Goal: Task Accomplishment & Management: Complete application form

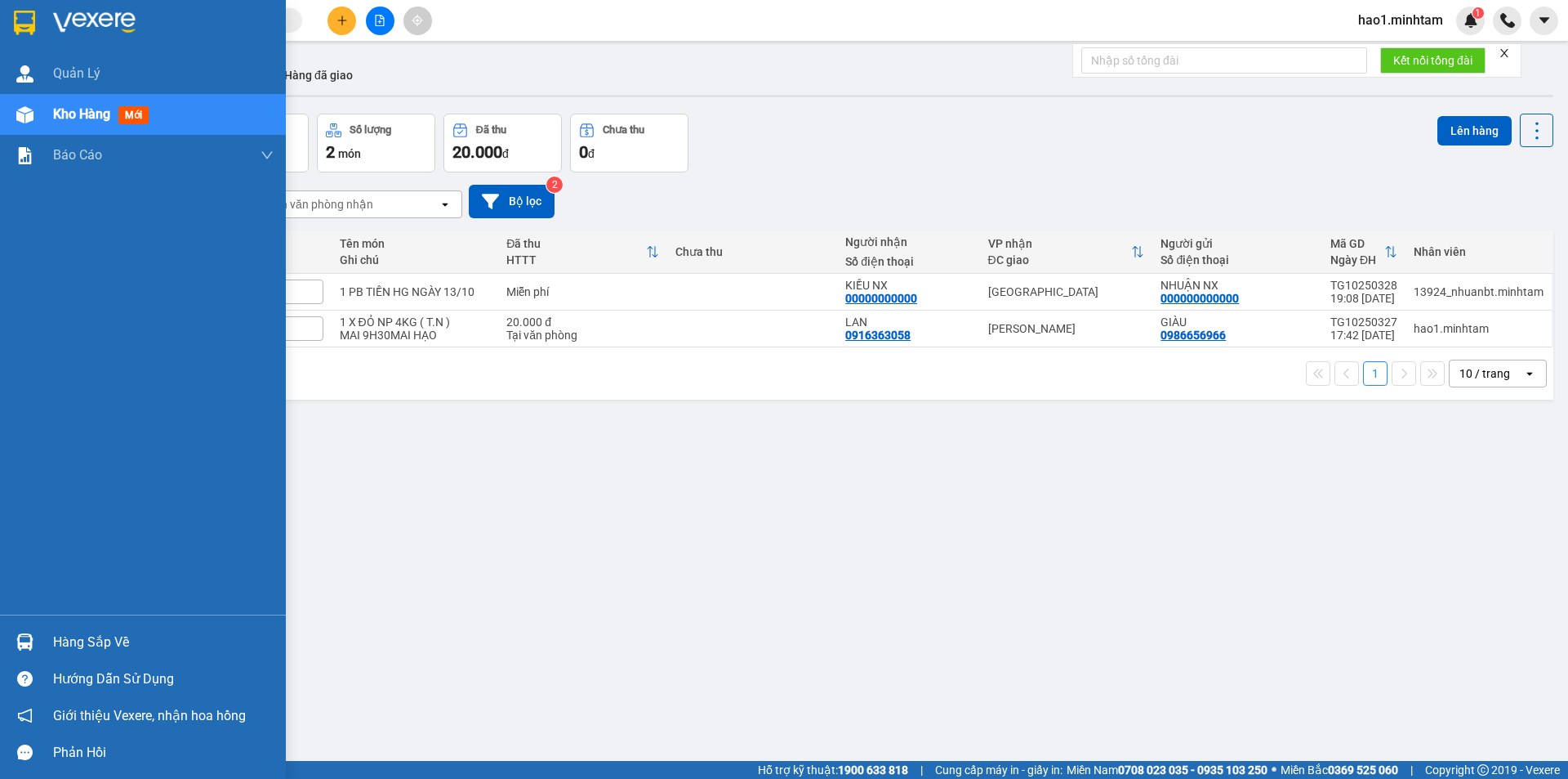
click at [15, 12] on img at bounding box center [25, 23] width 21 height 25
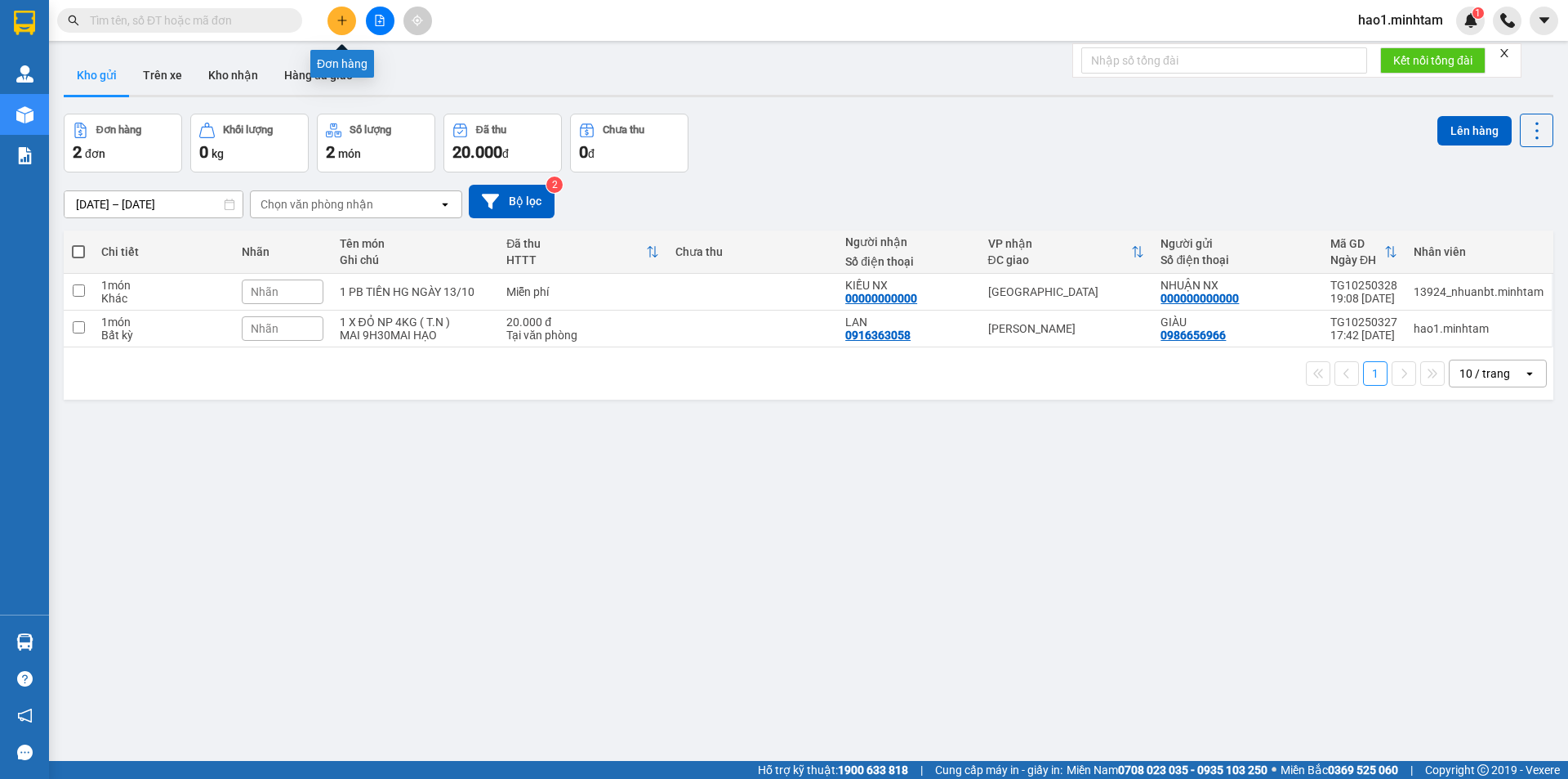
click at [338, 22] on icon "plus" at bounding box center [342, 21] width 12 height 12
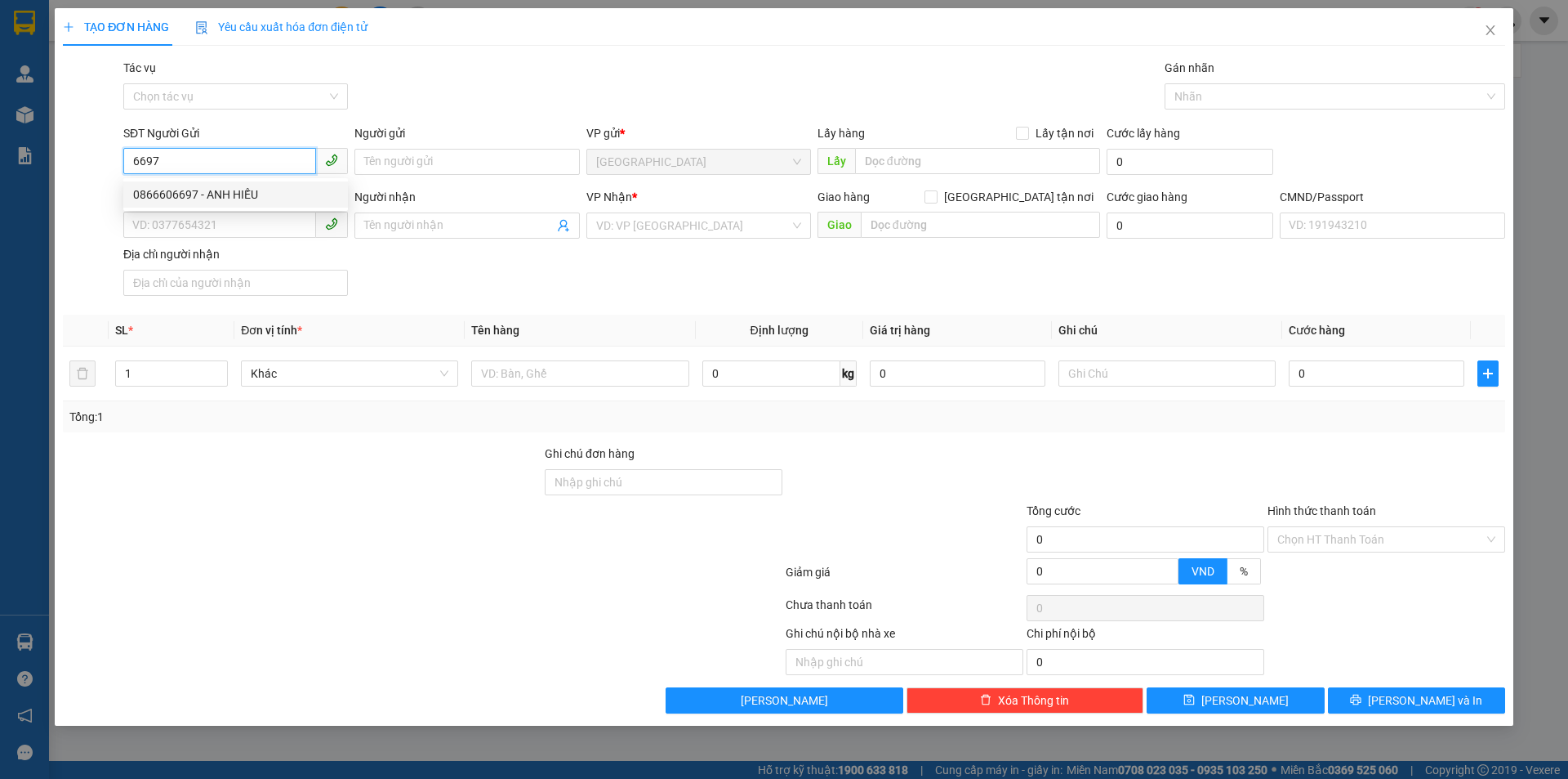
click at [204, 189] on div "0866606697 - ANH HIẾU" at bounding box center [236, 194] width 205 height 18
type input "0866606697"
type input "ANH HIẾU"
type input "0974778847"
type input "LABO TOÀN ANH"
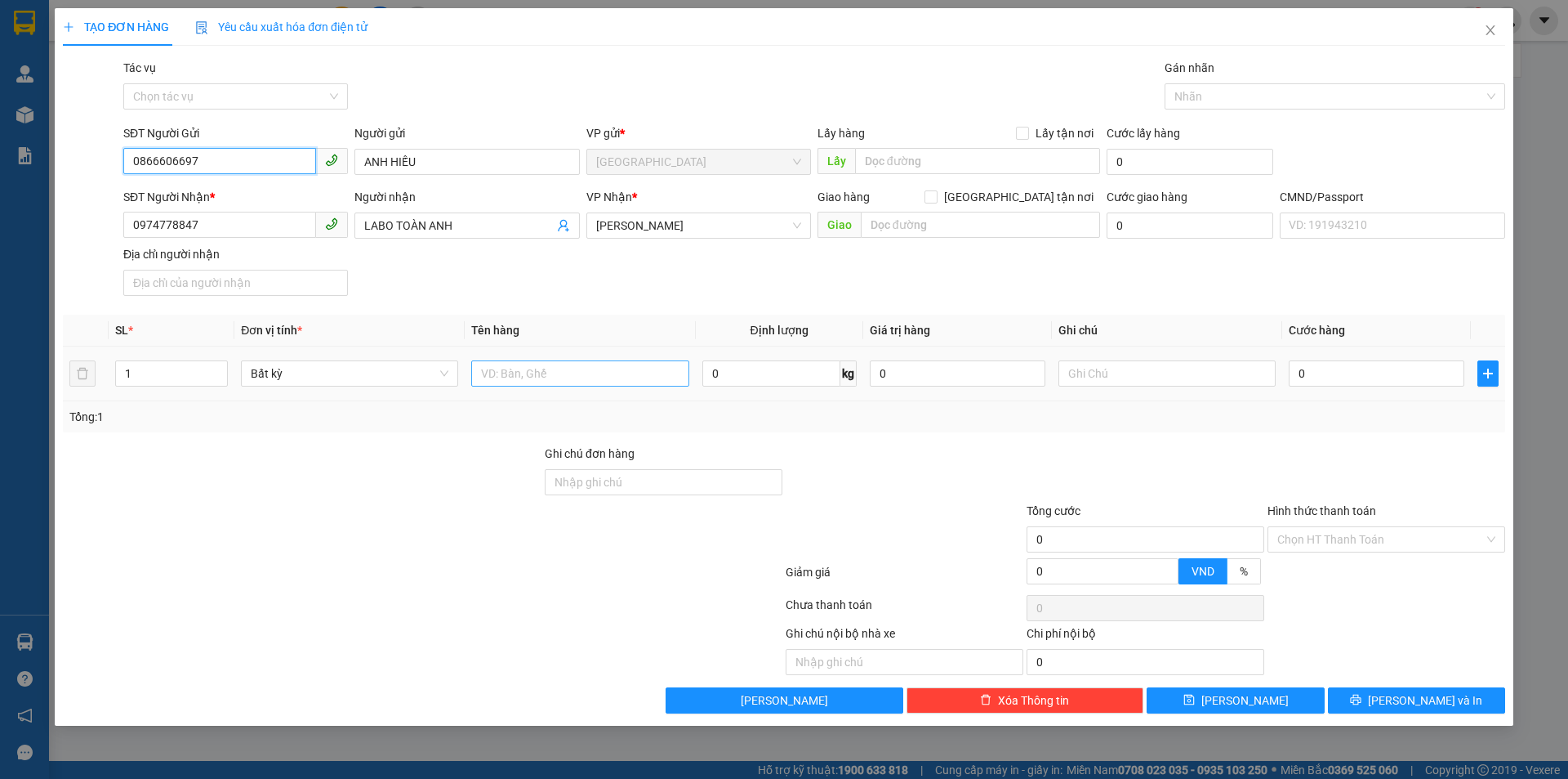
type input "0866606697"
click at [539, 370] on input "text" at bounding box center [579, 374] width 217 height 26
type input "1 HỘP NP"
click at [1123, 374] on input "text" at bounding box center [1167, 374] width 217 height 26
drag, startPoint x: 1129, startPoint y: 379, endPoint x: 1095, endPoint y: 385, distance: 34.5
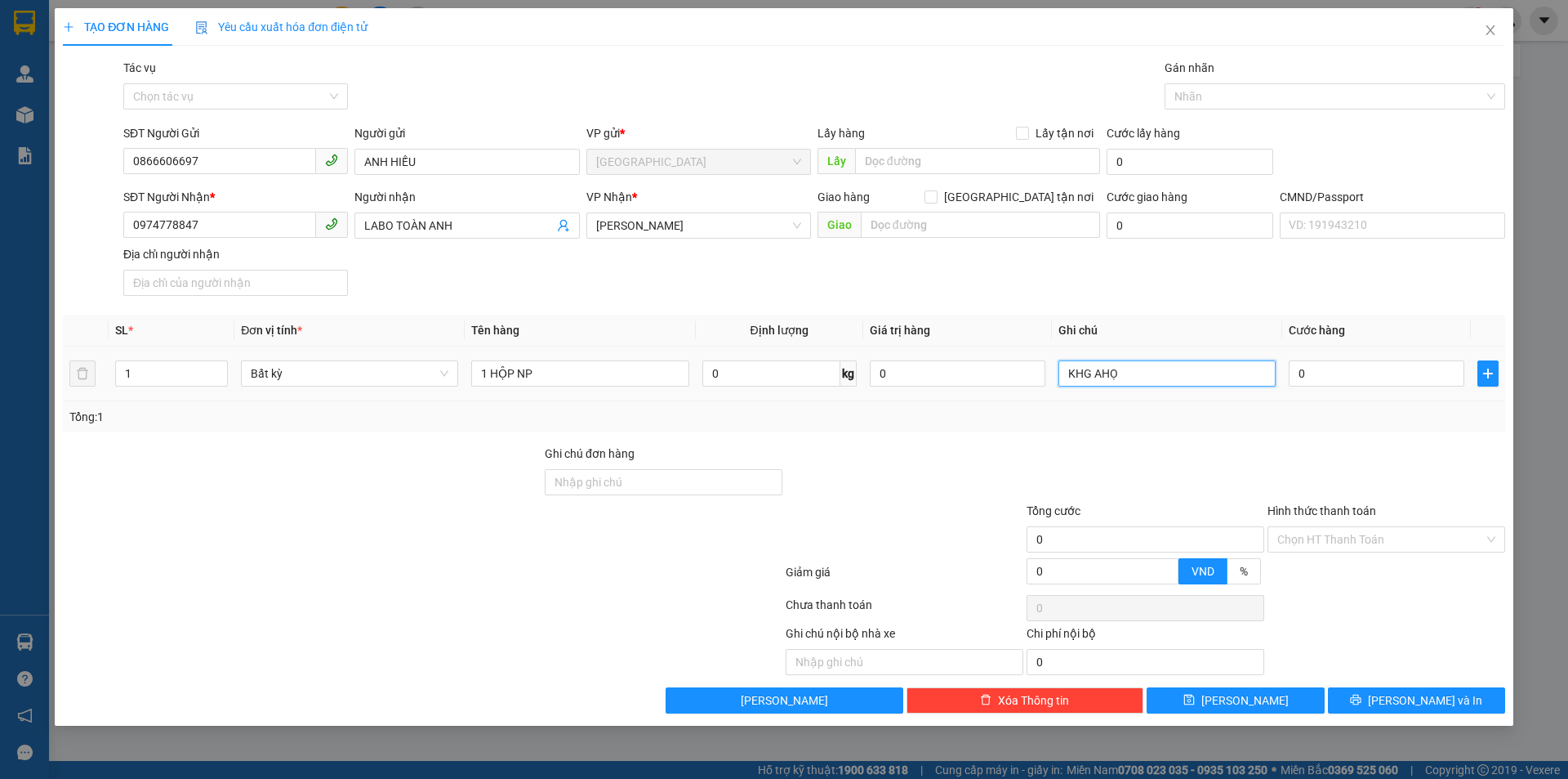
click at [1095, 385] on input "KHG AHỌ" at bounding box center [1167, 374] width 217 height 26
type input "KHG HẠO"
type input "1"
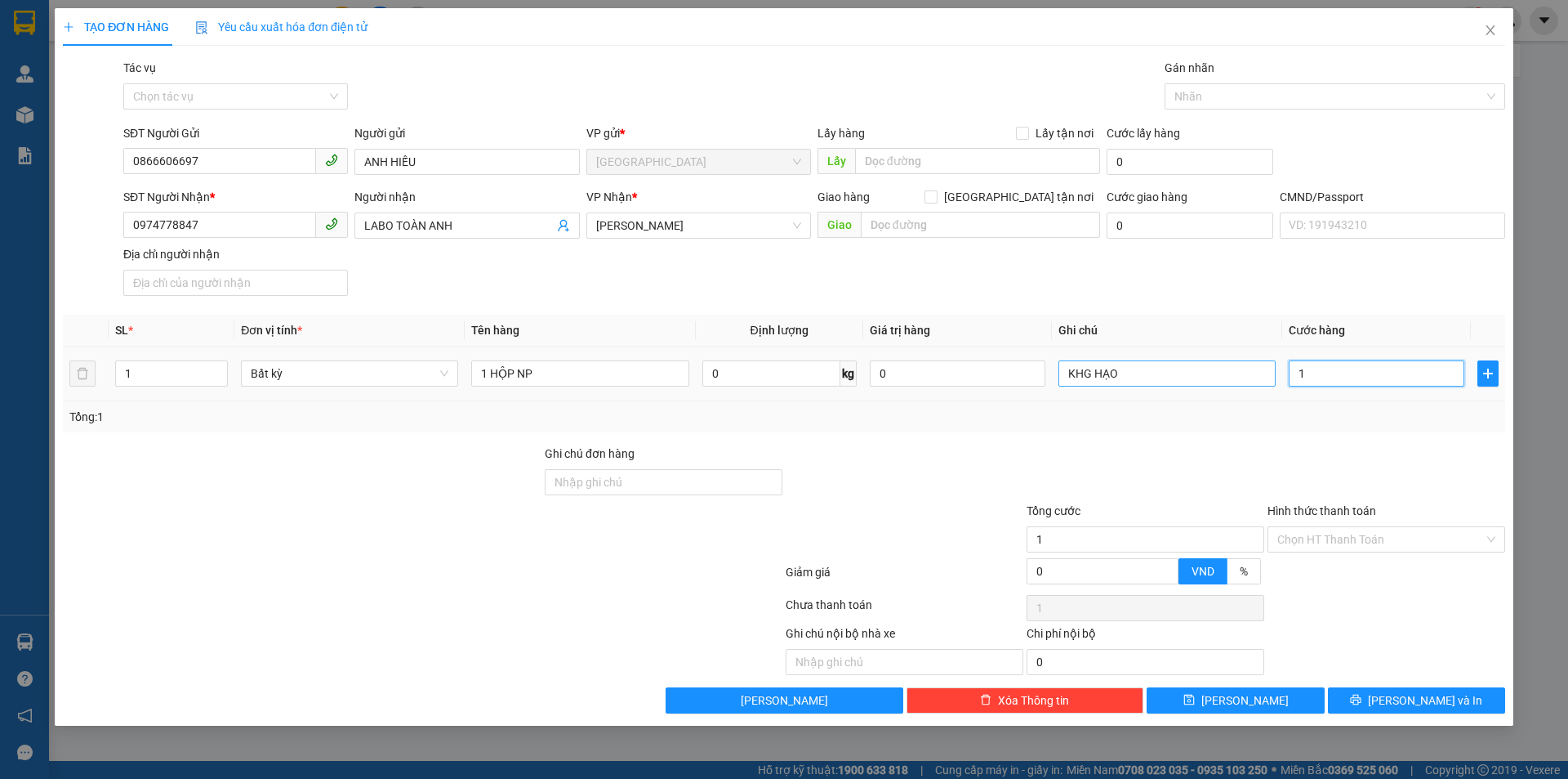
type input "15"
type input "15.000"
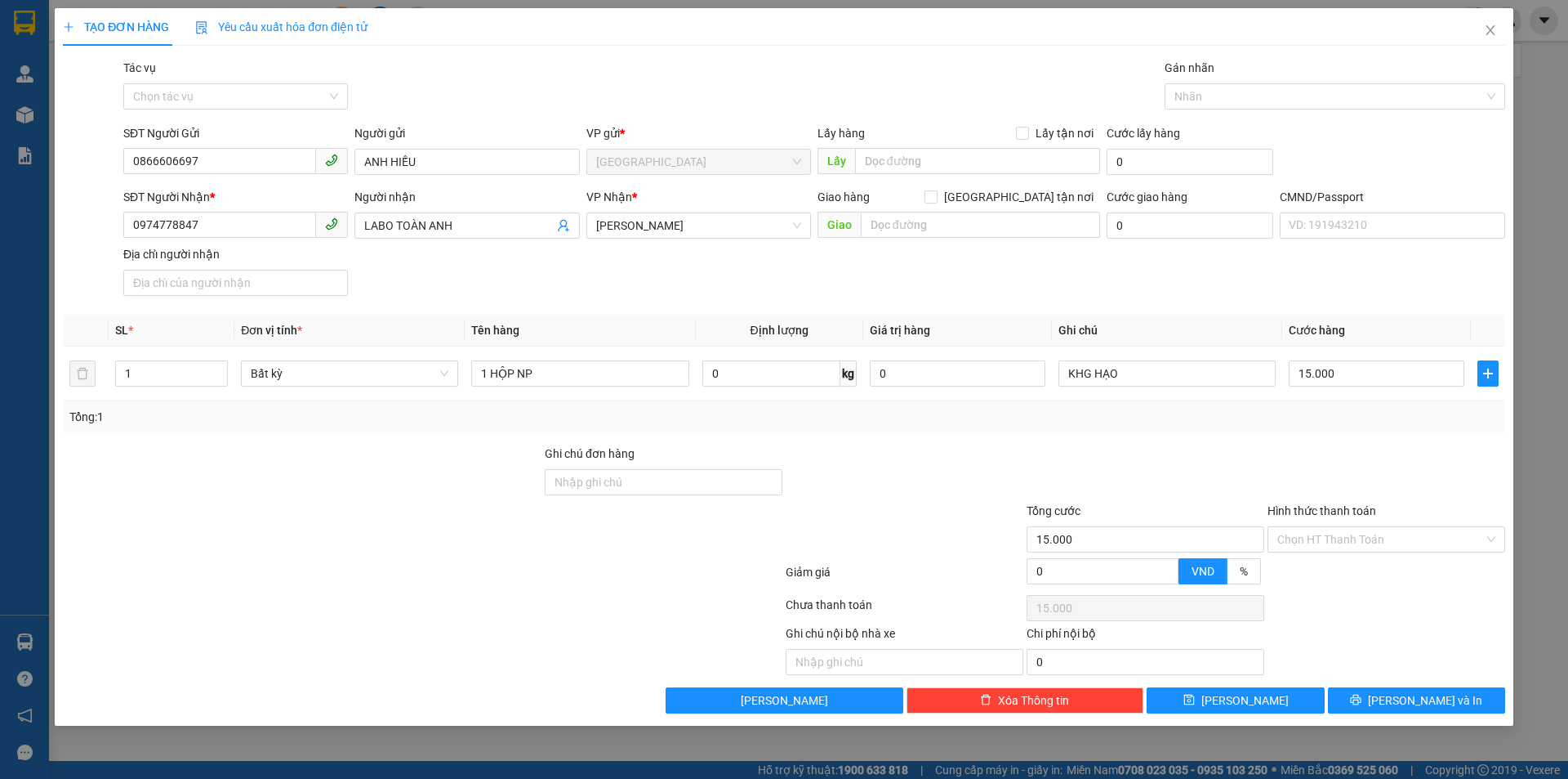
click at [1200, 424] on div "Tổng: 1" at bounding box center [784, 417] width 1429 height 18
click at [1338, 546] on input "Hình thức thanh toán" at bounding box center [1380, 539] width 207 height 25
click at [1343, 573] on div "Tại văn phòng" at bounding box center [1386, 572] width 218 height 18
type input "0"
click at [1408, 701] on span "Lưu và In" at bounding box center [1425, 700] width 114 height 18
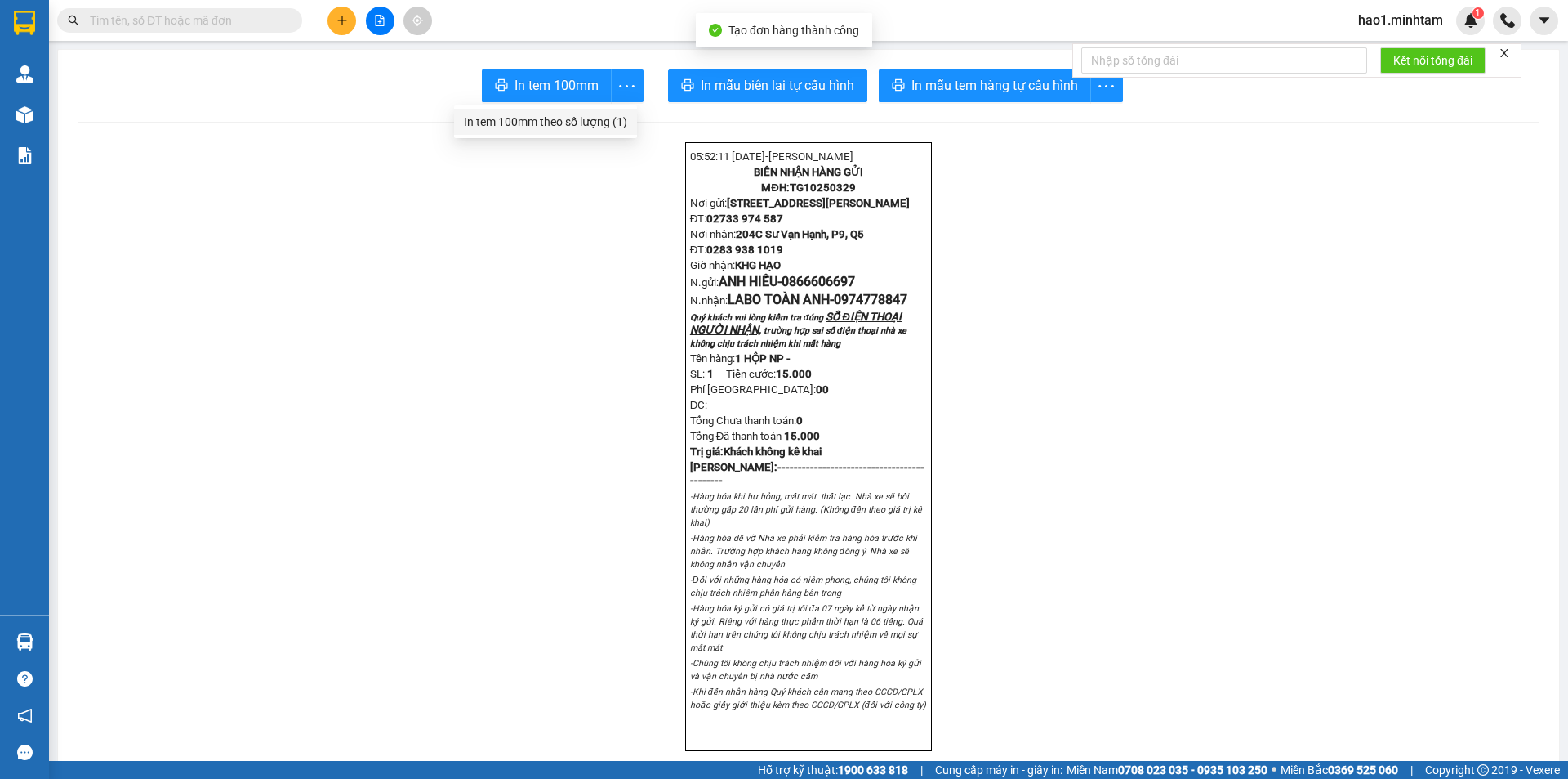
click at [624, 124] on div "In tem 100mm theo số lượng (1)" at bounding box center [546, 122] width 164 height 18
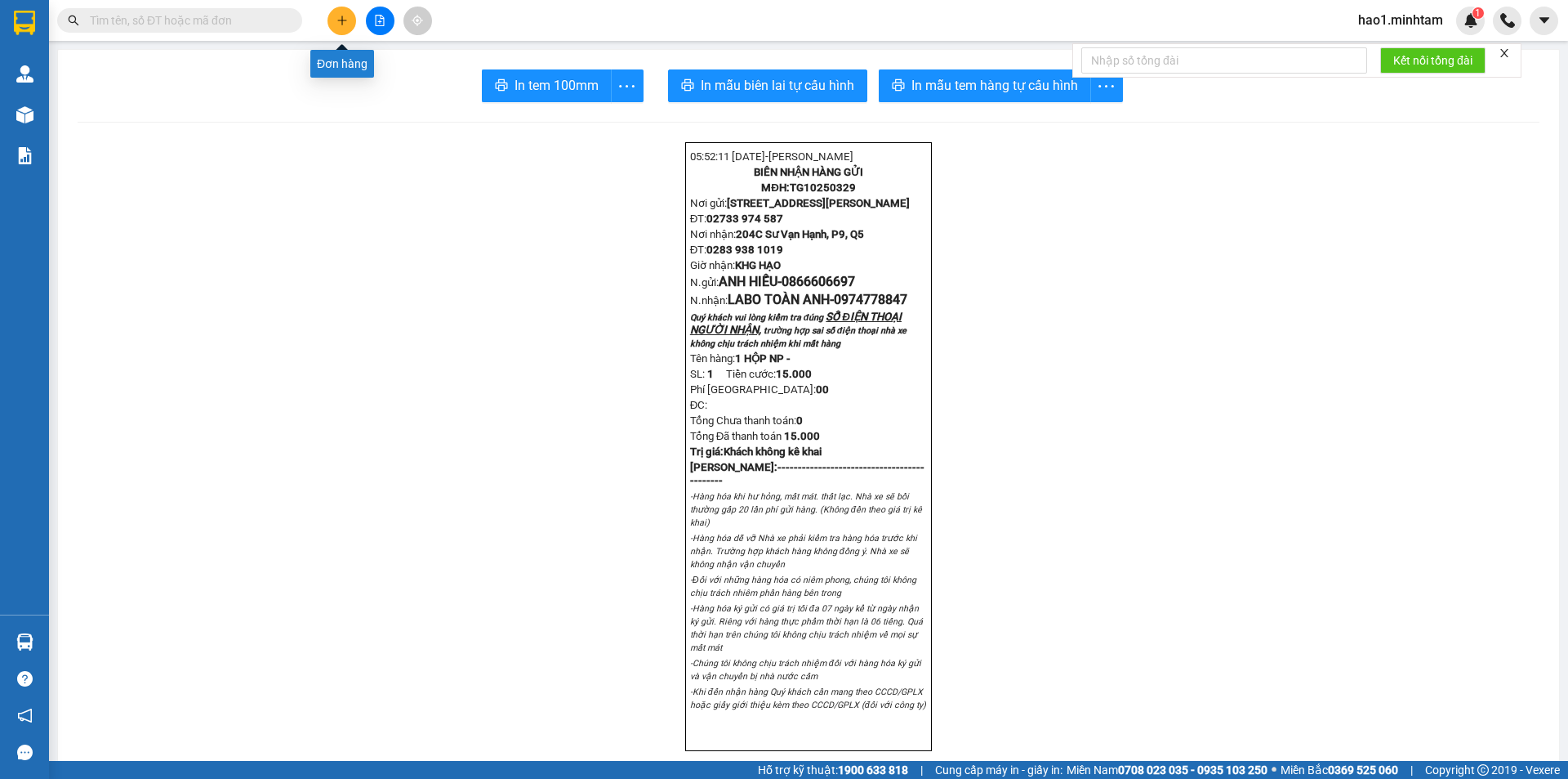
click at [337, 26] on icon "plus" at bounding box center [342, 21] width 12 height 12
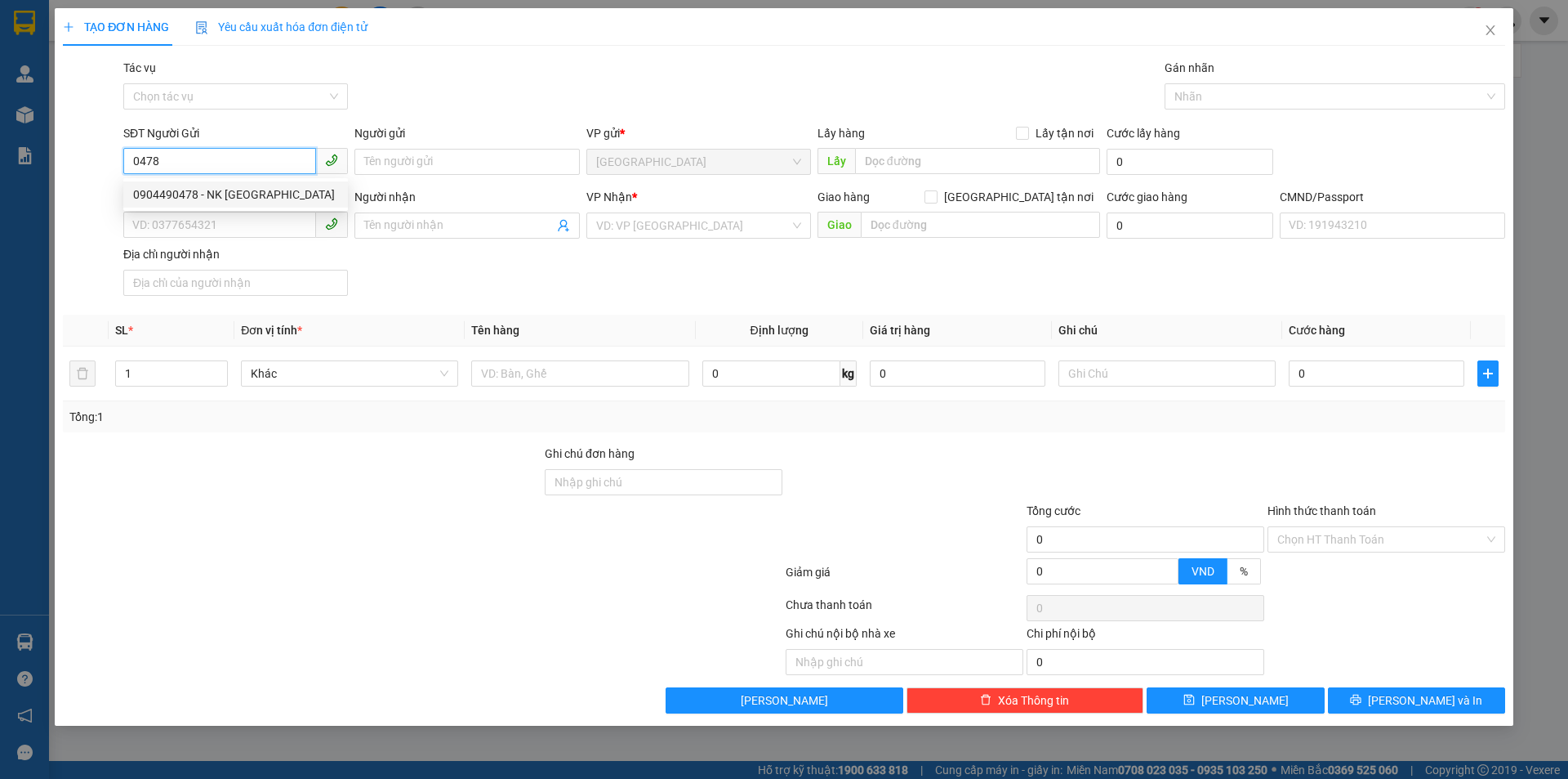
click at [296, 203] on div "0904490478 - NK SÀI GÒN" at bounding box center [236, 194] width 225 height 26
type input "0904490478"
type input "NK SÀI GÒN"
type input "0917451121"
type input "LABO KIM CHI"
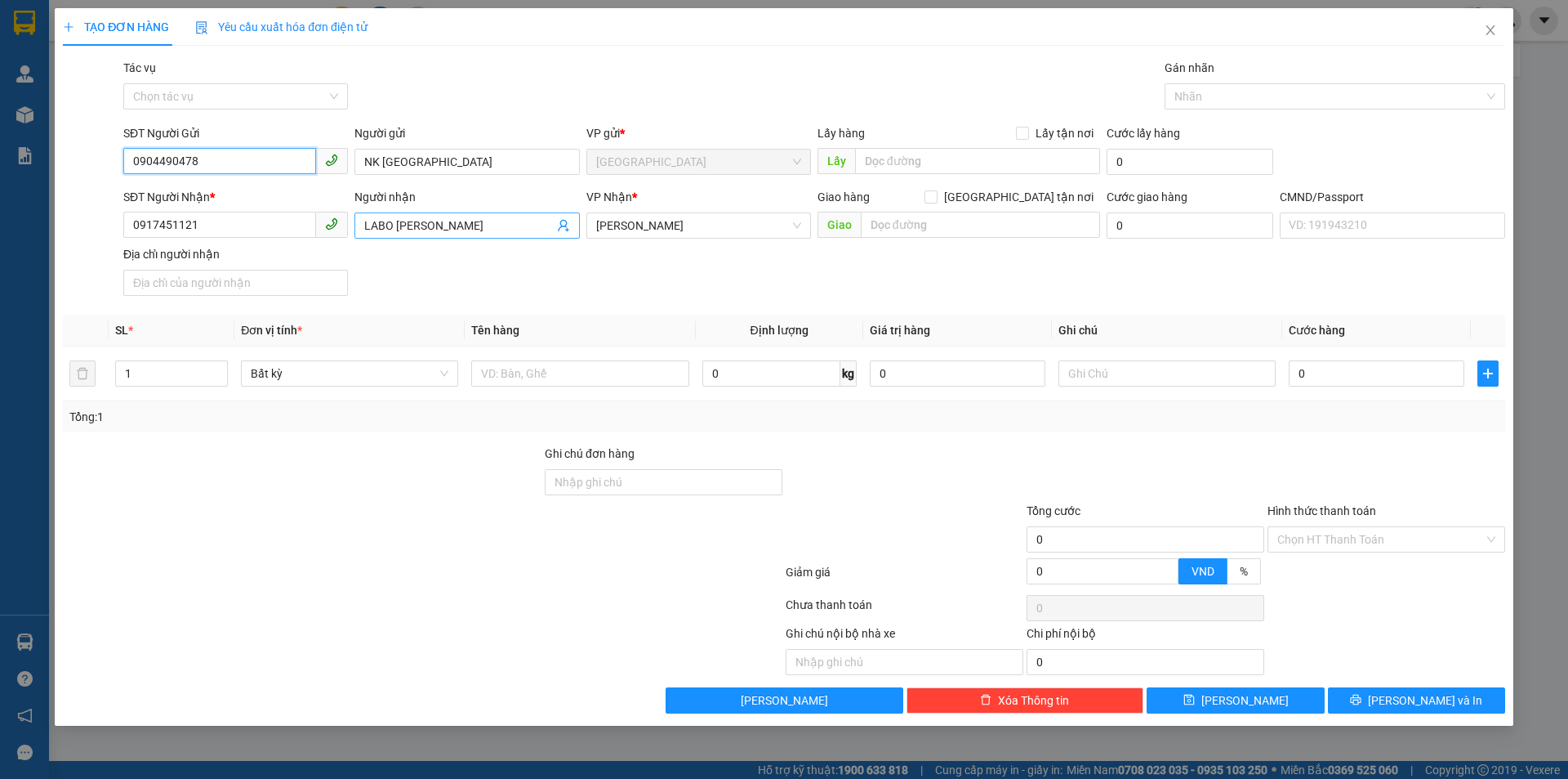
type input "0904490478"
click at [561, 227] on icon "user-add" at bounding box center [563, 226] width 11 height 12
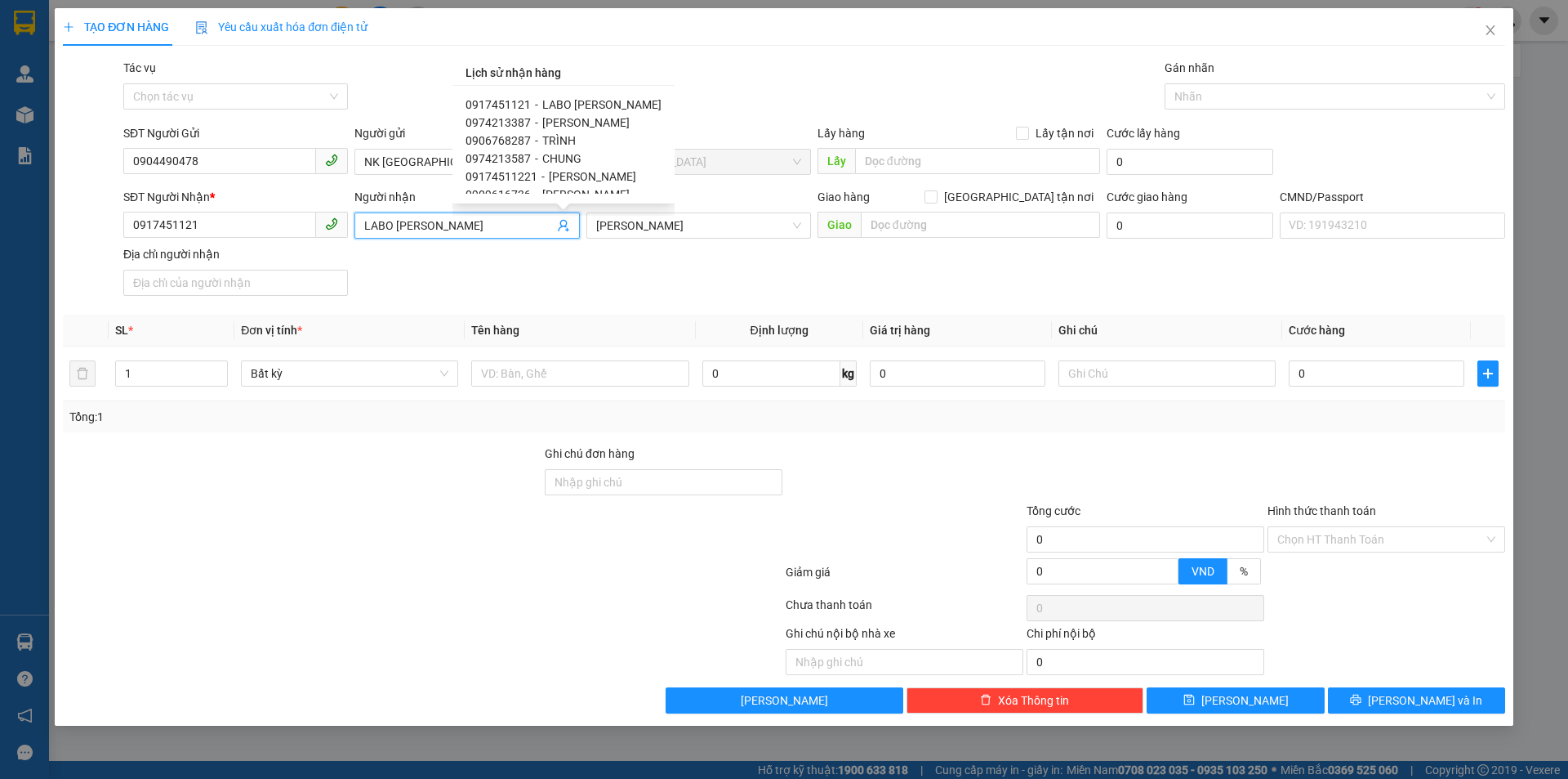
click at [574, 118] on span "ĐỖ ĐỨC CHUNG" at bounding box center [586, 122] width 88 height 13
type input "0974213387"
type input "ĐỖ ĐỨC CHUNG"
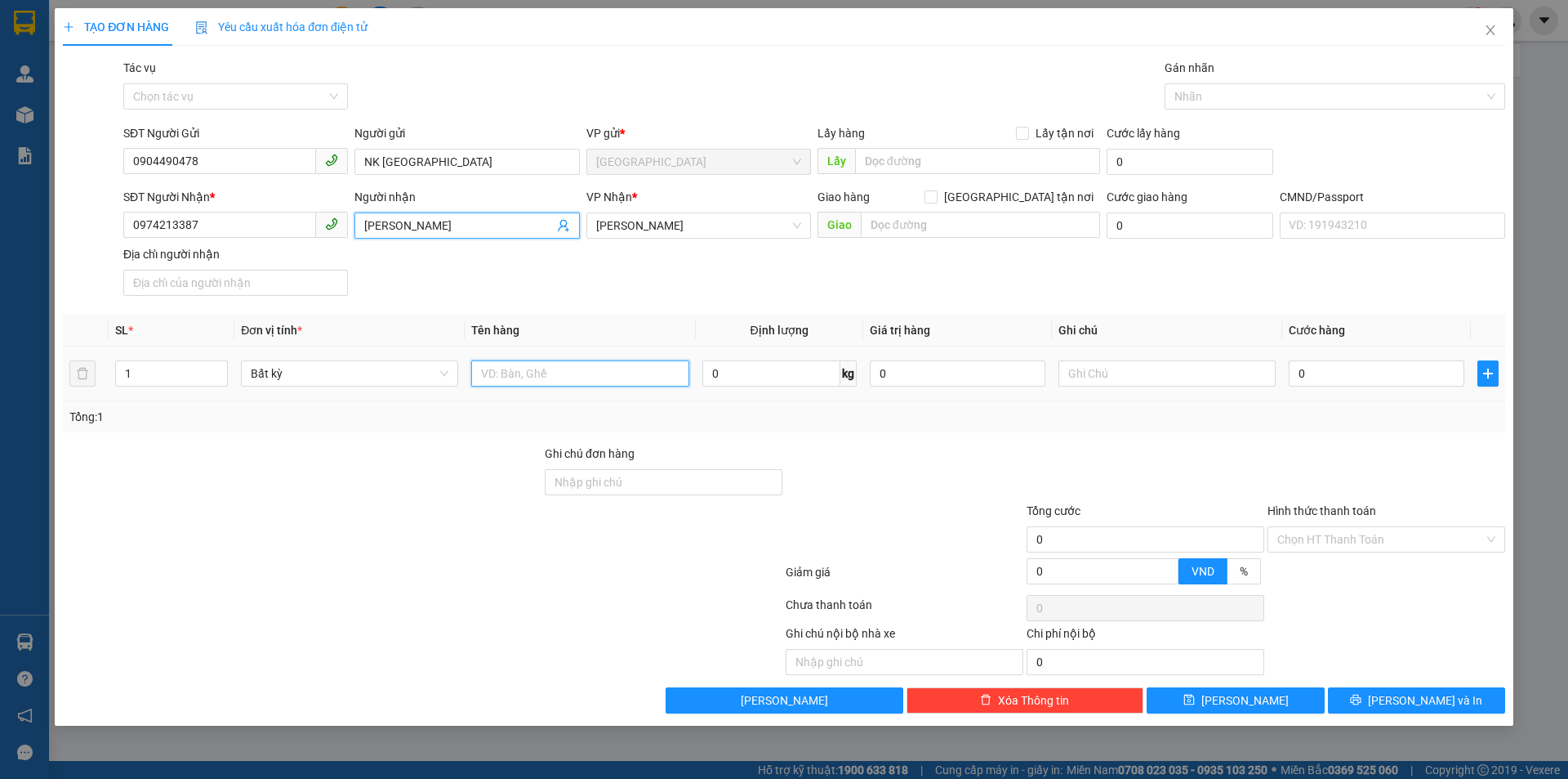
click at [584, 378] on input "text" at bounding box center [579, 374] width 217 height 26
type input "1 HỘP NP"
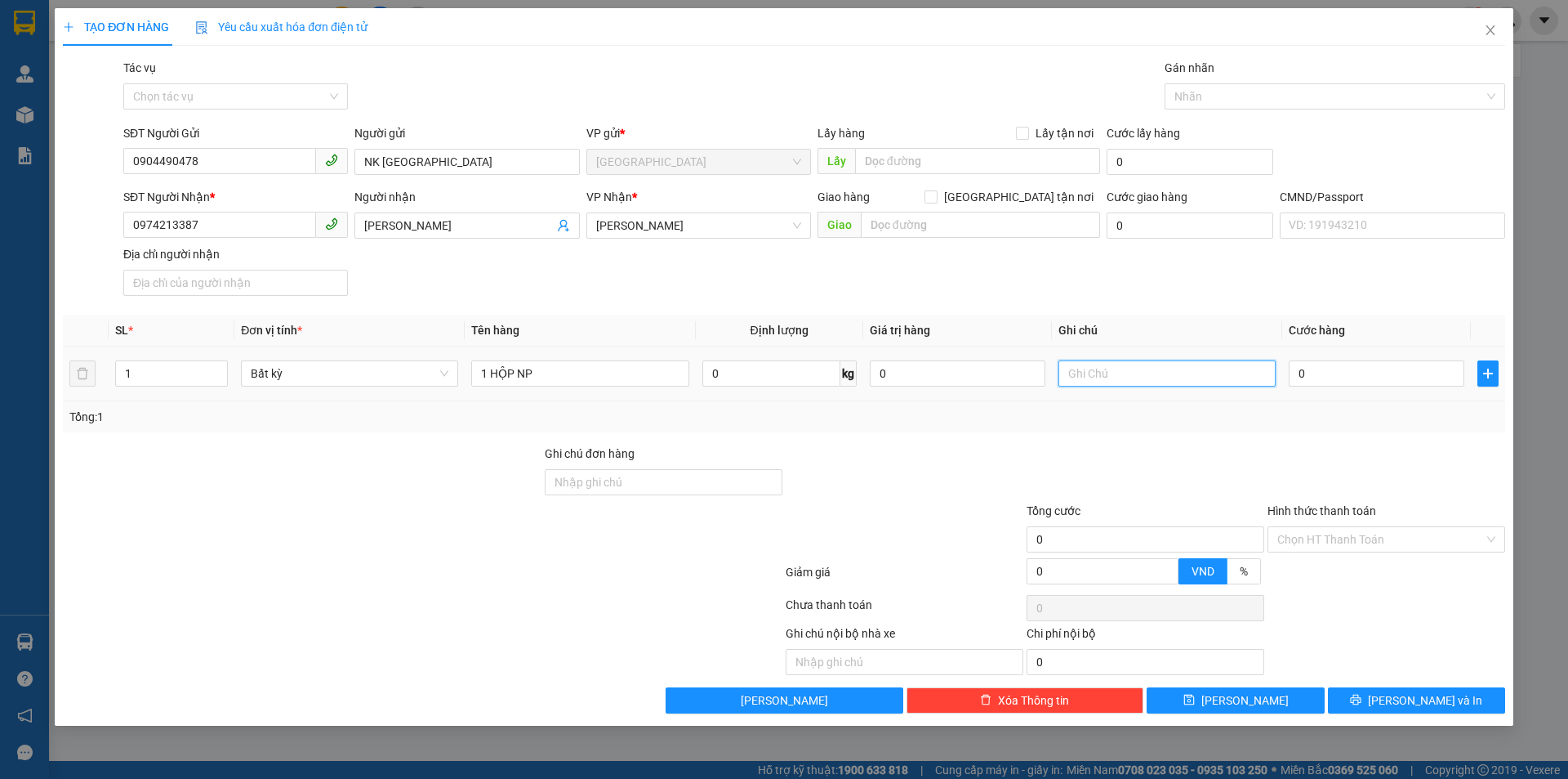
click at [1087, 375] on input "text" at bounding box center [1167, 374] width 217 height 26
type input "KHG HẠO"
type input "1"
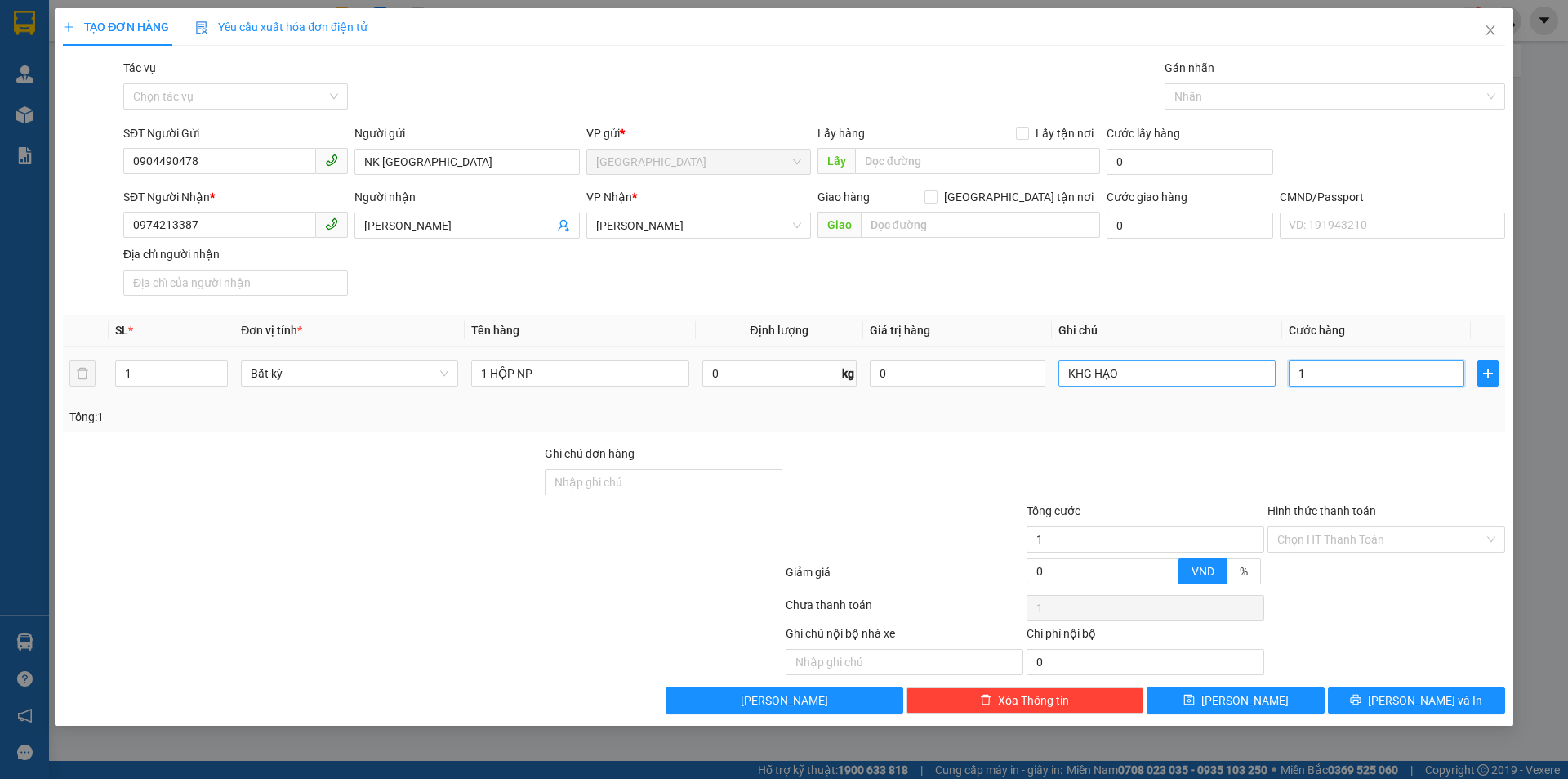
type input "0"
type input "02"
type input "2"
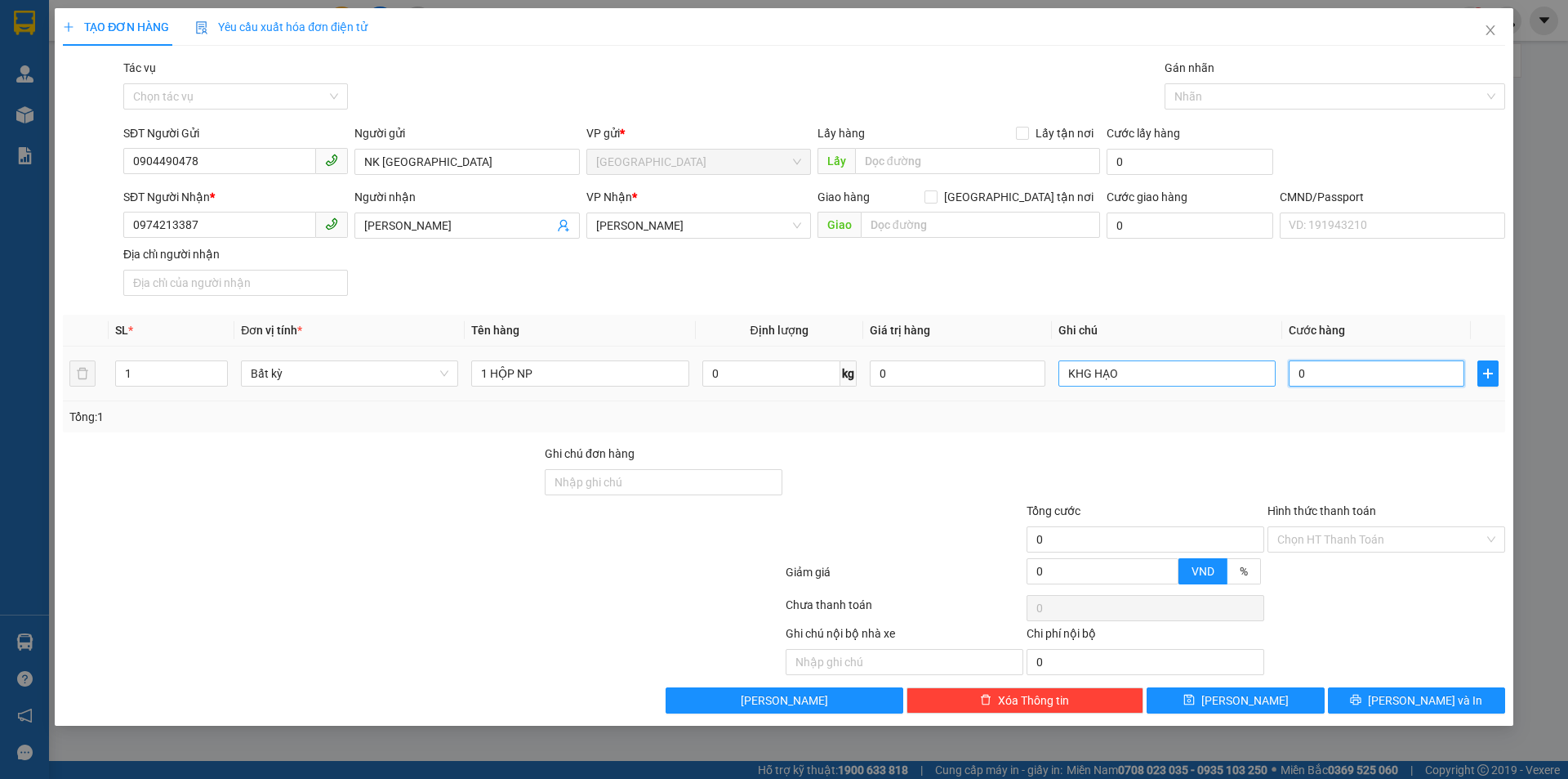
type input "2"
type input "020"
type input "20"
type input "20.000"
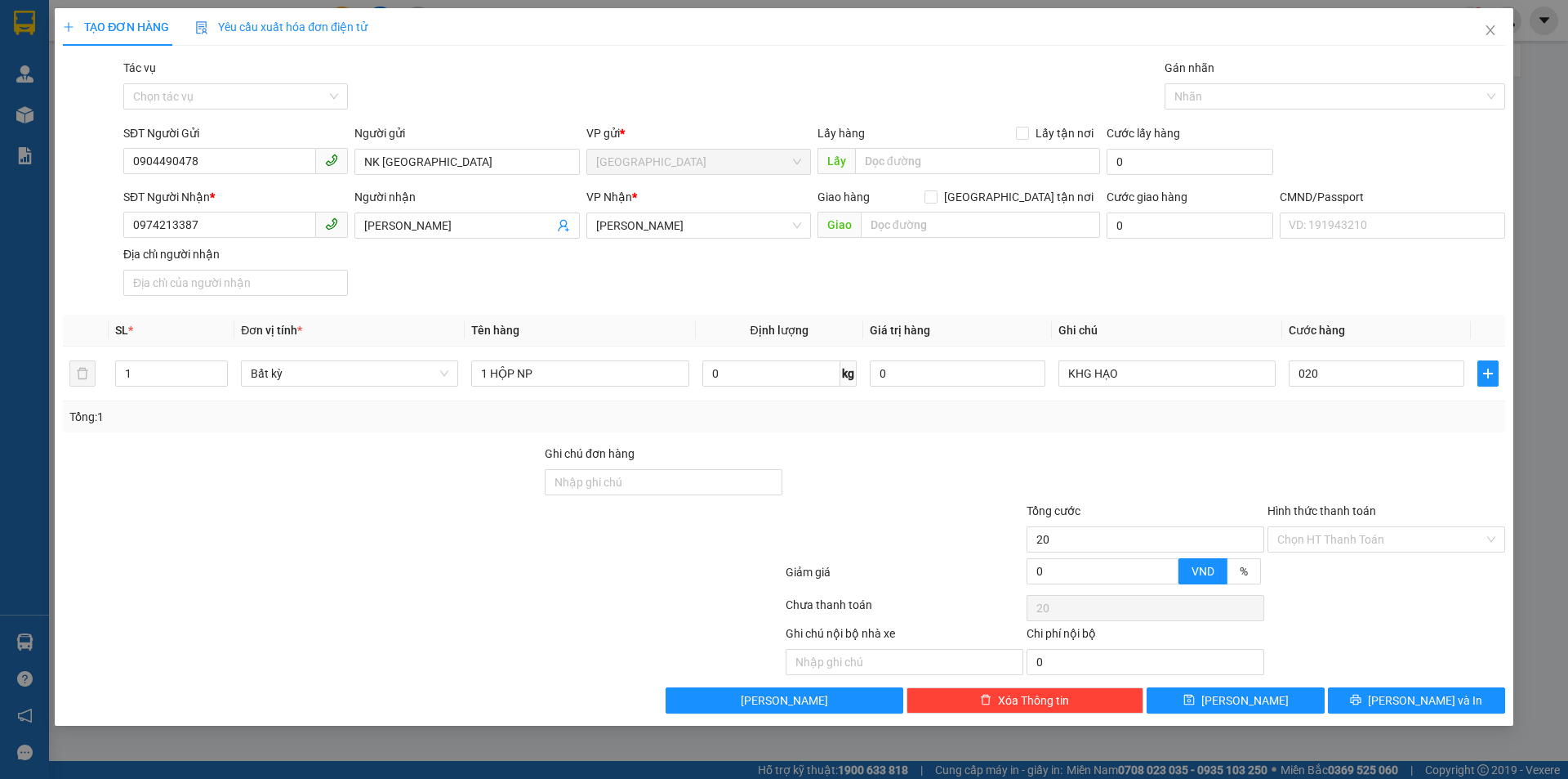
type input "20.000"
click at [1162, 437] on div "Transit Pickup Surcharge Ids Transit Deliver Surcharge Ids Transit Deliver Surc…" at bounding box center [784, 385] width 1442 height 654
click at [1302, 541] on input "Hình thức thanh toán" at bounding box center [1380, 539] width 207 height 25
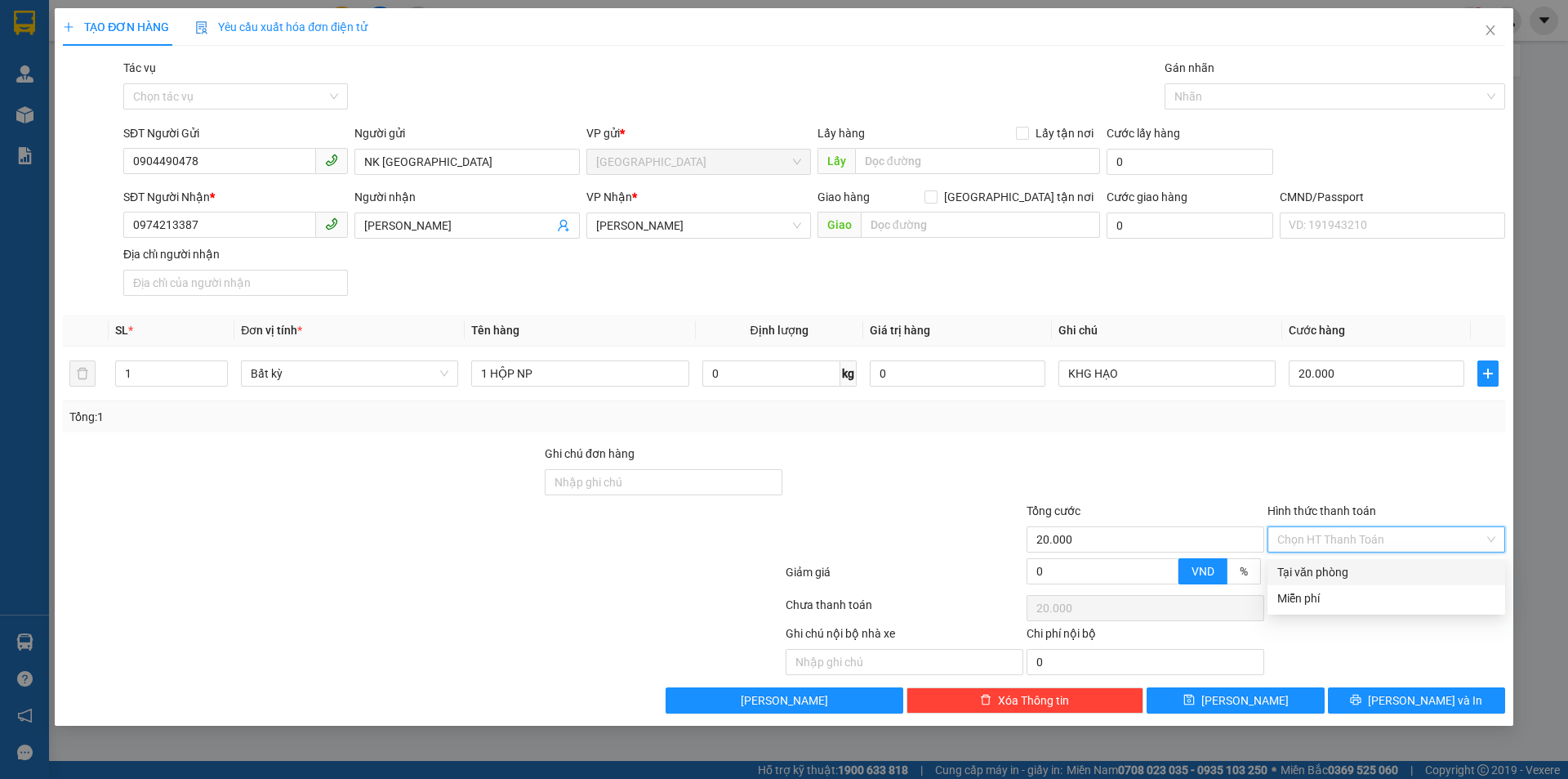
click at [1317, 567] on div "Tại văn phòng" at bounding box center [1386, 572] width 218 height 18
type input "0"
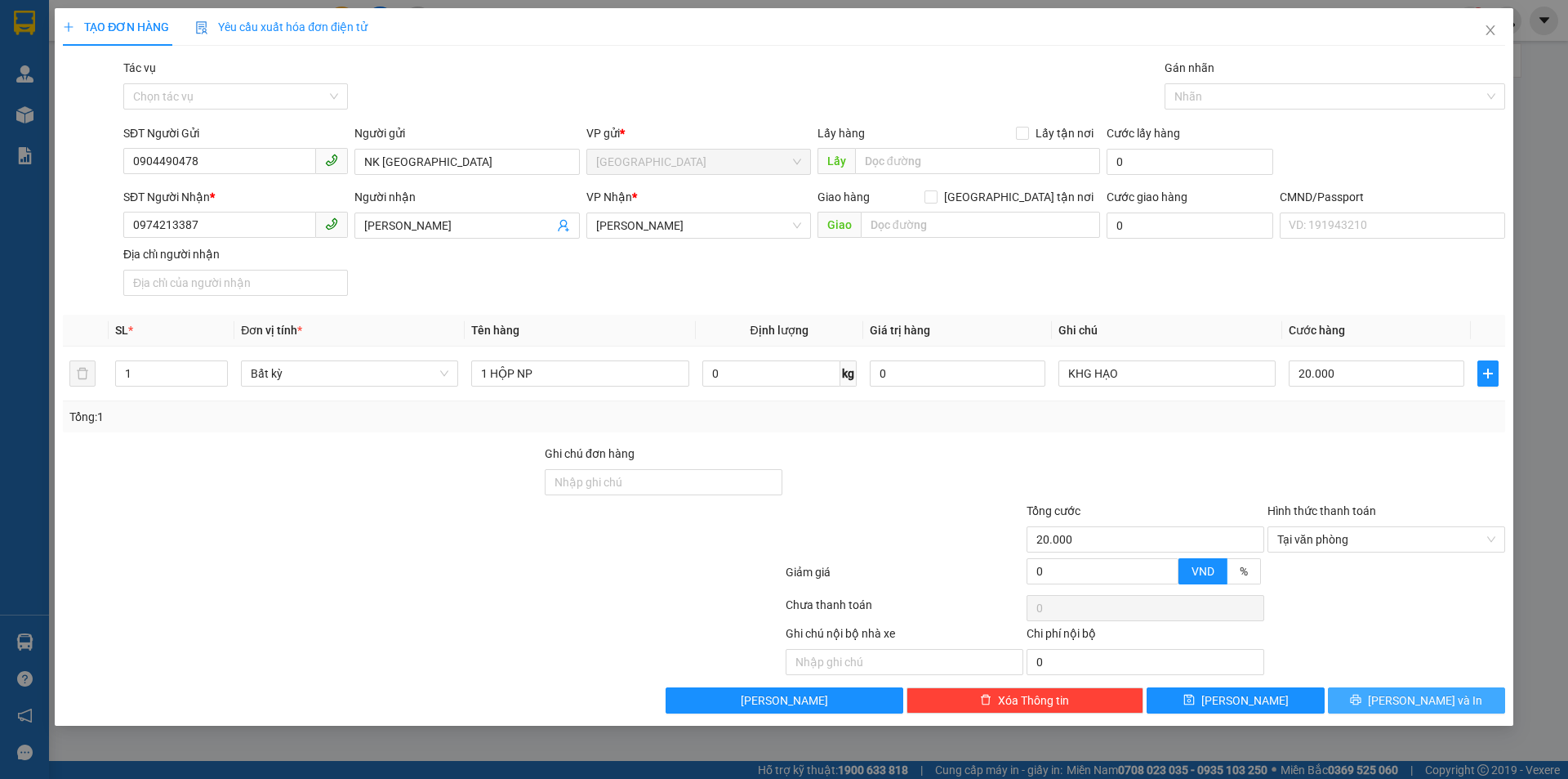
click at [1425, 700] on span "Lưu và In" at bounding box center [1425, 700] width 114 height 18
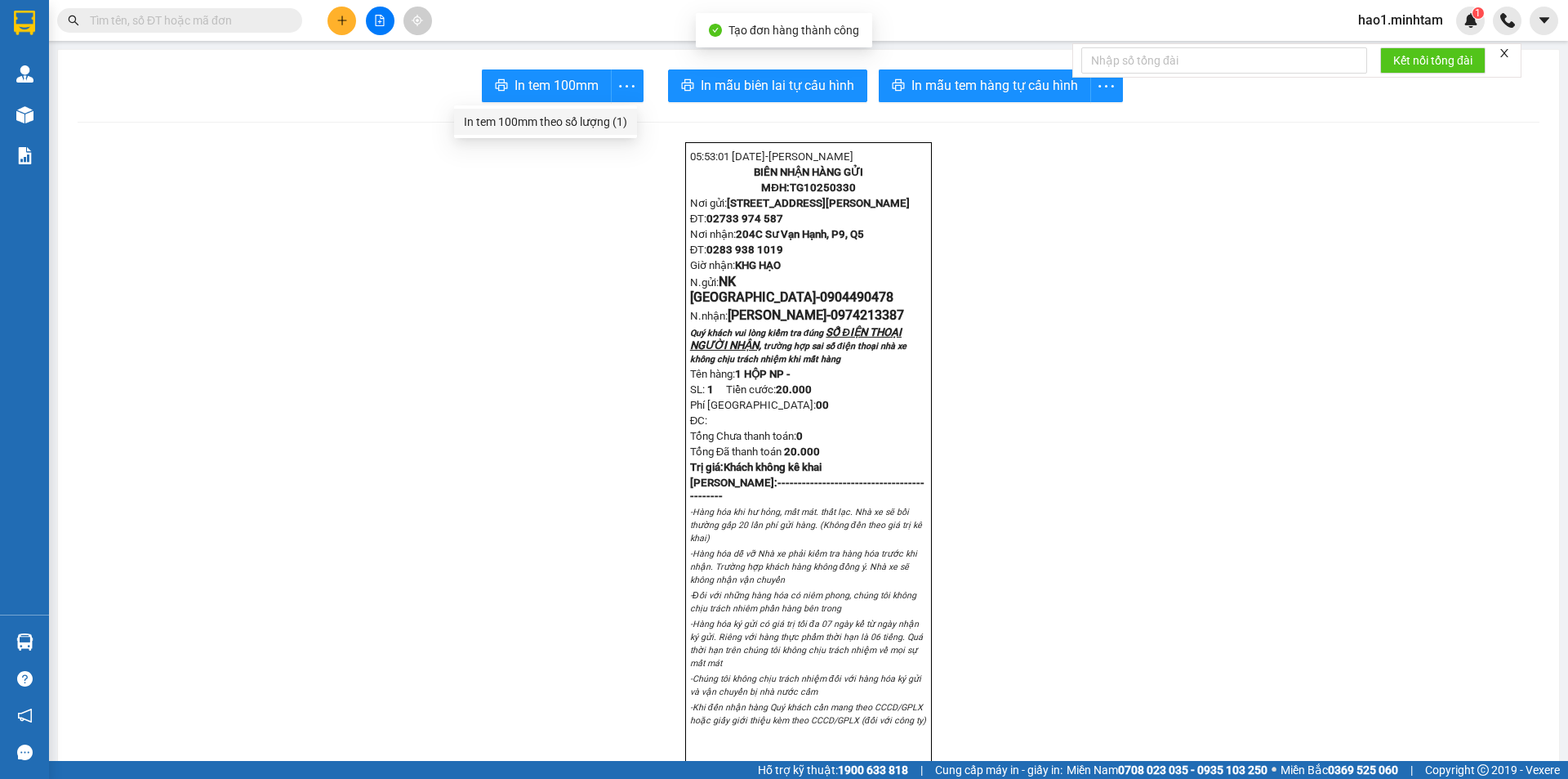
click at [549, 117] on div "In tem 100mm theo số lượng (1)" at bounding box center [546, 122] width 164 height 18
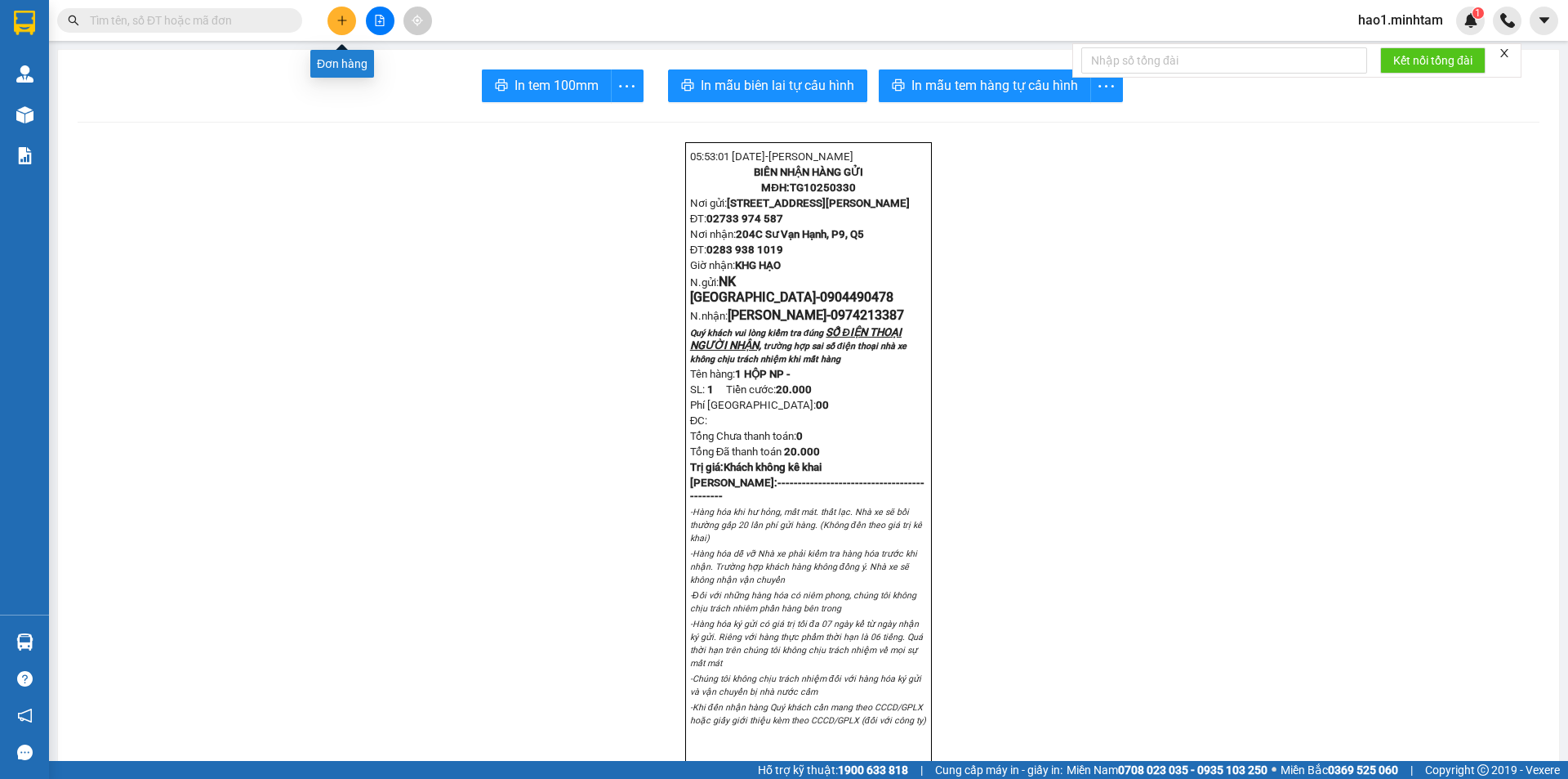
click at [349, 28] on button at bounding box center [341, 21] width 29 height 29
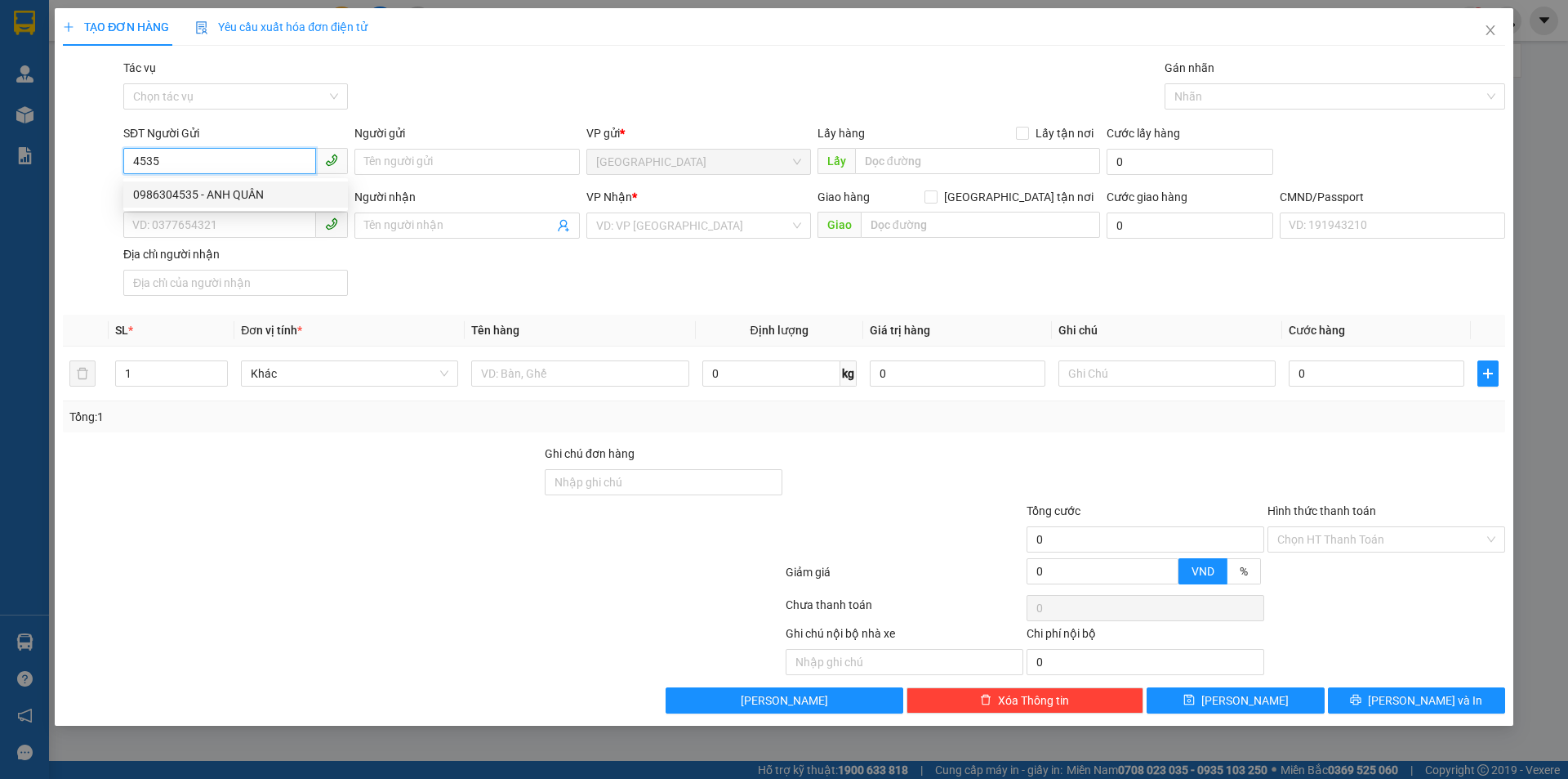
click at [207, 194] on div "0986304535 - ANH QUÂN" at bounding box center [236, 194] width 205 height 18
type input "0986304535"
type input "ANH QUÂN"
type input "0974778847"
type input "LABO TOÀN ANH"
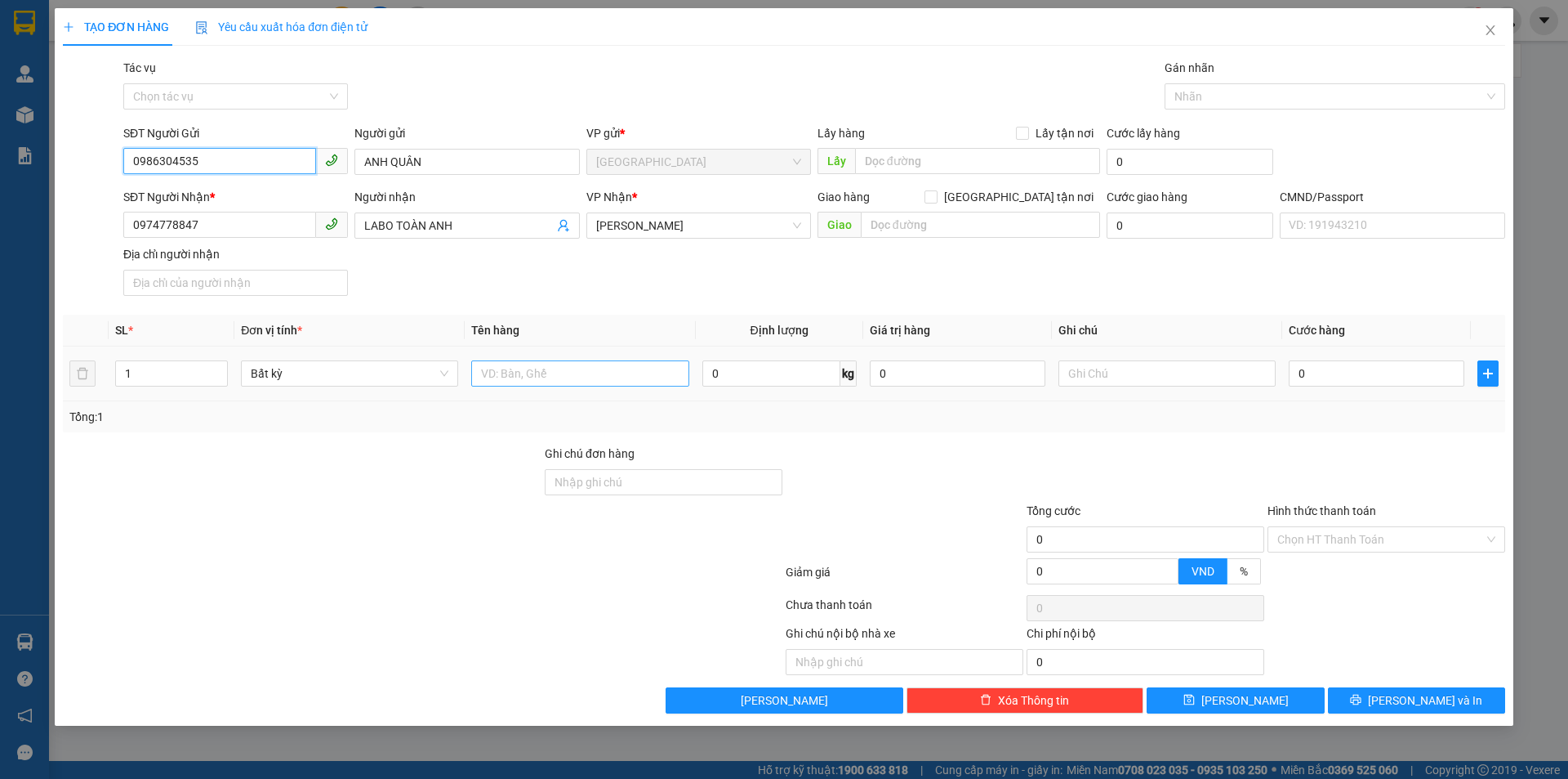
type input "0986304535"
click at [531, 370] on input "text" at bounding box center [579, 374] width 217 height 26
type input "1 HỘP"
click at [1204, 377] on input "text" at bounding box center [1167, 374] width 217 height 26
type input "KHG HẠO"
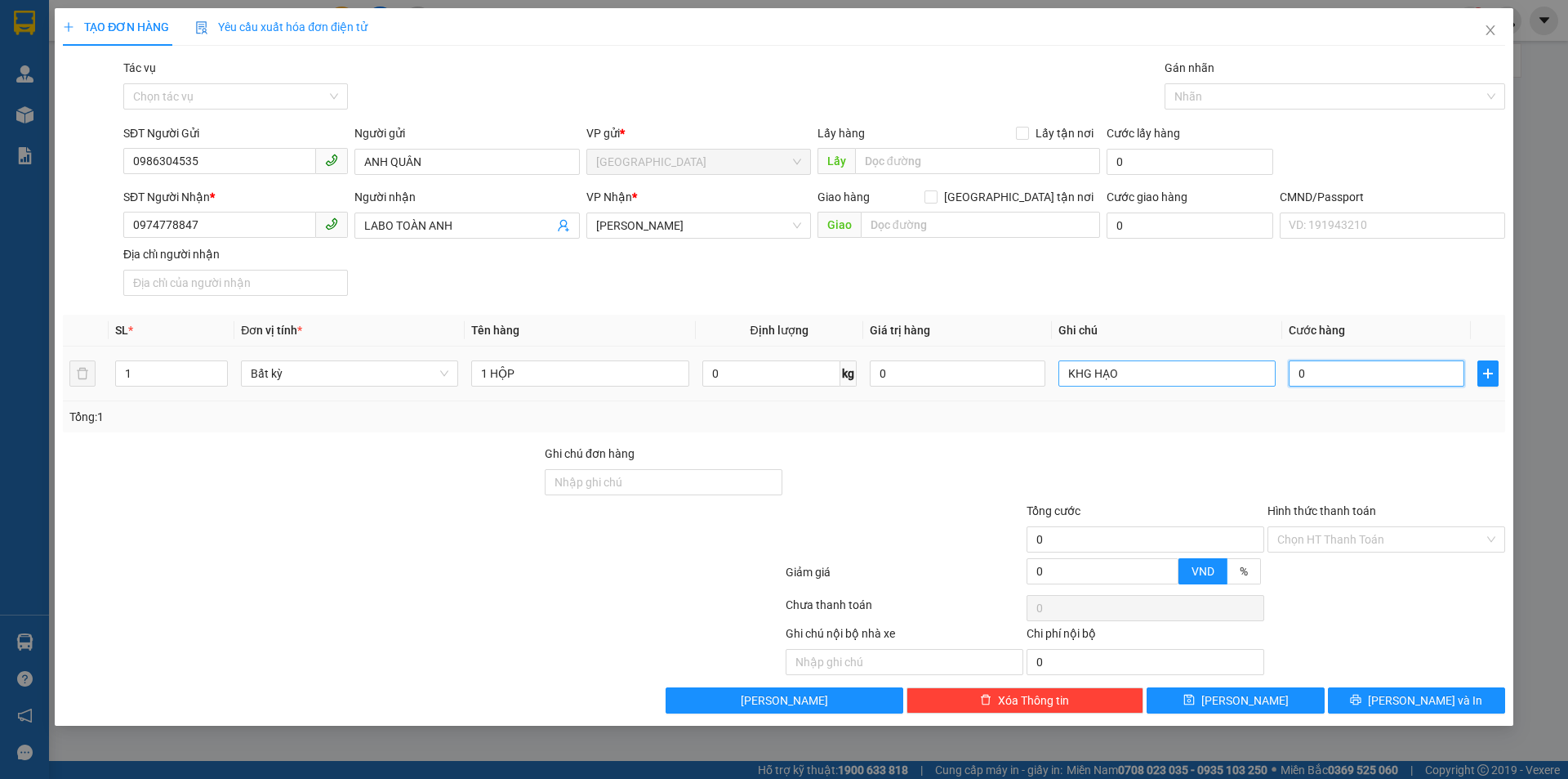
type input "1"
type input "15"
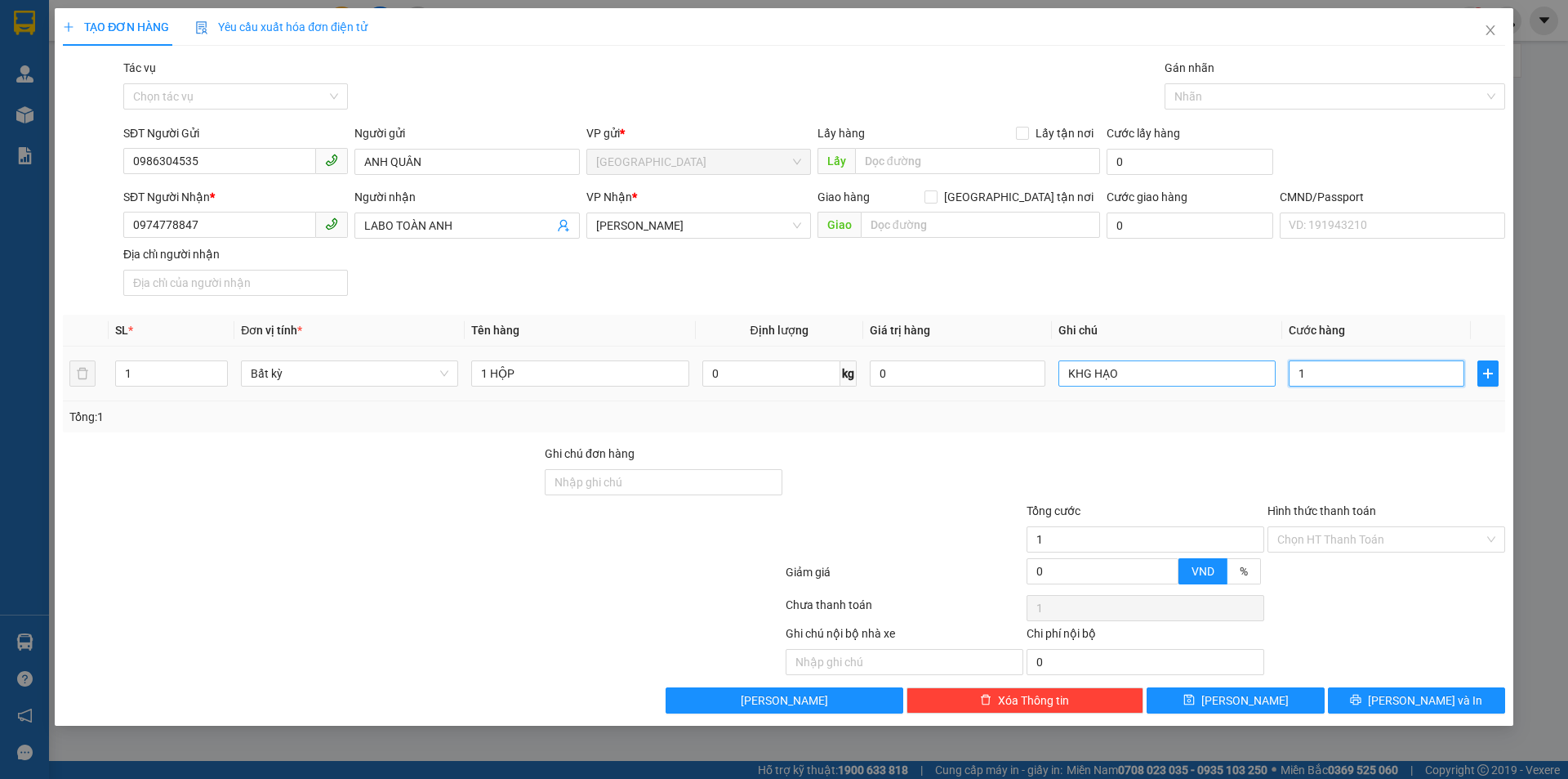
type input "15"
type input "15.000"
click at [1408, 539] on input "Hình thức thanh toán" at bounding box center [1380, 539] width 207 height 25
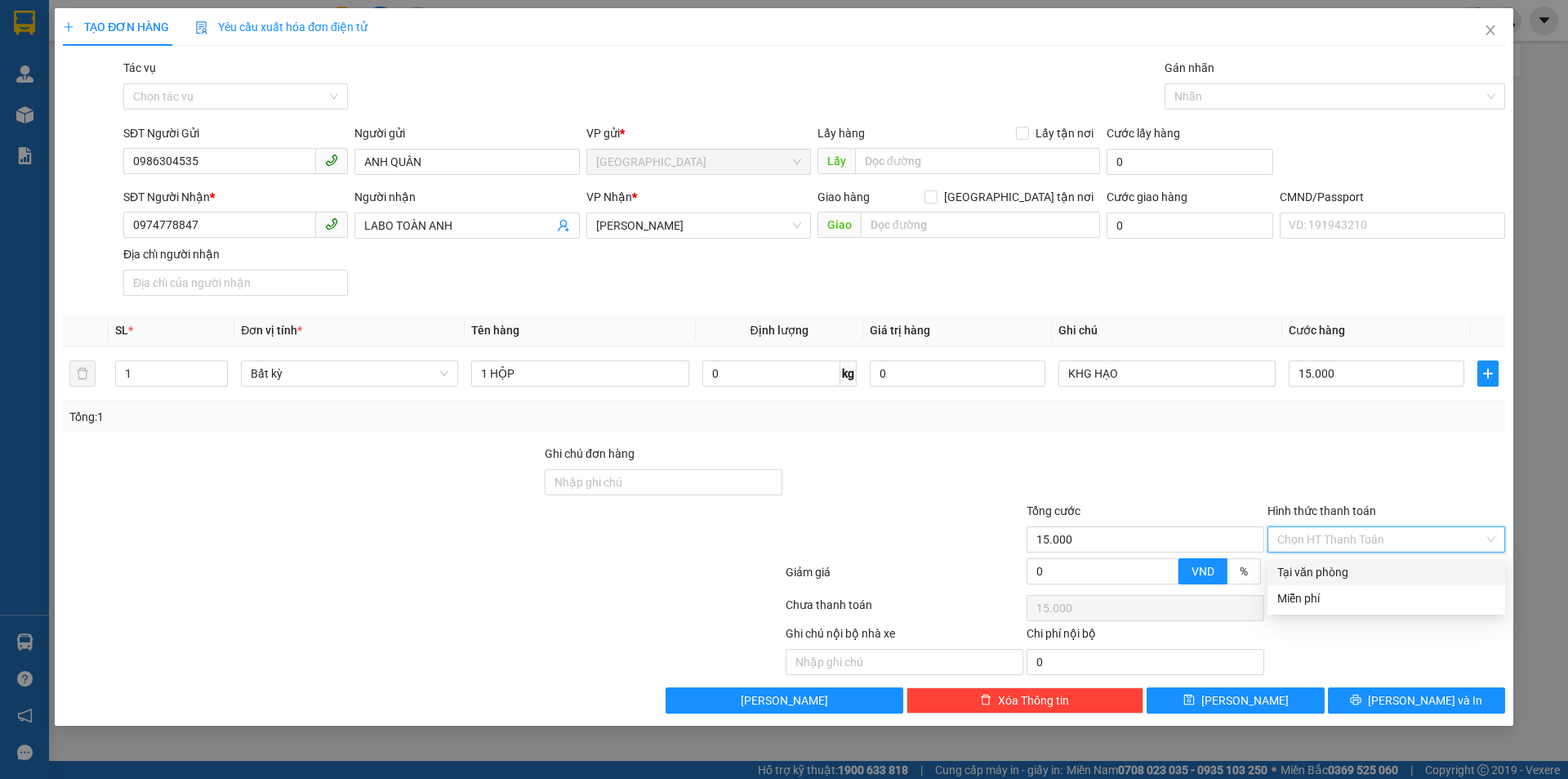
click at [1408, 571] on div "Tại văn phòng" at bounding box center [1386, 572] width 218 height 18
type input "0"
click at [1361, 699] on icon "printer" at bounding box center [1356, 700] width 11 height 11
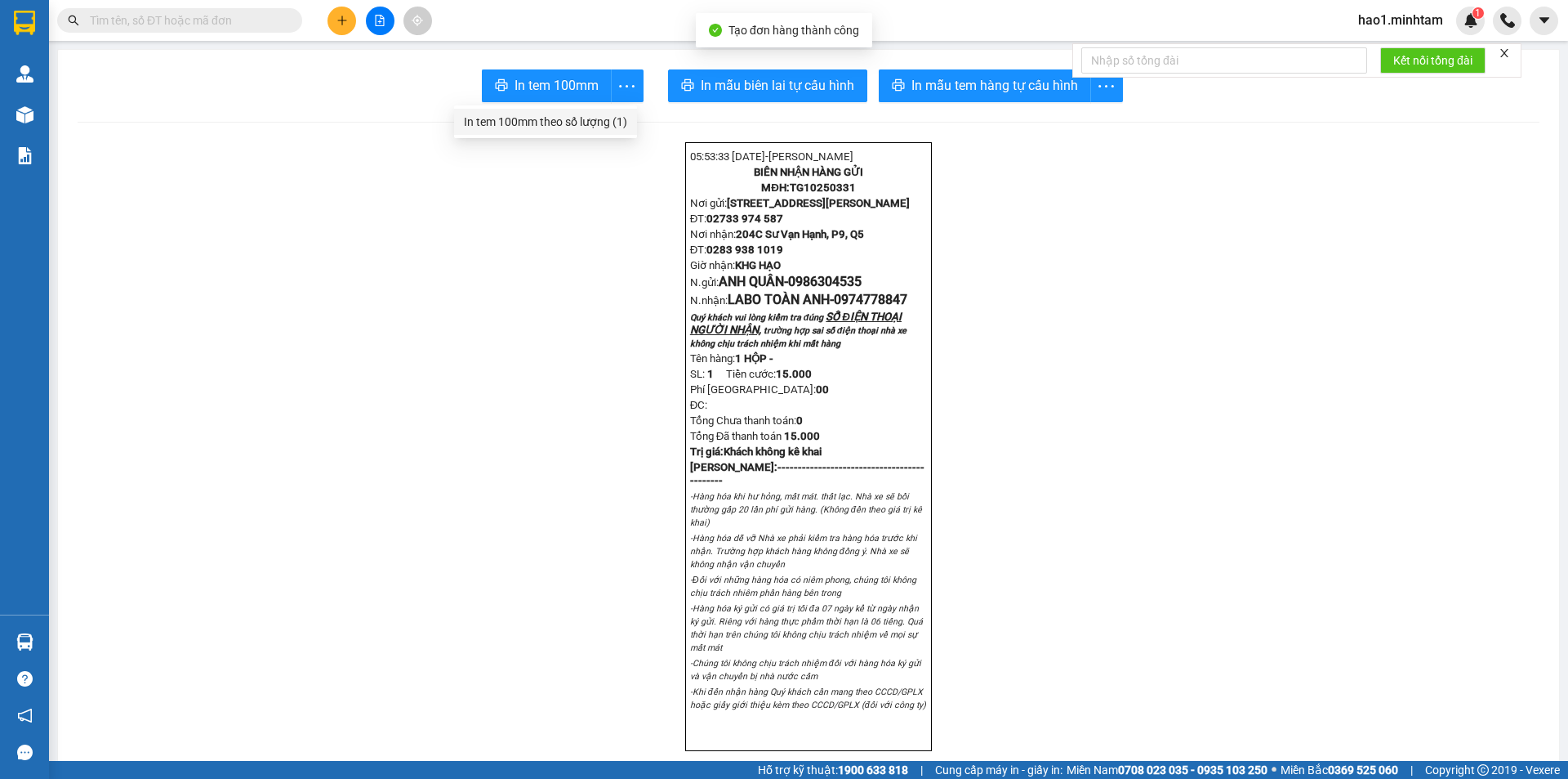
click at [587, 118] on div "In tem 100mm theo số lượng (1)" at bounding box center [546, 122] width 164 height 18
click at [190, 25] on input "text" at bounding box center [186, 21] width 193 height 18
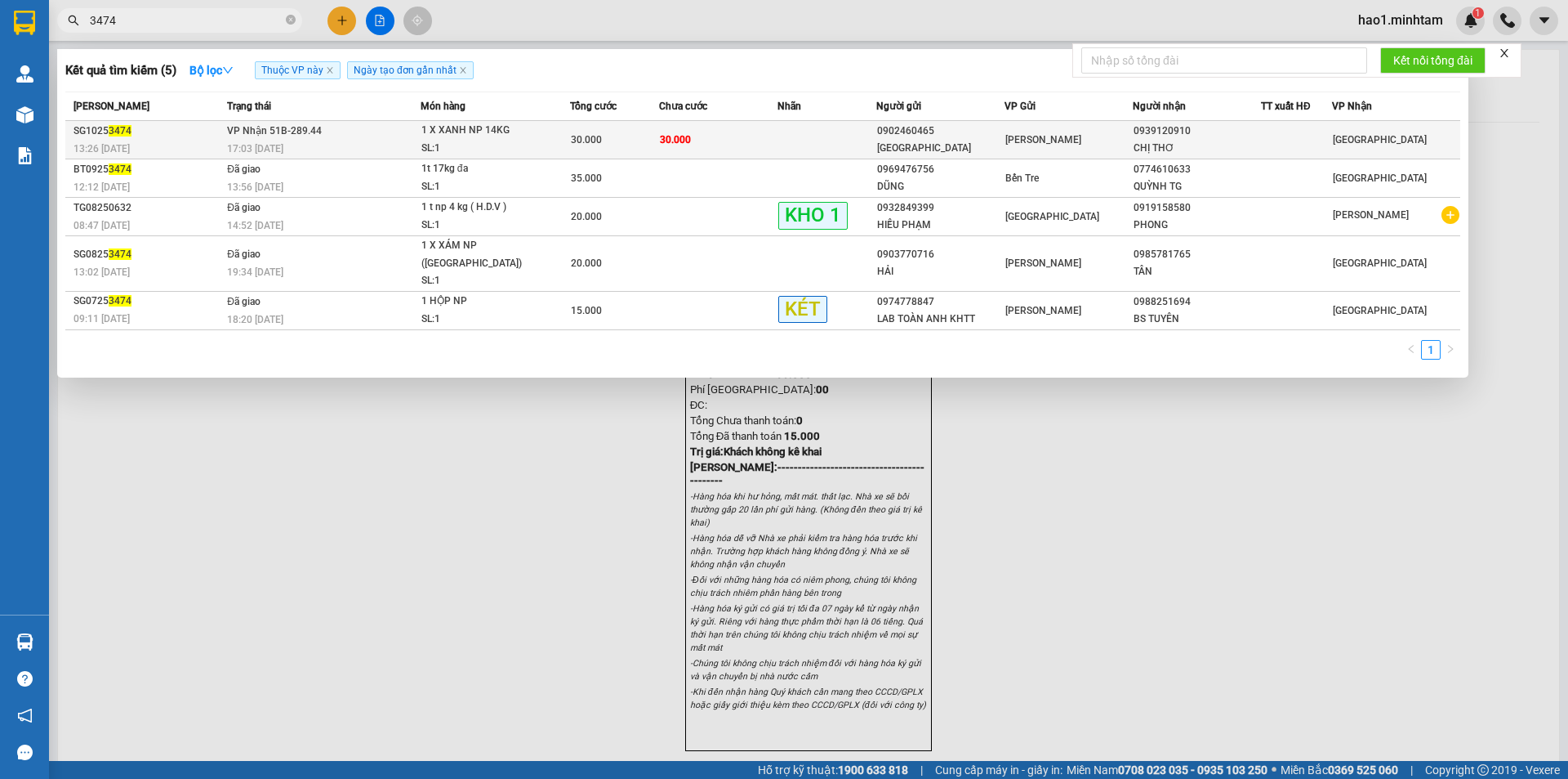
type input "3474"
click at [657, 140] on div "30.000" at bounding box center [615, 140] width 88 height 18
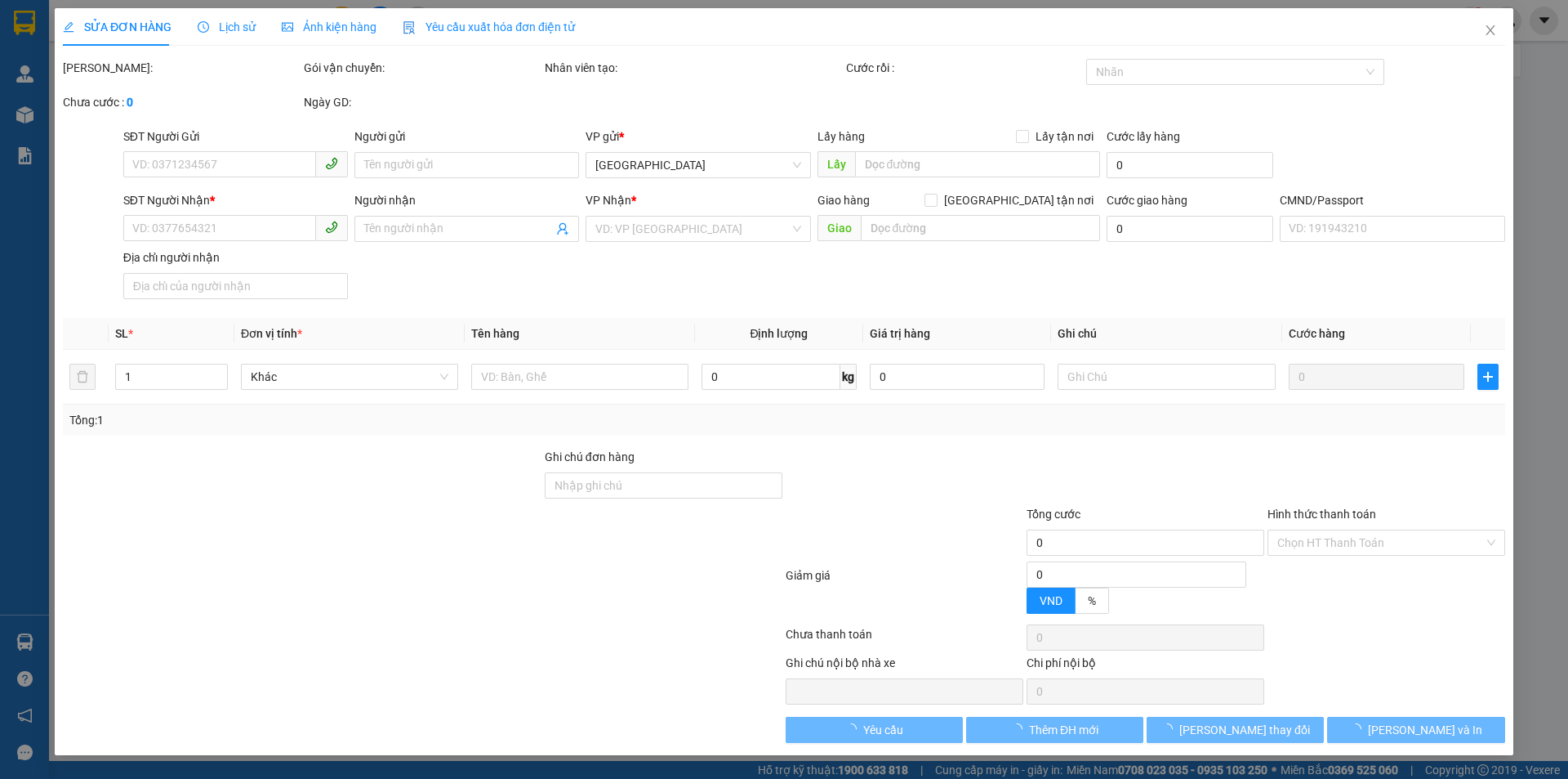
type input "0902460465"
type input "NHẬT NAM"
type input "0939120910"
type input "CHỊ THƠ"
type input "30.000"
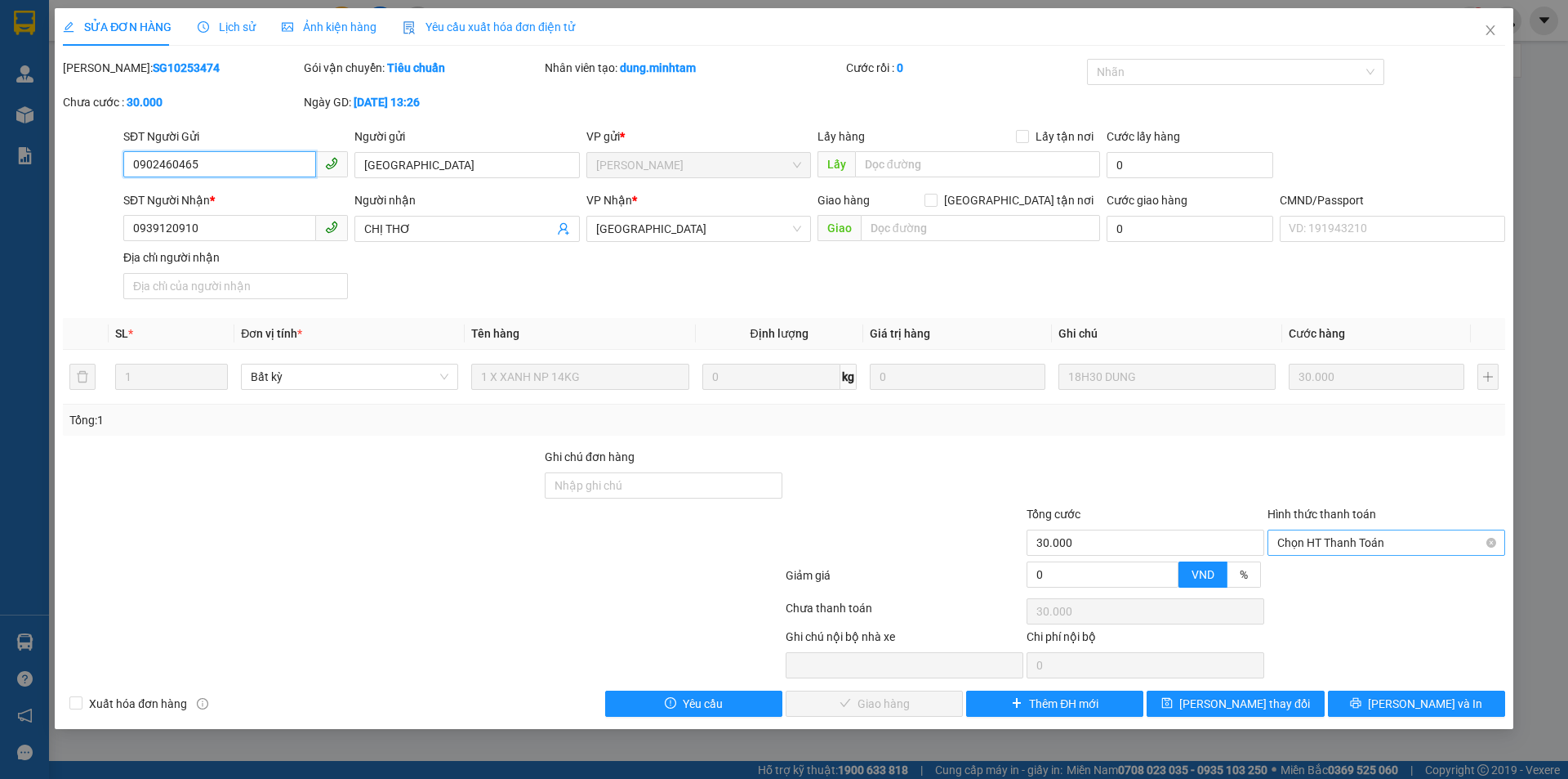
click at [1386, 542] on span "Chọn HT Thanh Toán" at bounding box center [1386, 542] width 218 height 25
click at [1378, 572] on div "Tại văn phòng" at bounding box center [1386, 576] width 218 height 18
type input "0"
click at [903, 702] on span "Lưu và Giao hàng" at bounding box center [895, 704] width 157 height 18
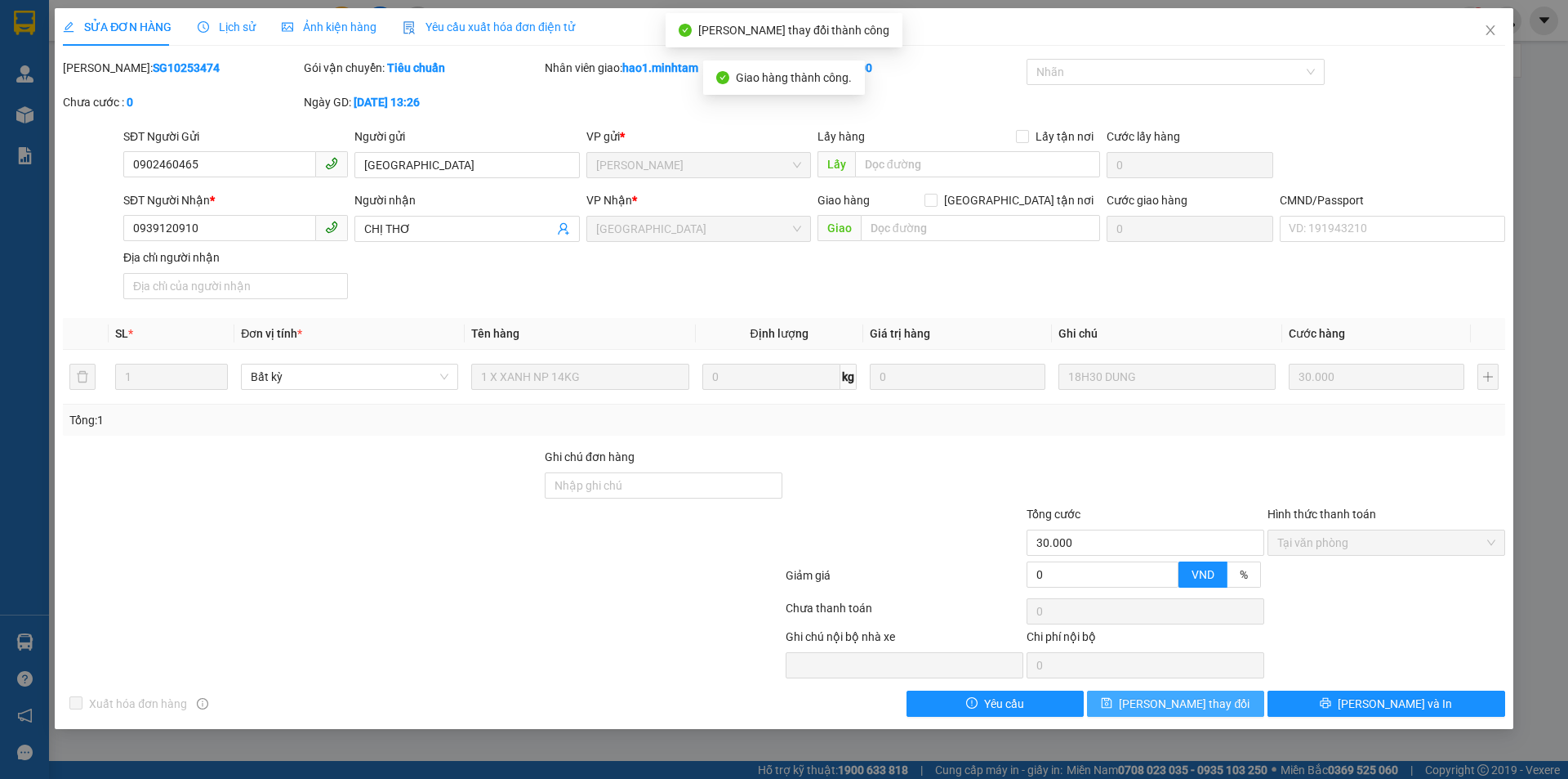
click at [1238, 708] on button "Lưu thay đổi" at bounding box center [1175, 704] width 177 height 26
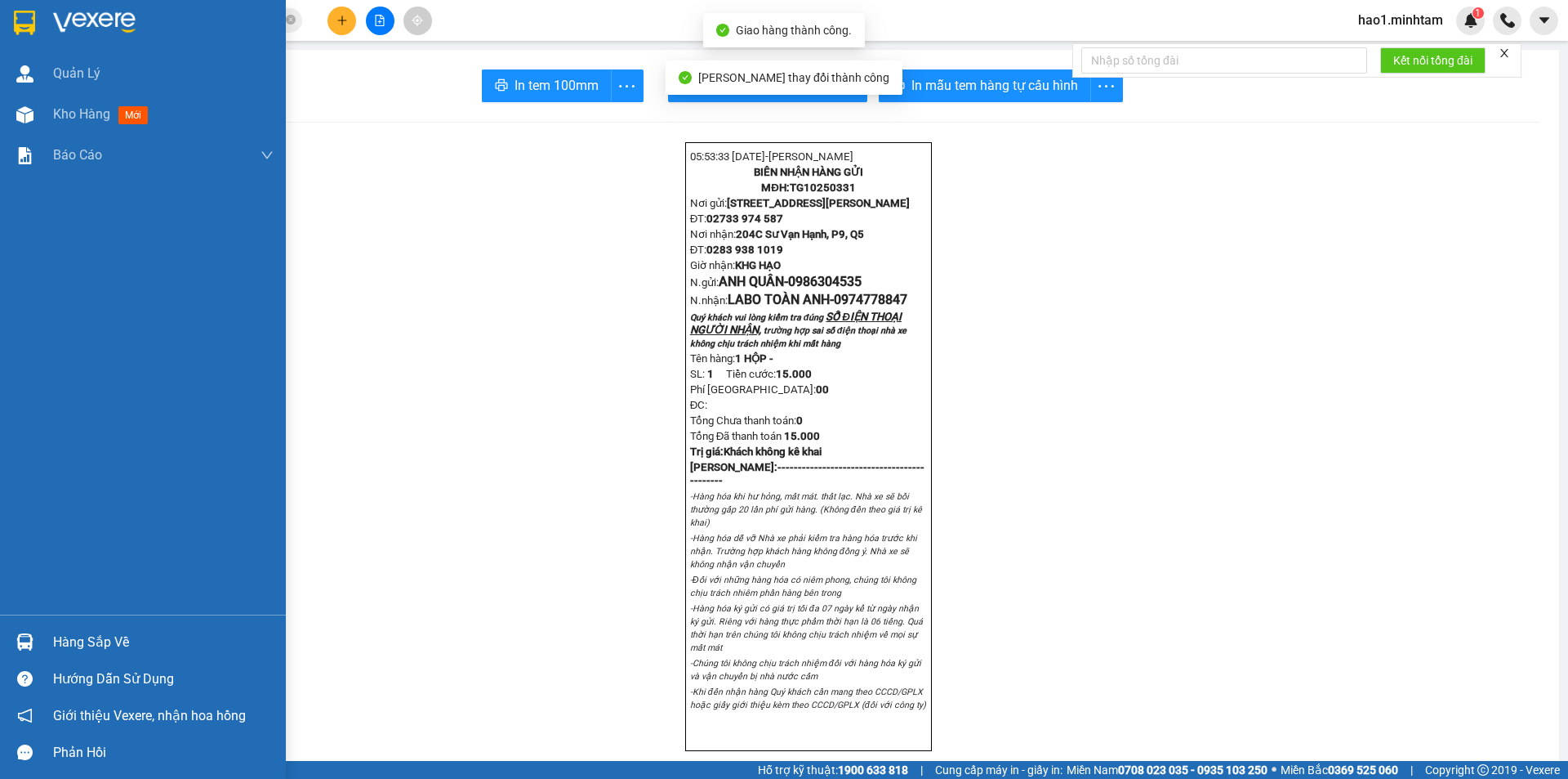
drag, startPoint x: 28, startPoint y: 19, endPoint x: 280, endPoint y: 24, distance: 252.0
click at [29, 19] on img at bounding box center [25, 23] width 21 height 25
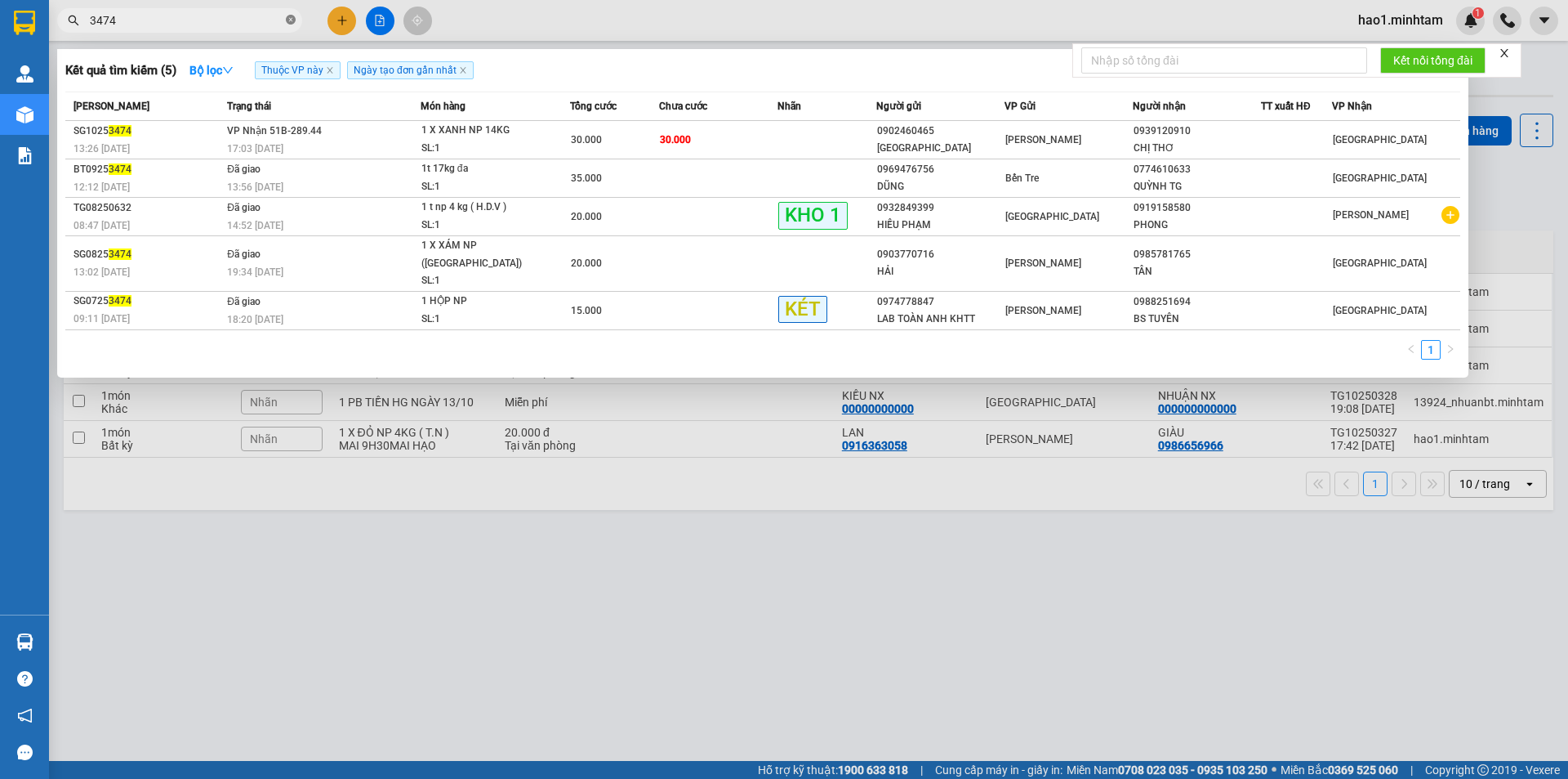
click at [288, 21] on icon "close-circle" at bounding box center [291, 20] width 10 height 10
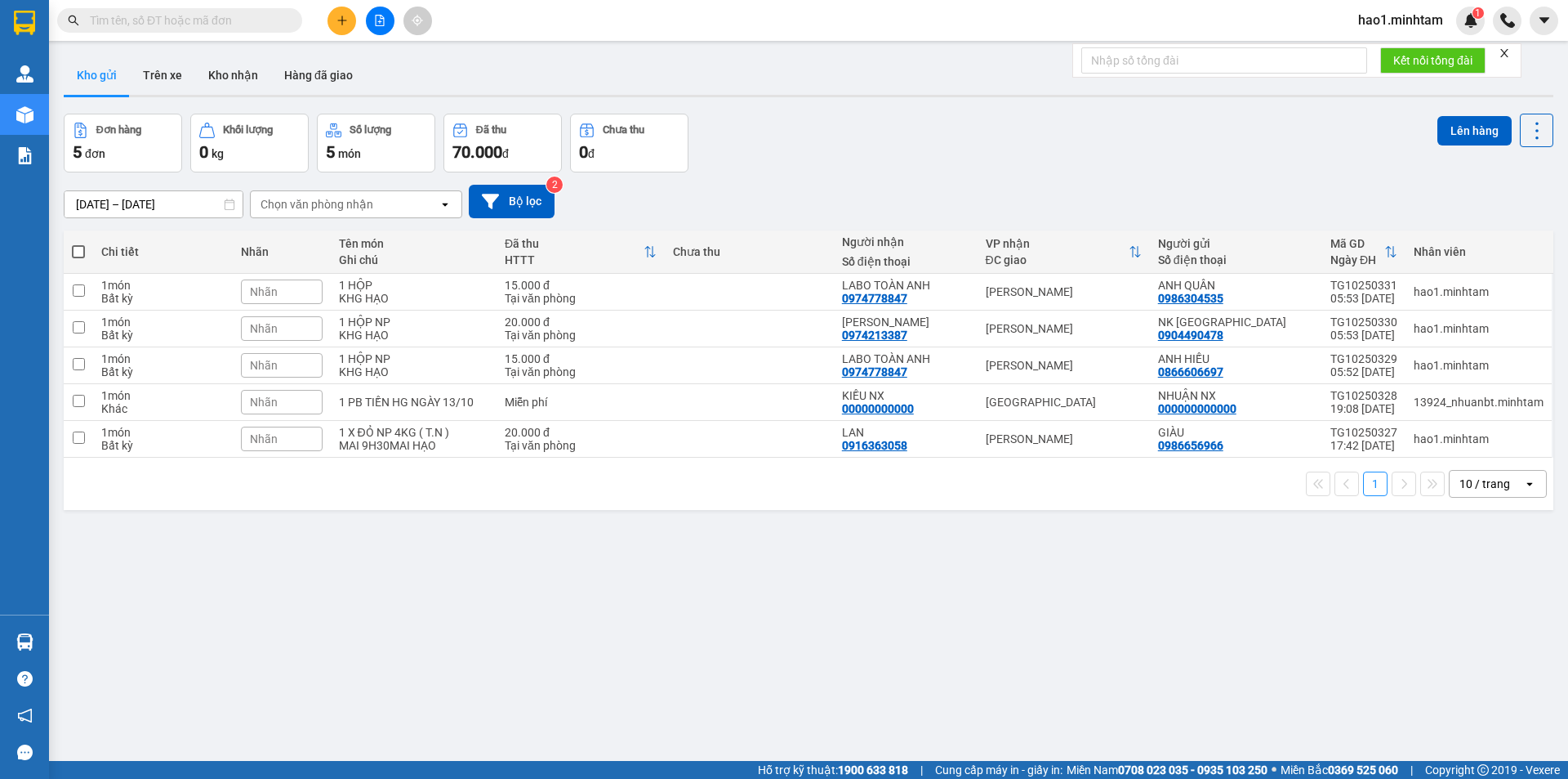
click at [848, 103] on div "ver 1.8.146 Kho gửi Trên xe Kho nhận Hàng đã giao Đơn hàng 5 đơn Khối lượng 0 k…" at bounding box center [808, 438] width 1503 height 779
drag, startPoint x: 925, startPoint y: 442, endPoint x: 926, endPoint y: 415, distance: 27.0
click at [926, 441] on div "LAN 0916363058" at bounding box center [906, 439] width 127 height 26
checkbox input "true"
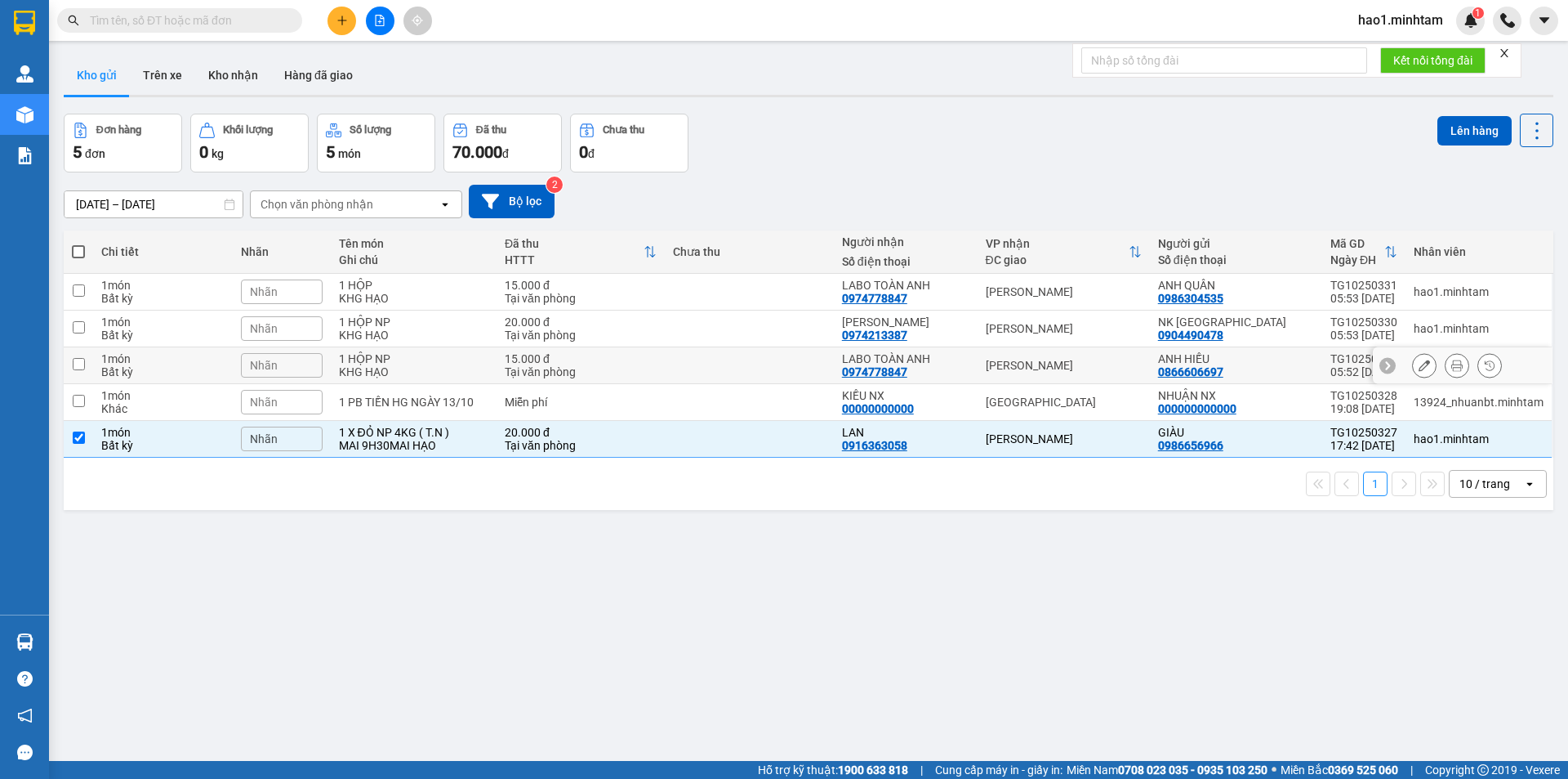
click at [933, 359] on div "LABO TOÀN ANH" at bounding box center [906, 359] width 127 height 13
checkbox input "true"
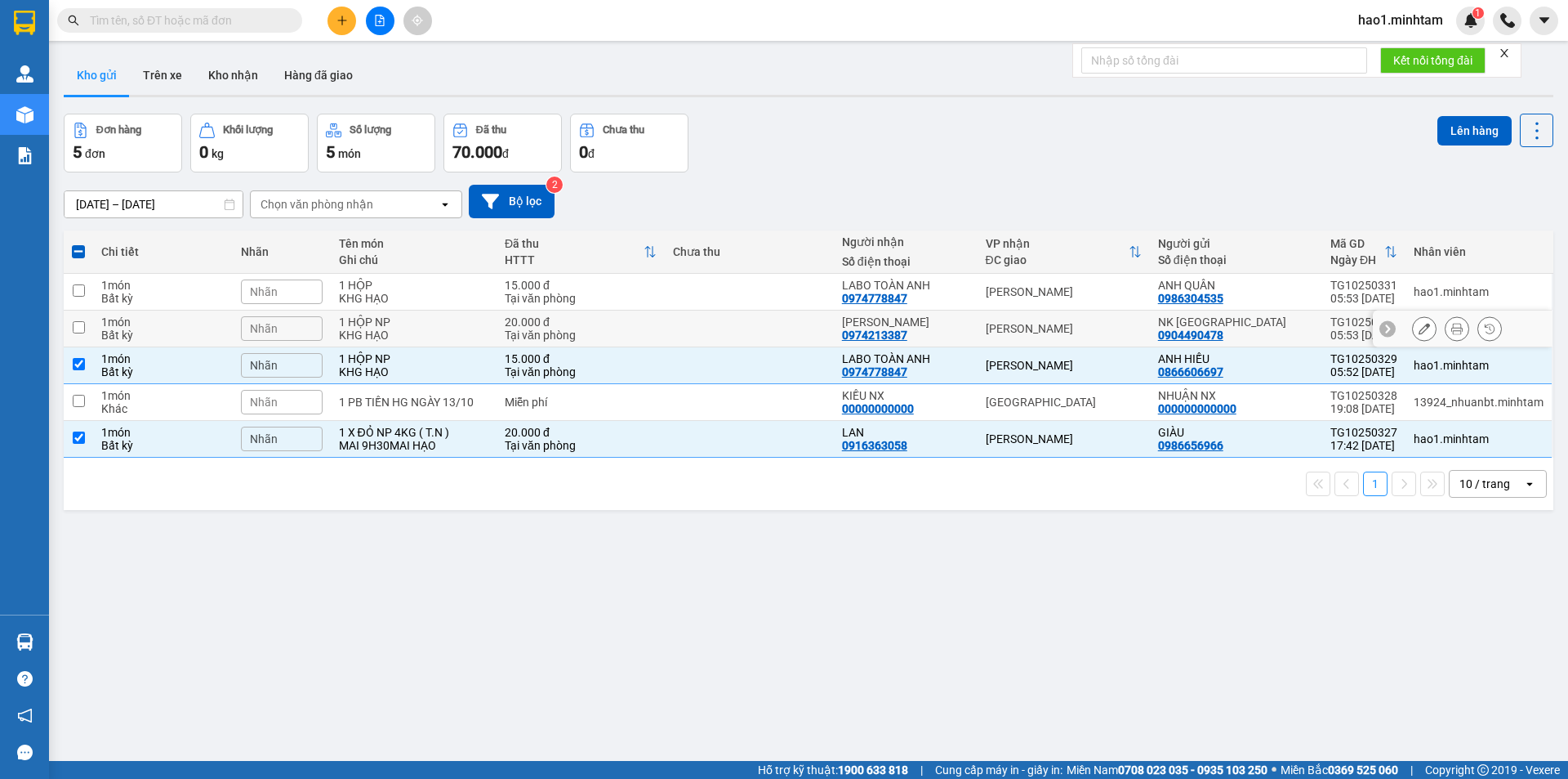
click at [943, 318] on div "ĐỖ ĐỨC CHUNG" at bounding box center [906, 322] width 127 height 13
checkbox input "true"
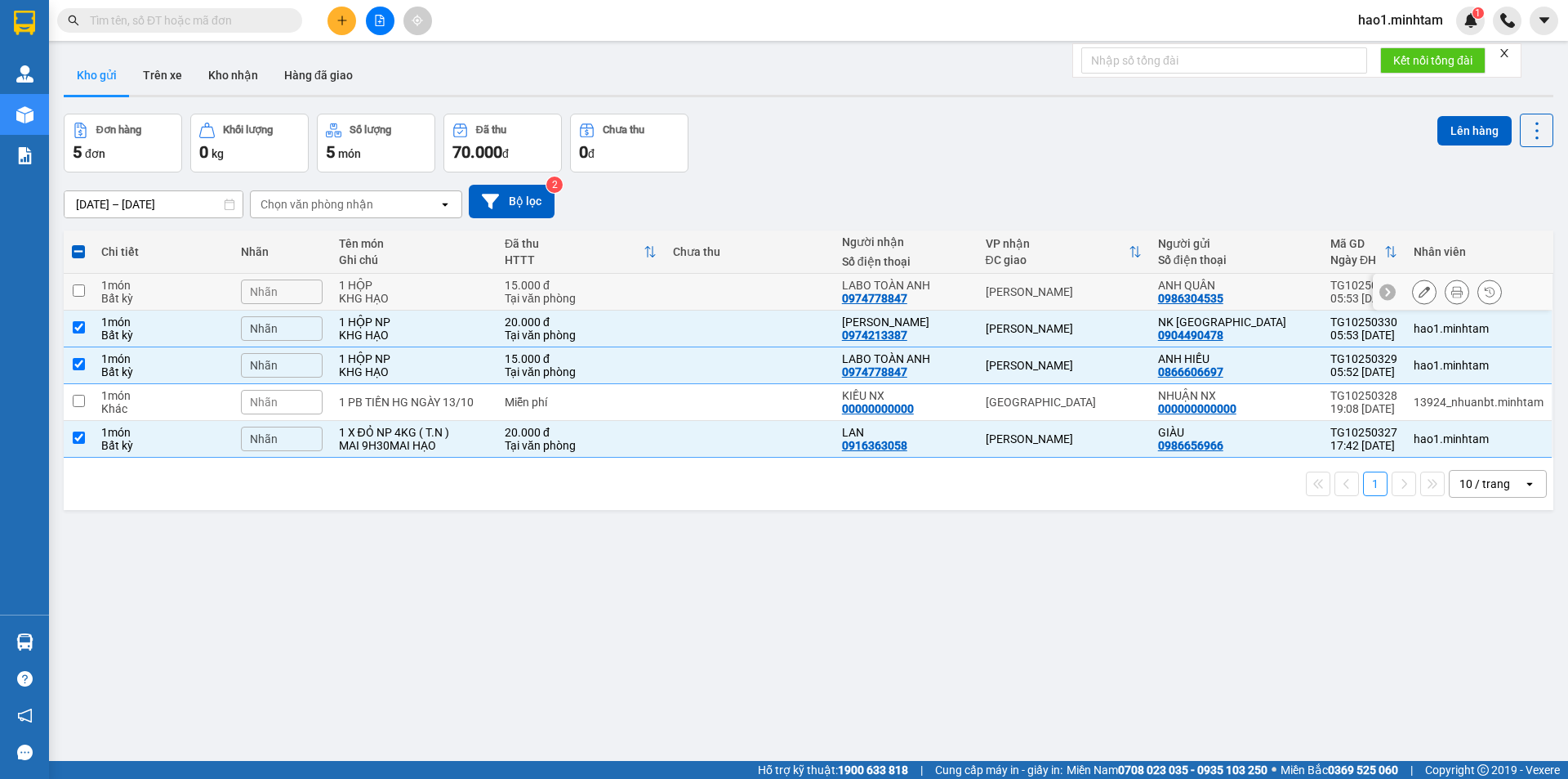
click at [949, 275] on td "LABO TOÀN ANH 0974778847" at bounding box center [906, 292] width 144 height 36
checkbox input "true"
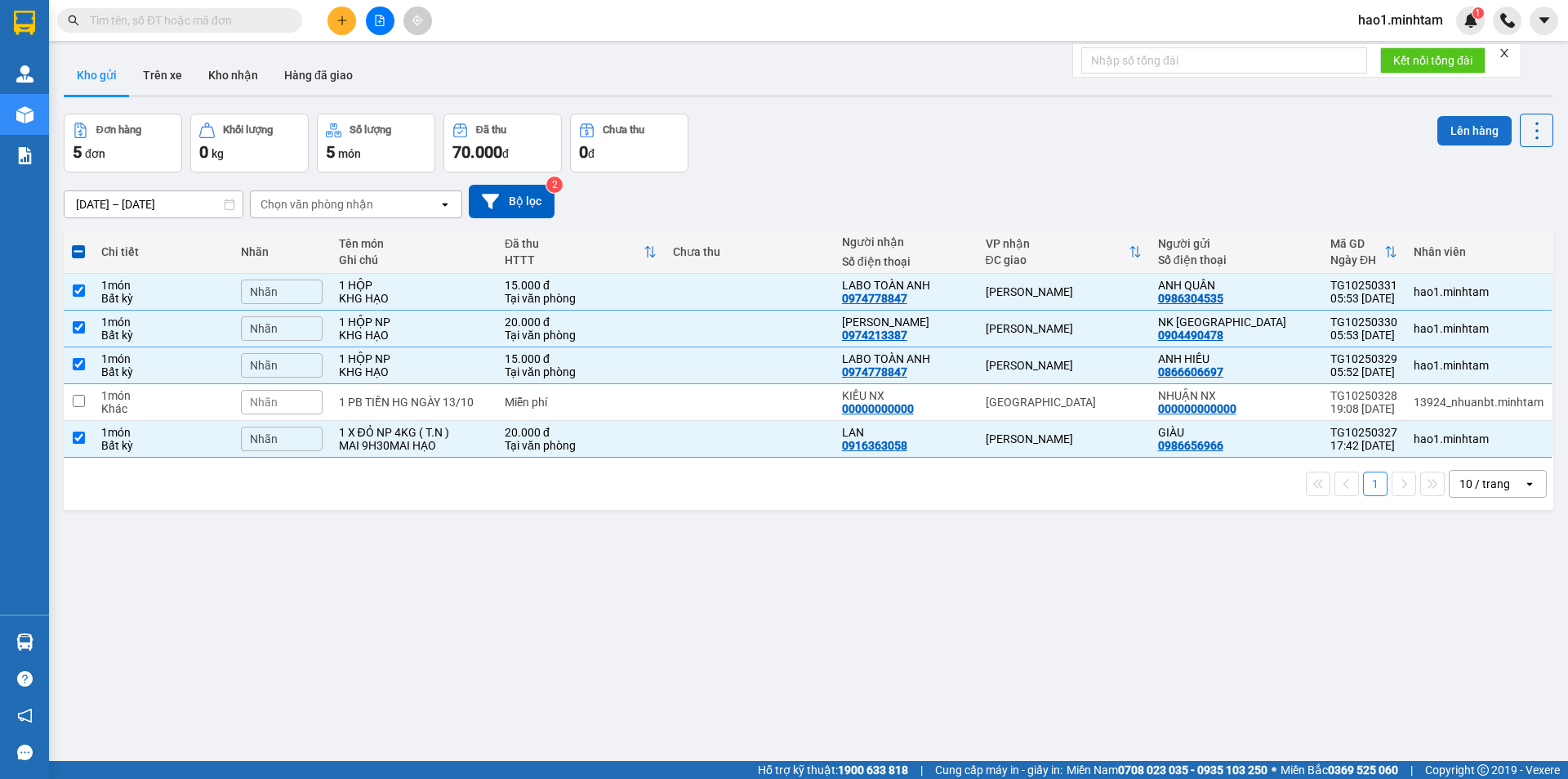
click at [1480, 121] on button "Lên hàng" at bounding box center [1475, 131] width 74 height 30
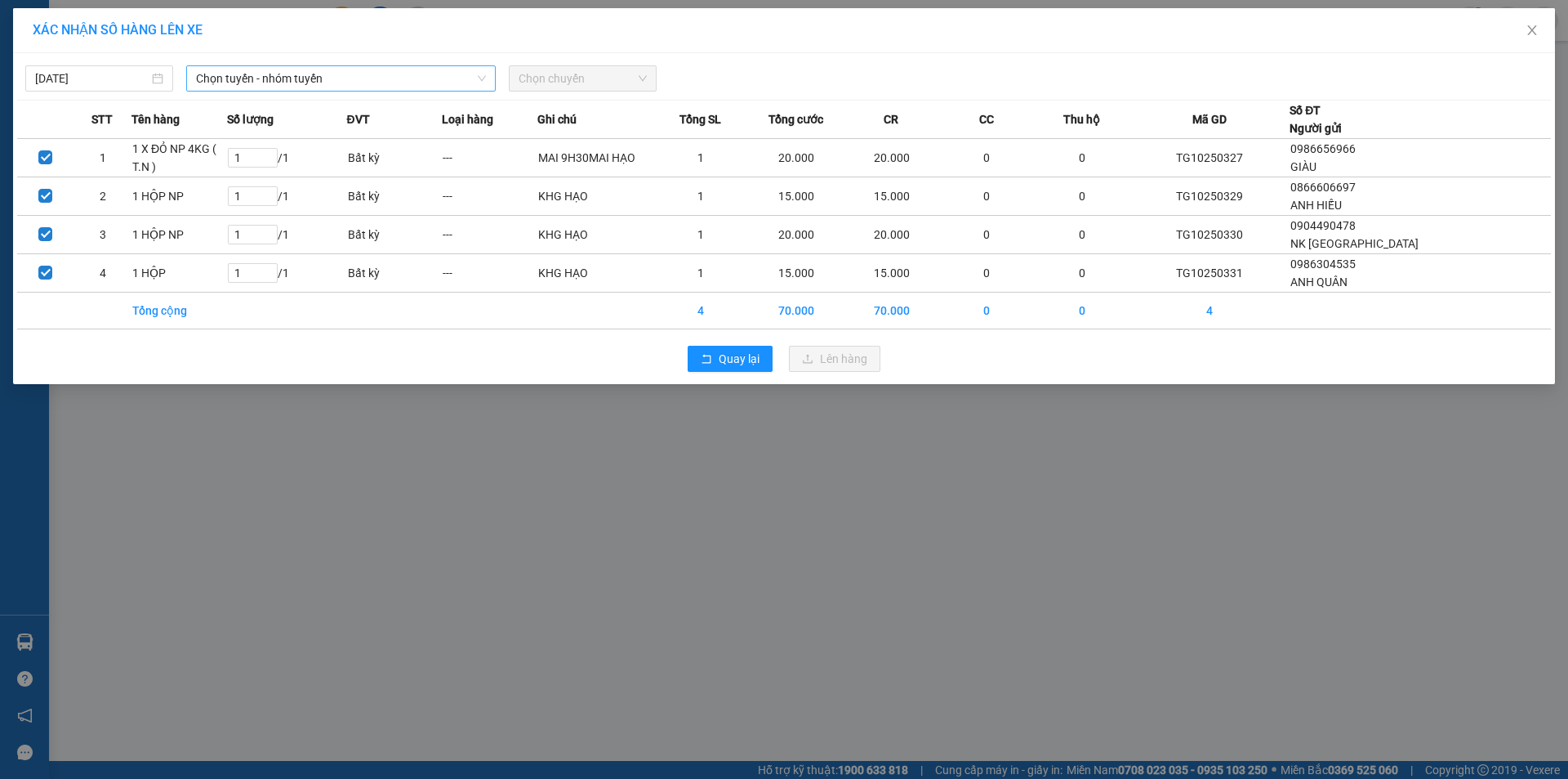
click at [208, 75] on span "Chọn tuyến - nhóm tuyến" at bounding box center [341, 79] width 290 height 25
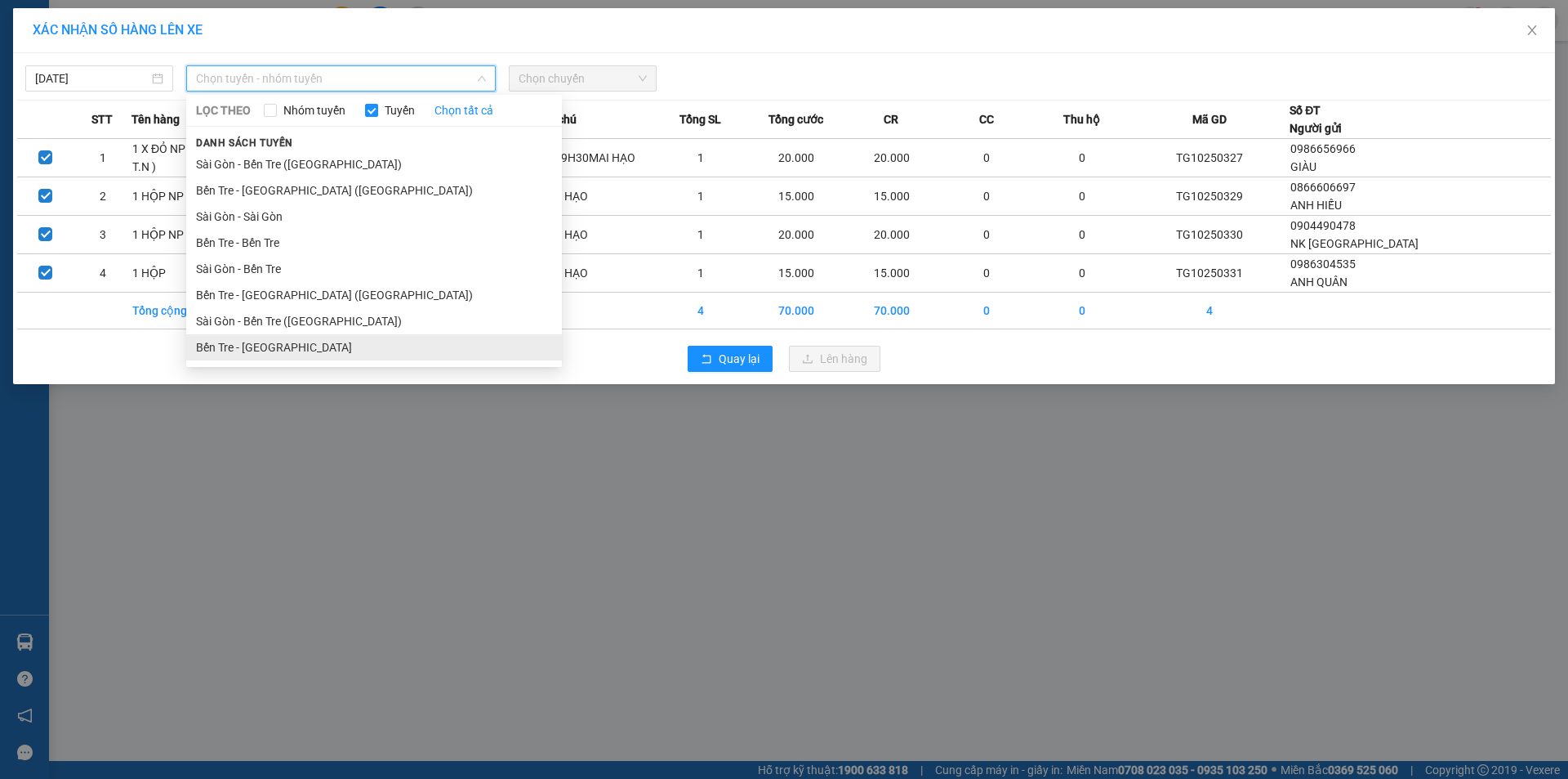
click at [283, 336] on li "Bến Tre - Sài Gòn" at bounding box center [374, 347] width 376 height 26
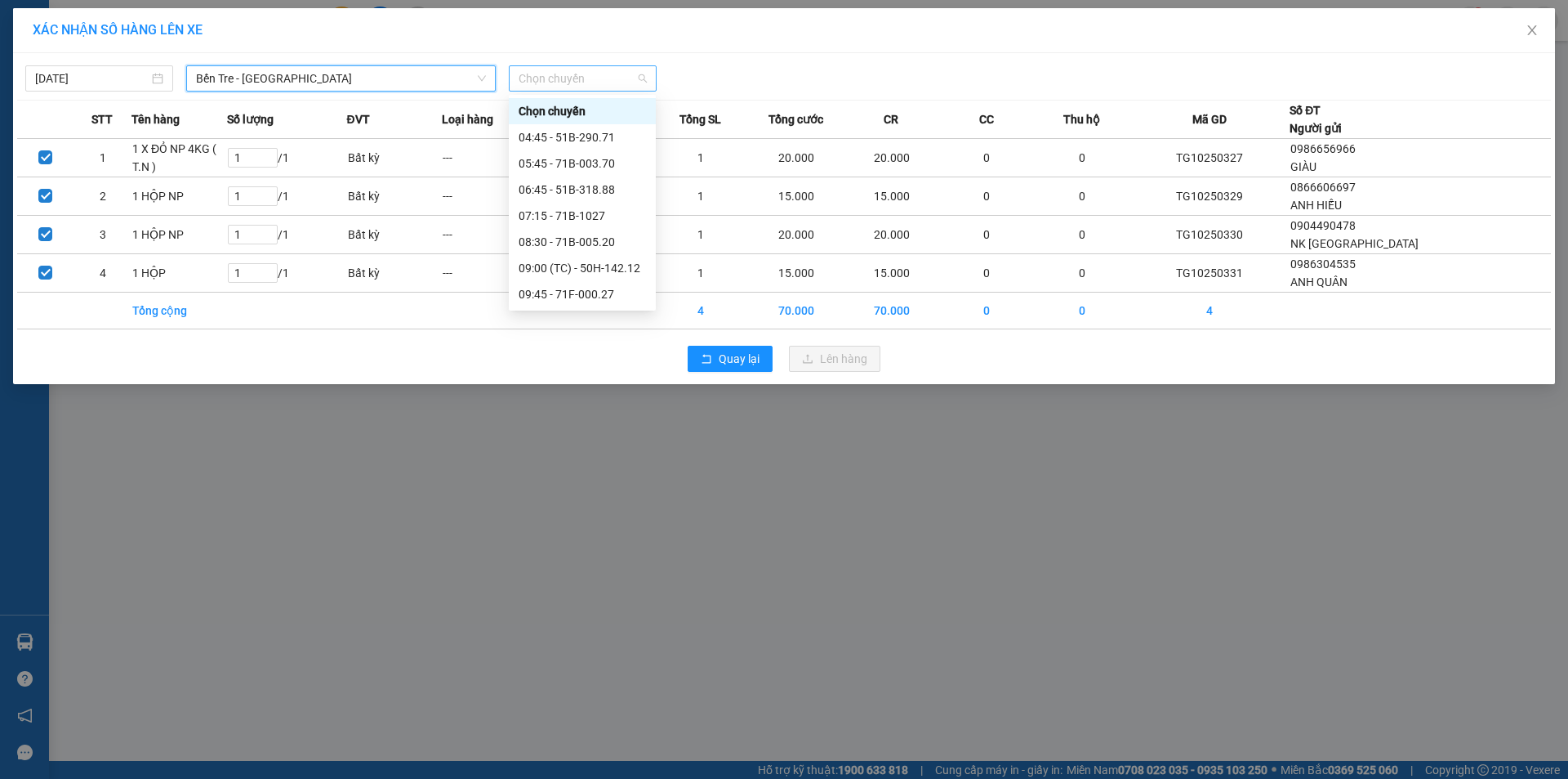
click at [593, 70] on span "Chọn chuyến" at bounding box center [582, 79] width 128 height 25
click at [591, 166] on div "05:45 - 71B-003.70" at bounding box center [582, 164] width 127 height 18
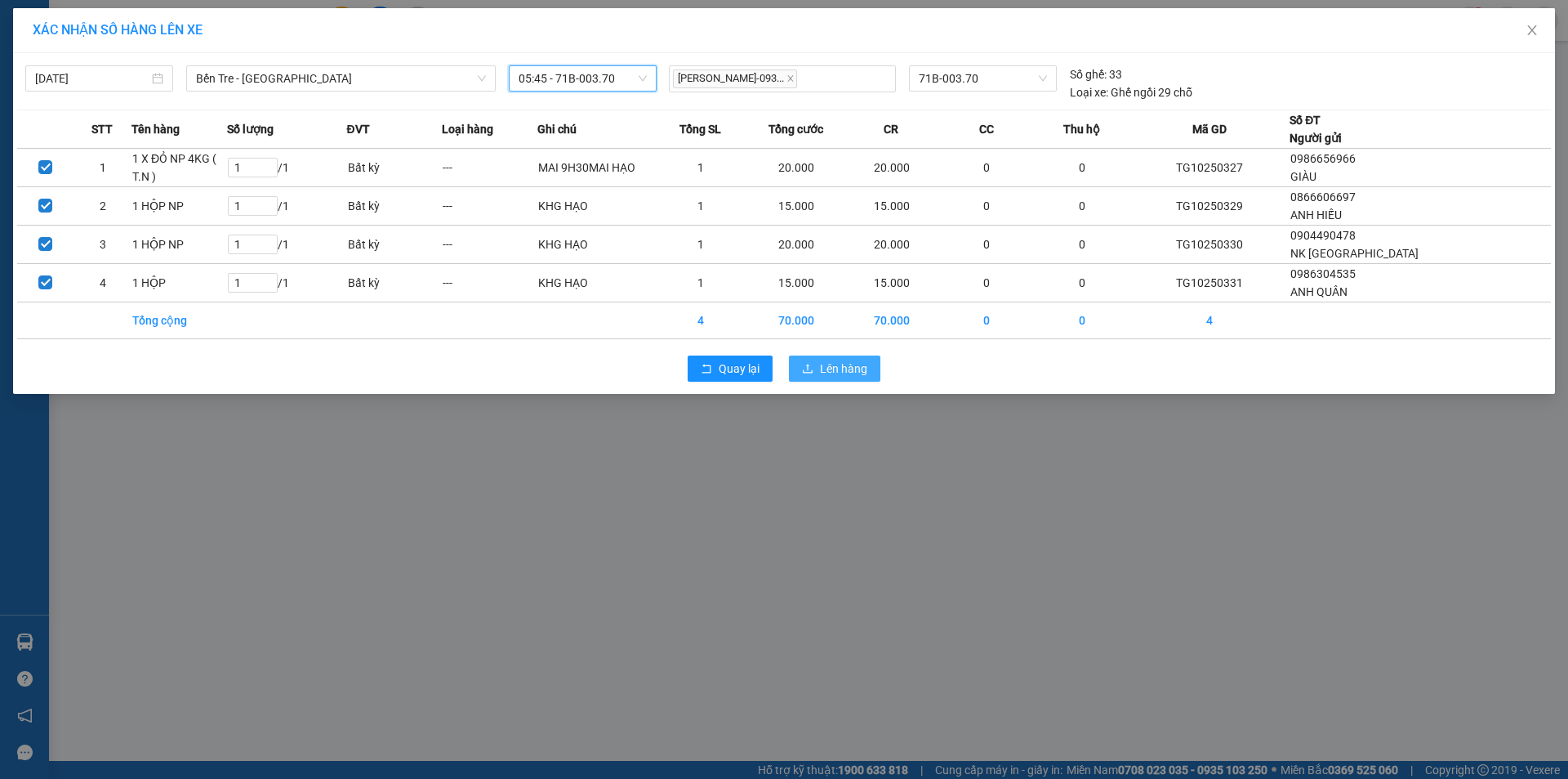
click at [827, 372] on span "Lên hàng" at bounding box center [843, 369] width 47 height 18
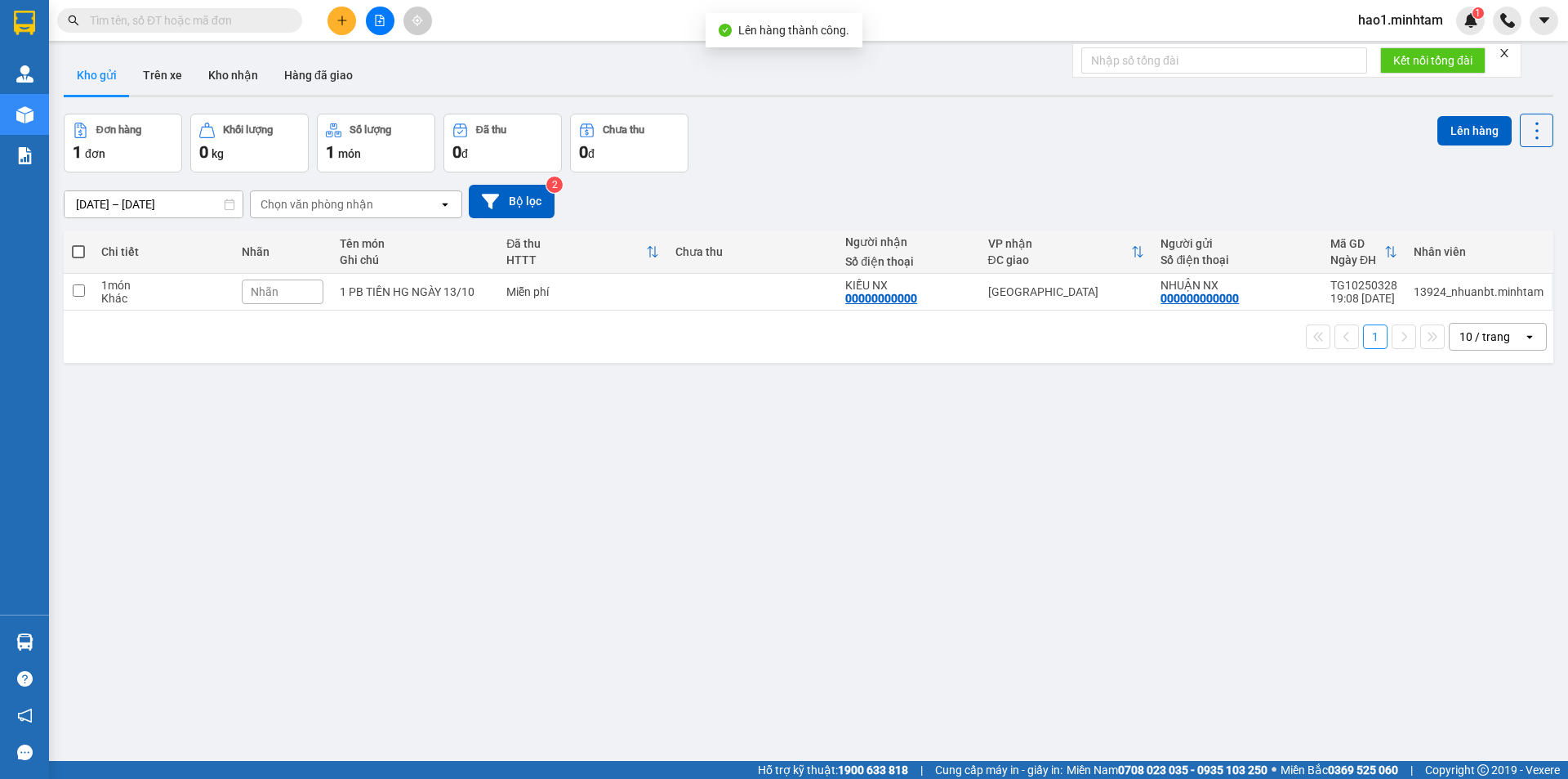
click at [851, 151] on div "Đơn hàng 1 đơn Khối lượng 0 kg Số lượng 1 món Đã thu 0 đ Chưa thu 0 đ Lên hàng" at bounding box center [808, 142] width 1489 height 59
click at [378, 23] on icon "file-add" at bounding box center [380, 21] width 12 height 12
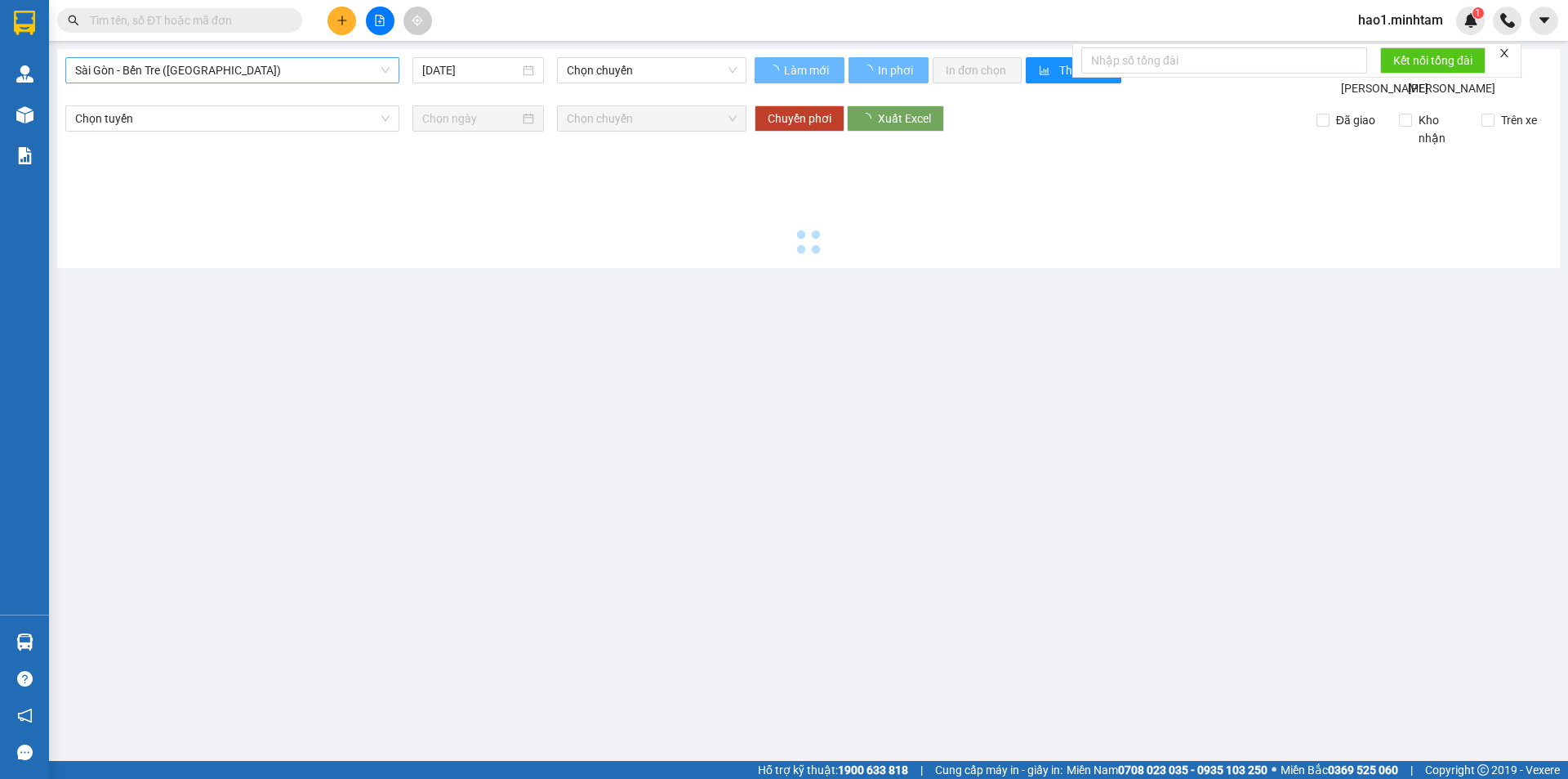
type input "14/10/2025"
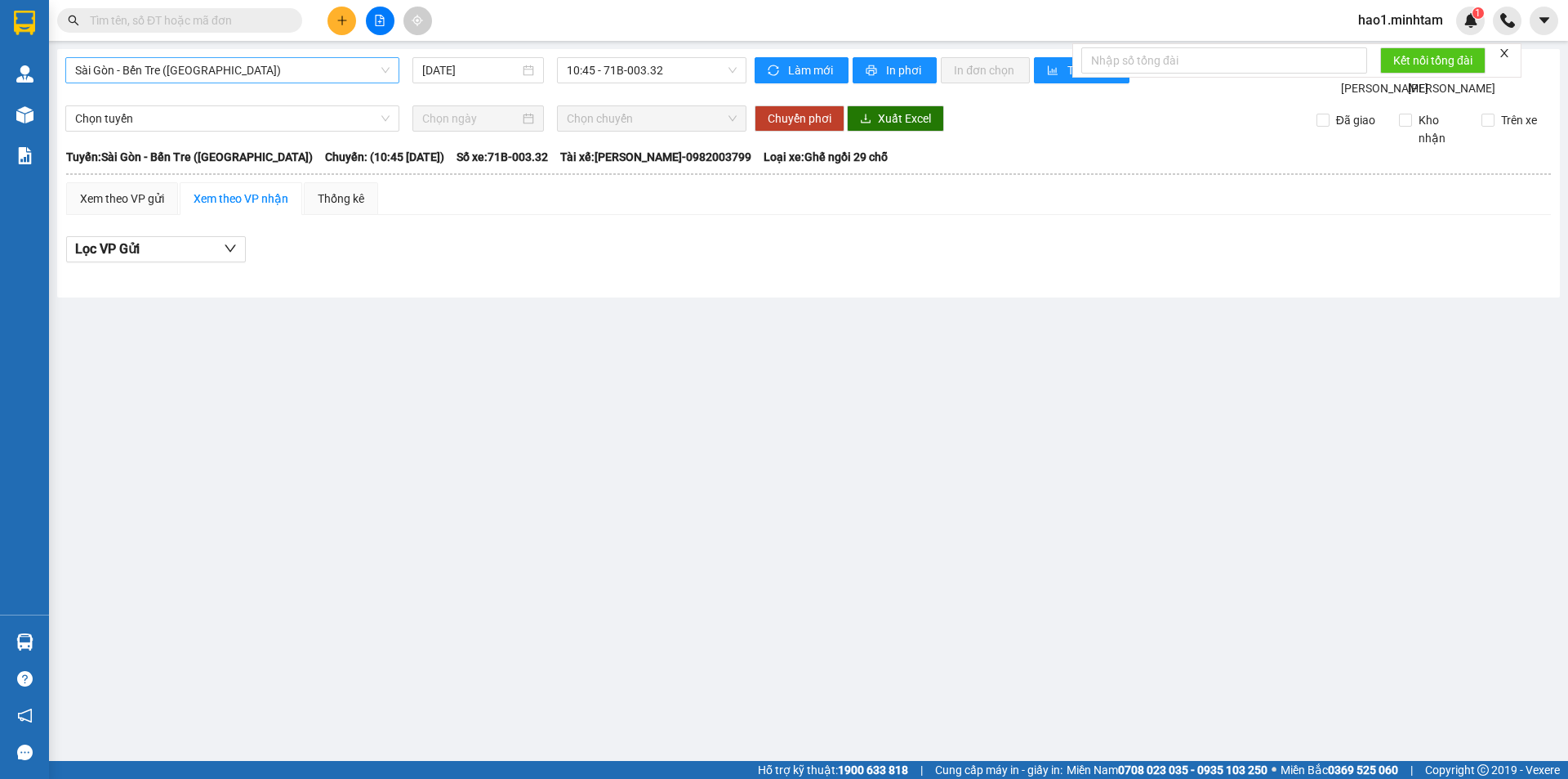
click at [204, 63] on span "Sài Gòn - Bến Tre (CN)" at bounding box center [232, 70] width 314 height 25
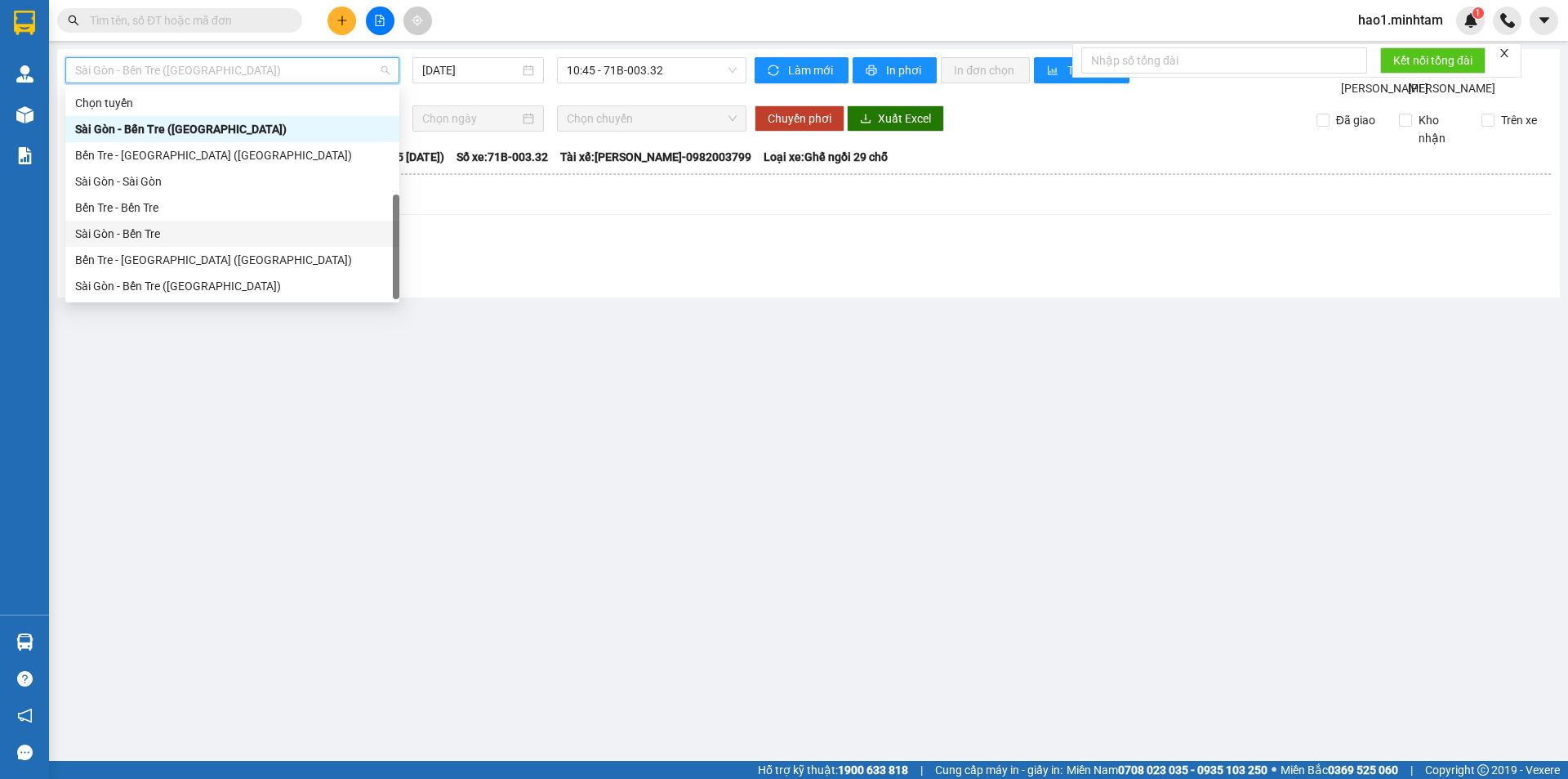
scroll to position [26, 0]
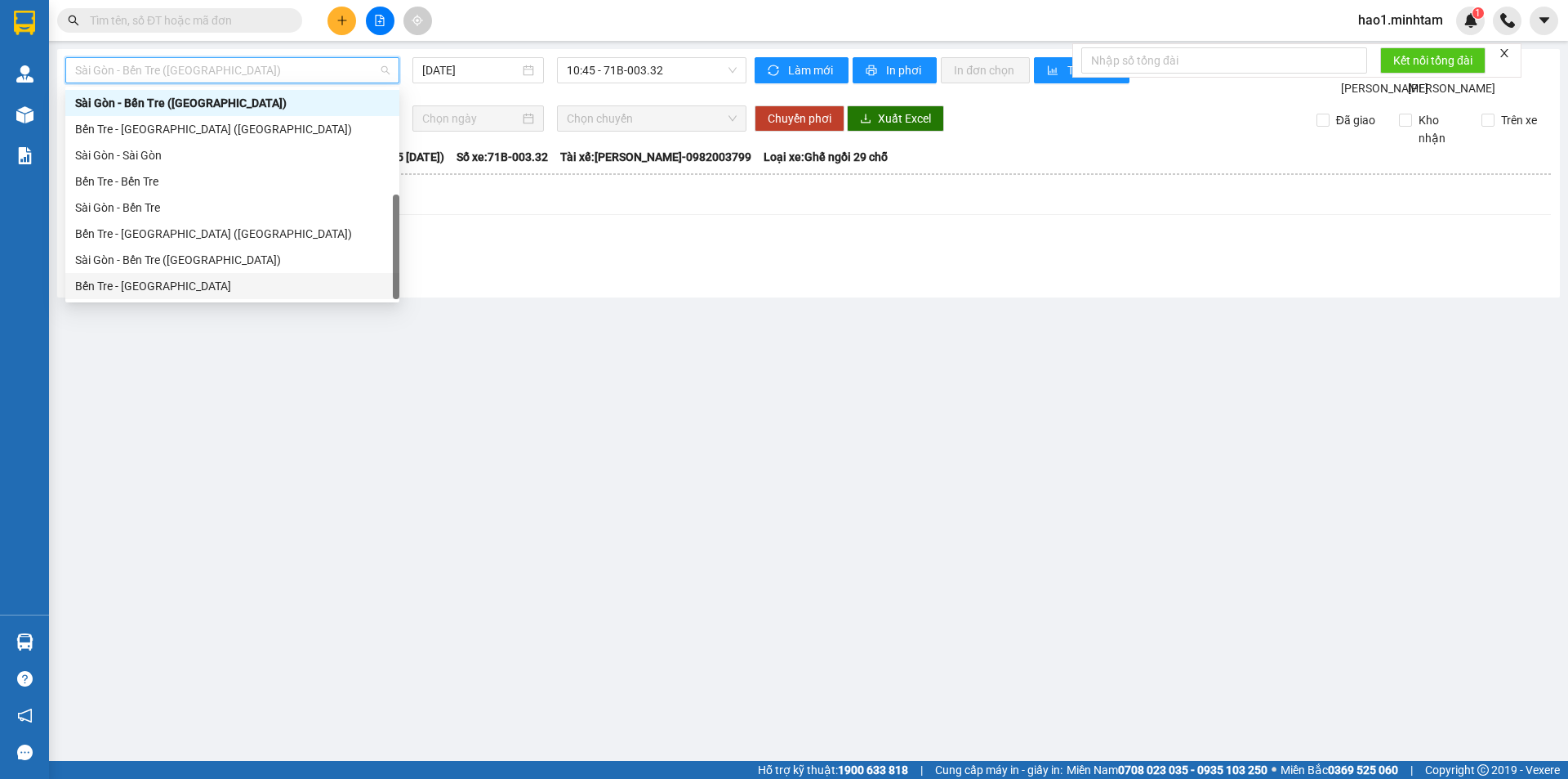
click at [175, 295] on div "Bến Tre - Sài Gòn" at bounding box center [232, 286] width 334 height 26
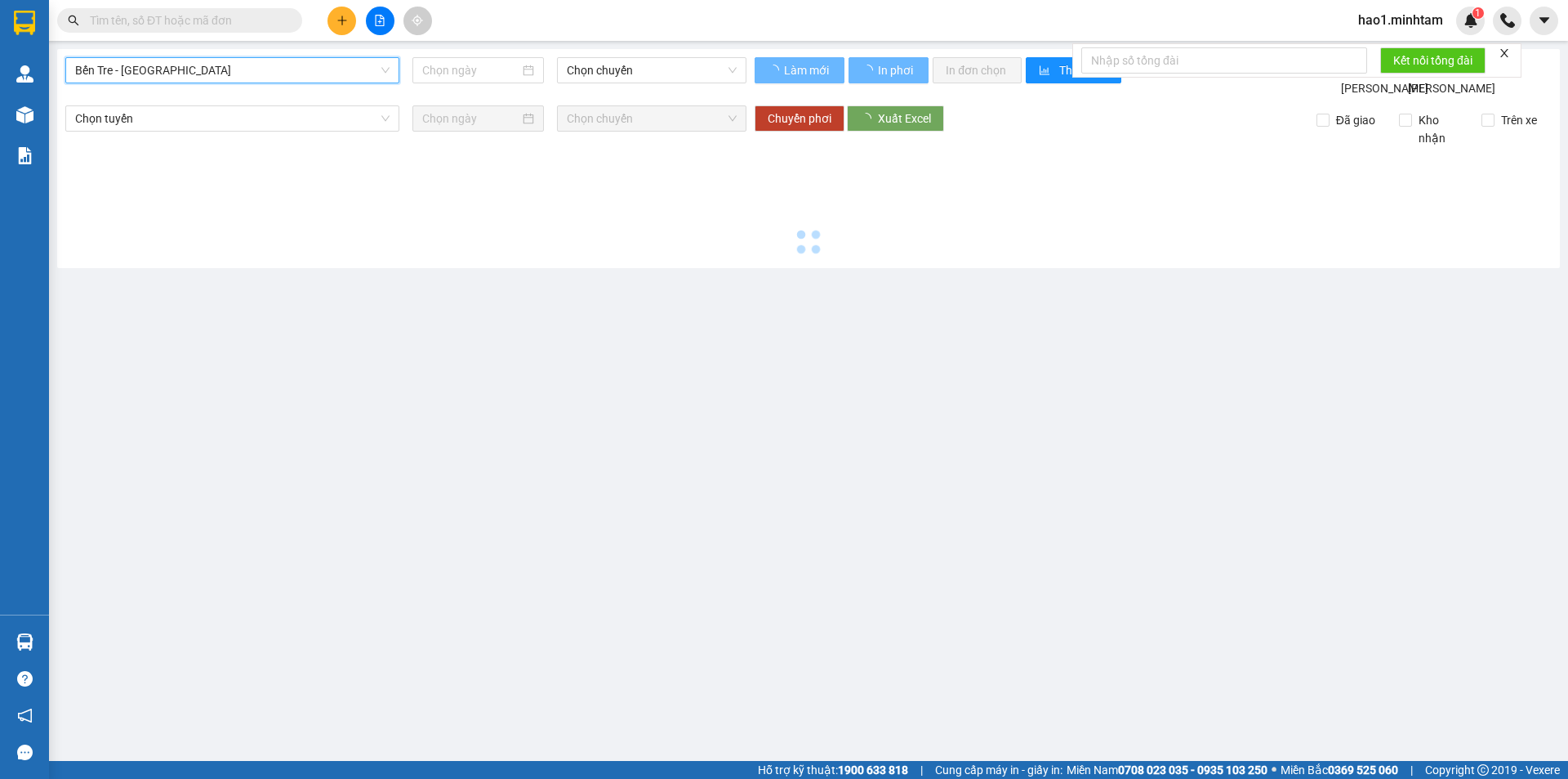
type input "14/10/2025"
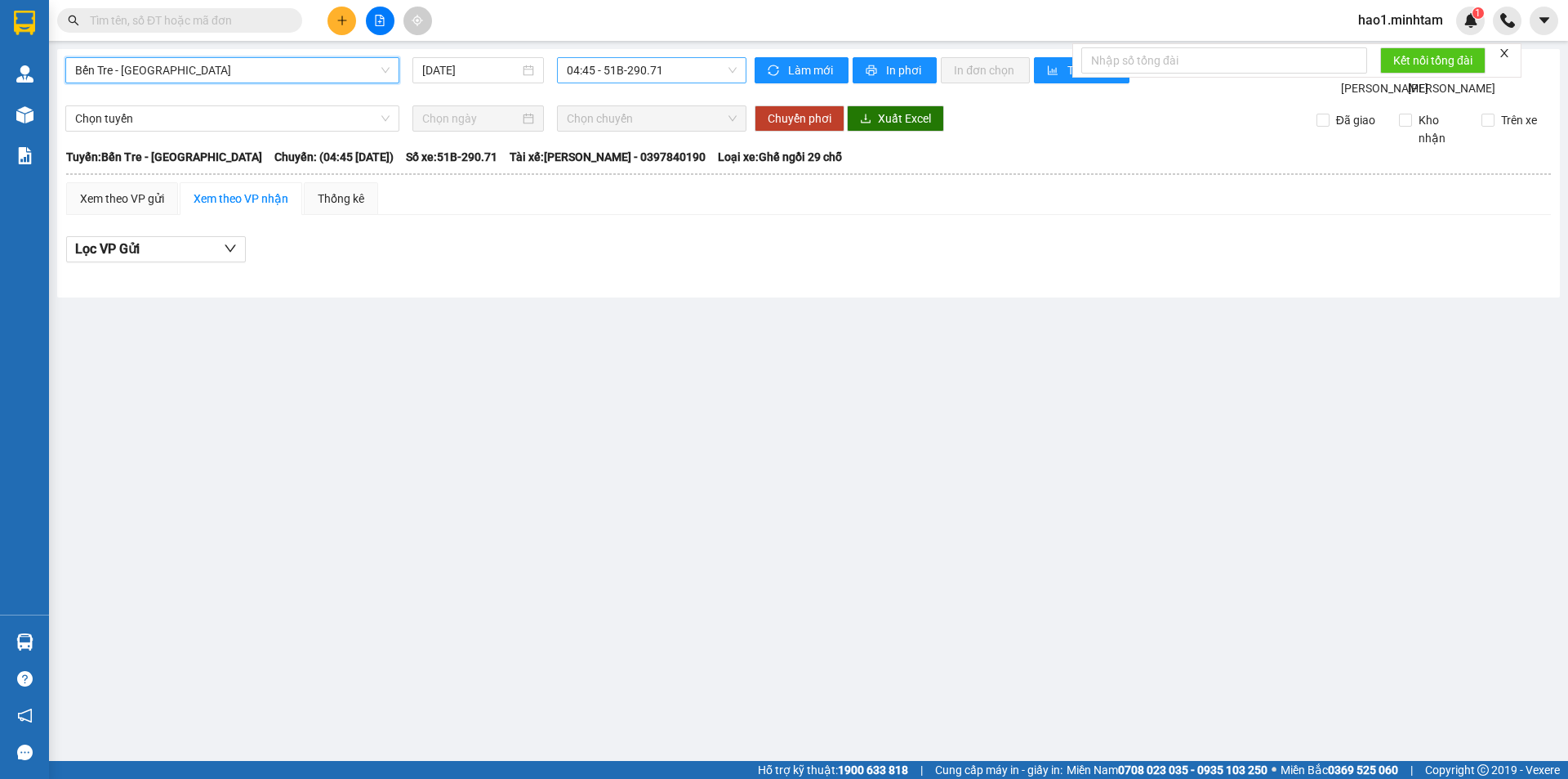
click at [627, 62] on span "04:45 - 51B-290.71" at bounding box center [652, 70] width 170 height 25
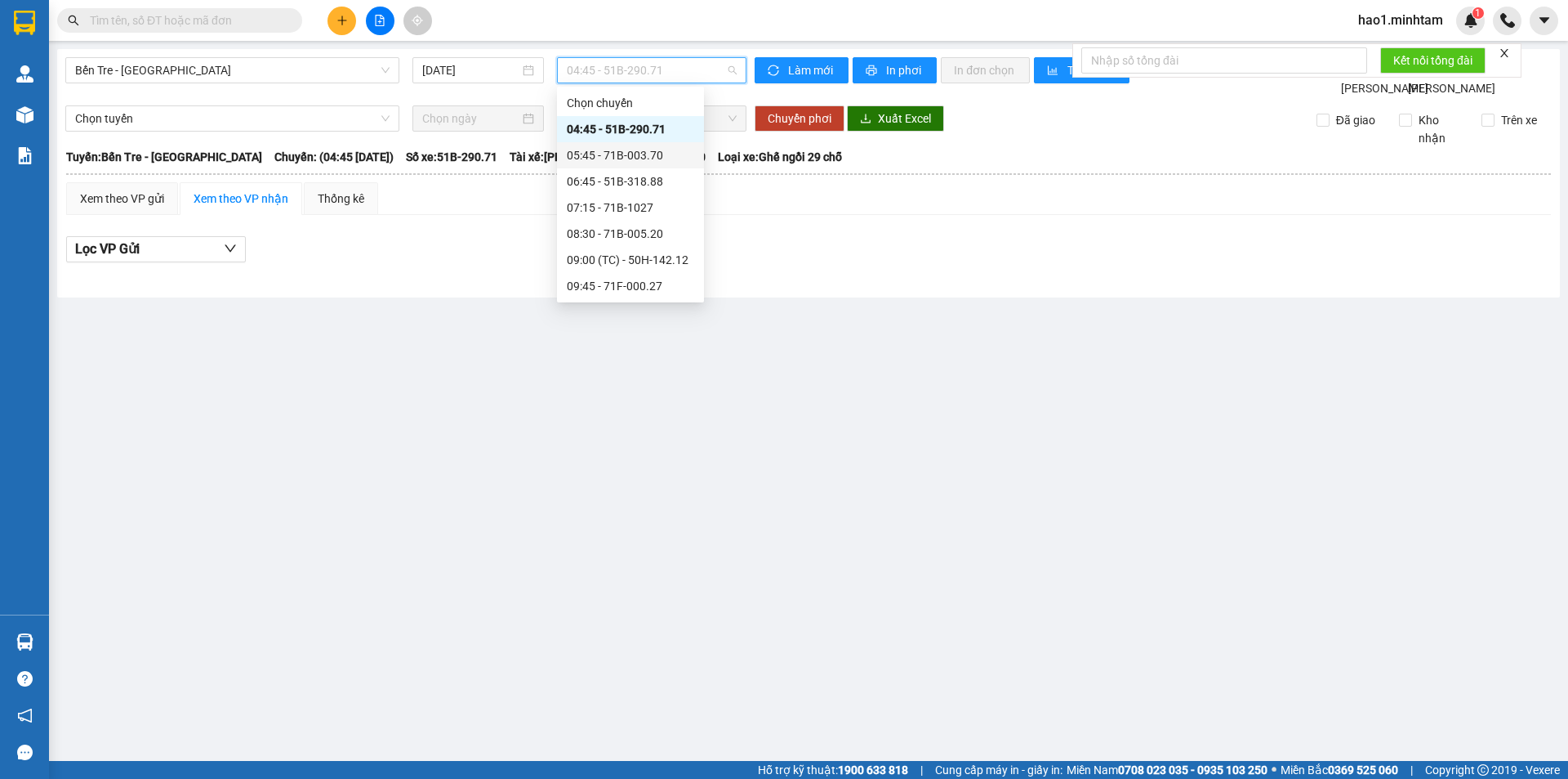
click at [631, 165] on div "05:45 - 71B-003.70" at bounding box center [631, 155] width 147 height 26
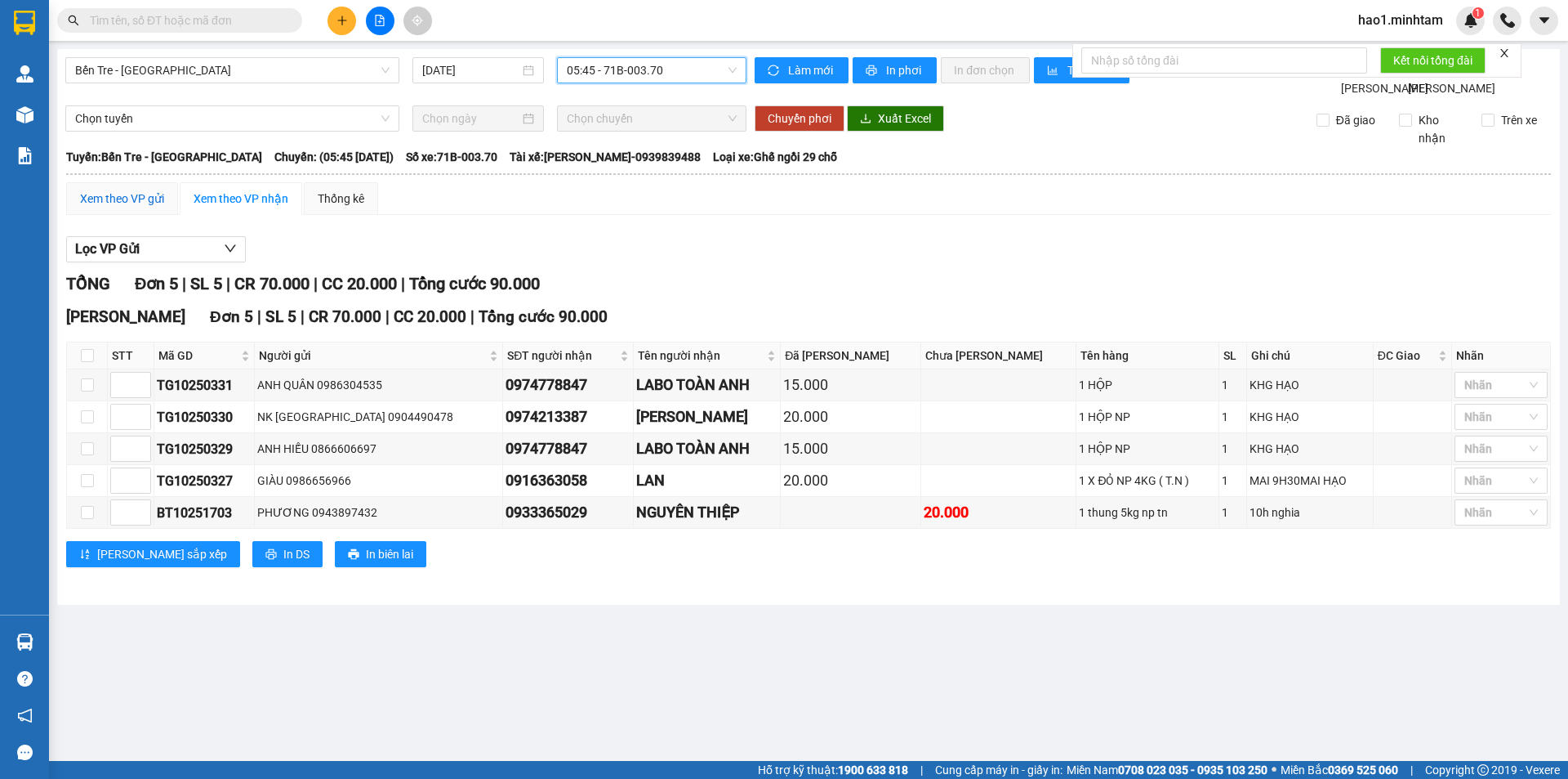
click at [117, 208] on div "Xem theo VP gửi" at bounding box center [122, 198] width 84 height 18
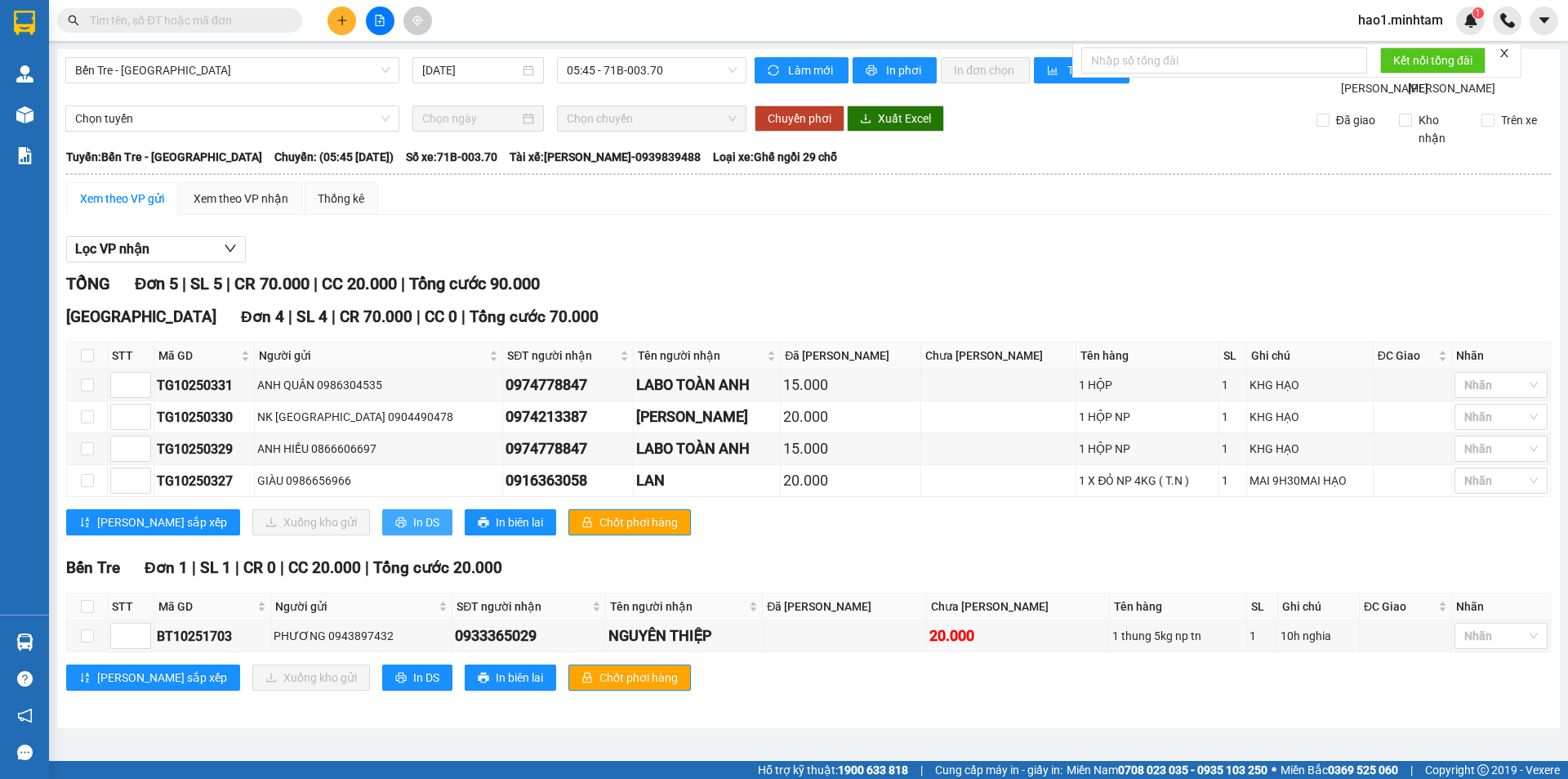
click at [413, 531] on span "In DS" at bounding box center [427, 523] width 26 height 18
click at [1129, 261] on div "Lọc VP nhận" at bounding box center [808, 250] width 1485 height 27
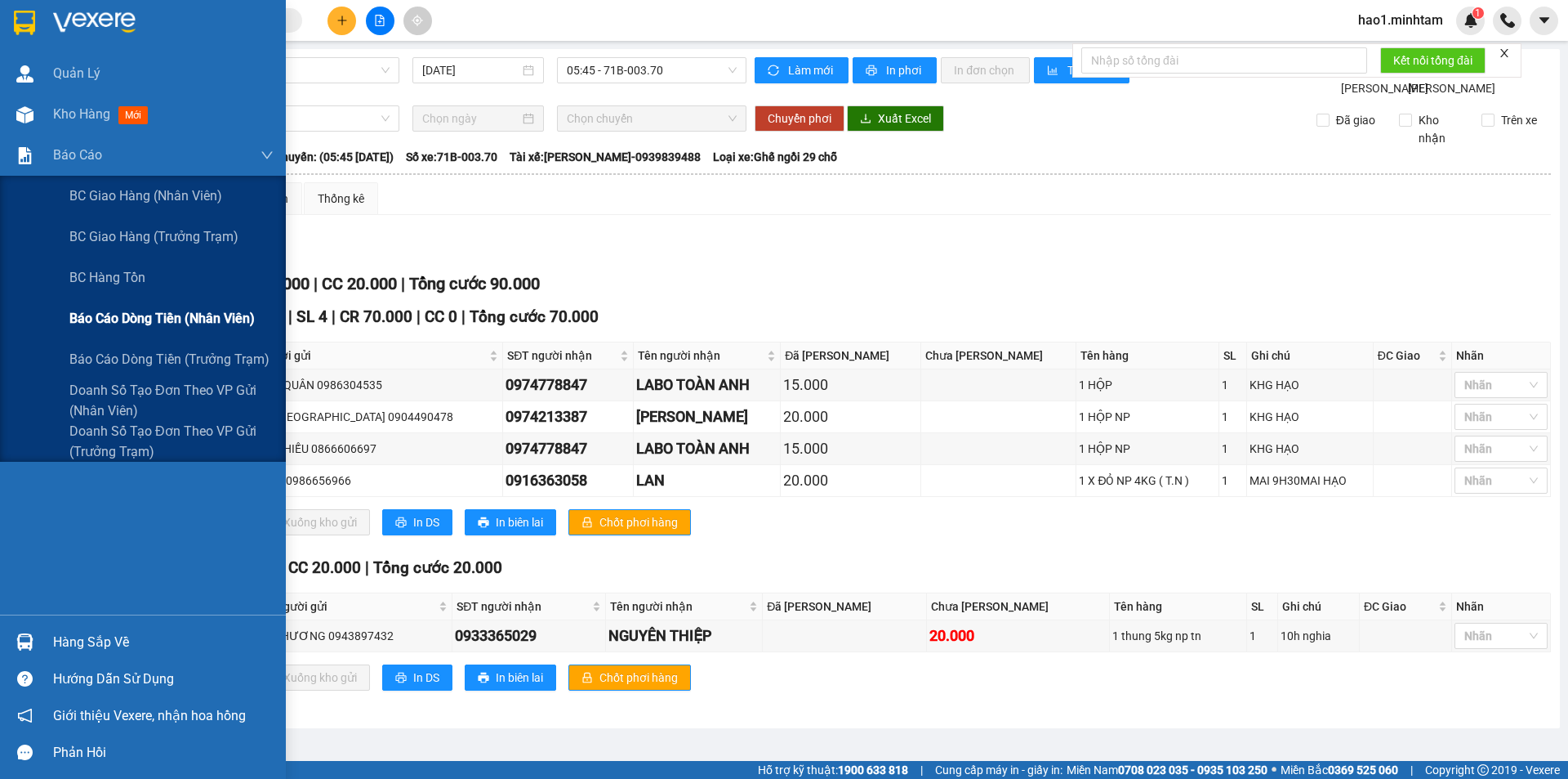
click at [161, 316] on span "Báo cáo dòng tiền (nhân viên)" at bounding box center [162, 318] width 185 height 21
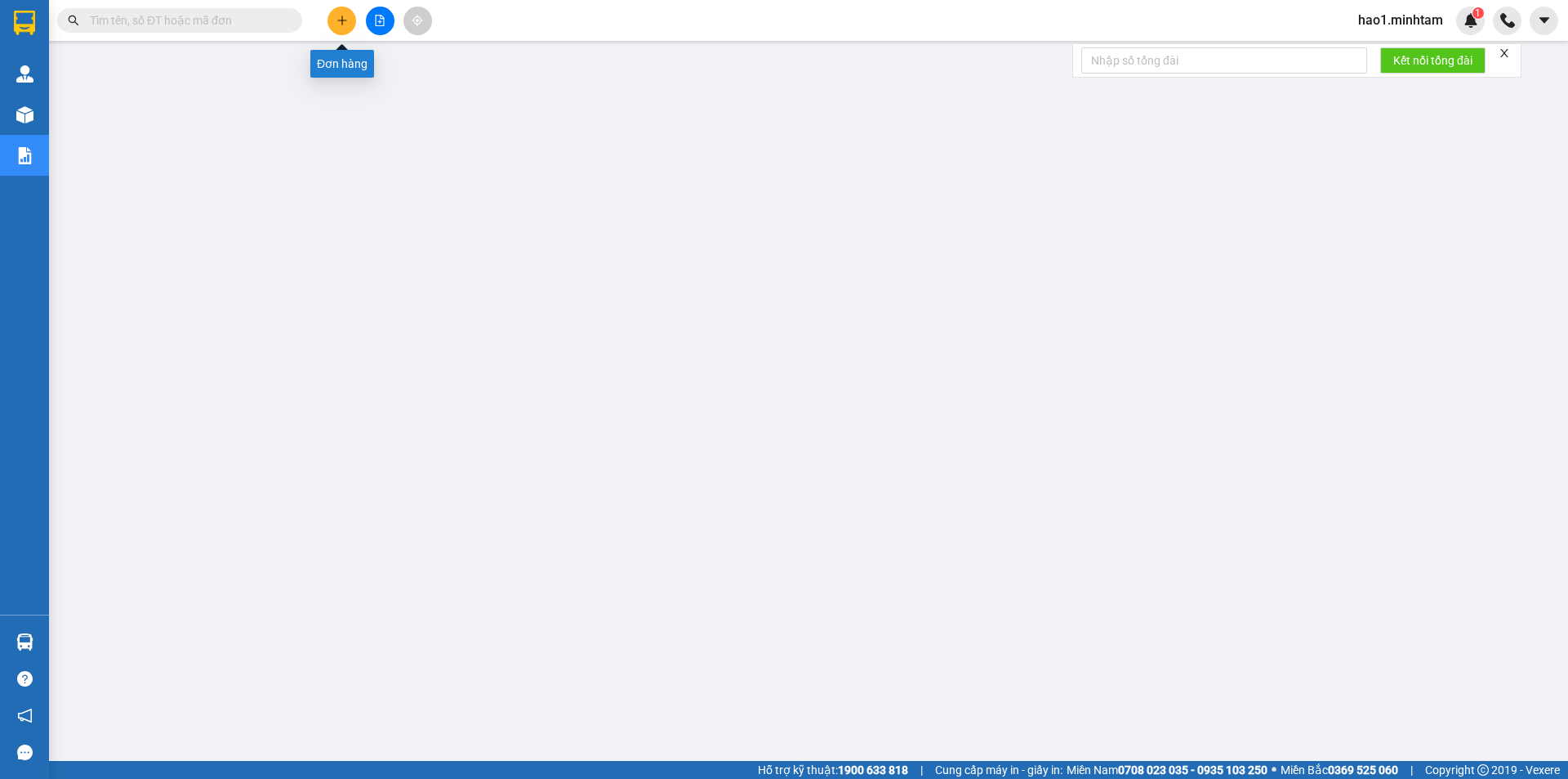
click at [342, 28] on button at bounding box center [341, 21] width 29 height 29
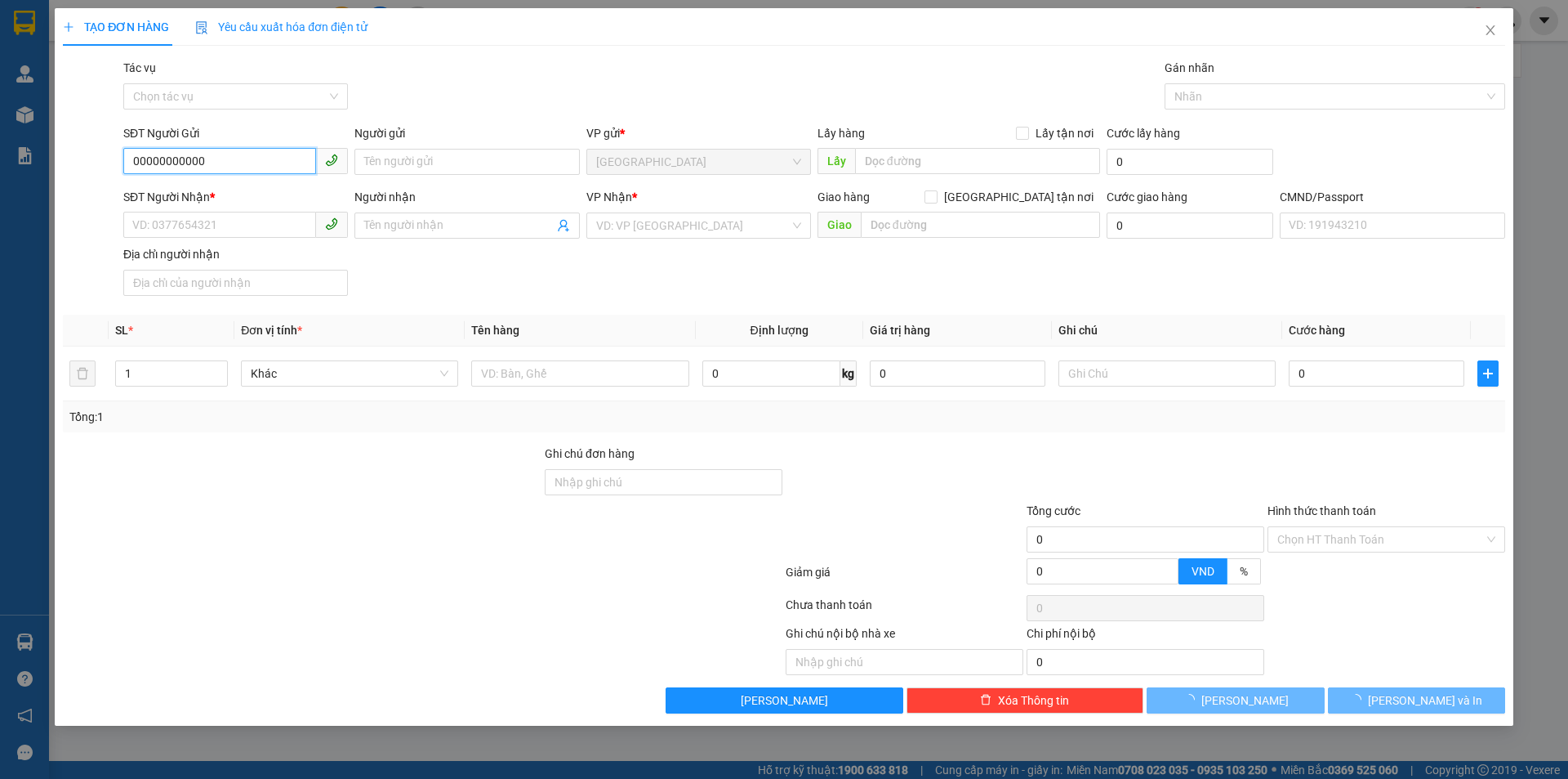
type input "00000000000"
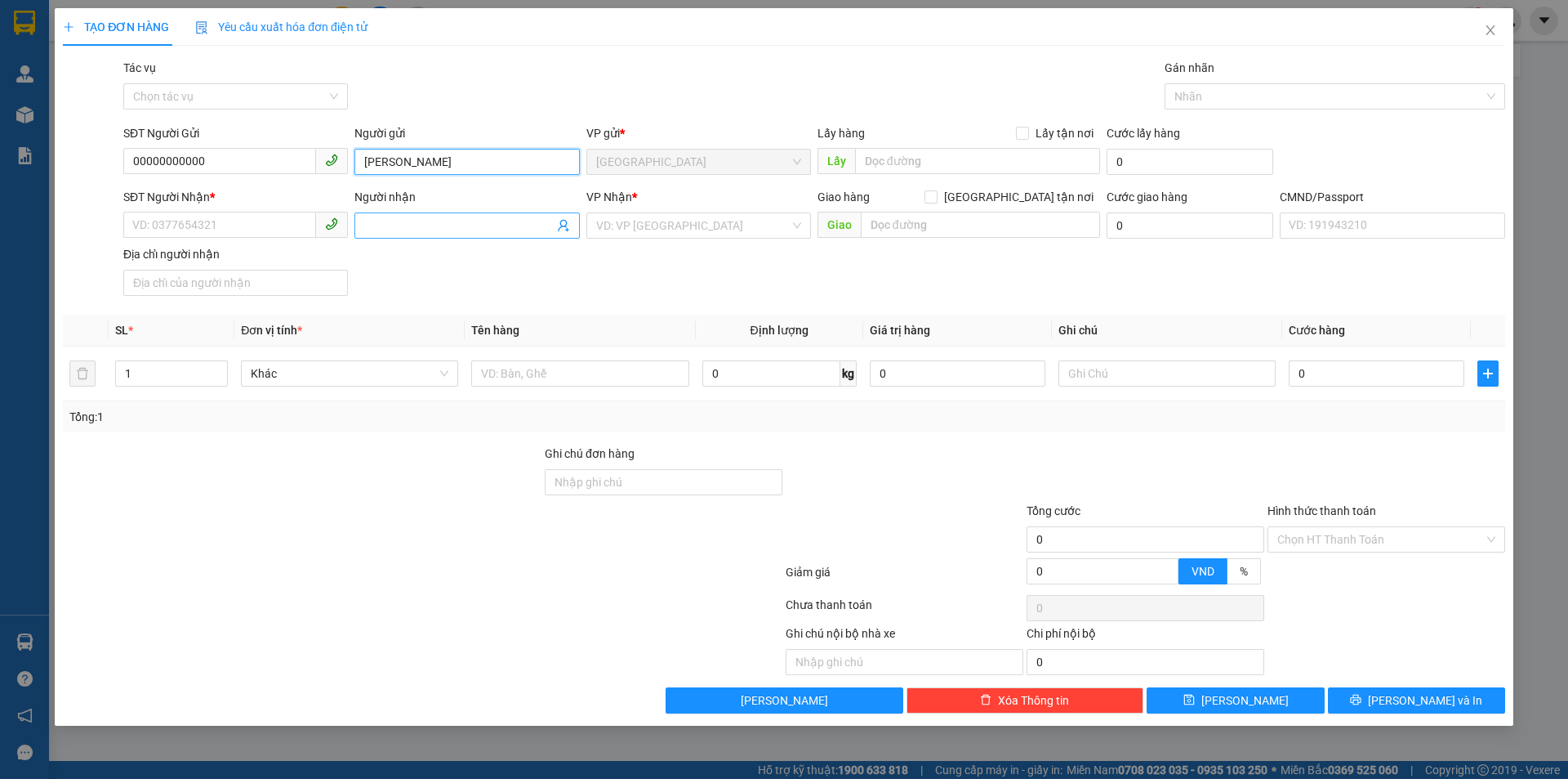
type input "HẠO NX"
click at [563, 230] on icon "user-add" at bounding box center [564, 226] width 13 height 13
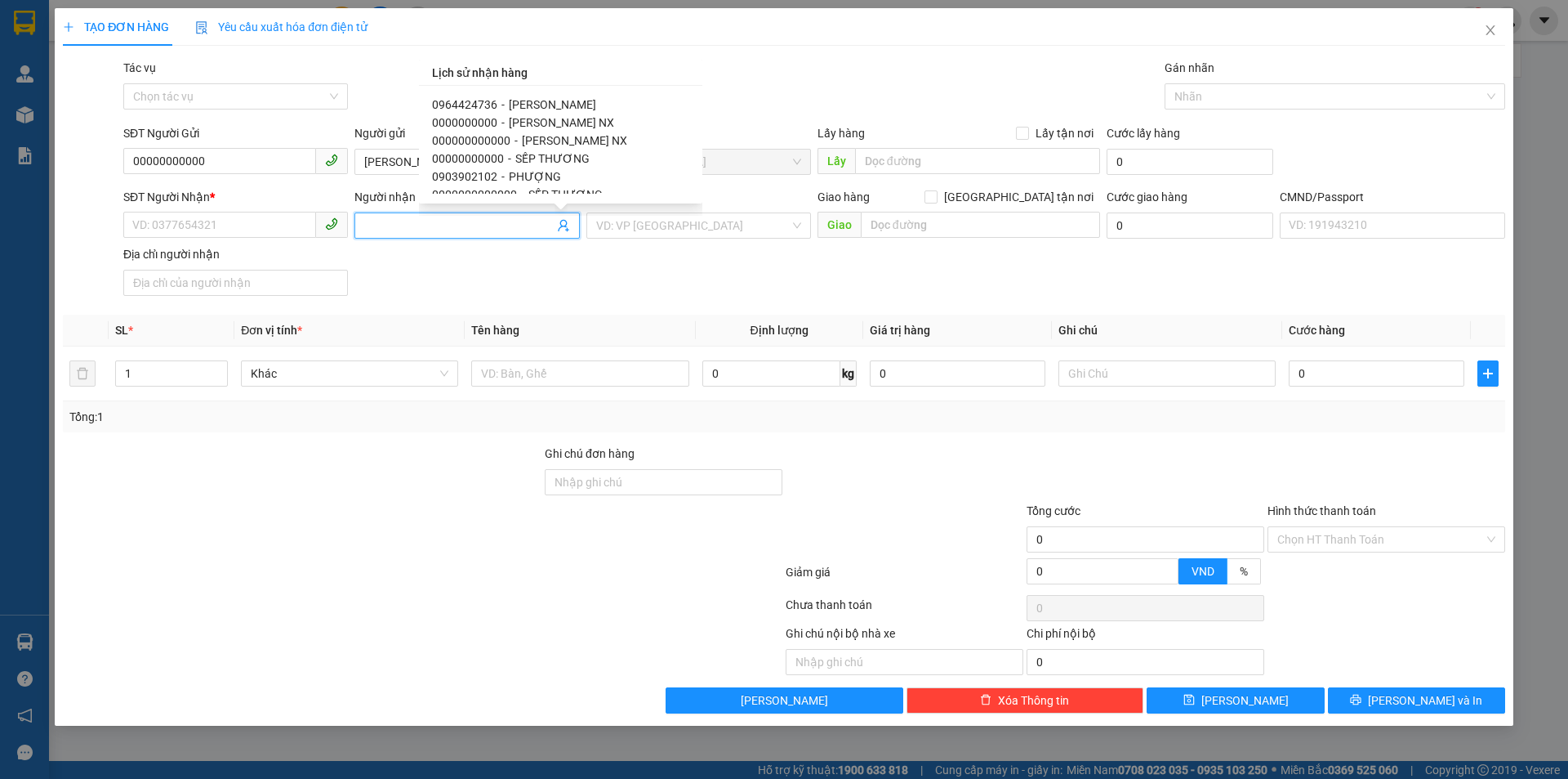
click at [579, 142] on span "XUÂN HÂN NX" at bounding box center [574, 141] width 105 height 13
type input "000000000000"
type input "XUÂN HÂN NX"
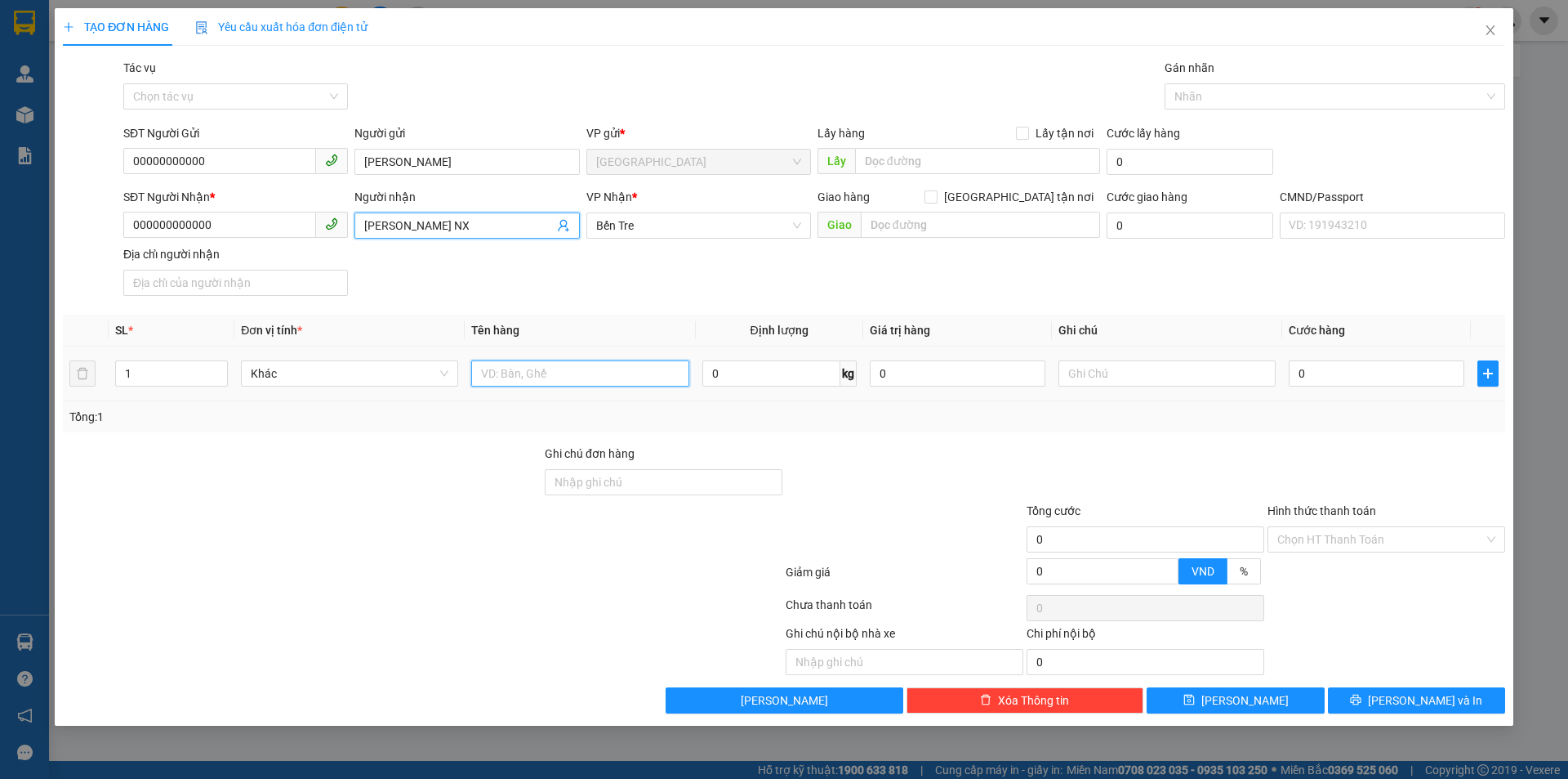
click at [540, 375] on input "text" at bounding box center [579, 374] width 217 height 26
click at [538, 375] on input "1 PB THG 14/10 + TIỀN VÉ 13/10" at bounding box center [579, 374] width 217 height 26
type input "1 PB THG 13/10 + TIỀN VÉ 13/10"
drag, startPoint x: 785, startPoint y: 425, endPoint x: 806, endPoint y: 443, distance: 27.7
click at [789, 431] on div "Tổng: 1" at bounding box center [784, 417] width 1442 height 31
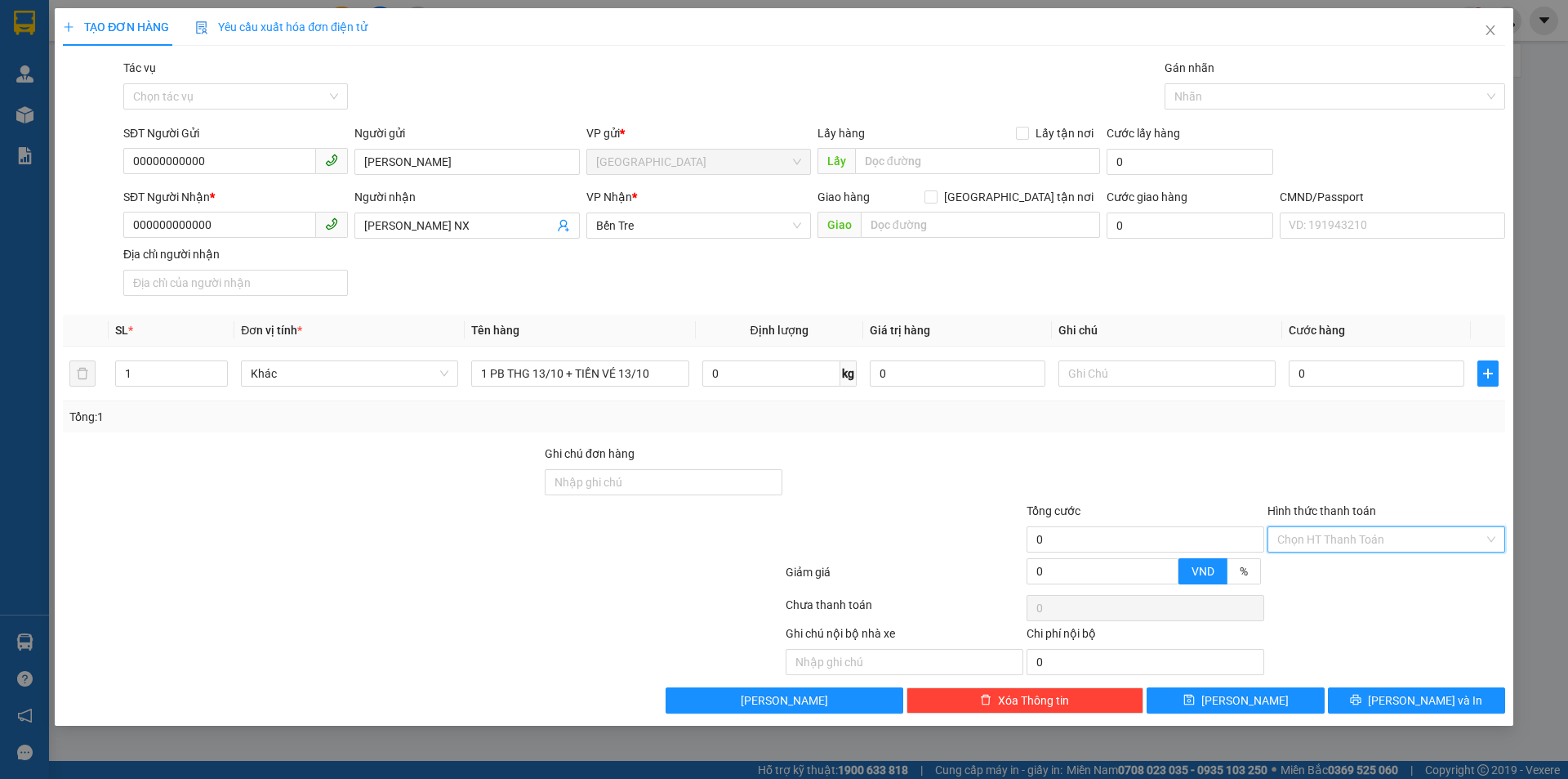
click at [1289, 536] on input "Hình thức thanh toán" at bounding box center [1380, 539] width 207 height 25
click at [1379, 592] on div "Miễn phí" at bounding box center [1386, 598] width 218 height 18
click at [1397, 700] on button "Lưu và In" at bounding box center [1417, 700] width 177 height 26
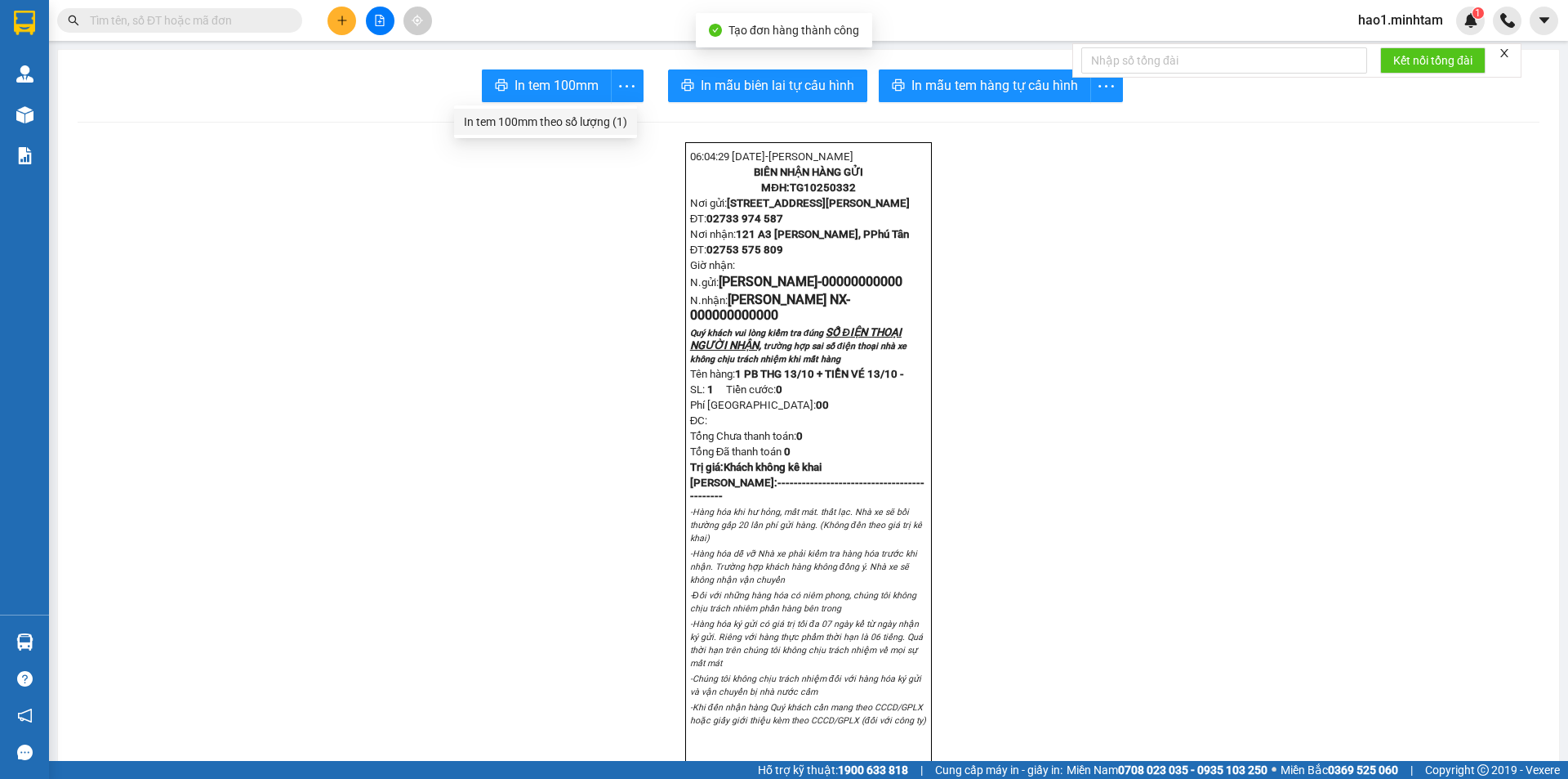
click at [604, 116] on div "In tem 100mm theo số lượng (1)" at bounding box center [546, 122] width 164 height 18
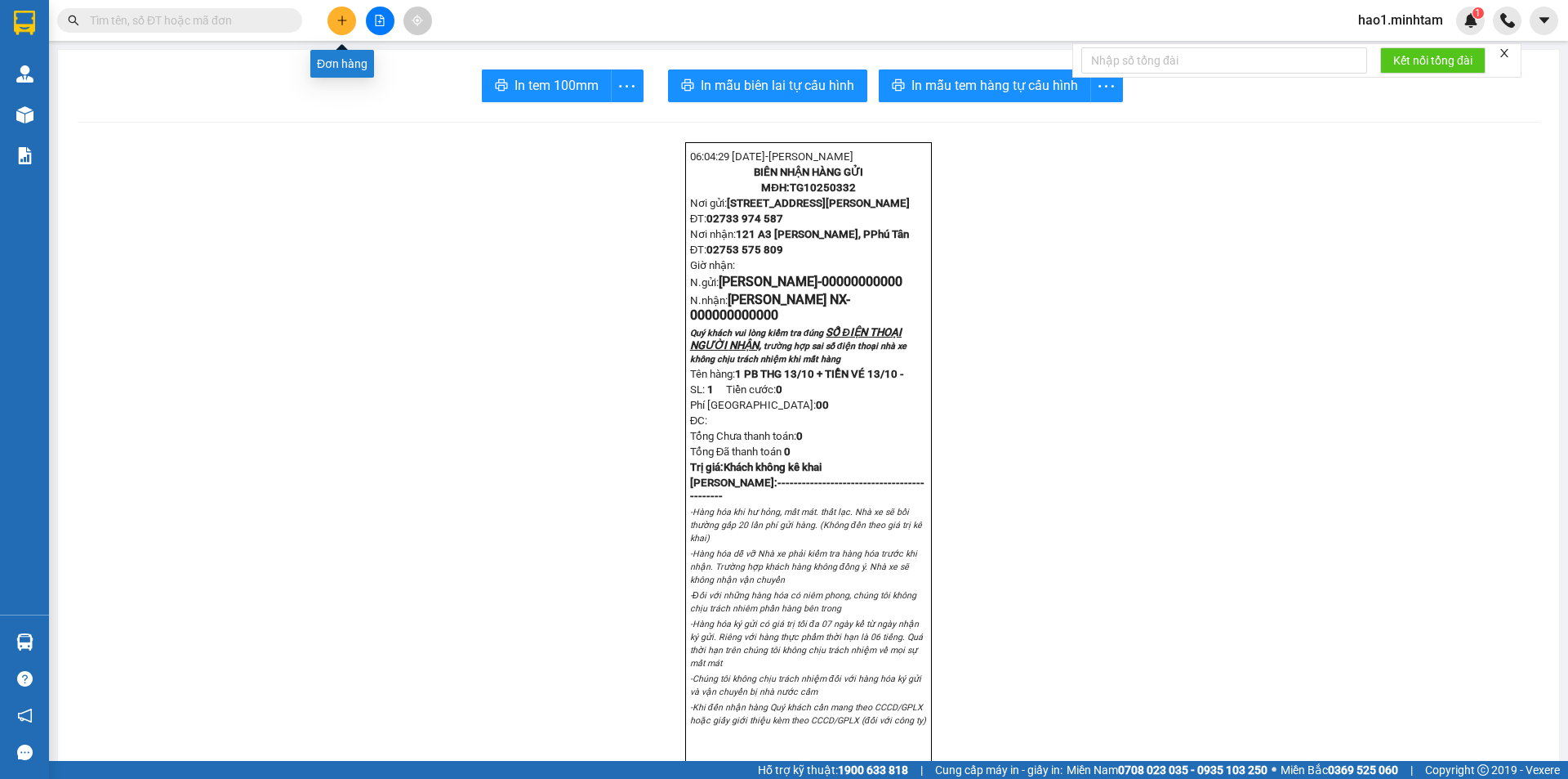
click at [343, 23] on icon "plus" at bounding box center [342, 21] width 12 height 12
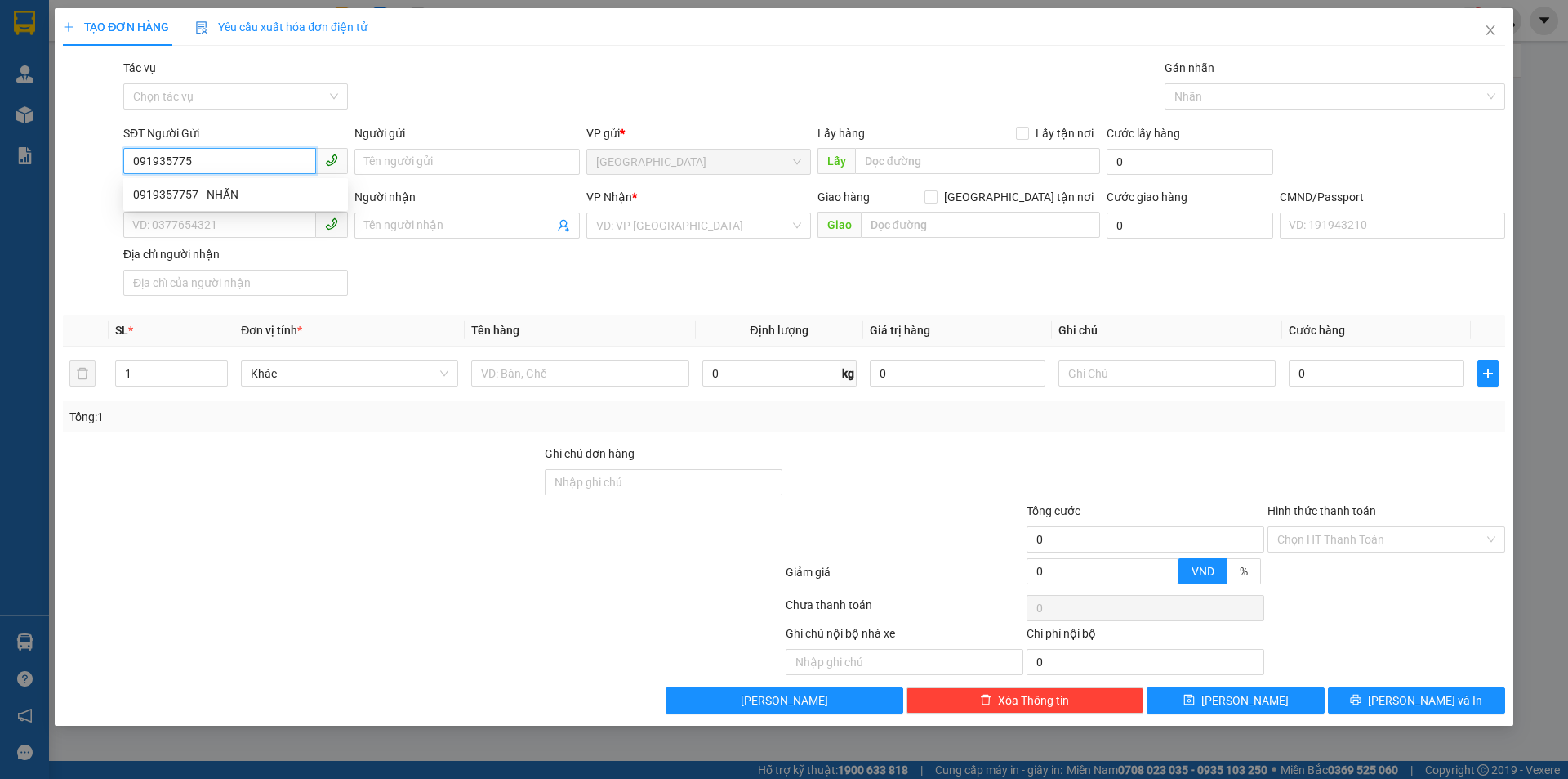
type input "0919357757"
click at [282, 184] on div "0919357757 - NHÃN" at bounding box center [236, 194] width 225 height 26
type input "NHÃN"
type input "0916754435"
type input "SƠN"
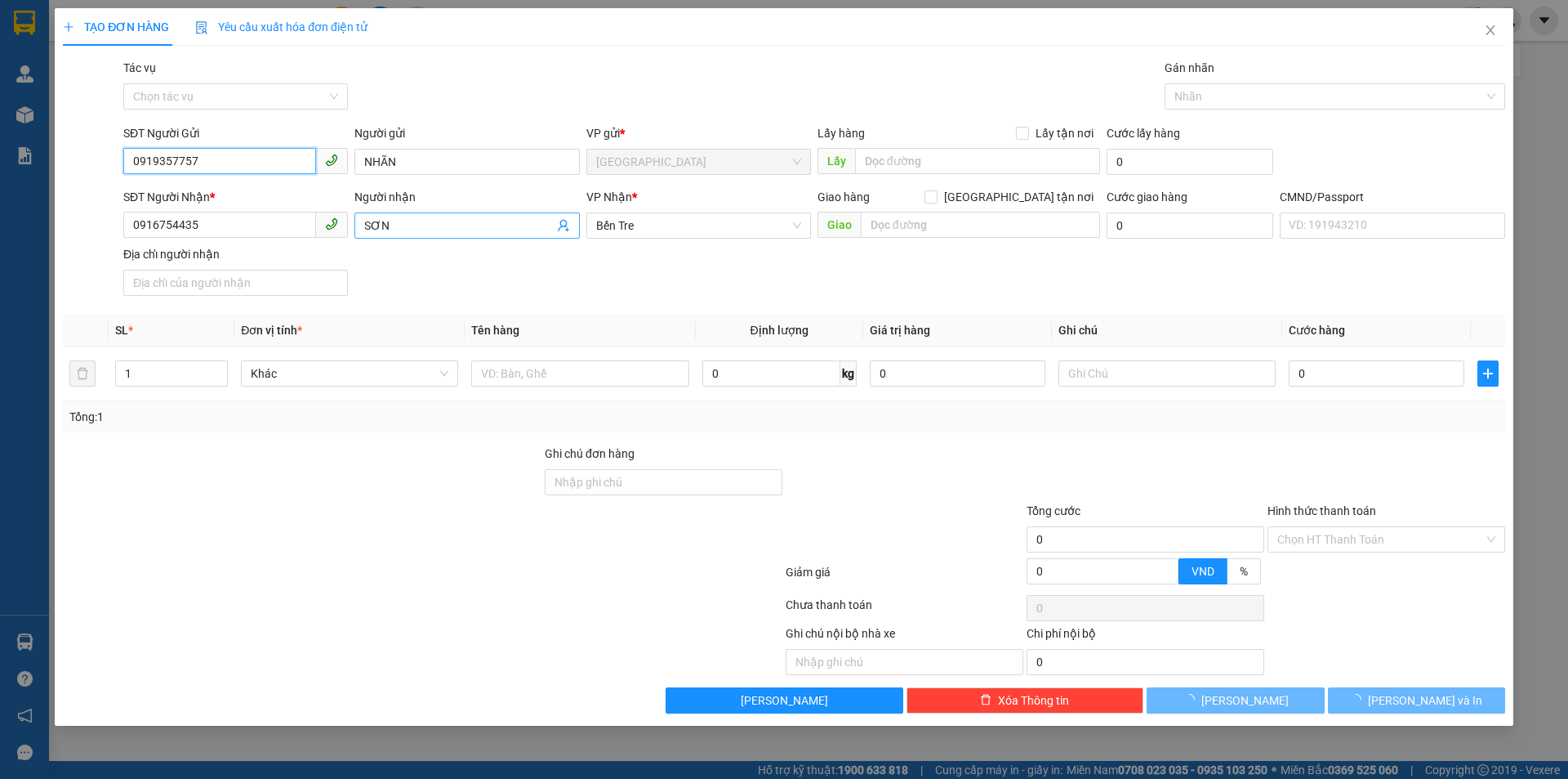
type input "0919357757"
click at [565, 225] on icon "user-add" at bounding box center [564, 226] width 13 height 13
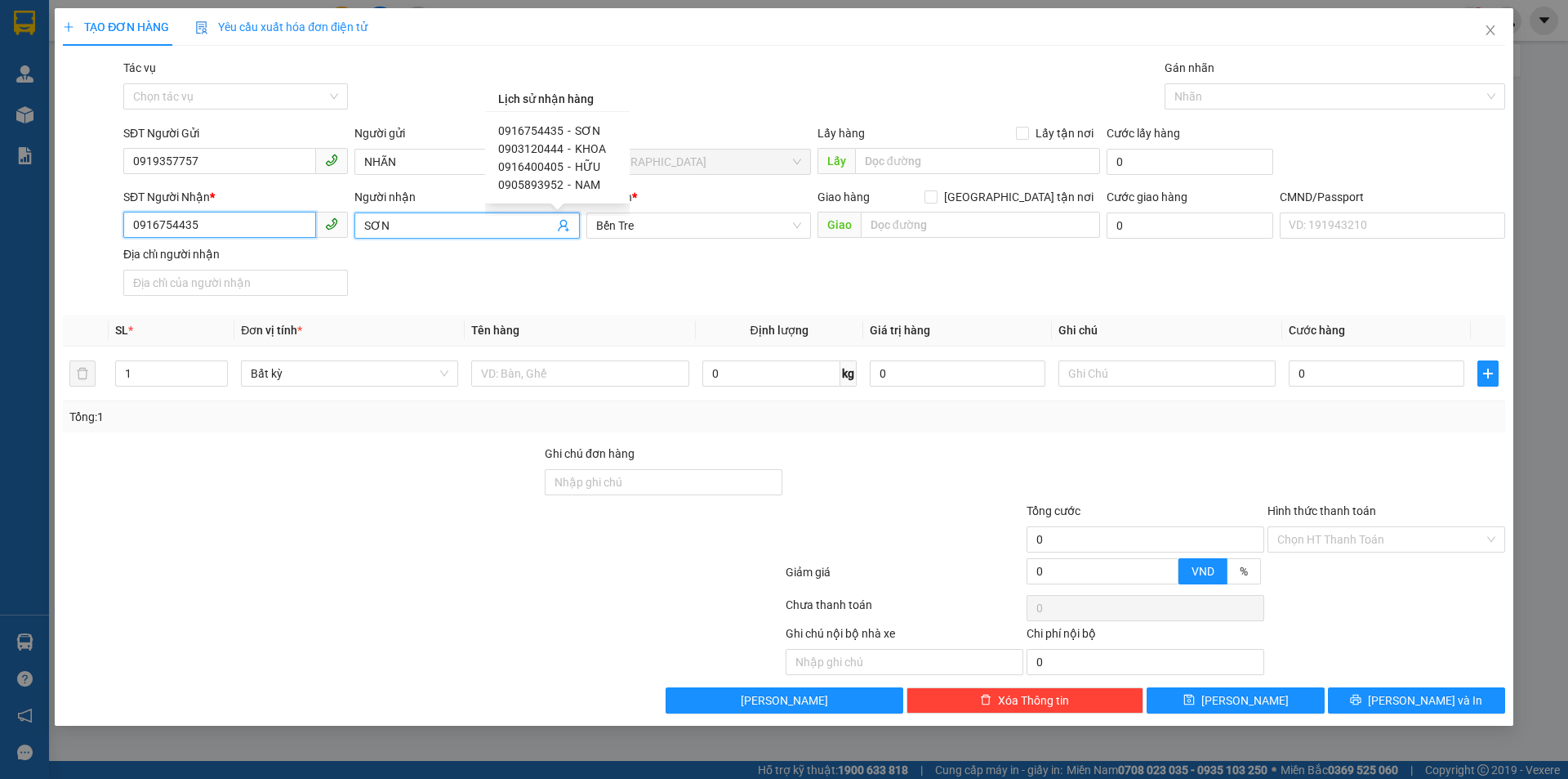
click at [294, 230] on input "0916754435" at bounding box center [219, 225] width 193 height 26
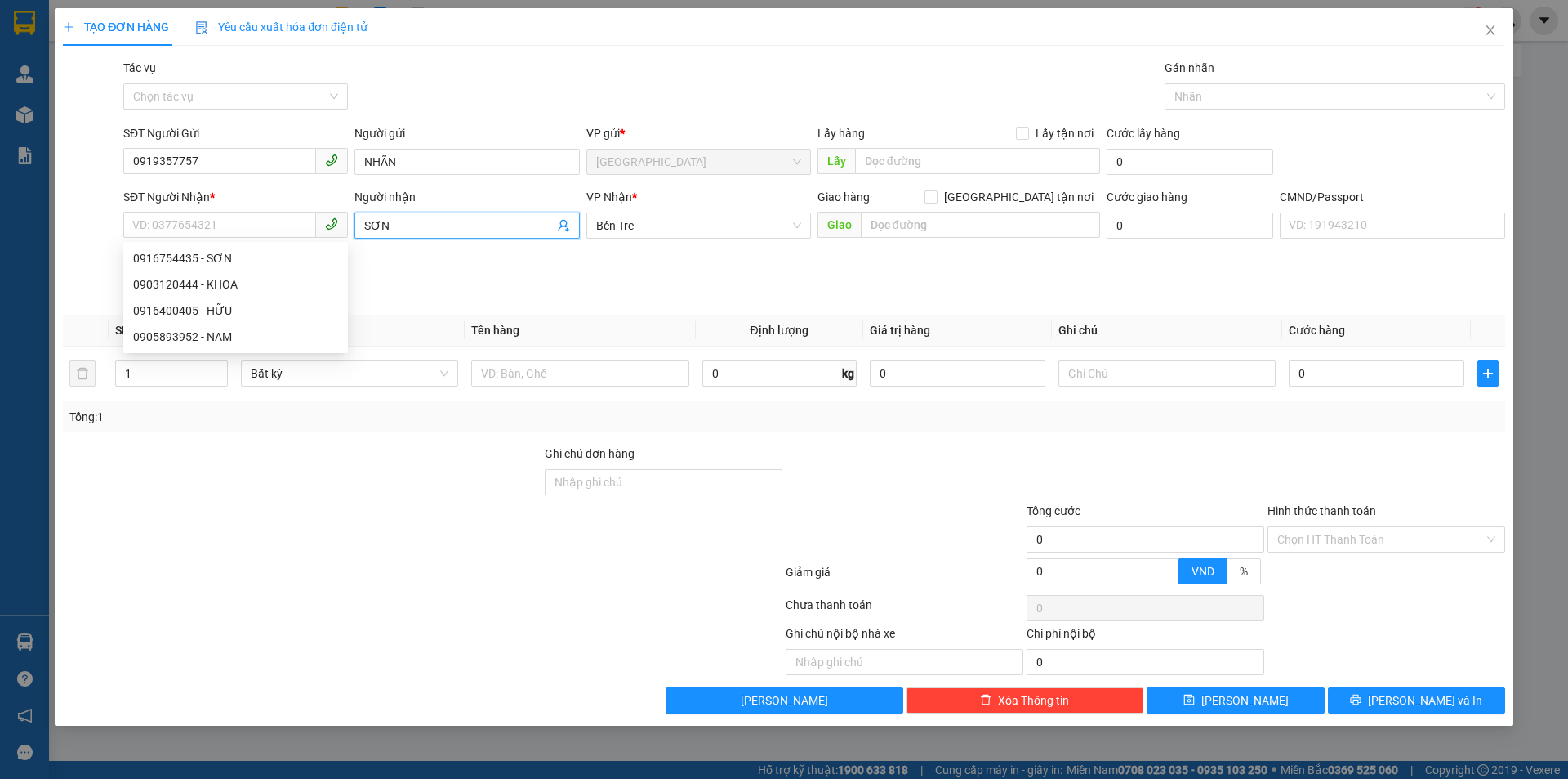
click at [426, 216] on span "SƠN" at bounding box center [467, 226] width 225 height 26
click at [238, 230] on input "SĐT Người Nhận *" at bounding box center [219, 225] width 193 height 26
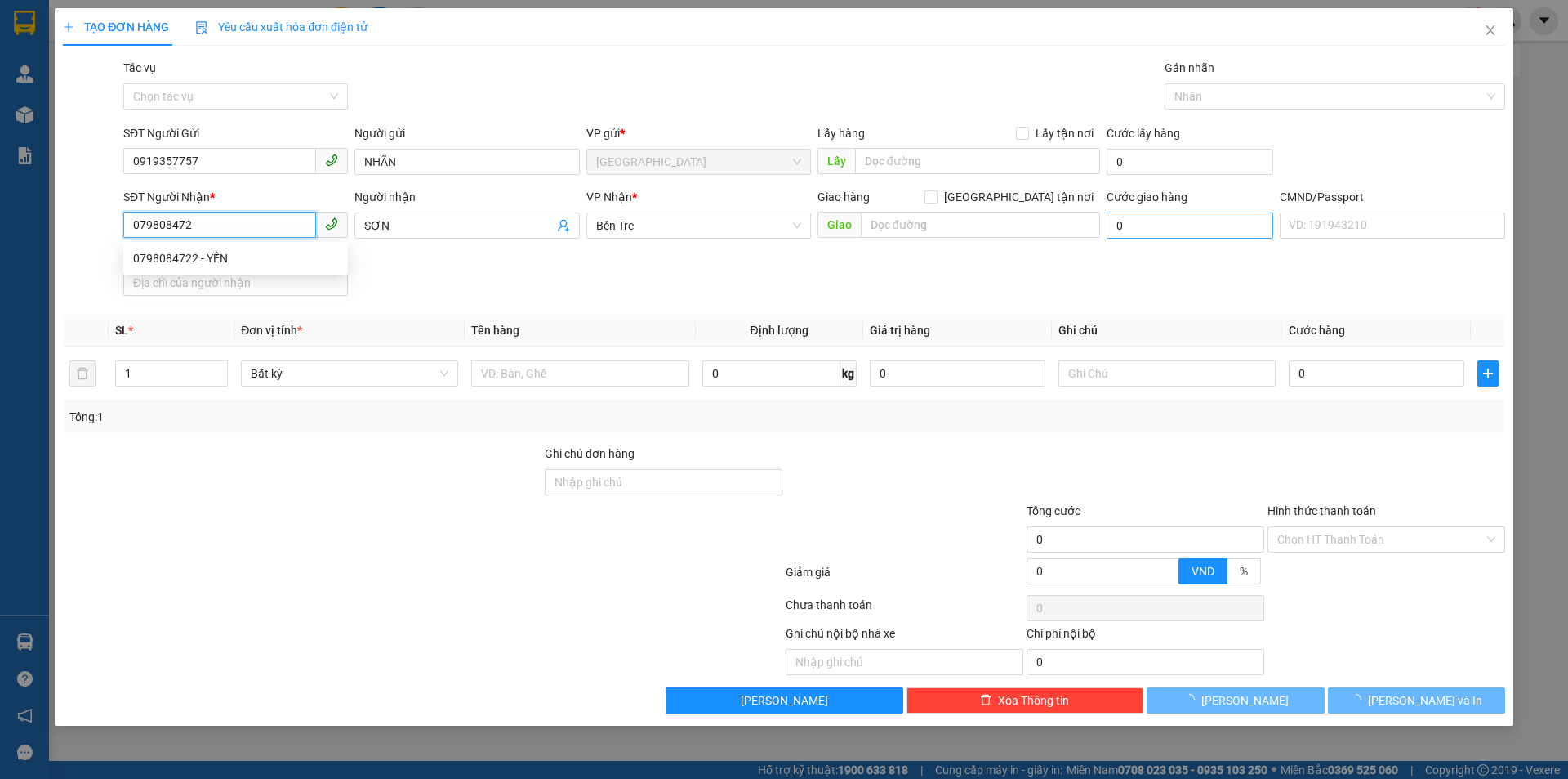
type input "0798084722"
click at [207, 258] on div "0798084722 - YẾN" at bounding box center [236, 258] width 205 height 18
type input "YẾN"
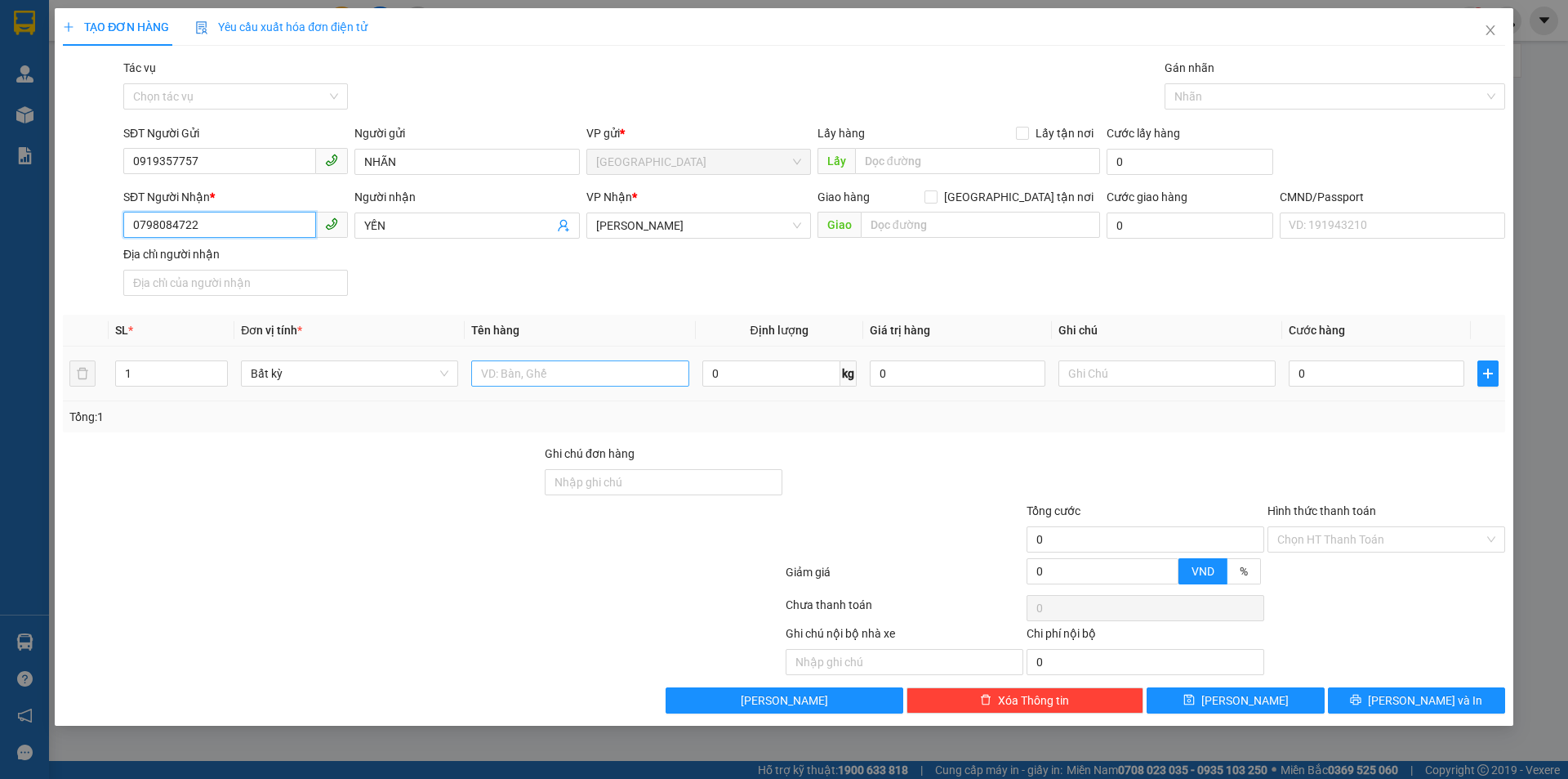
type input "0798084722"
click at [601, 380] on input "text" at bounding box center [579, 374] width 217 height 26
type input "1 TNP 6KG"
type input "KHG HẠO"
type input "2"
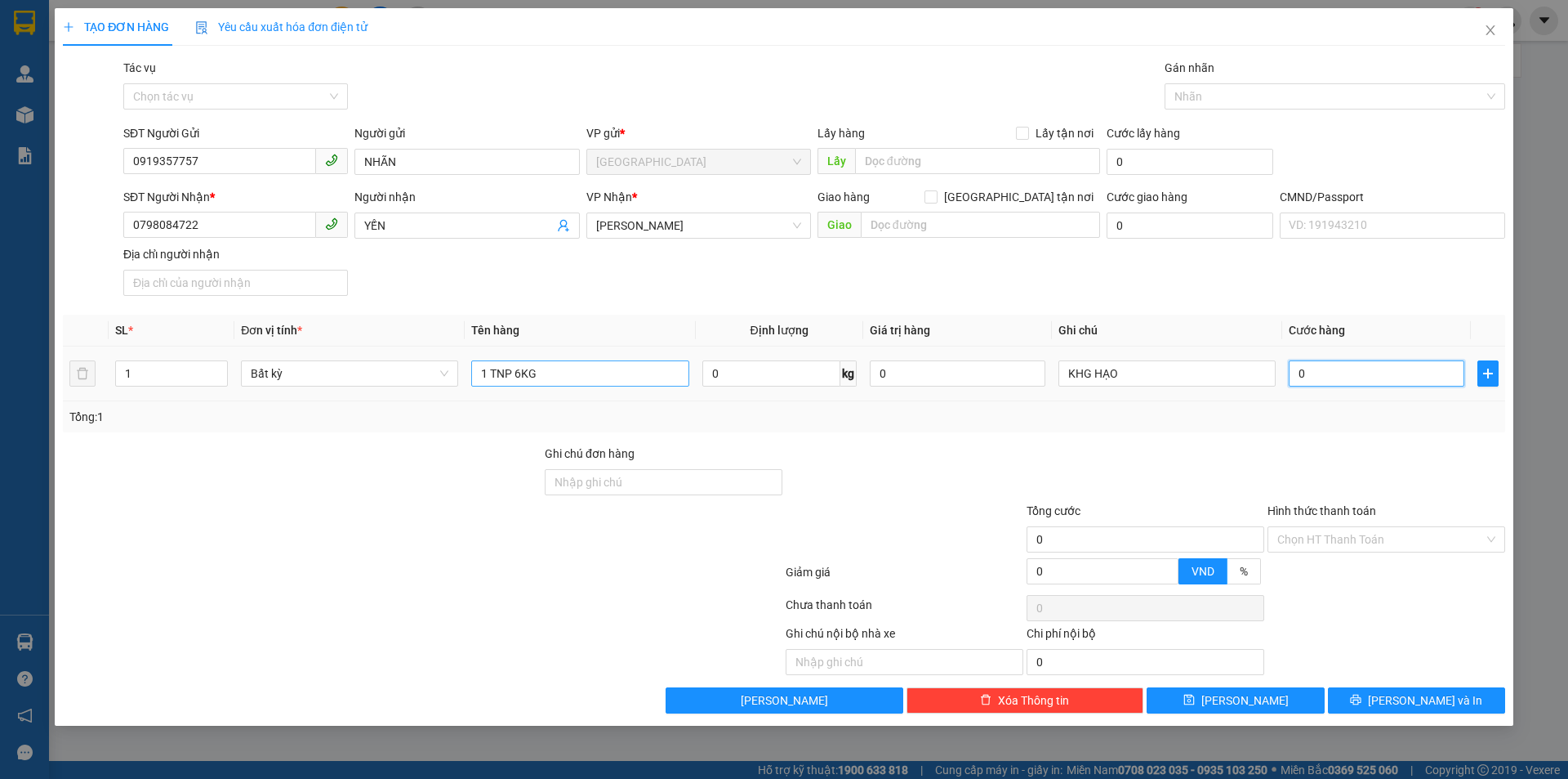
type input "2"
type input "25"
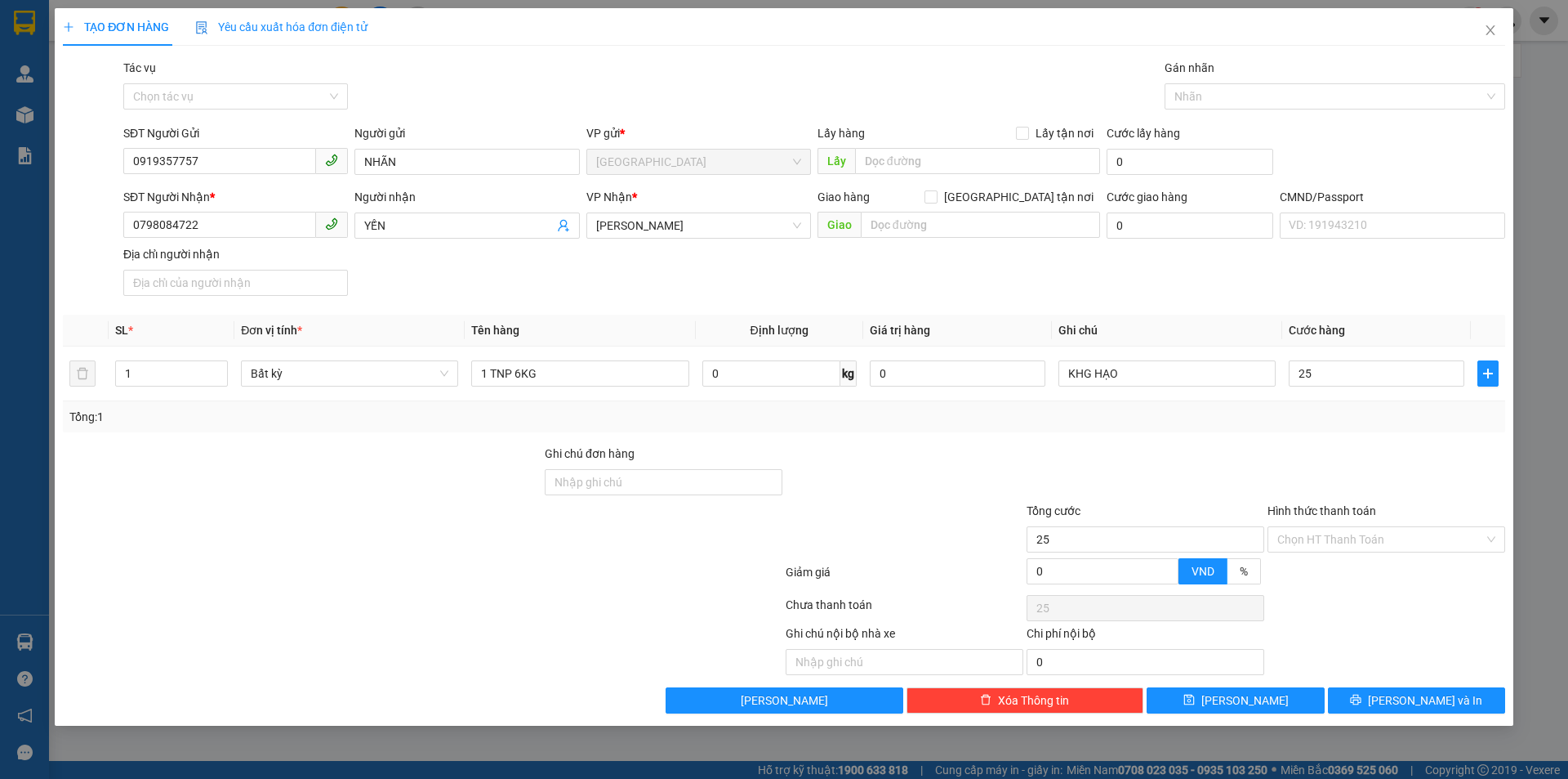
type input "25.000"
click at [977, 478] on div at bounding box center [904, 473] width 241 height 57
click at [627, 375] on input "1 TNP 6KG" at bounding box center [579, 374] width 217 height 26
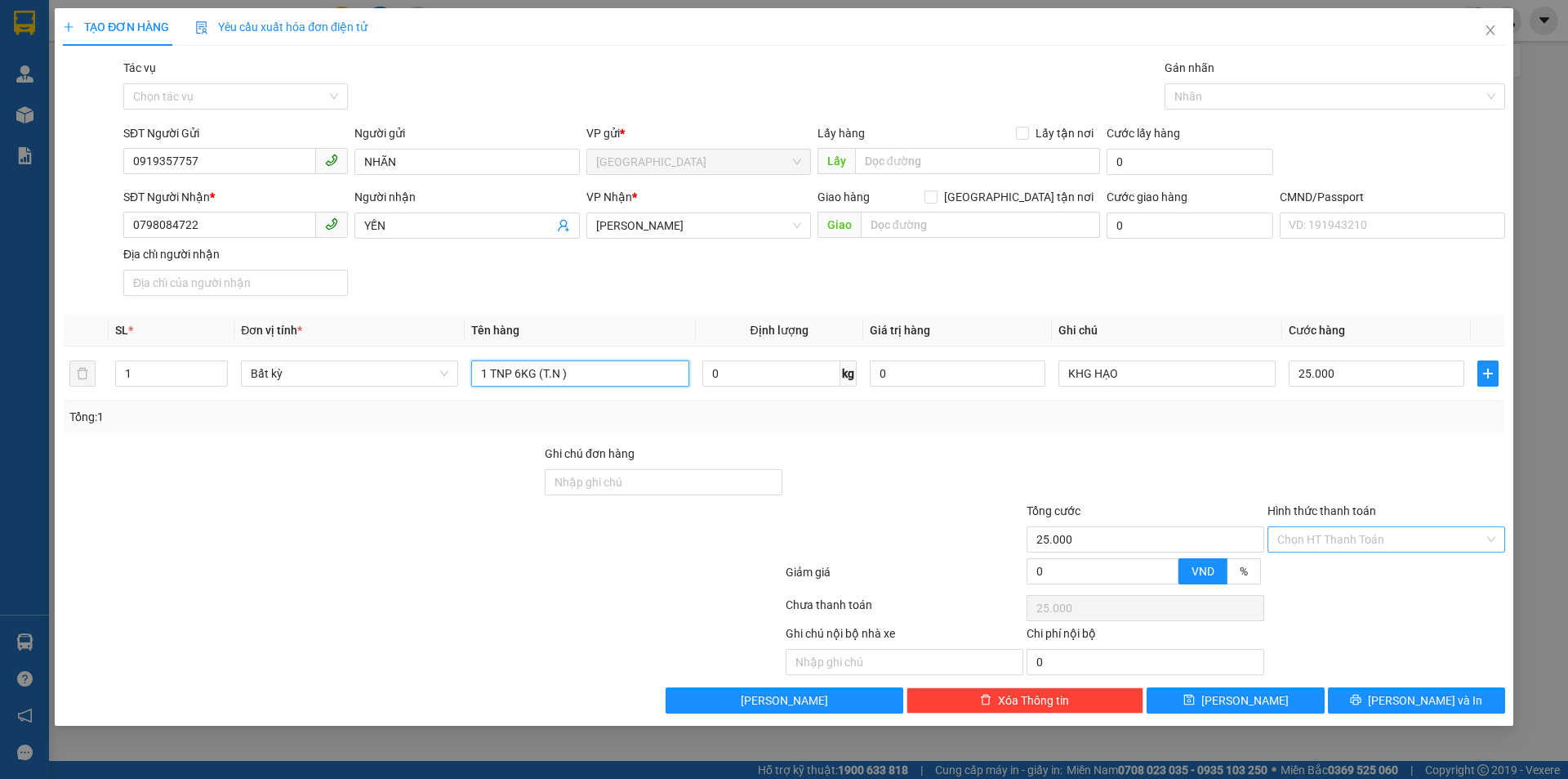
type input "1 TNP 6KG (T.N )"
click at [1380, 539] on input "Hình thức thanh toán" at bounding box center [1380, 539] width 207 height 25
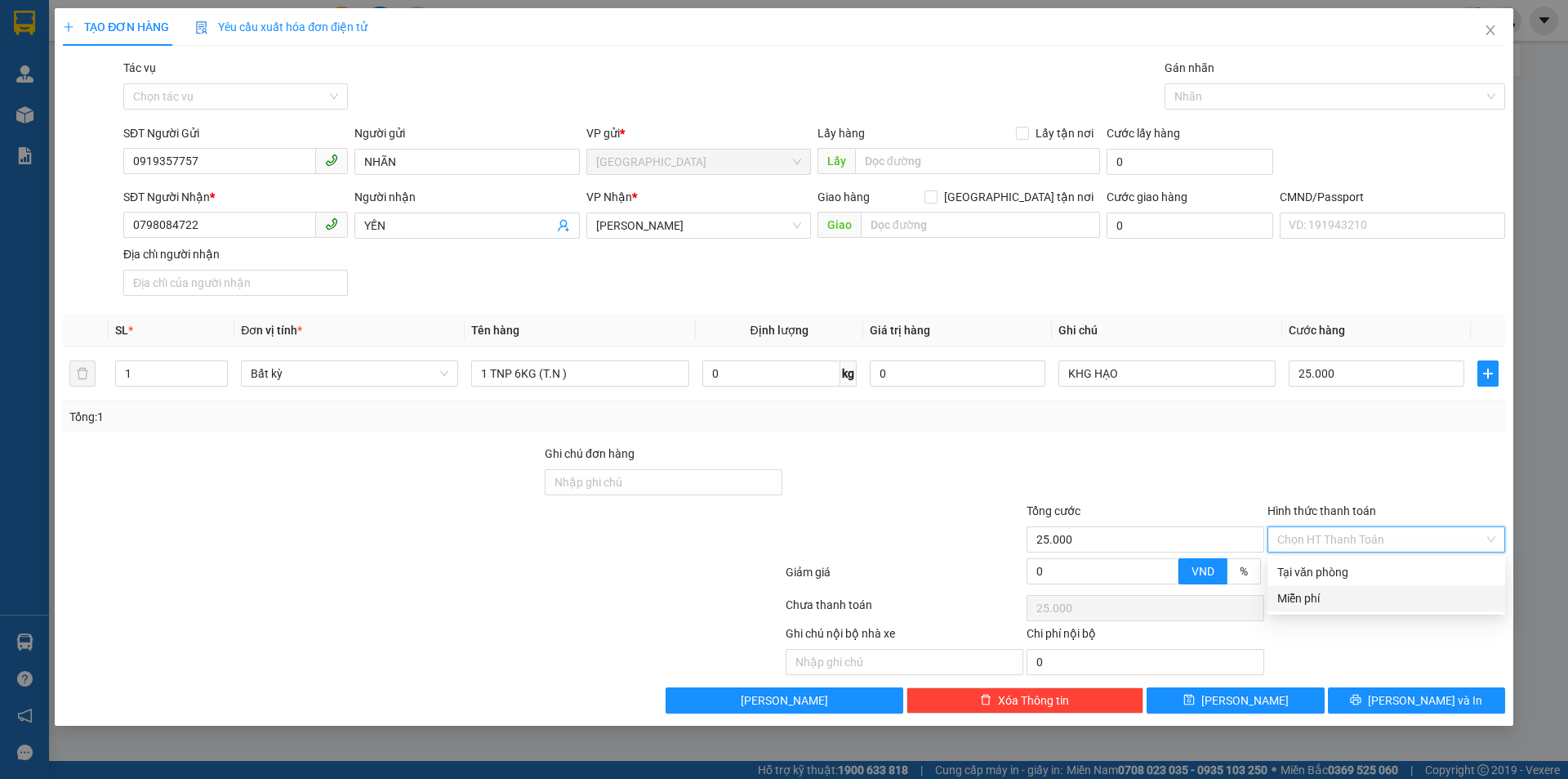
click at [1364, 584] on div "Tại văn phòng" at bounding box center [1387, 572] width 238 height 26
type input "0"
click at [1368, 538] on span "Tại văn phòng" at bounding box center [1386, 539] width 218 height 25
click at [1358, 567] on div "Tại văn phòng" at bounding box center [1386, 572] width 218 height 18
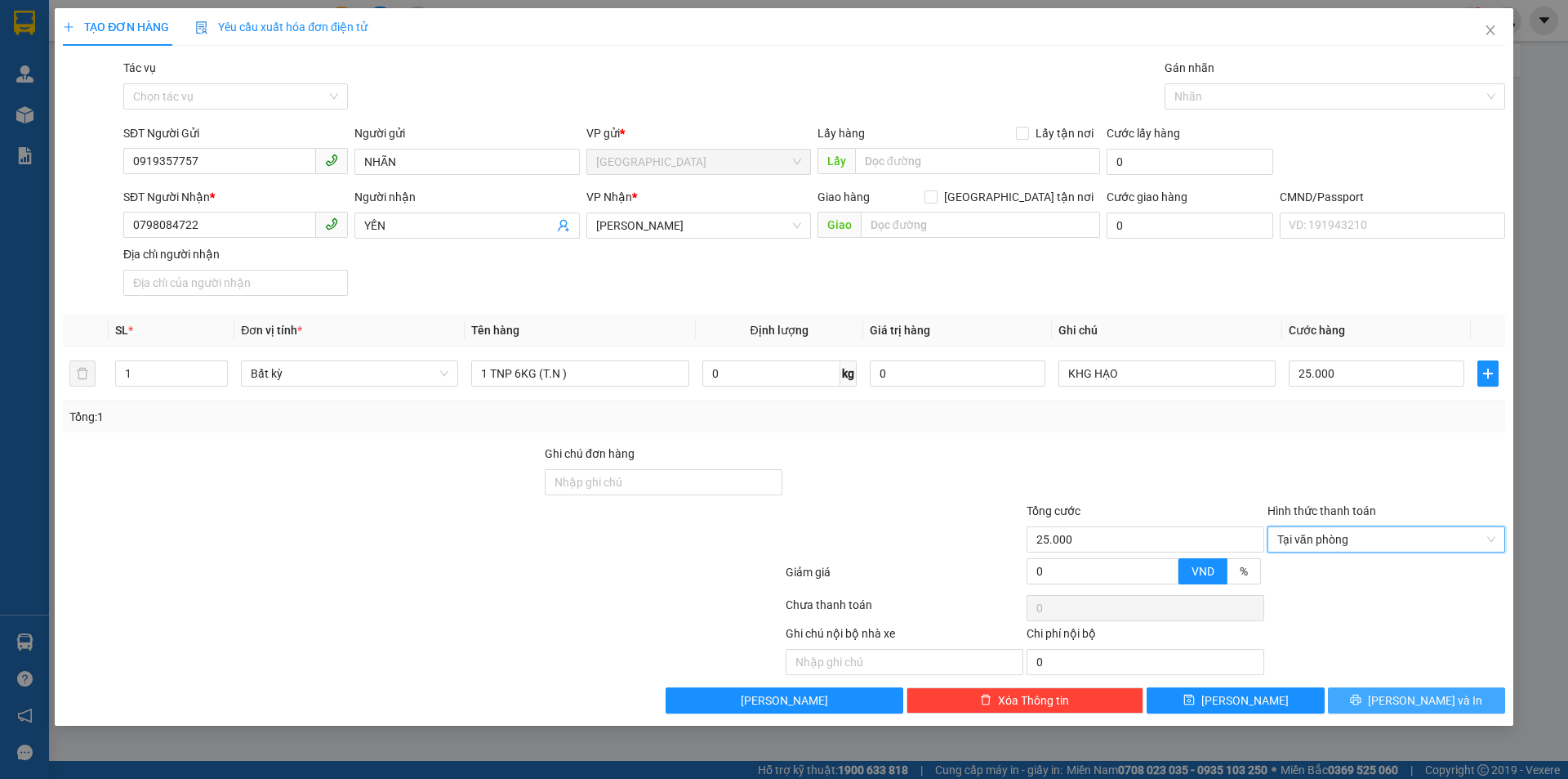
click at [1379, 693] on button "Lưu và In" at bounding box center [1417, 700] width 177 height 26
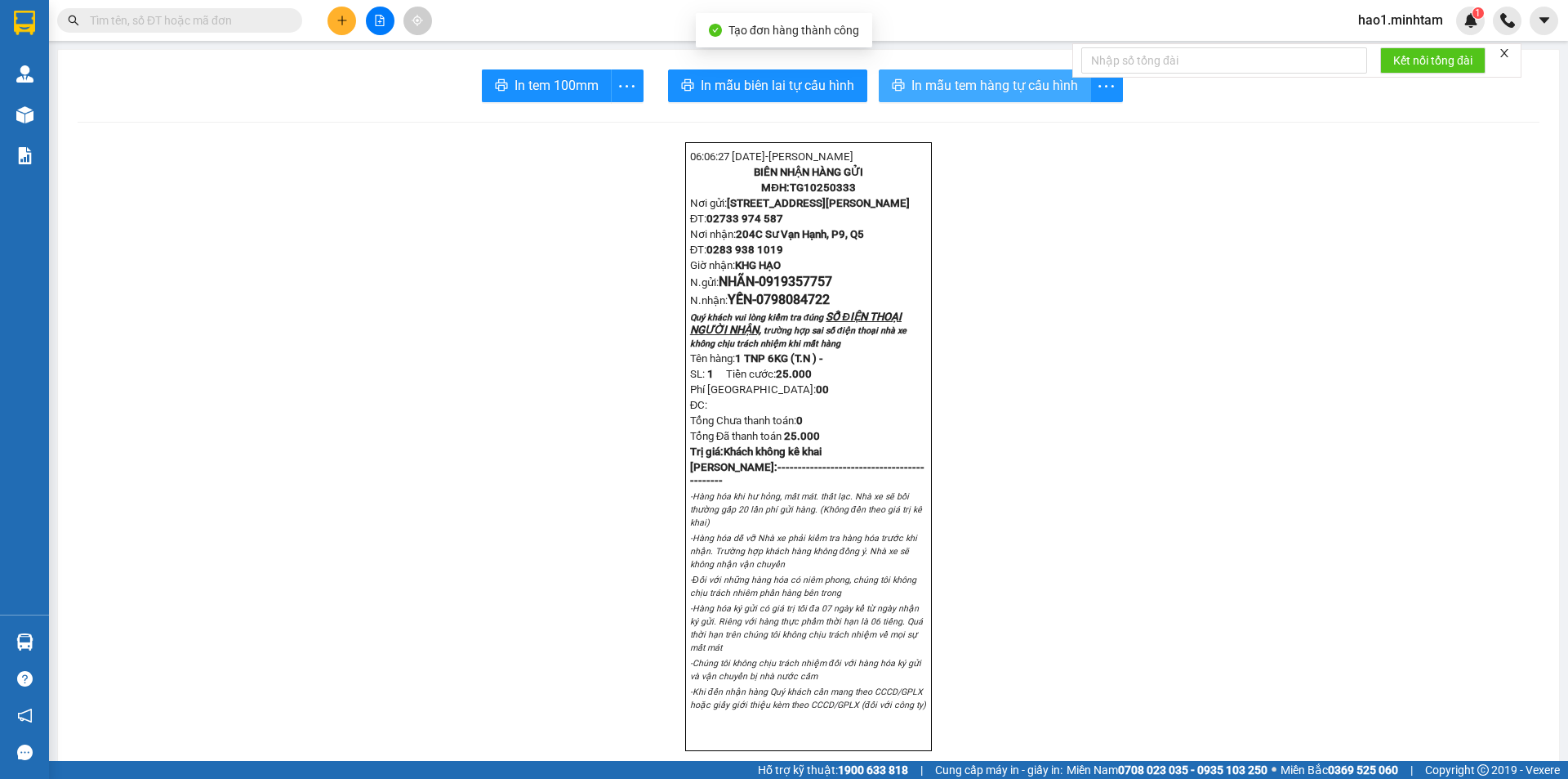
click at [1025, 81] on span "In mẫu tem hàng tự cấu hình" at bounding box center [995, 85] width 167 height 21
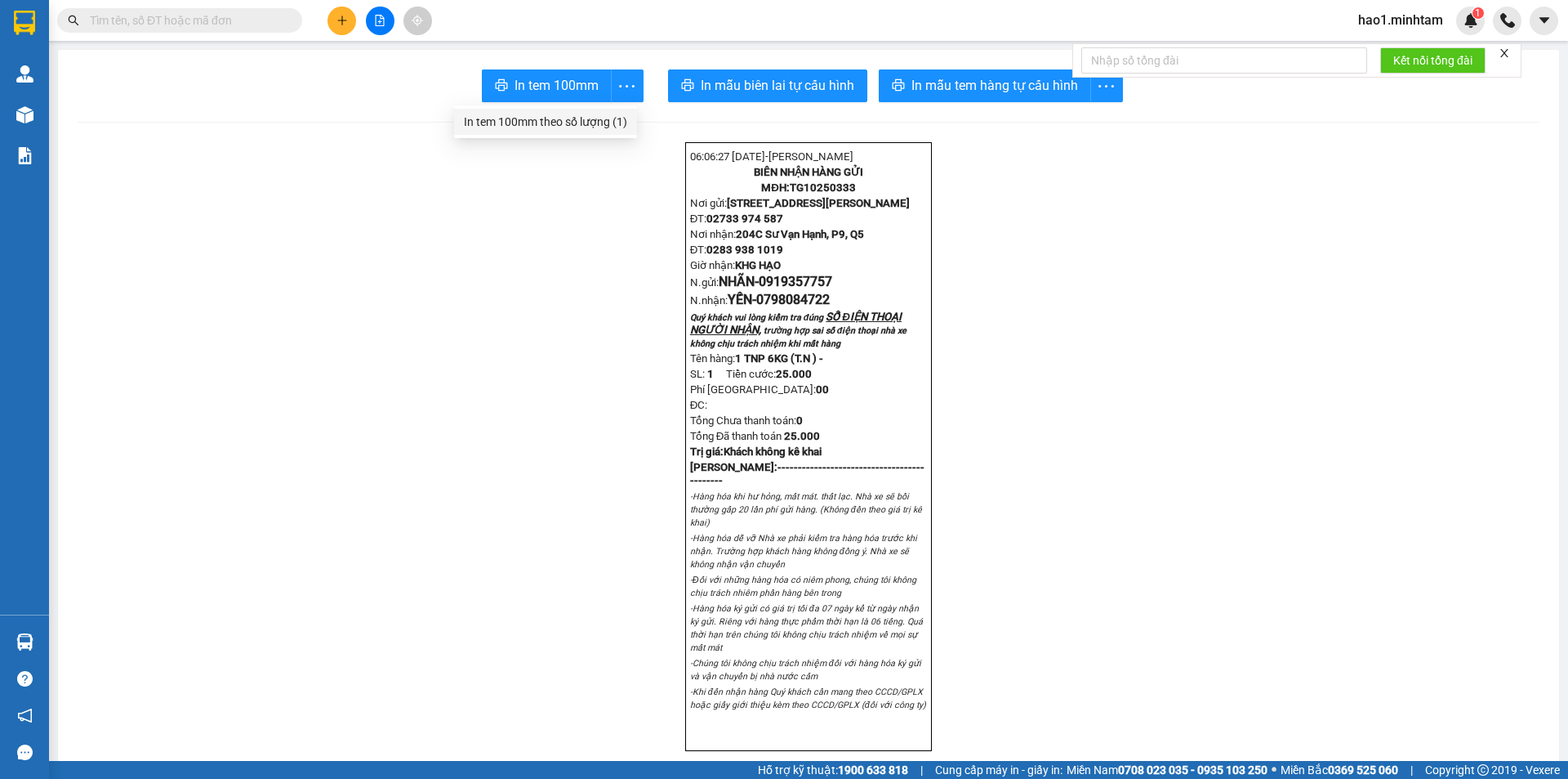
click at [598, 125] on div "In tem 100mm theo số lượng (1)" at bounding box center [546, 122] width 164 height 18
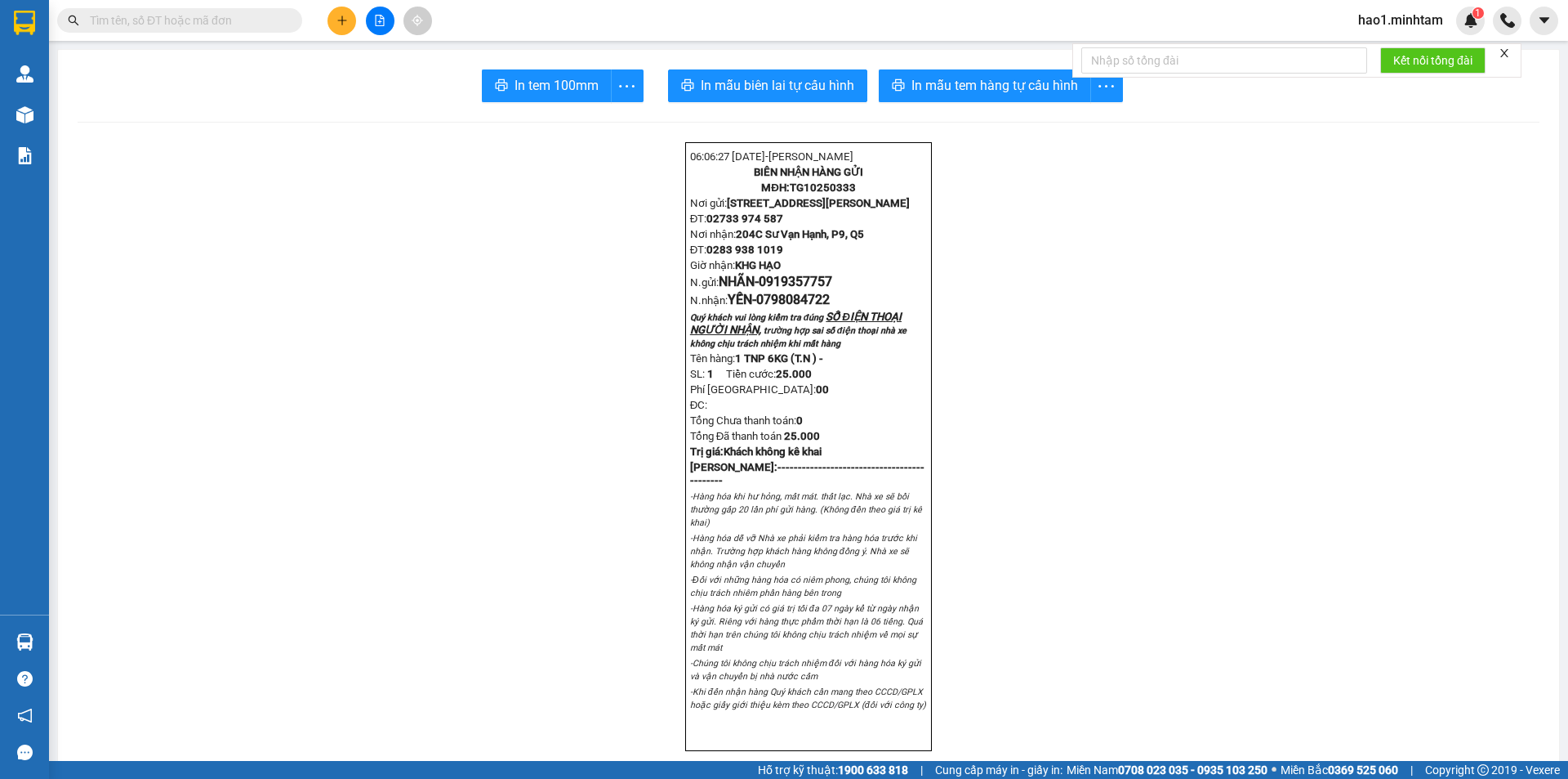
click at [1508, 54] on icon "close" at bounding box center [1504, 53] width 12 height 12
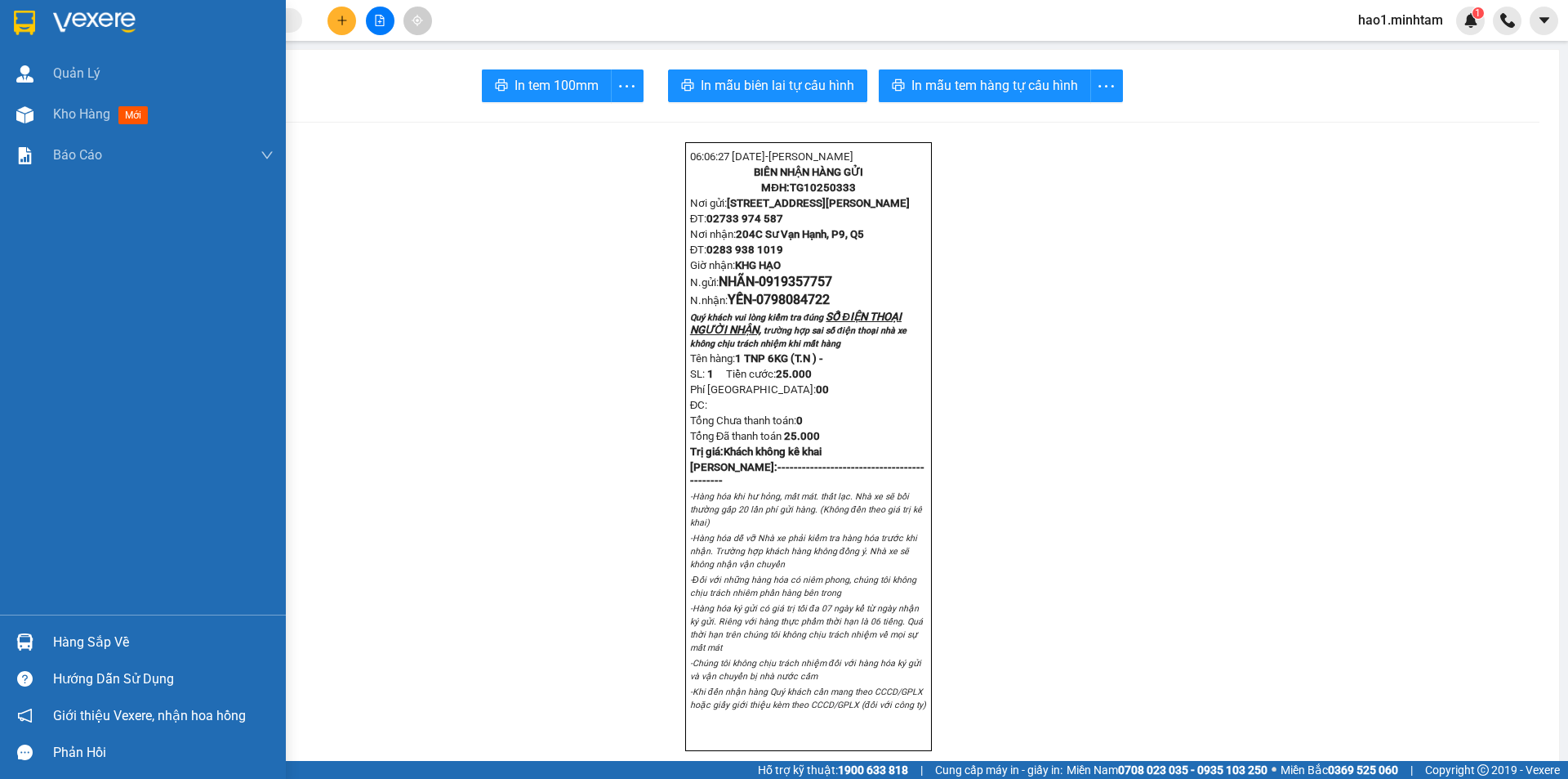
click at [25, 18] on img at bounding box center [25, 23] width 21 height 25
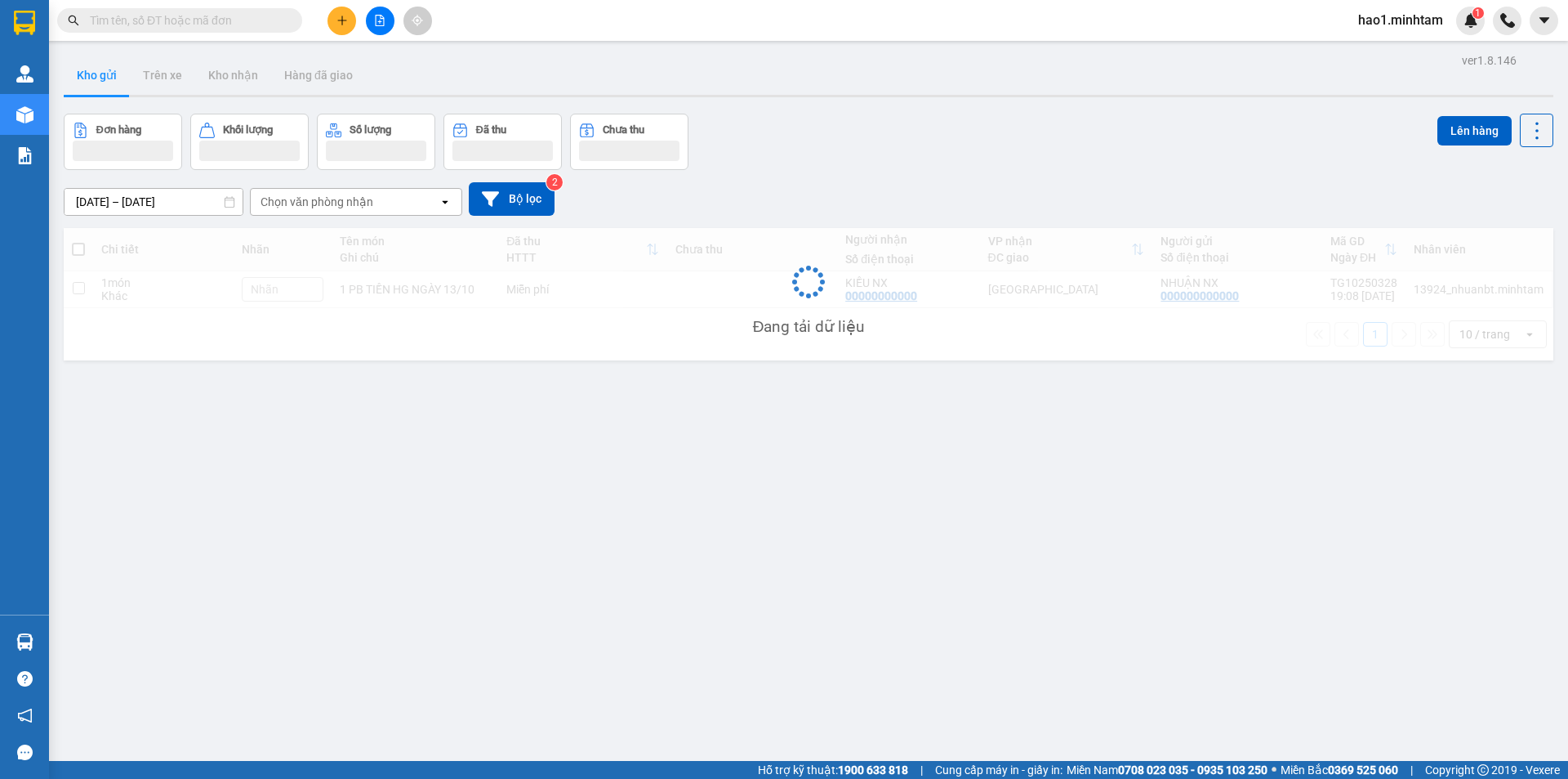
click at [927, 112] on div "ver 1.8.146 Kho gửi Trên xe Kho nhận Hàng đã giao Đơn hàng Khối lượng Số lượng …" at bounding box center [808, 438] width 1503 height 779
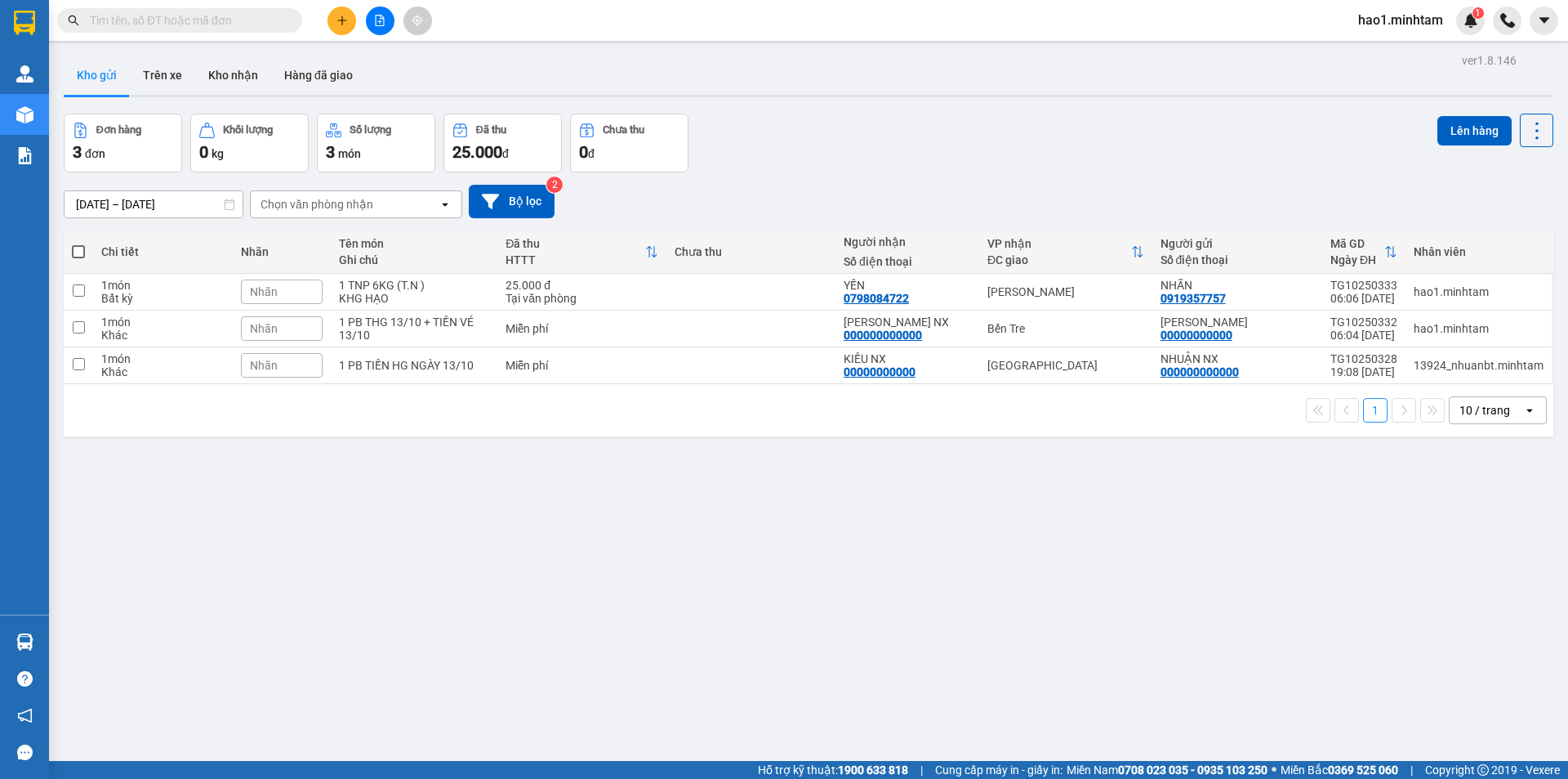
drag, startPoint x: 927, startPoint y: 112, endPoint x: 1118, endPoint y: 96, distance: 191.7
click at [1118, 96] on div at bounding box center [808, 96] width 1489 height 2
click at [1151, 139] on div "Đơn hàng 3 đơn Khối lượng 0 kg Số lượng 3 món Đã thu 25.000 đ Chưa thu 0 đ Lên …" at bounding box center [808, 142] width 1489 height 59
drag, startPoint x: 1274, startPoint y: 303, endPoint x: 1298, endPoint y: 232, distance: 74.9
click at [1274, 300] on div "NHÃN 0919357757" at bounding box center [1237, 292] width 154 height 26
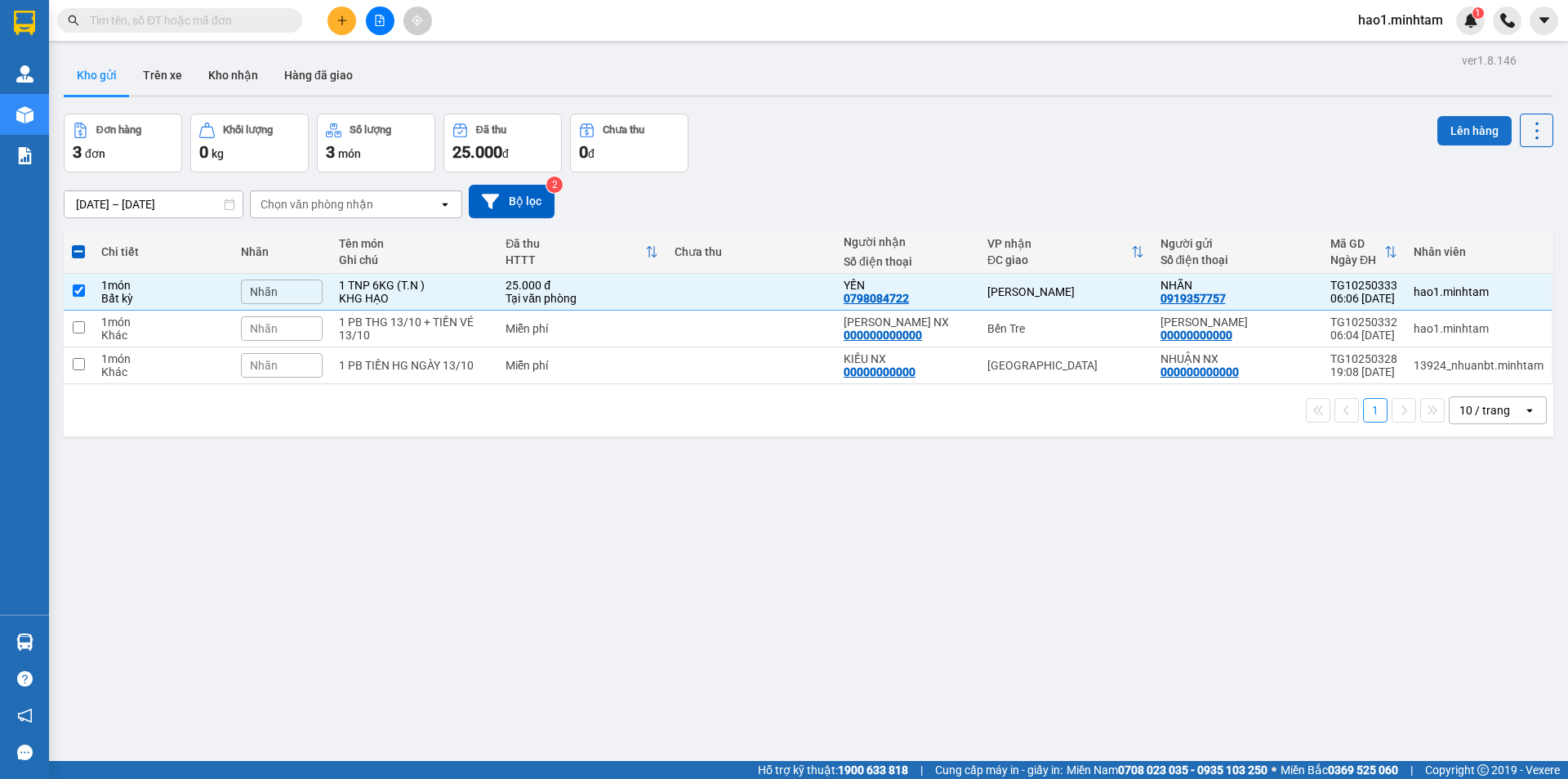
click at [1454, 132] on button "Lên hàng" at bounding box center [1475, 131] width 74 height 30
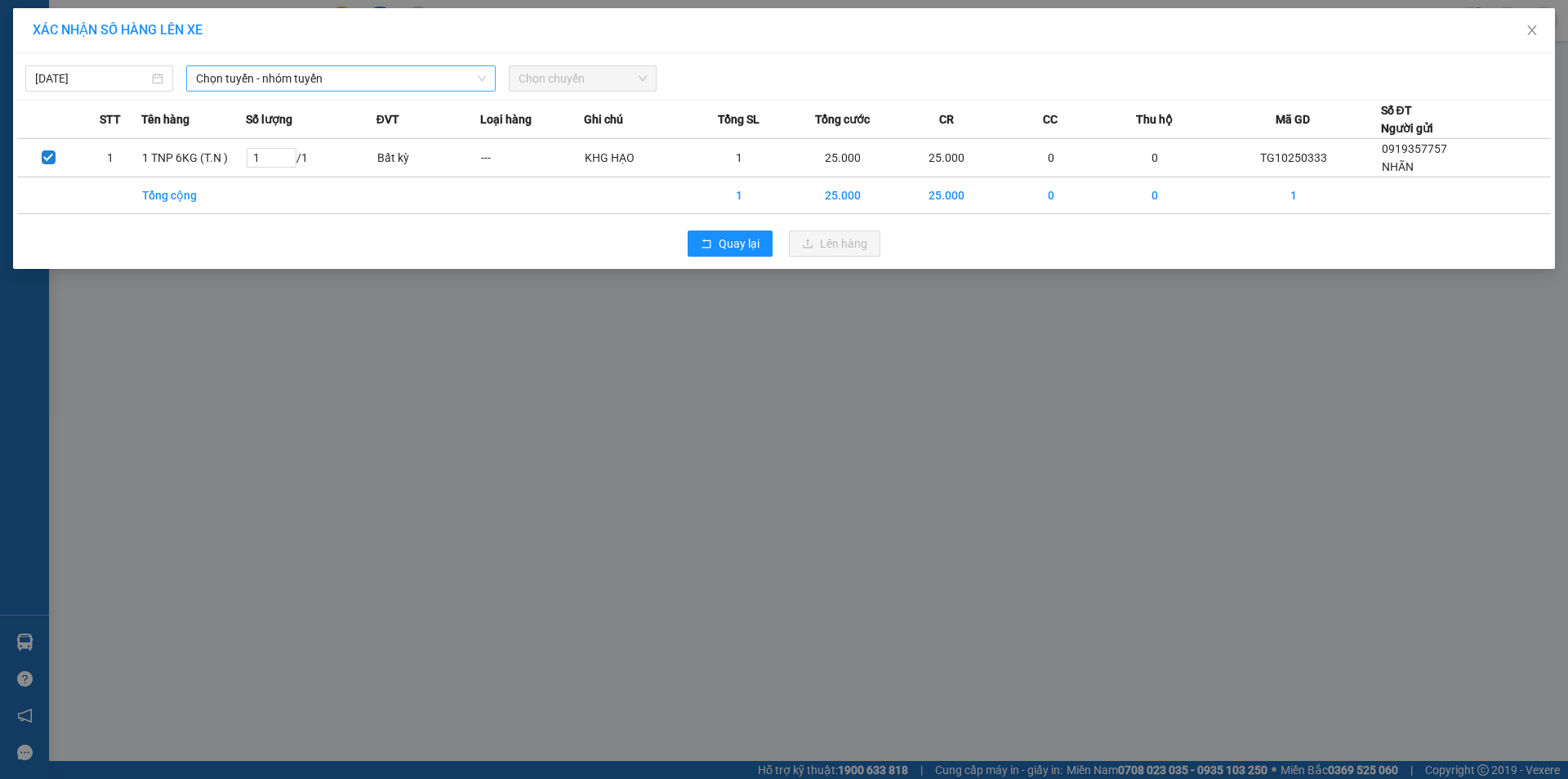
click at [222, 84] on span "Chọn tuyến - nhóm tuyến" at bounding box center [341, 79] width 290 height 25
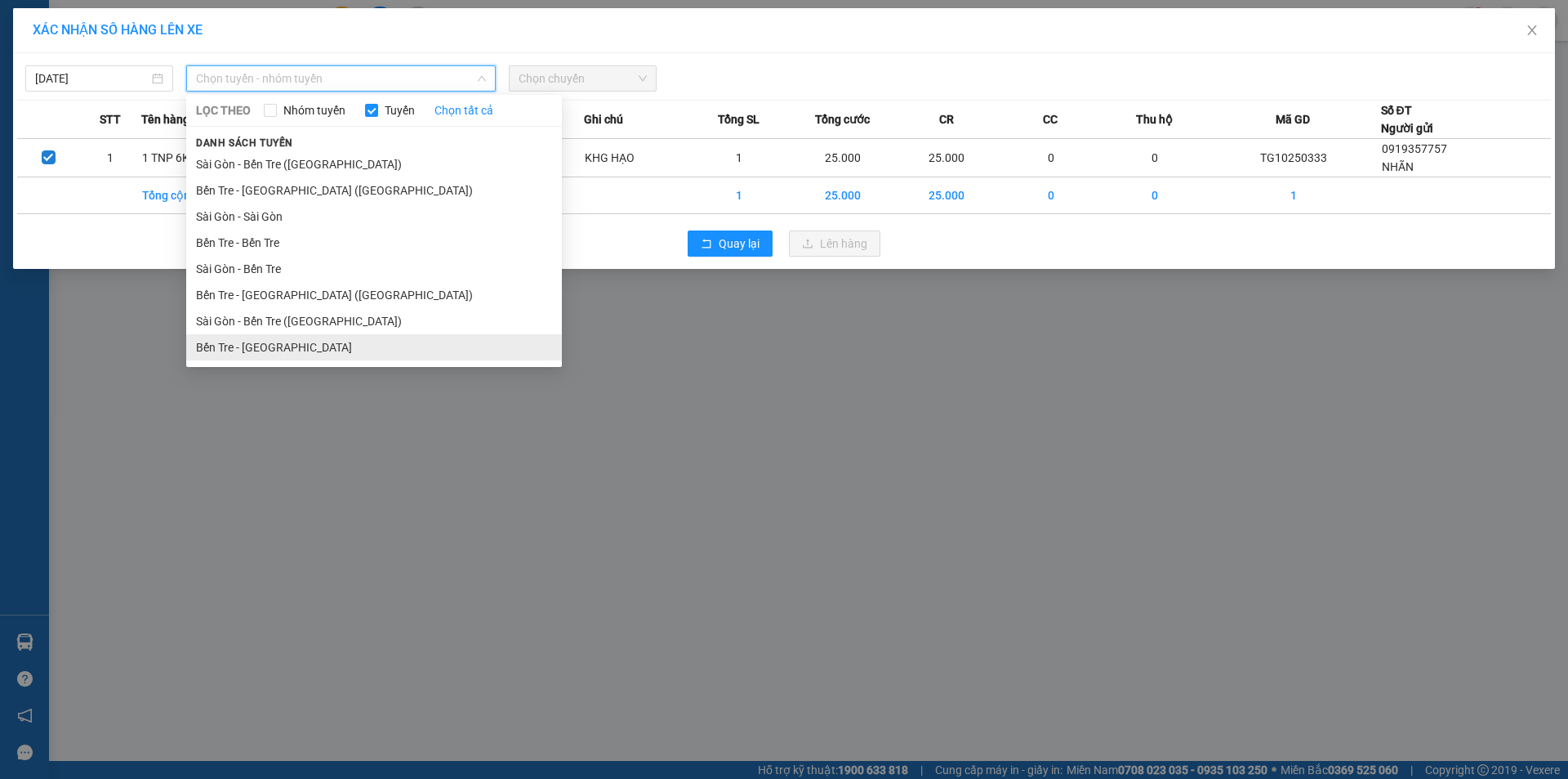
click at [287, 355] on li "Bến Tre - Sài Gòn" at bounding box center [374, 347] width 376 height 26
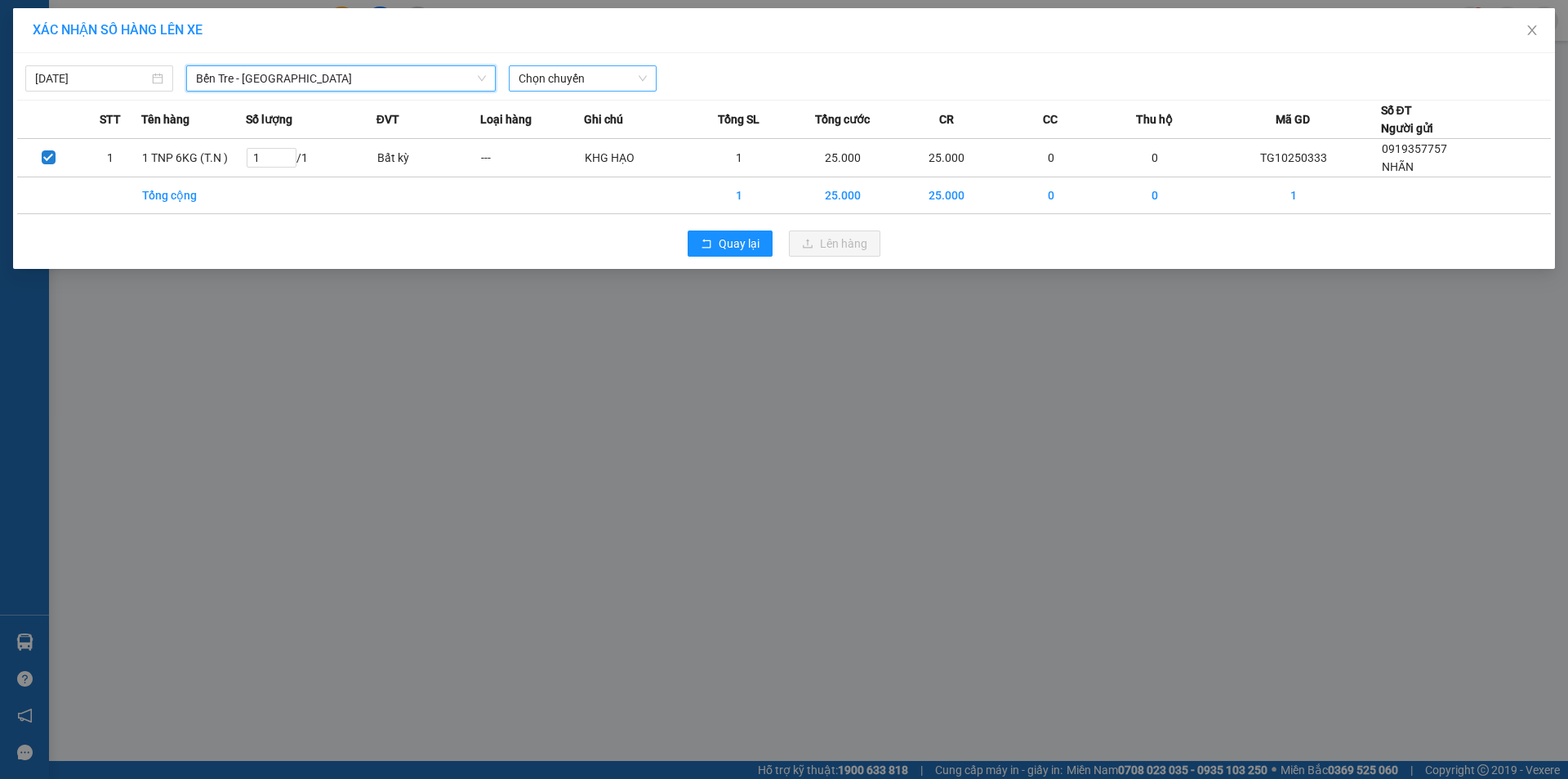
click at [601, 74] on span "Chọn chuyến" at bounding box center [582, 79] width 128 height 25
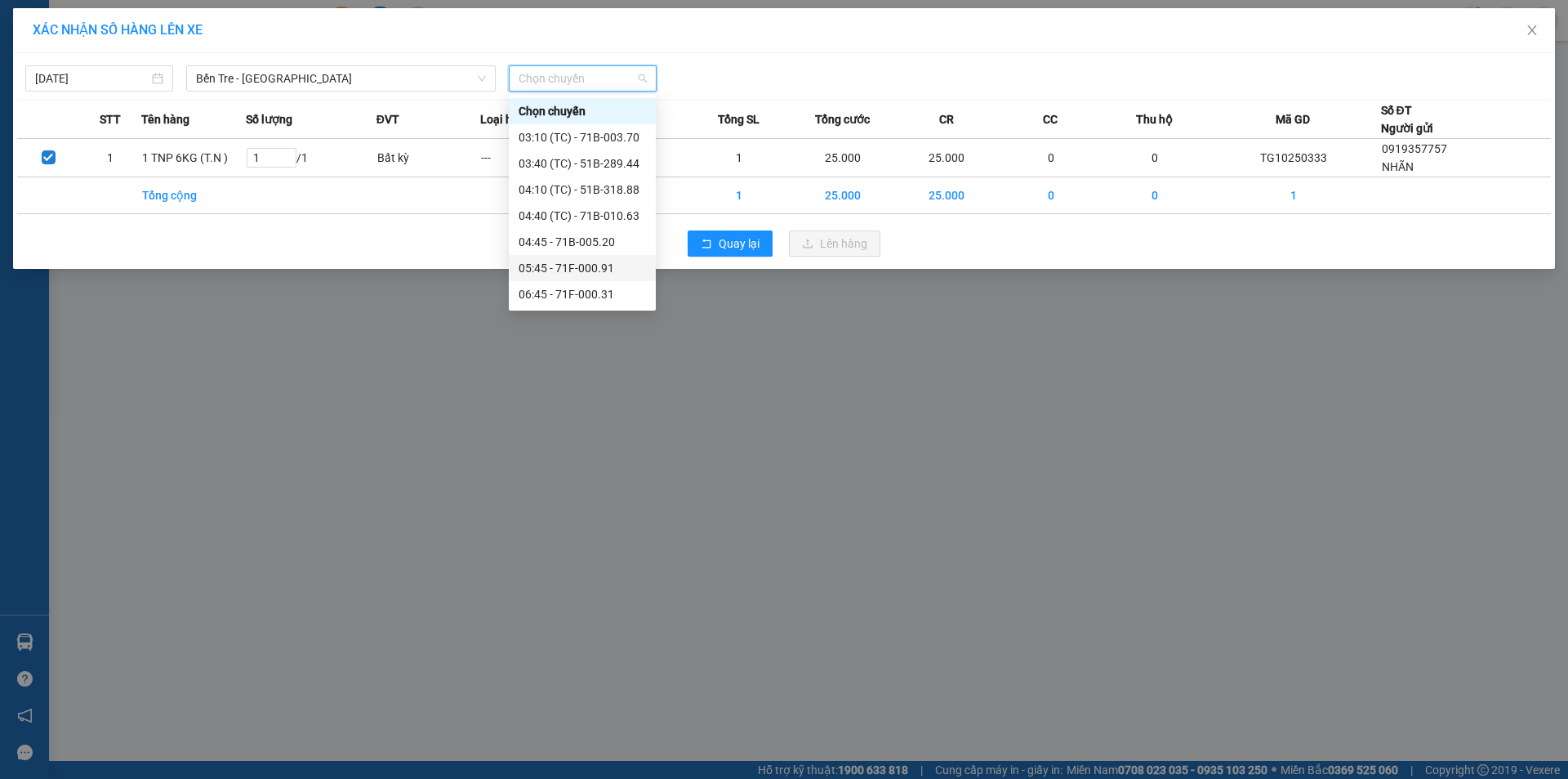
drag, startPoint x: 588, startPoint y: 265, endPoint x: 666, endPoint y: 268, distance: 78.1
click at [588, 266] on div "05:45 - 71F-000.91" at bounding box center [582, 268] width 127 height 18
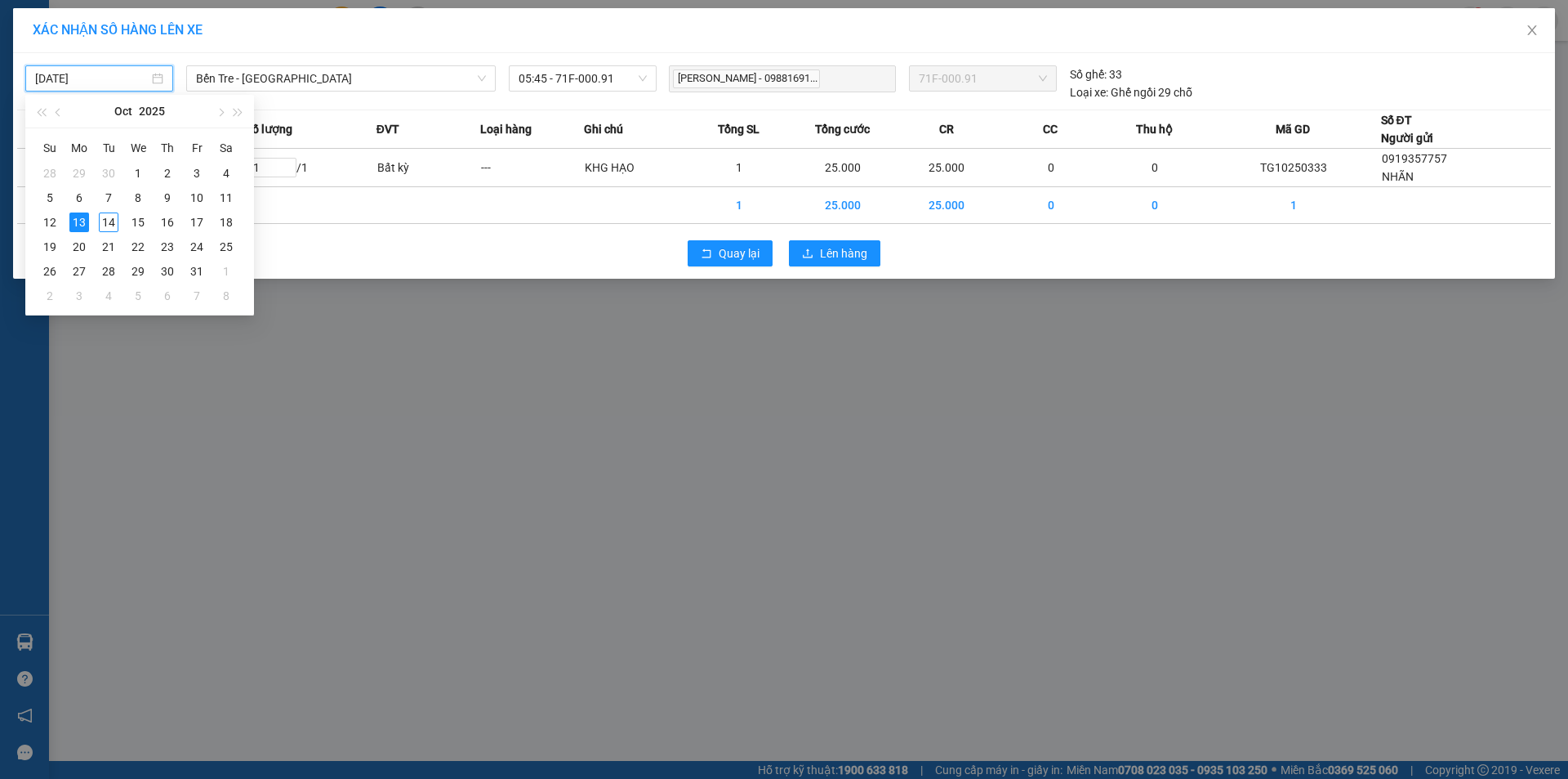
click at [98, 78] on input "13/10/2025" at bounding box center [91, 79] width 113 height 18
drag, startPoint x: 54, startPoint y: 227, endPoint x: 122, endPoint y: 222, distance: 68.2
click at [126, 223] on tr "12 13 14 15 16 17 18" at bounding box center [137, 222] width 206 height 25
click at [107, 220] on div "14" at bounding box center [109, 222] width 20 height 20
type input "14/10/2025"
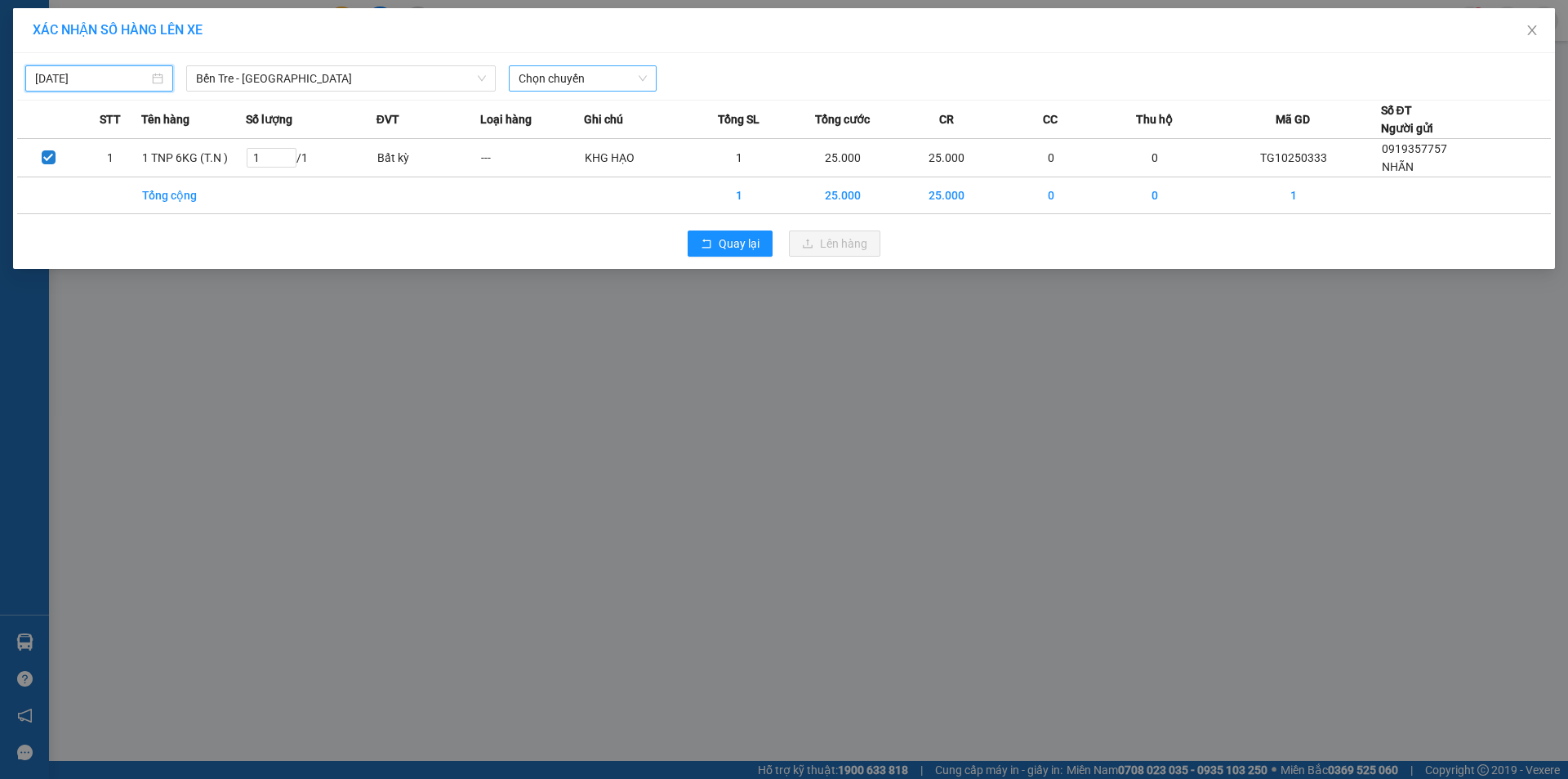
click at [553, 76] on span "Chọn chuyến" at bounding box center [582, 79] width 128 height 25
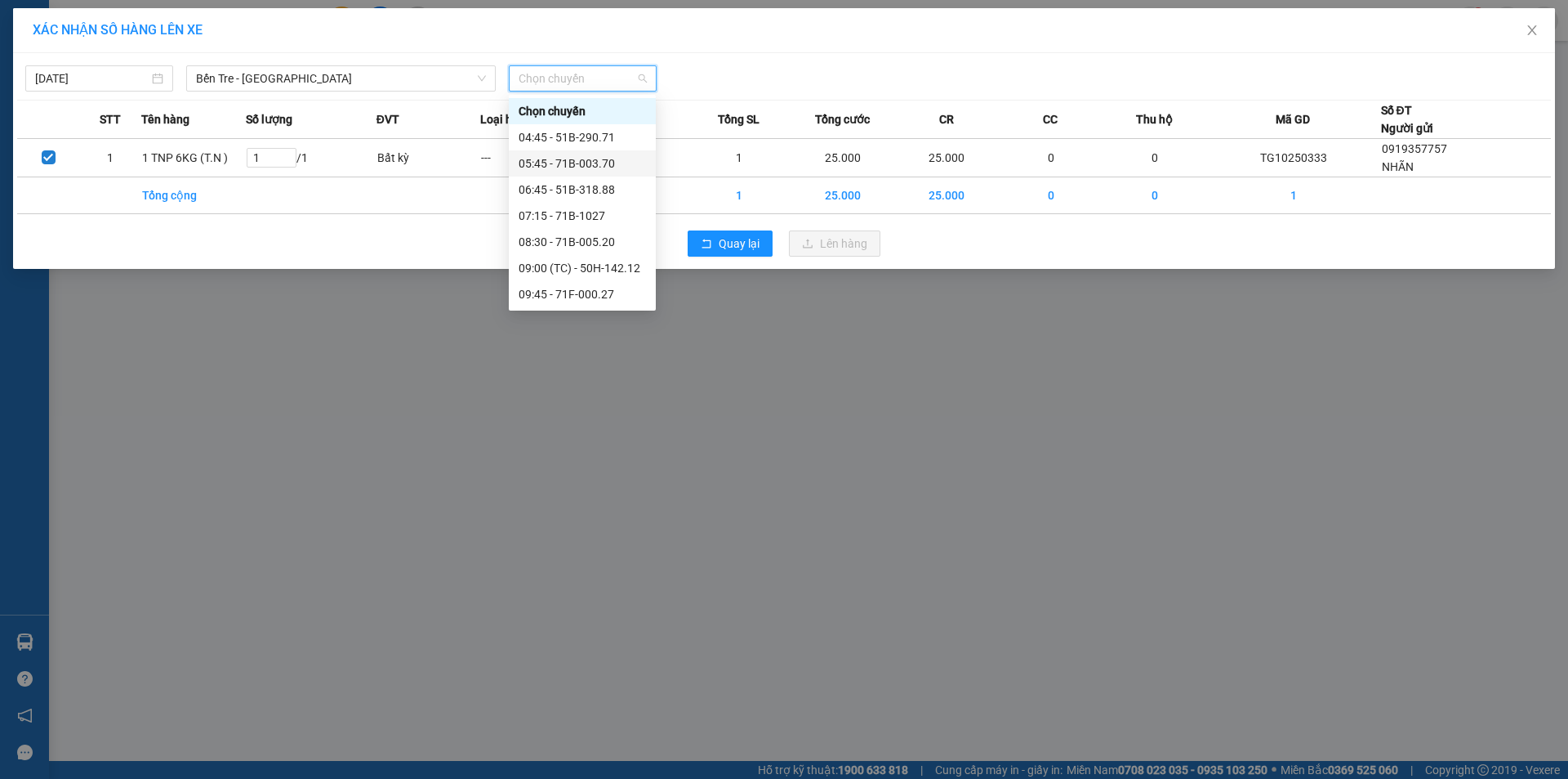
click at [573, 165] on div "05:45 - 71B-003.70" at bounding box center [582, 164] width 127 height 18
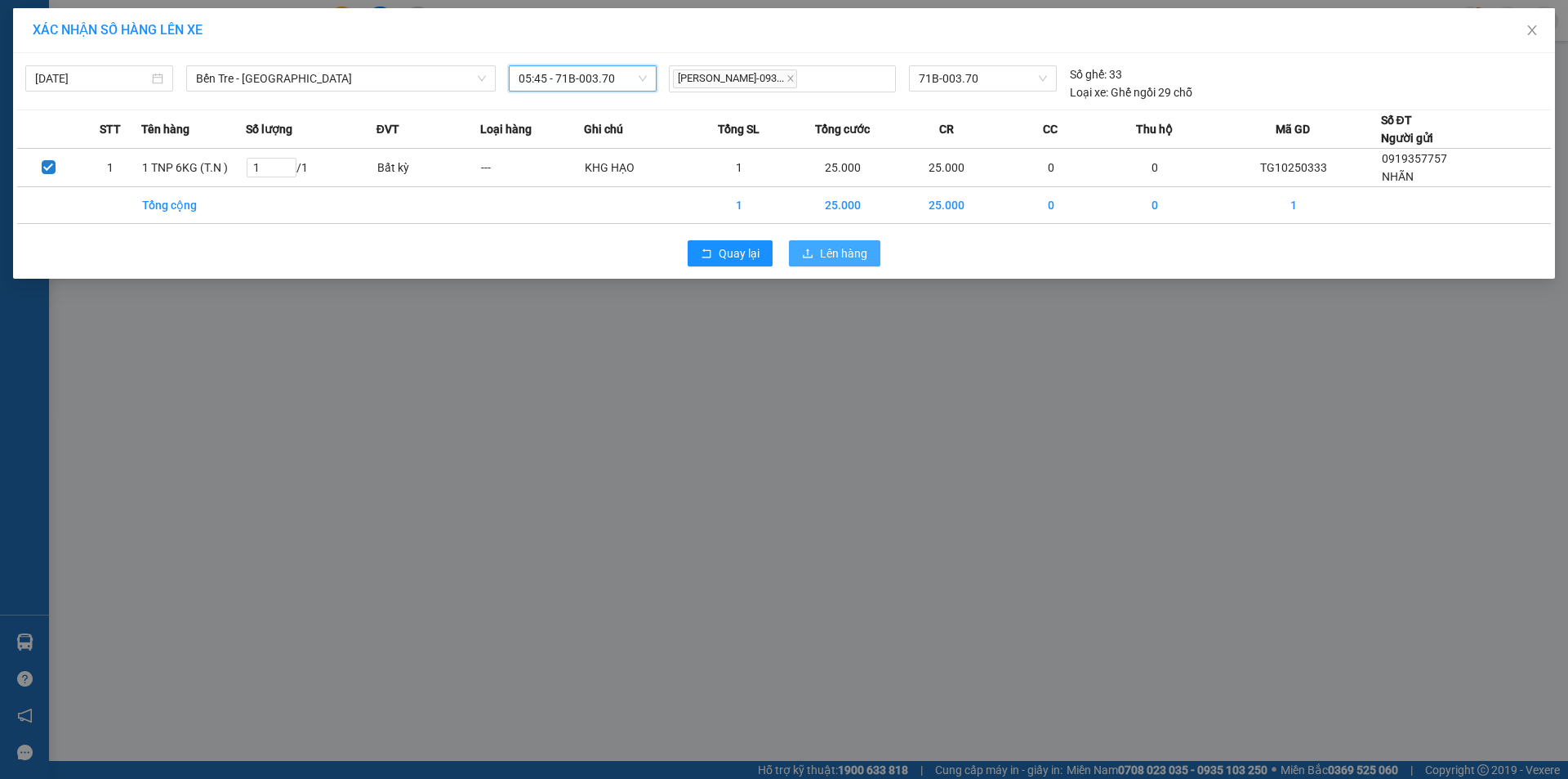
click at [846, 245] on span "Lên hàng" at bounding box center [843, 253] width 47 height 18
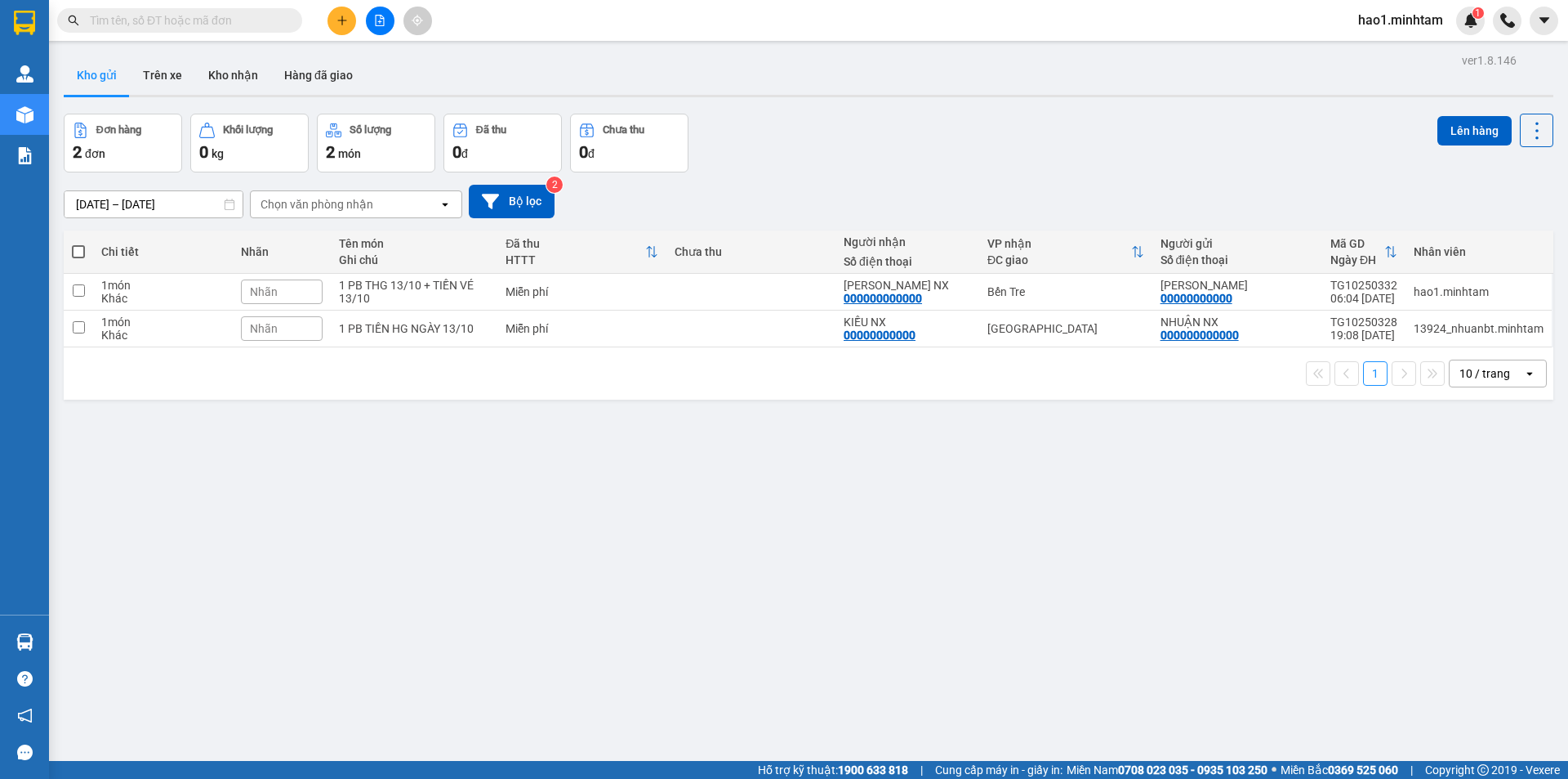
click at [340, 7] on div at bounding box center [379, 21] width 122 height 29
click at [339, 11] on button at bounding box center [341, 21] width 29 height 29
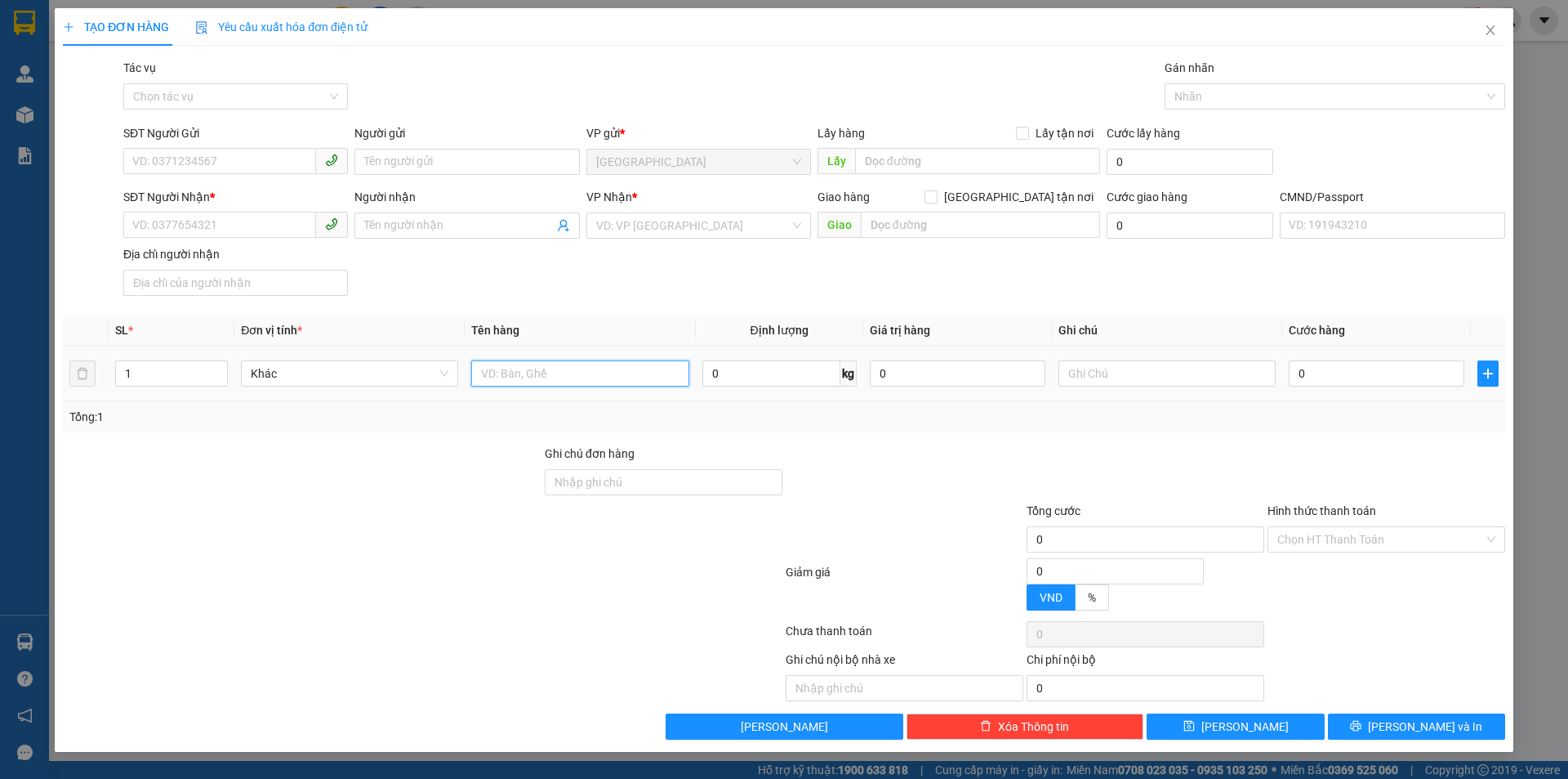
click at [501, 375] on input "text" at bounding box center [579, 374] width 217 height 26
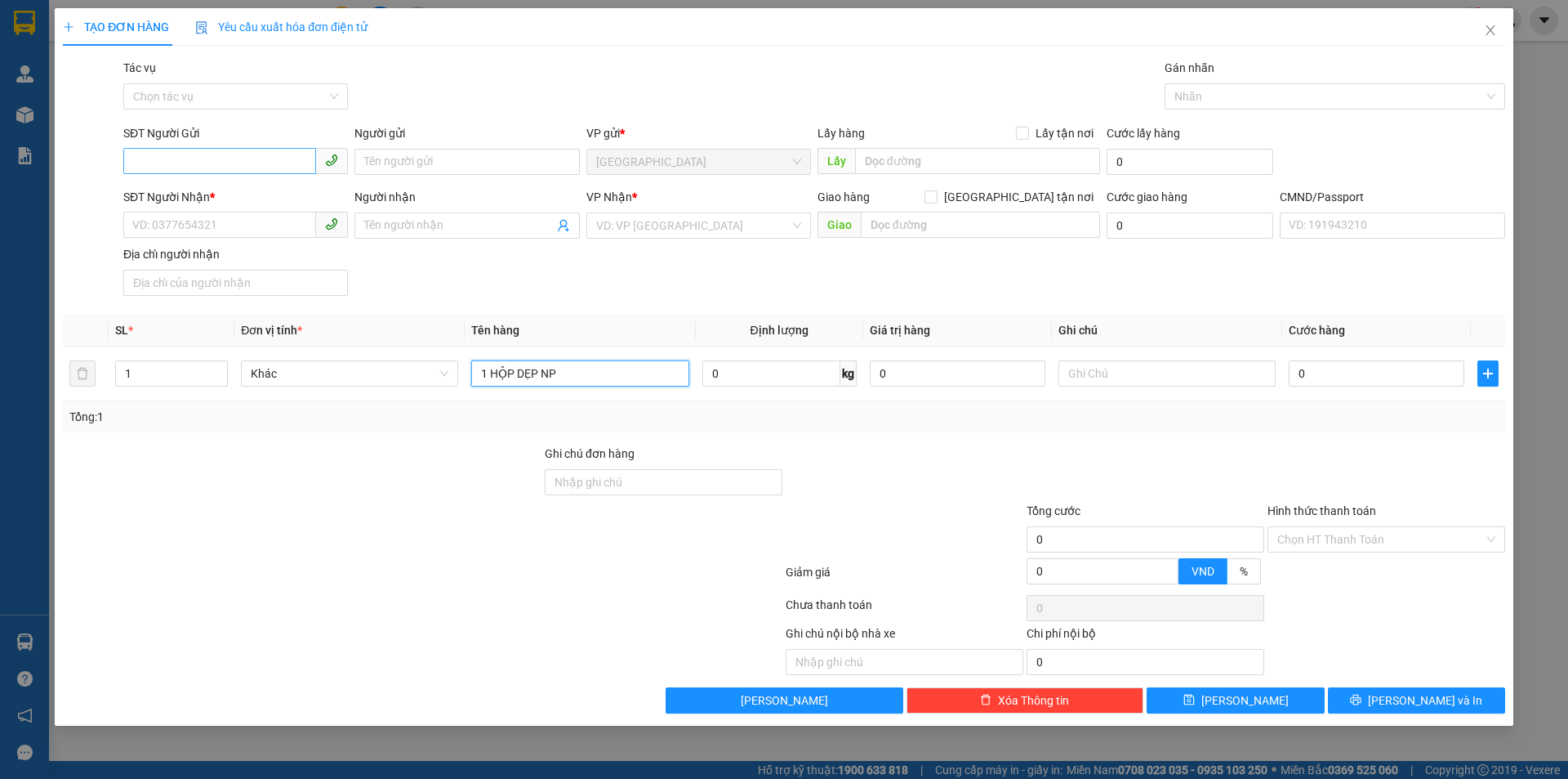
type input "1 HỘP DẸP NP"
click at [191, 158] on input "SĐT Người Gửi" at bounding box center [219, 161] width 193 height 26
click at [252, 184] on div "0393887937 - HÙNG" at bounding box center [236, 194] width 225 height 26
type input "0393887937"
type input "HÙNG"
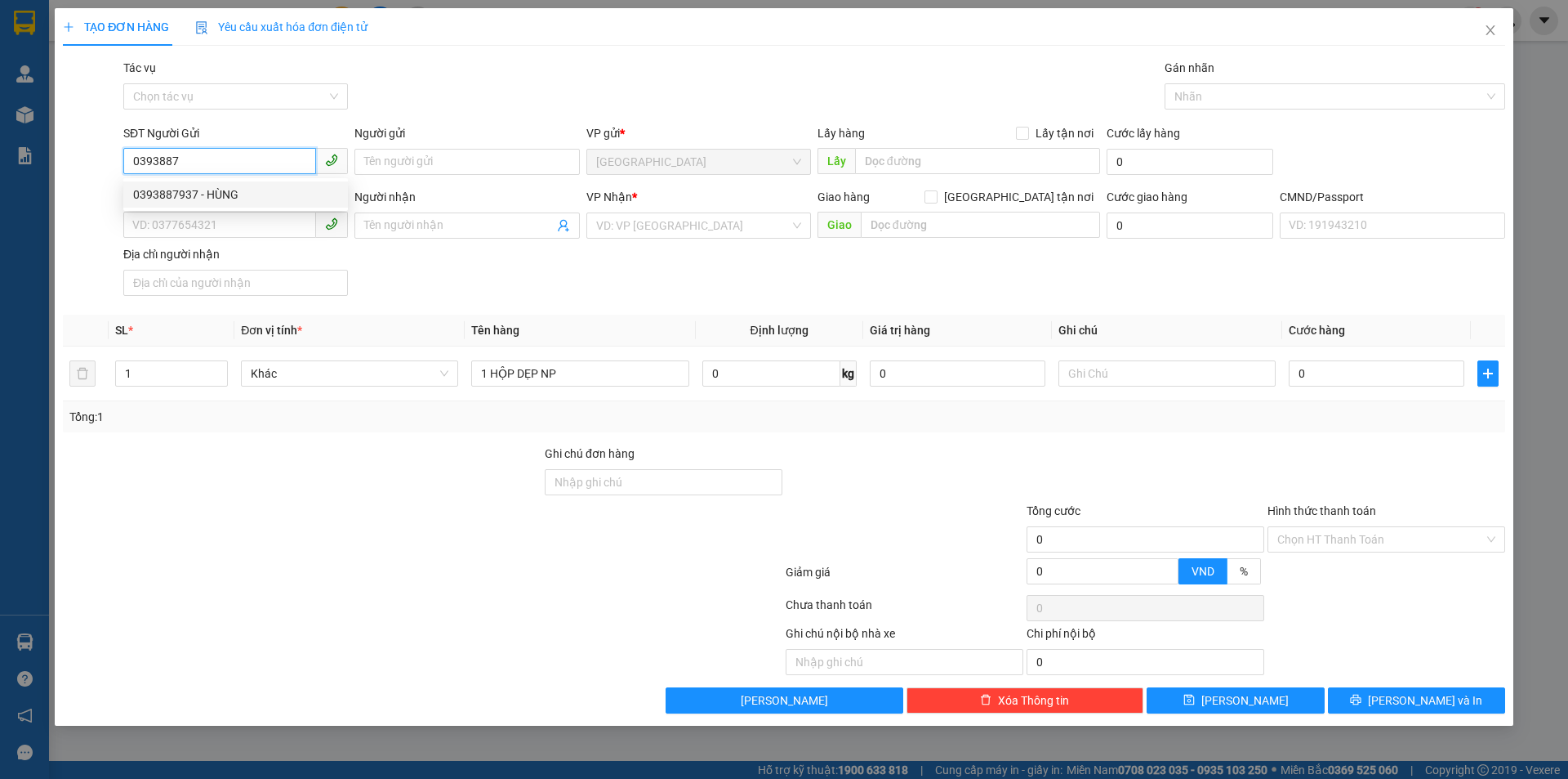
type input "0905848487"
type input "TUẤN"
type input "0393887937"
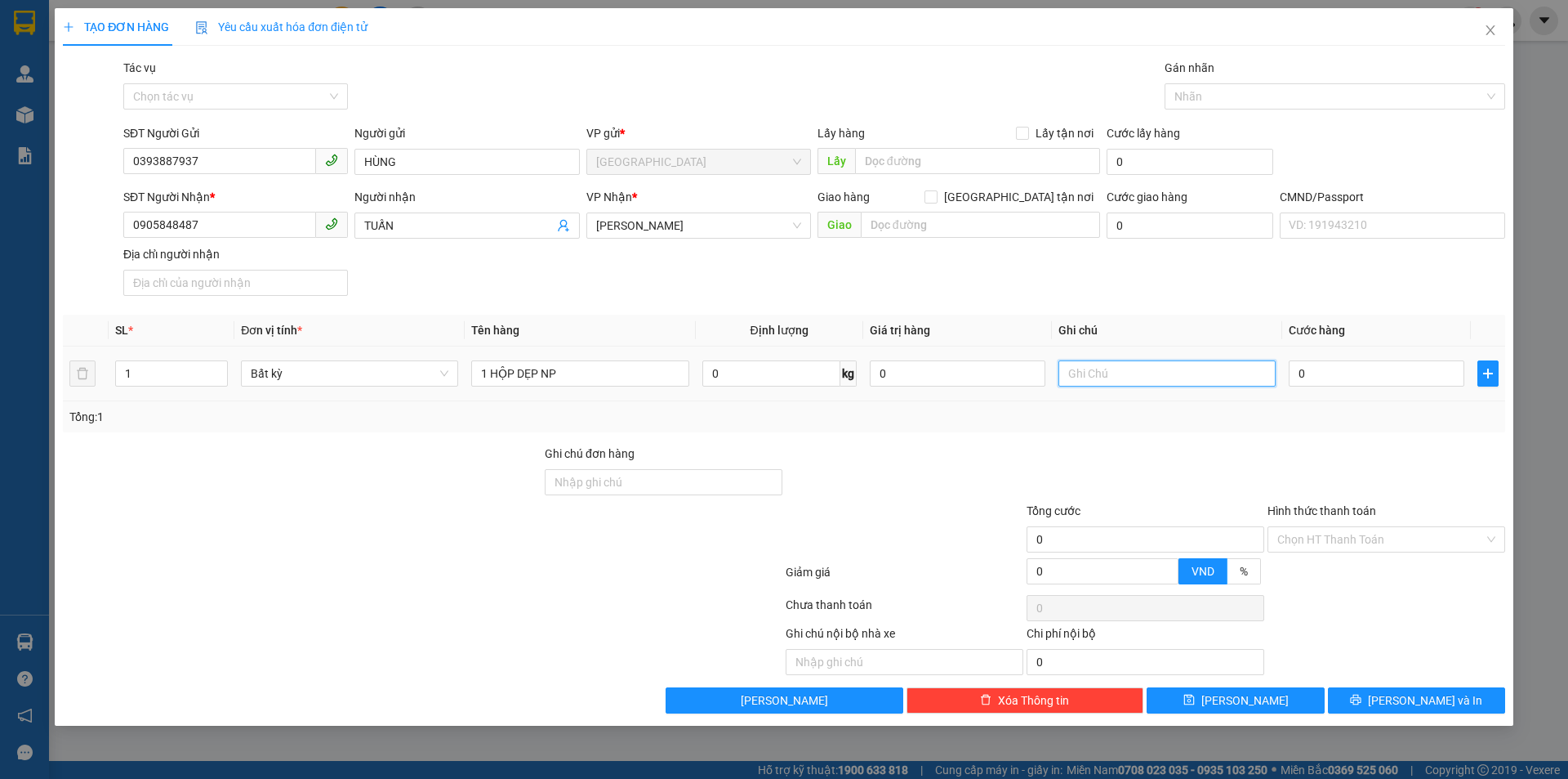
click at [1164, 371] on input "text" at bounding box center [1167, 374] width 217 height 26
drag, startPoint x: 1132, startPoint y: 370, endPoint x: 1095, endPoint y: 376, distance: 37.5
click at [1095, 376] on input "KHG AHỌ" at bounding box center [1167, 374] width 217 height 26
type input "KHG HẠO"
type input "2"
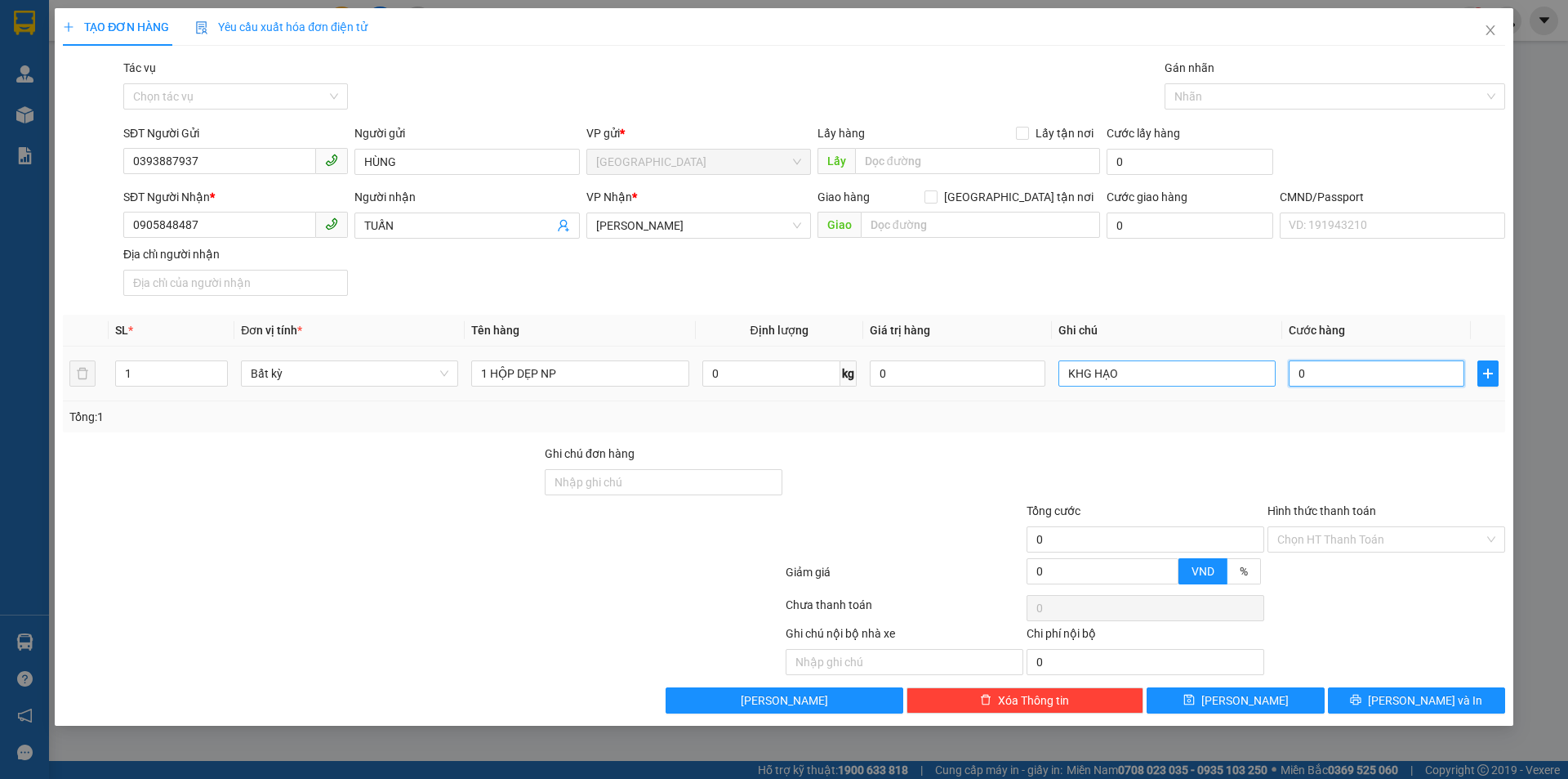
type input "2"
type input "20"
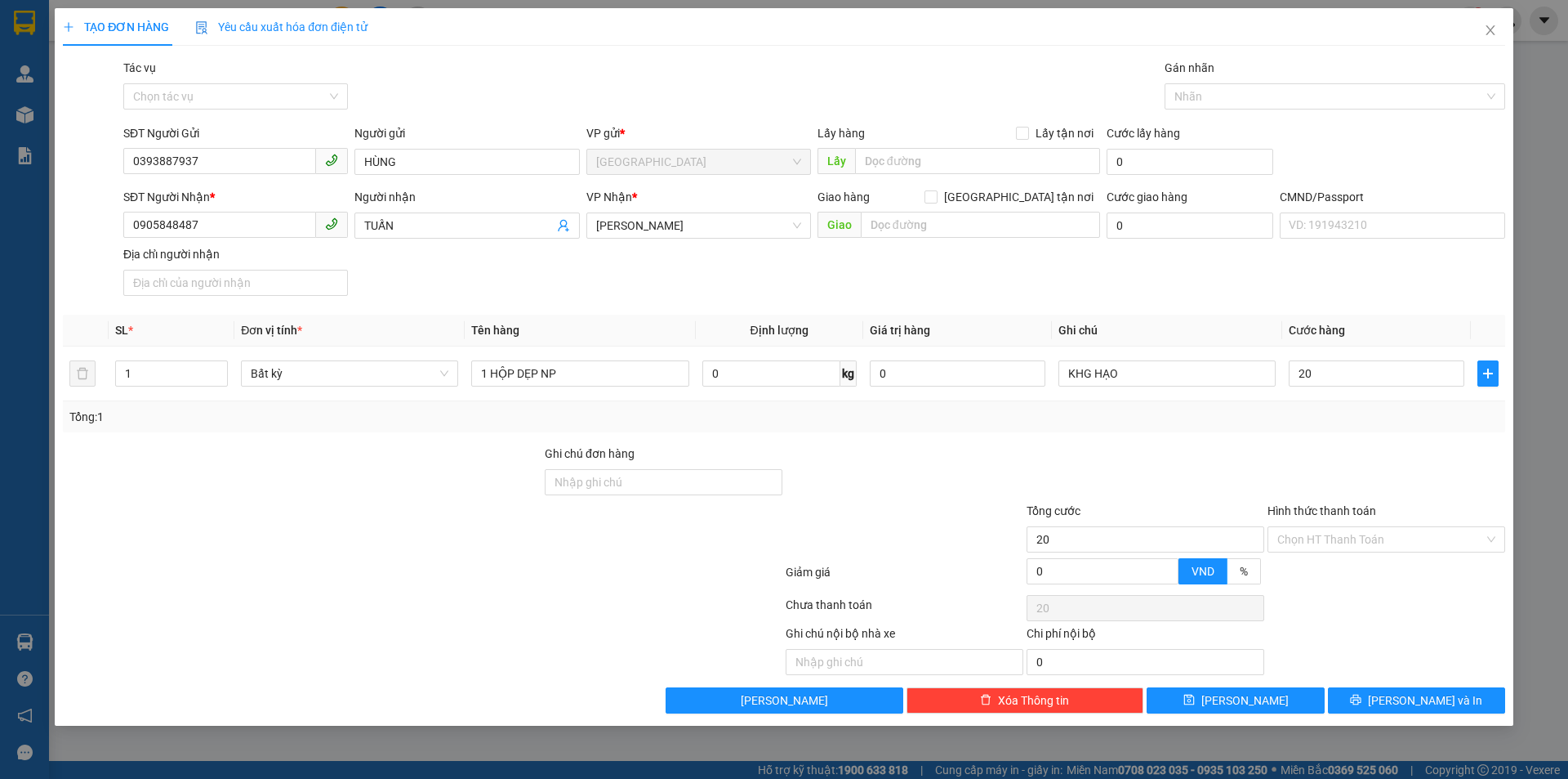
type input "20.000"
click at [1164, 450] on div at bounding box center [1145, 473] width 241 height 57
click at [660, 380] on input "1 HỘP DẸP NP" at bounding box center [579, 374] width 217 height 26
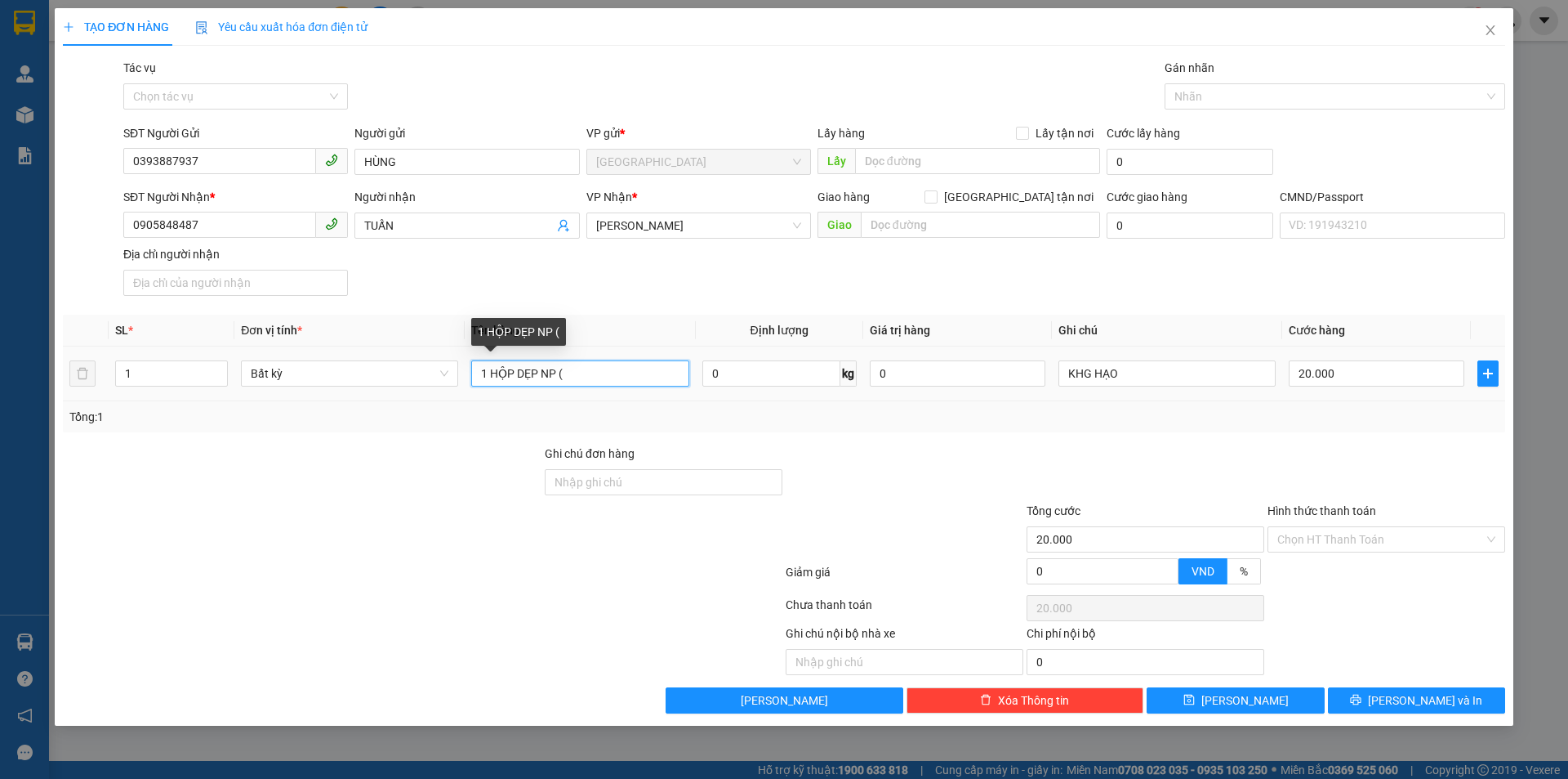
type input "1 HỘP DẸP NP ("
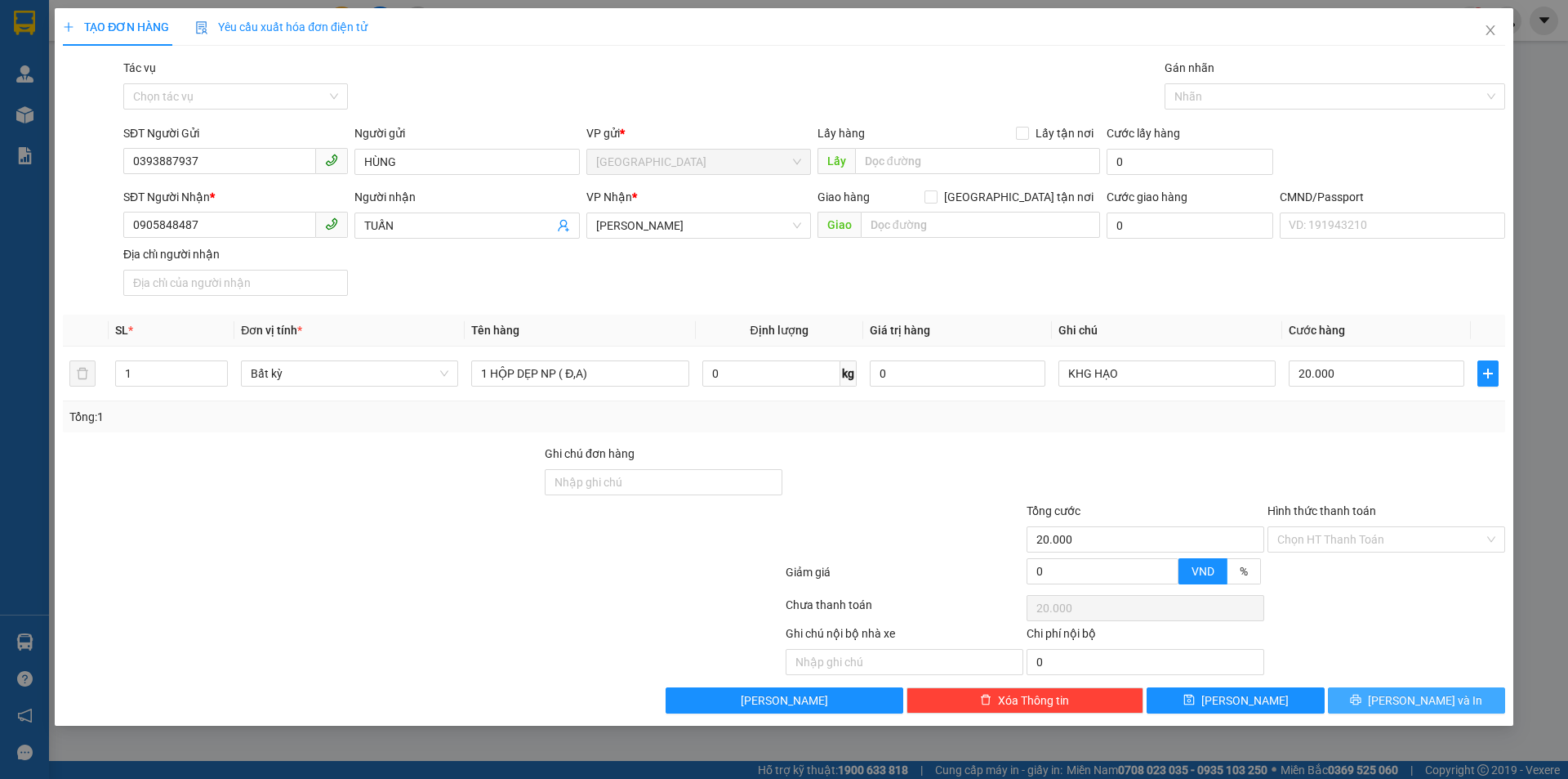
click at [1361, 699] on icon "printer" at bounding box center [1356, 700] width 11 height 11
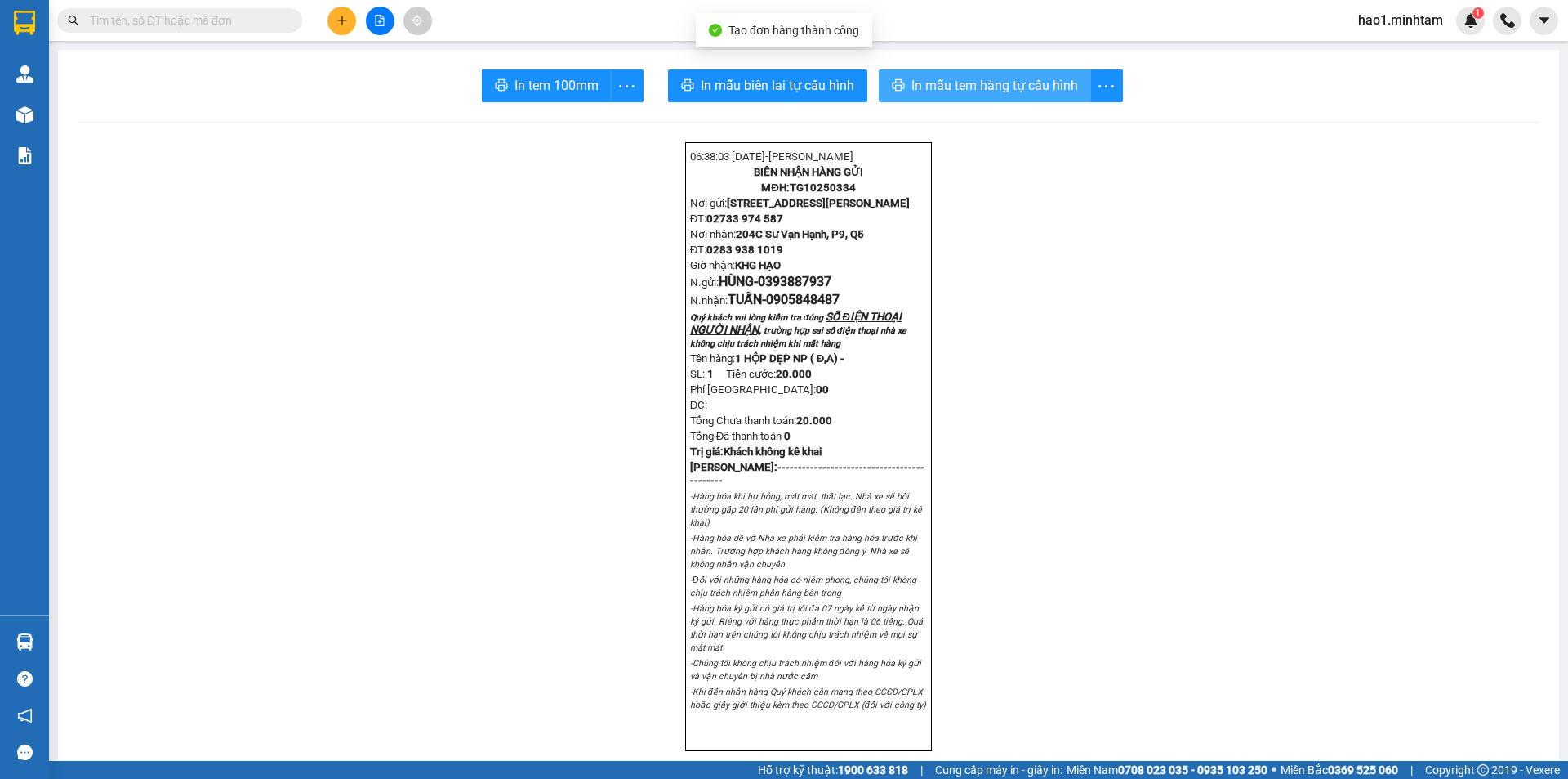
click at [1027, 74] on button "In mẫu tem hàng tự cấu hình" at bounding box center [984, 86] width 212 height 33
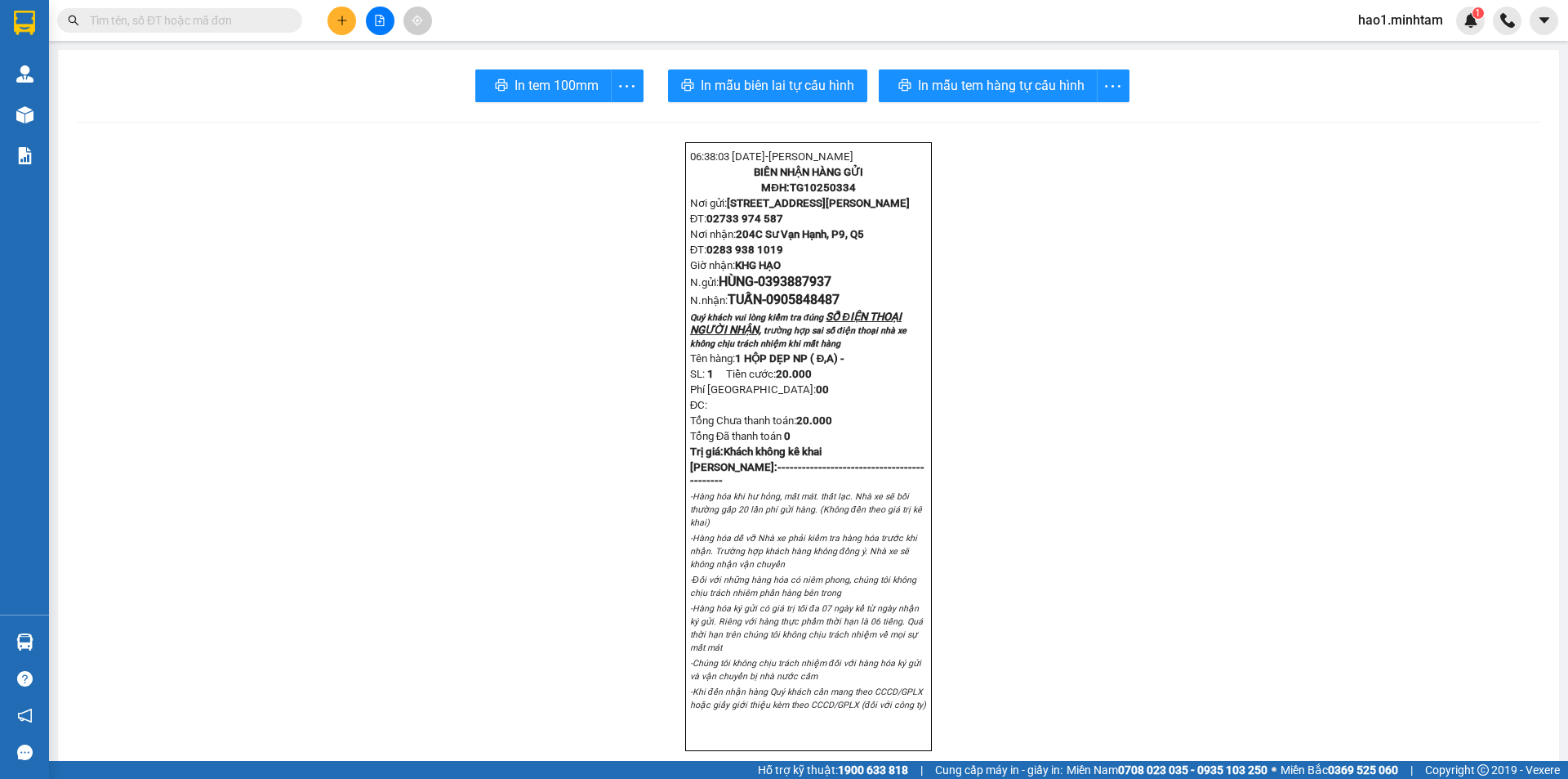
click at [600, 124] on div "In tem 100mm theo số lượng (1)" at bounding box center [546, 122] width 164 height 18
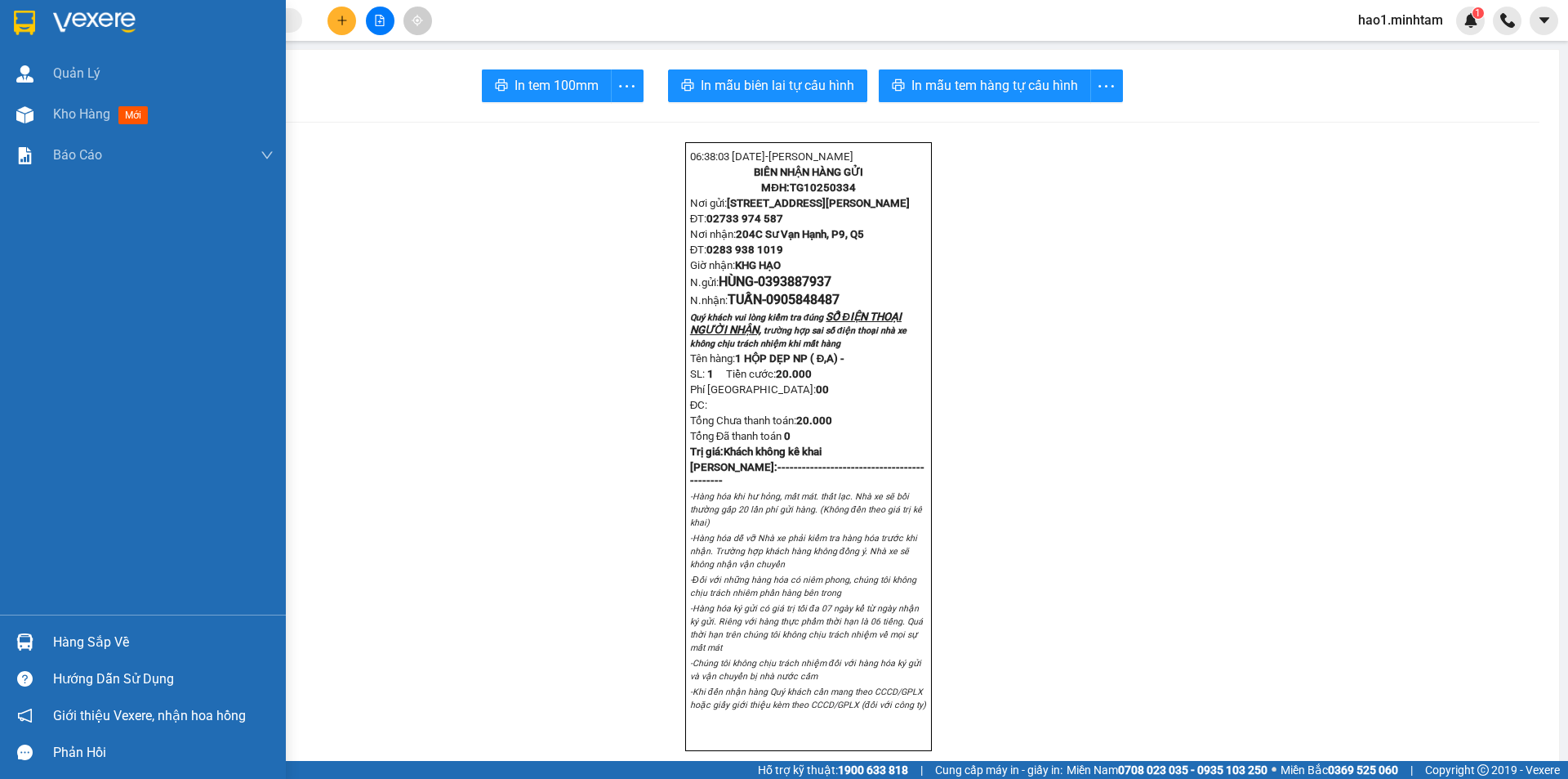
click at [31, 639] on img at bounding box center [25, 642] width 17 height 17
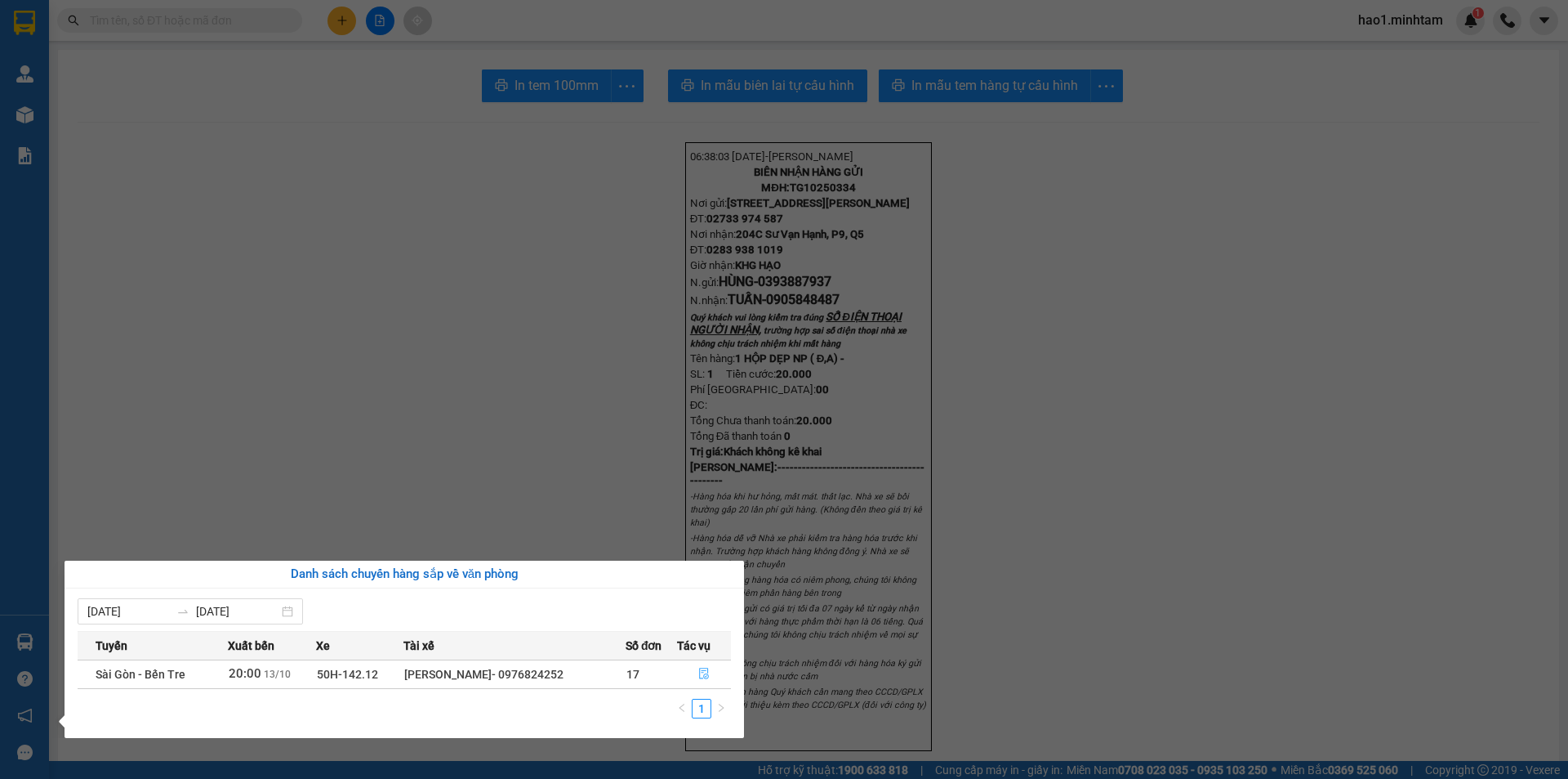
click at [707, 676] on icon "file-done" at bounding box center [704, 674] width 10 height 12
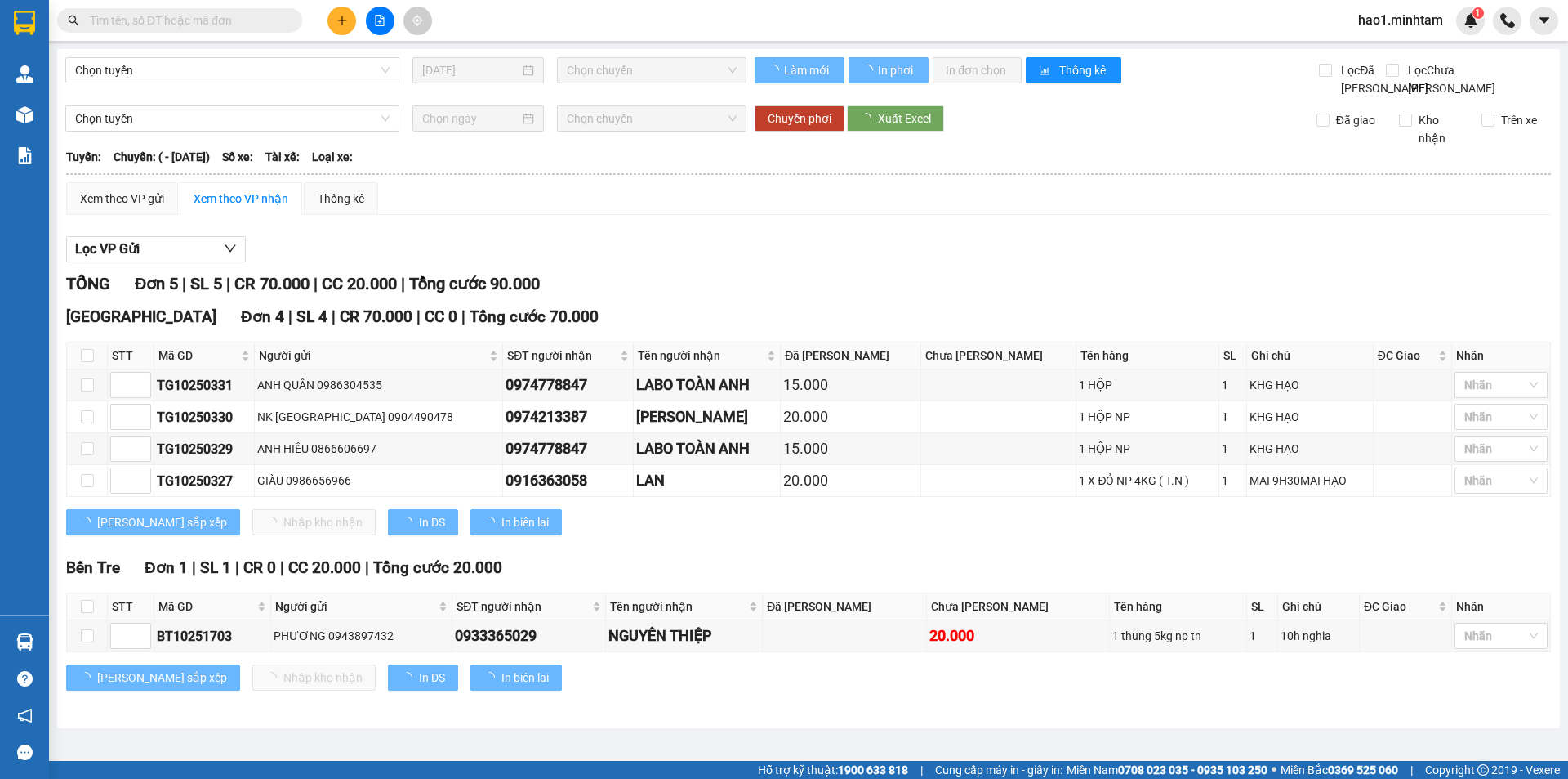
click at [960, 293] on div "TỔNG Đơn 5 | SL 5 | CR 70.000 | CC 20.000 | Tổng cước 90.000" at bounding box center [808, 284] width 1485 height 26
click at [816, 251] on div "Lọc VP Gửi TỔNG Đơn 5 | SL 5 | CR 70.000 | CC 20.000 | Tổng cước 90.000 Tiền G…" at bounding box center [808, 470] width 1485 height 483
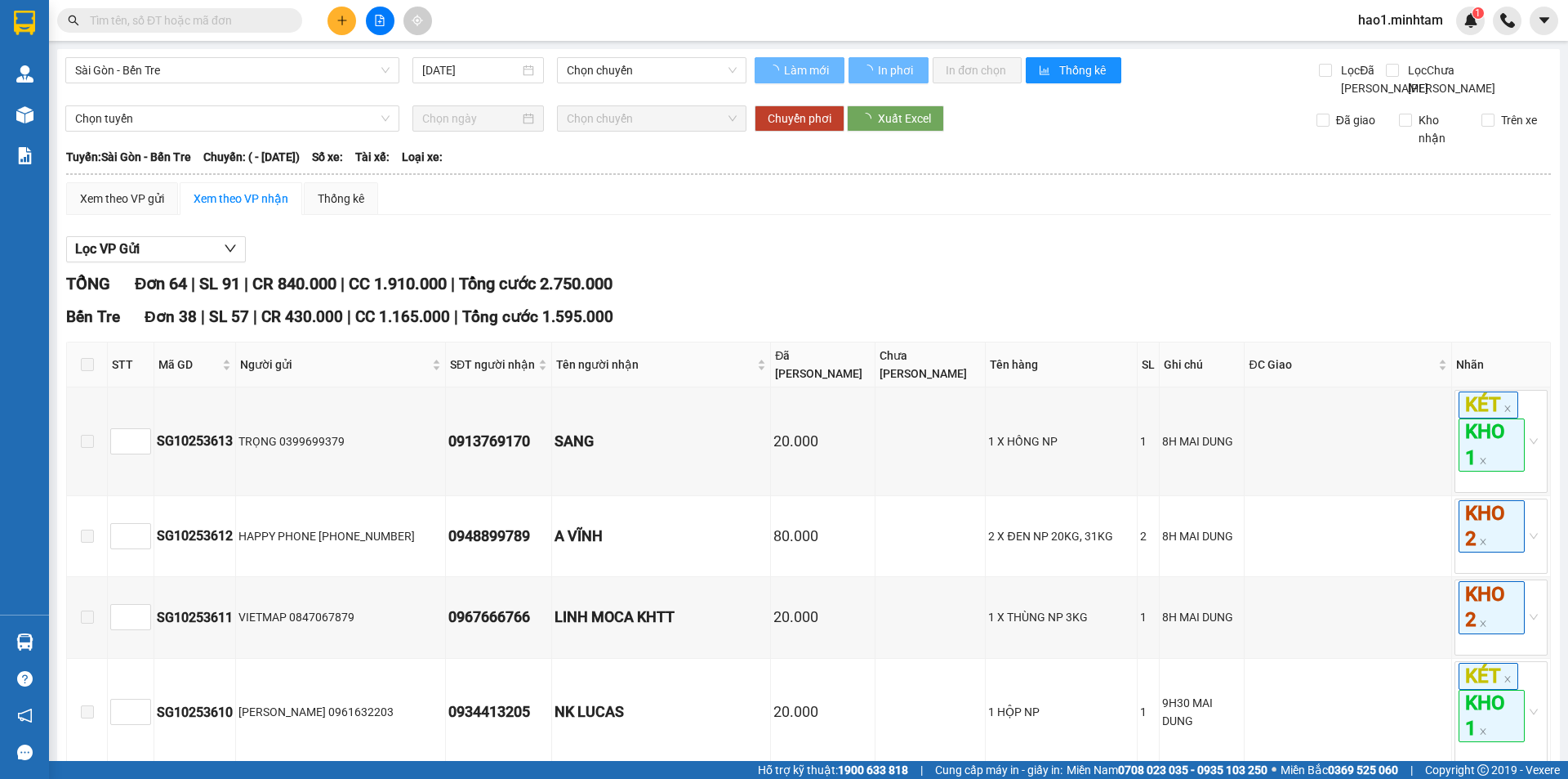
type input "13/10/2025"
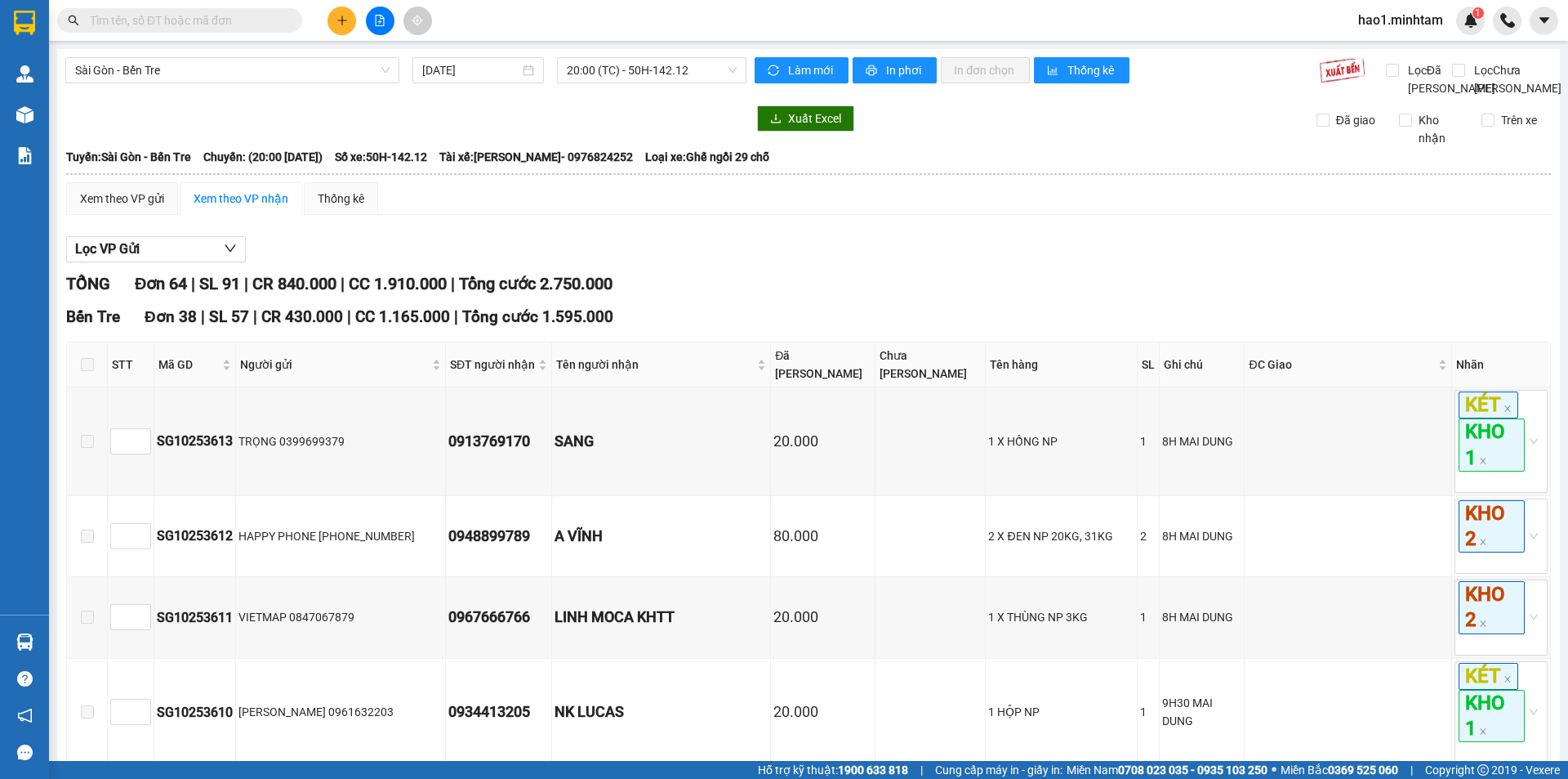
drag, startPoint x: 555, startPoint y: 375, endPoint x: 456, endPoint y: 380, distance: 99.1
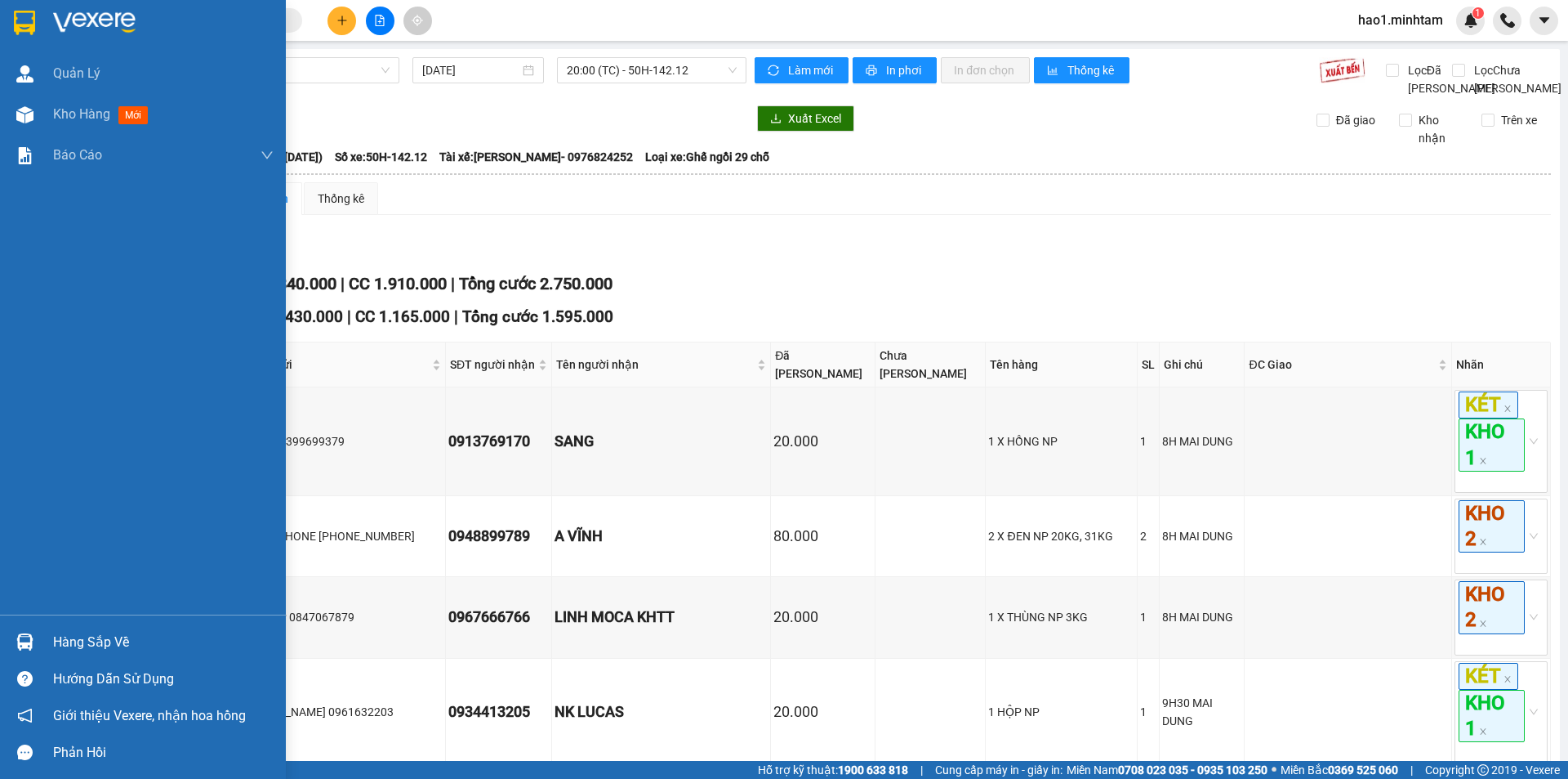
click at [31, 24] on img at bounding box center [25, 23] width 21 height 25
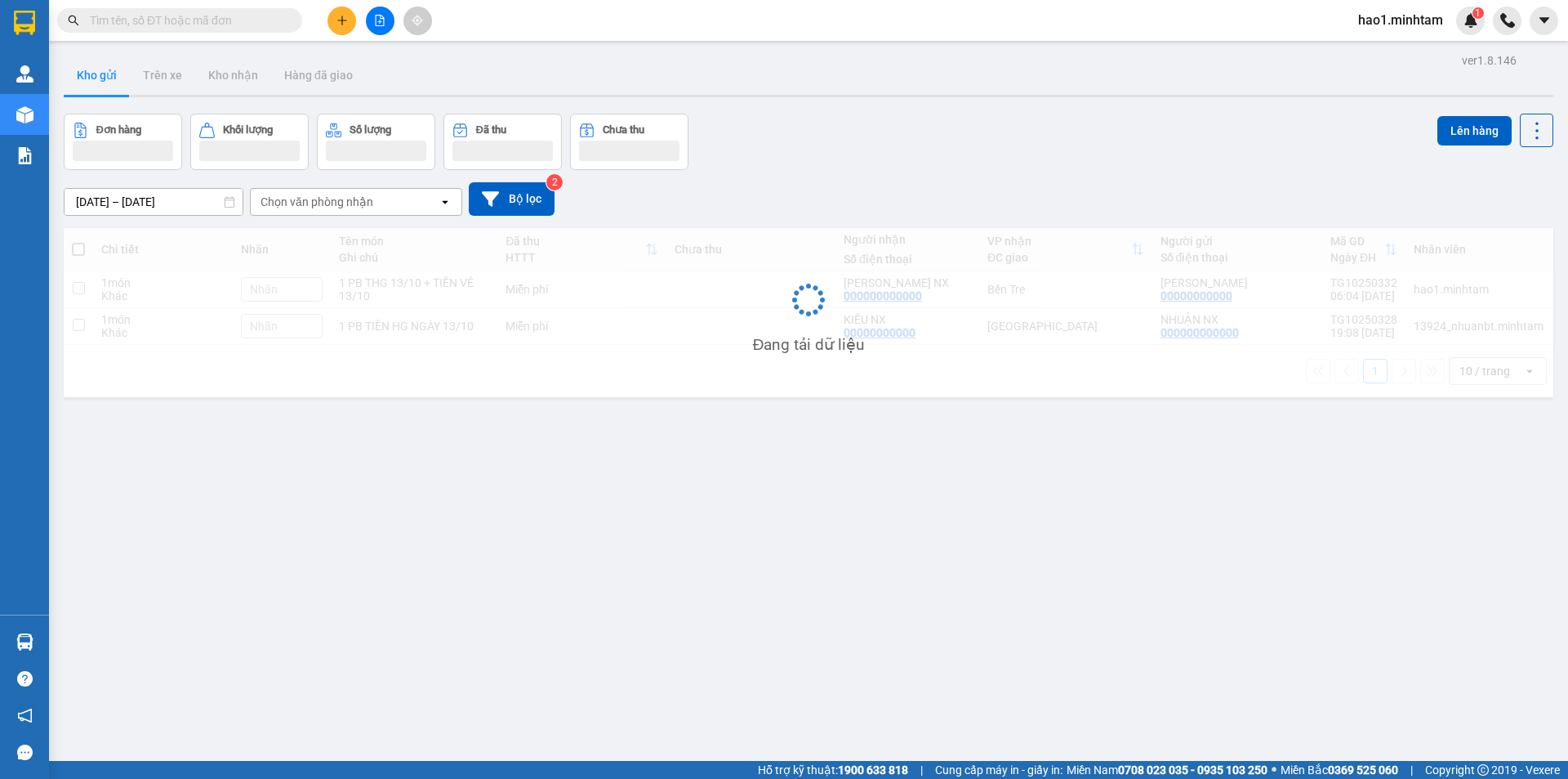
click at [904, 37] on div "Kết quả tìm kiếm ( 5 ) Bộ lọc Thuộc VP này Ngày tạo đơn gần nhất Mã ĐH Trạng th…" at bounding box center [784, 20] width 1568 height 41
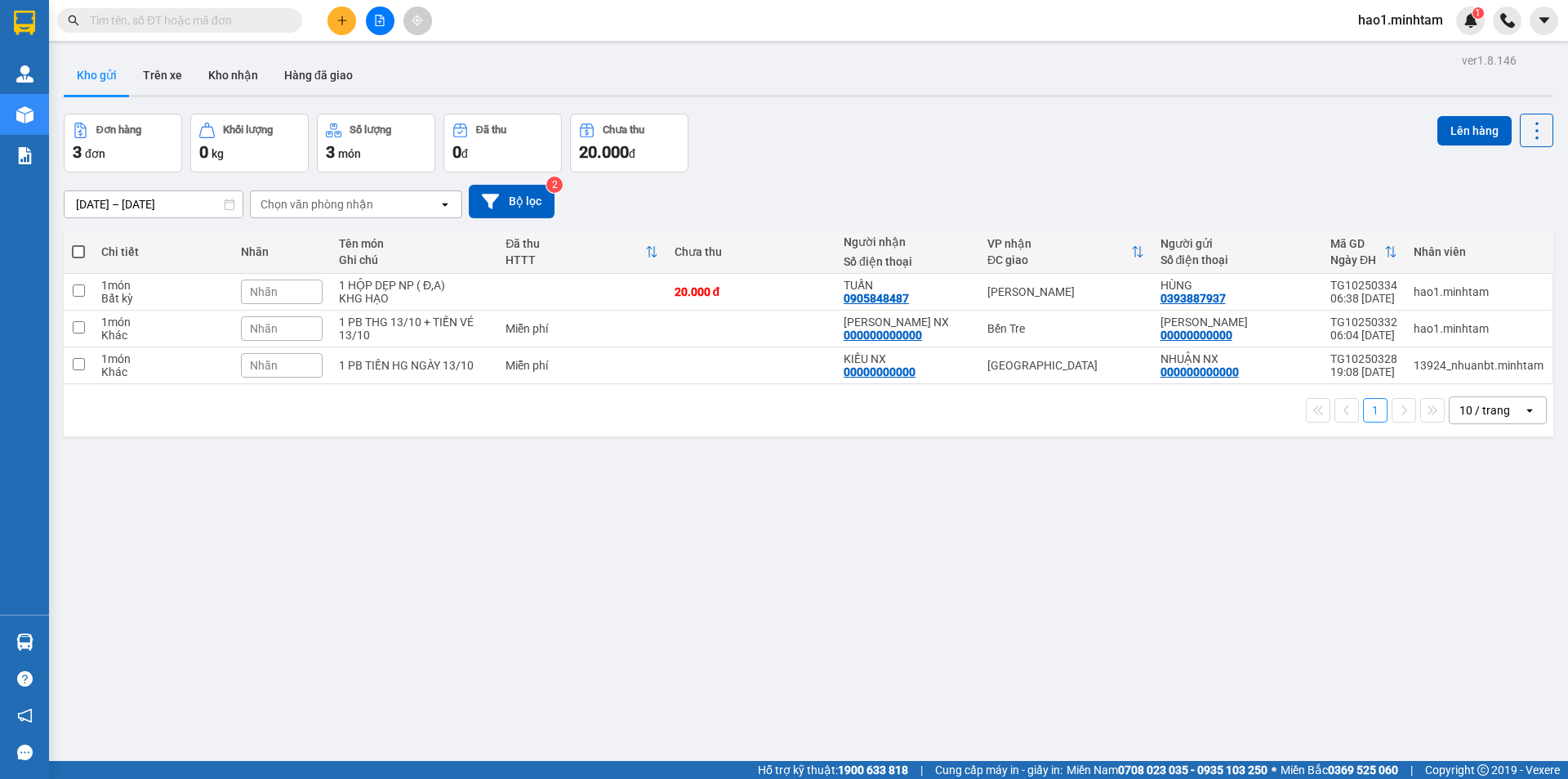
paste input "248 NGUYỄN CÔNG BÌNH TRUNG AN , MỸ THO, TG"
type input "248 NGUYỄN CÔNG BÌNH TRUNG AN , MỸ THO, TG"
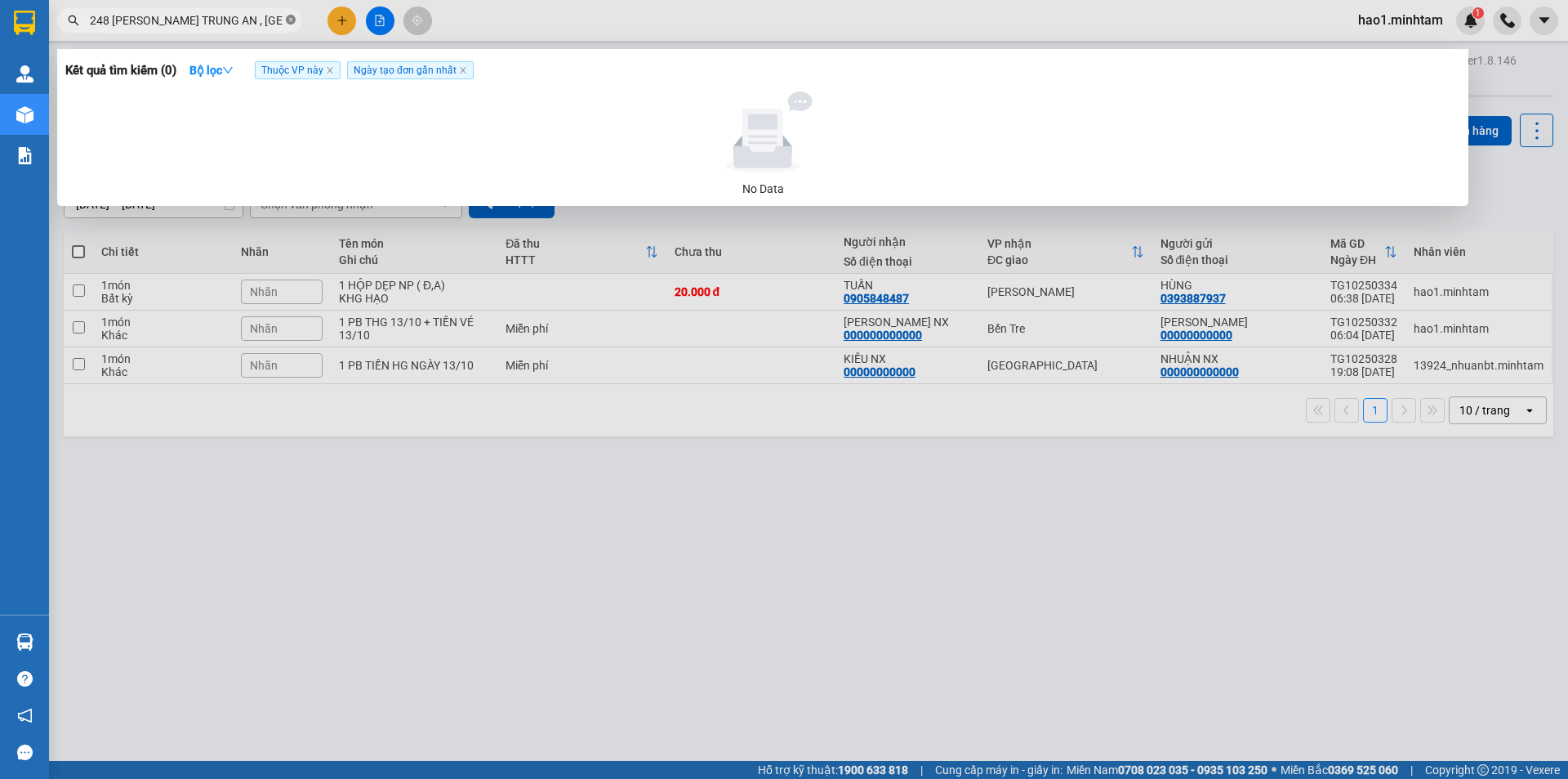
click at [293, 15] on span at bounding box center [291, 21] width 10 height 16
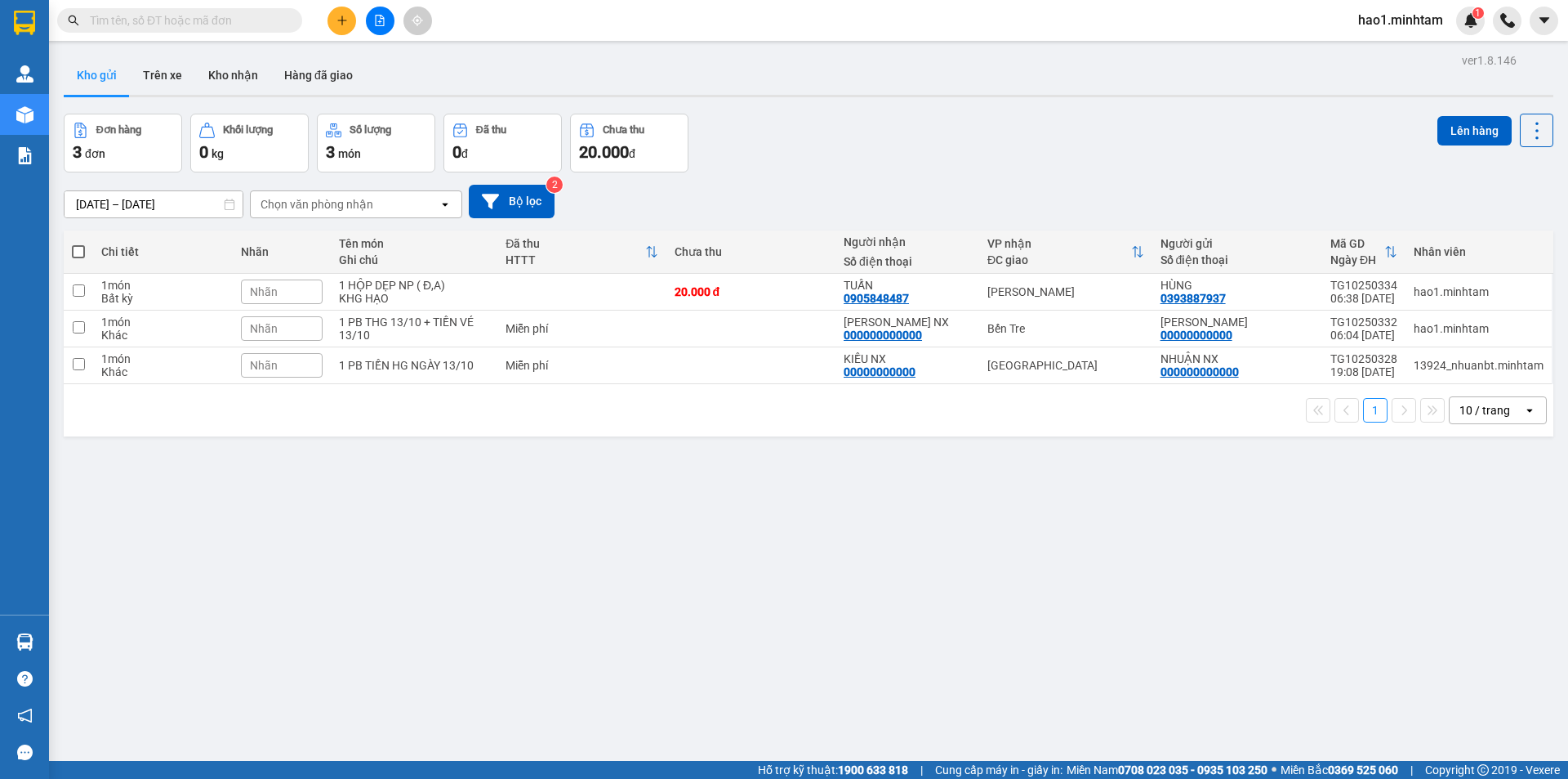
click at [293, 15] on span at bounding box center [291, 21] width 10 height 18
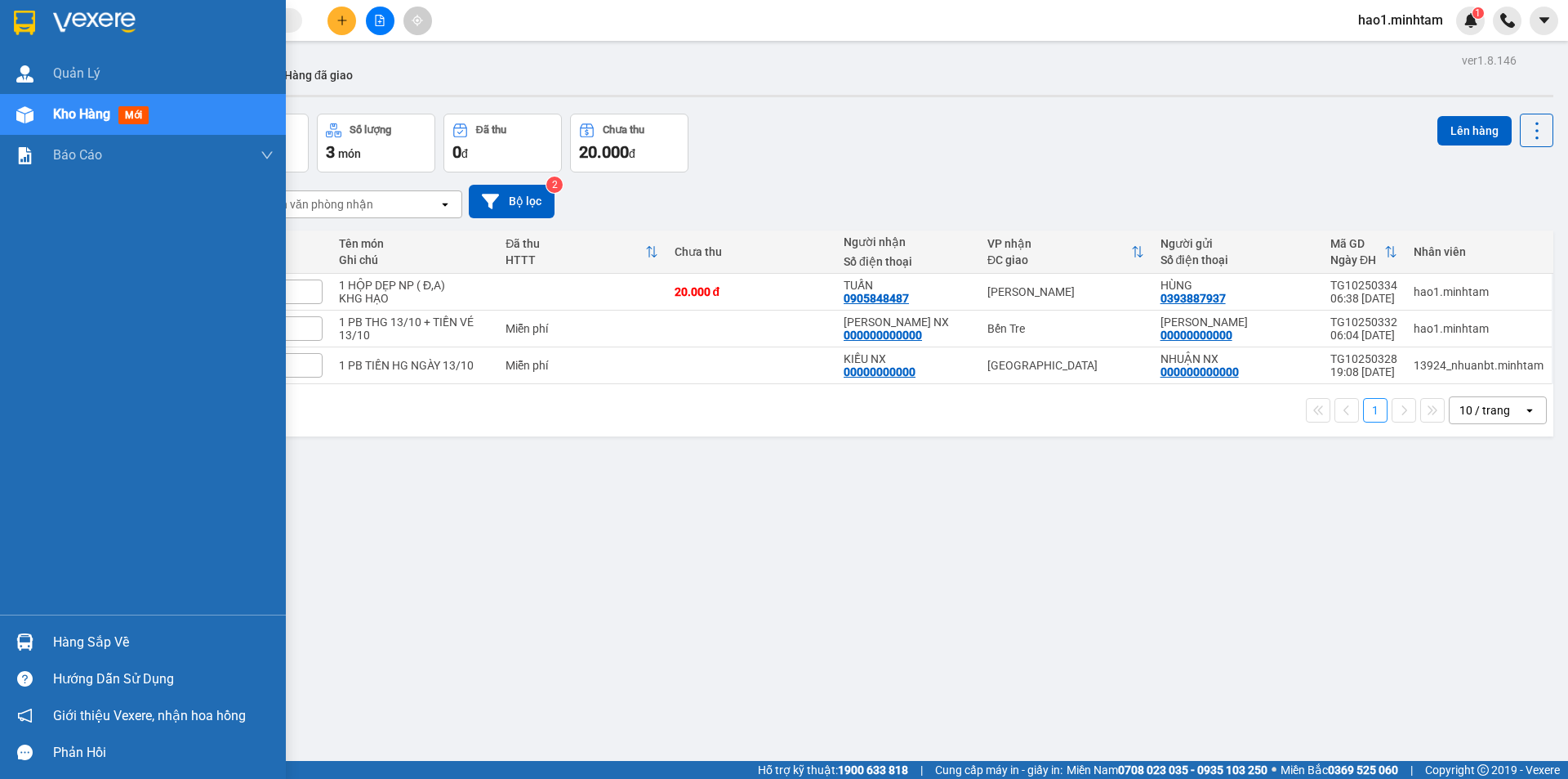
click at [36, 17] on div at bounding box center [25, 22] width 29 height 29
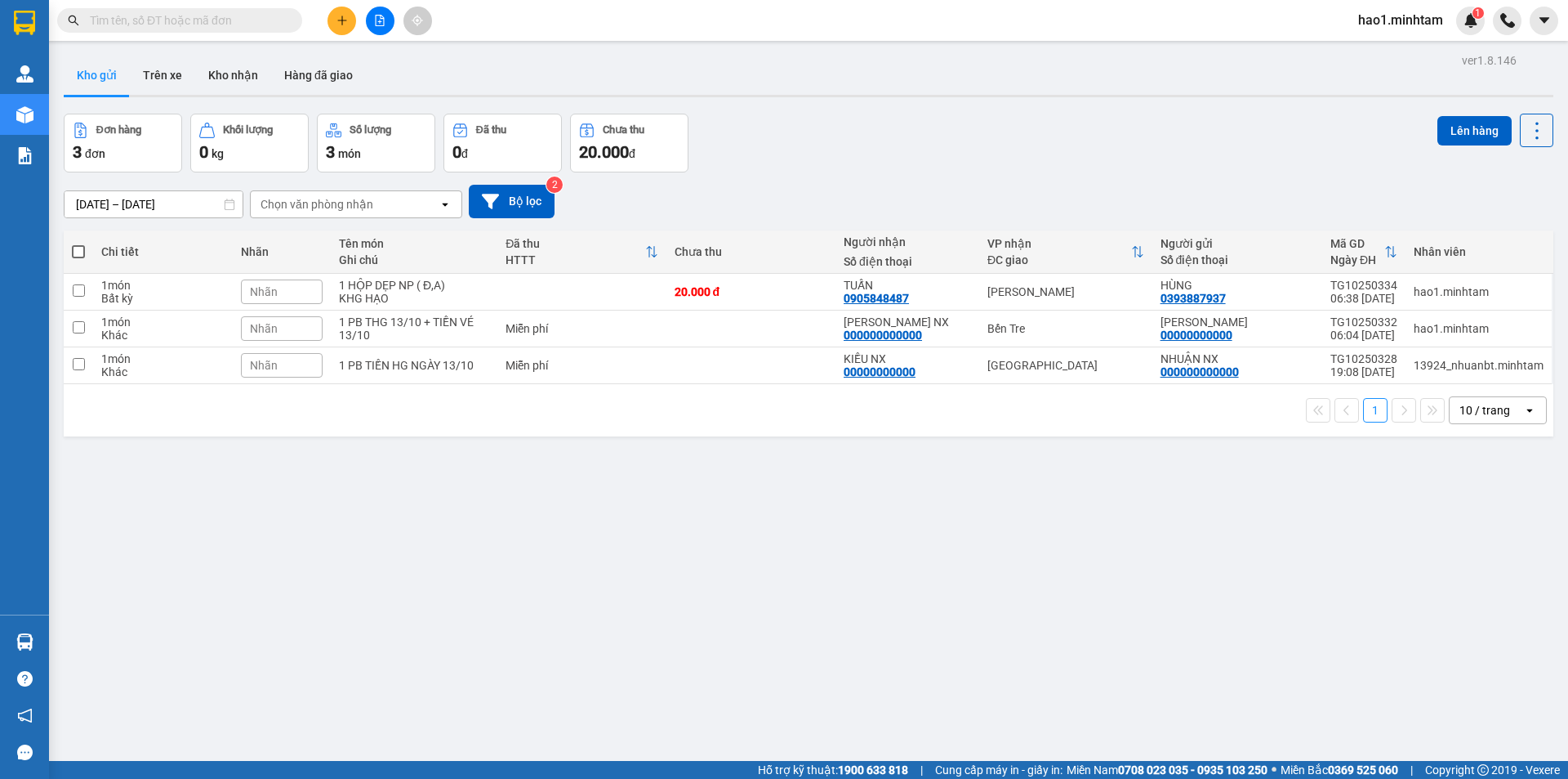
click at [1114, 172] on div "12/10/2025 – 14/10/2025 Press the down arrow key to interact with the calendar …" at bounding box center [808, 201] width 1489 height 58
click at [1064, 274] on td "Hồ Chí Minh" at bounding box center [1065, 292] width 173 height 36
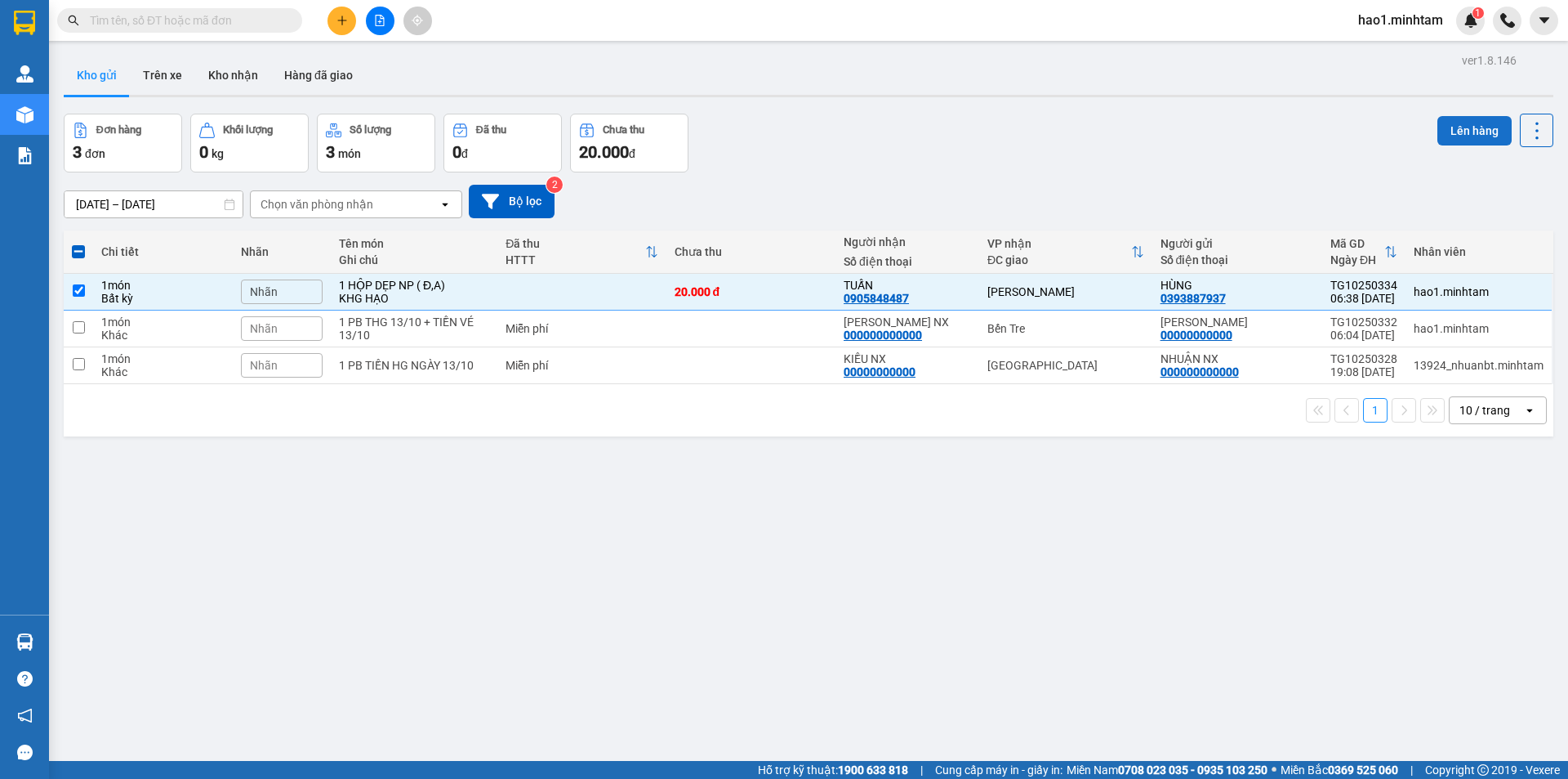
click at [1463, 116] on button "Lên hàng" at bounding box center [1475, 131] width 74 height 30
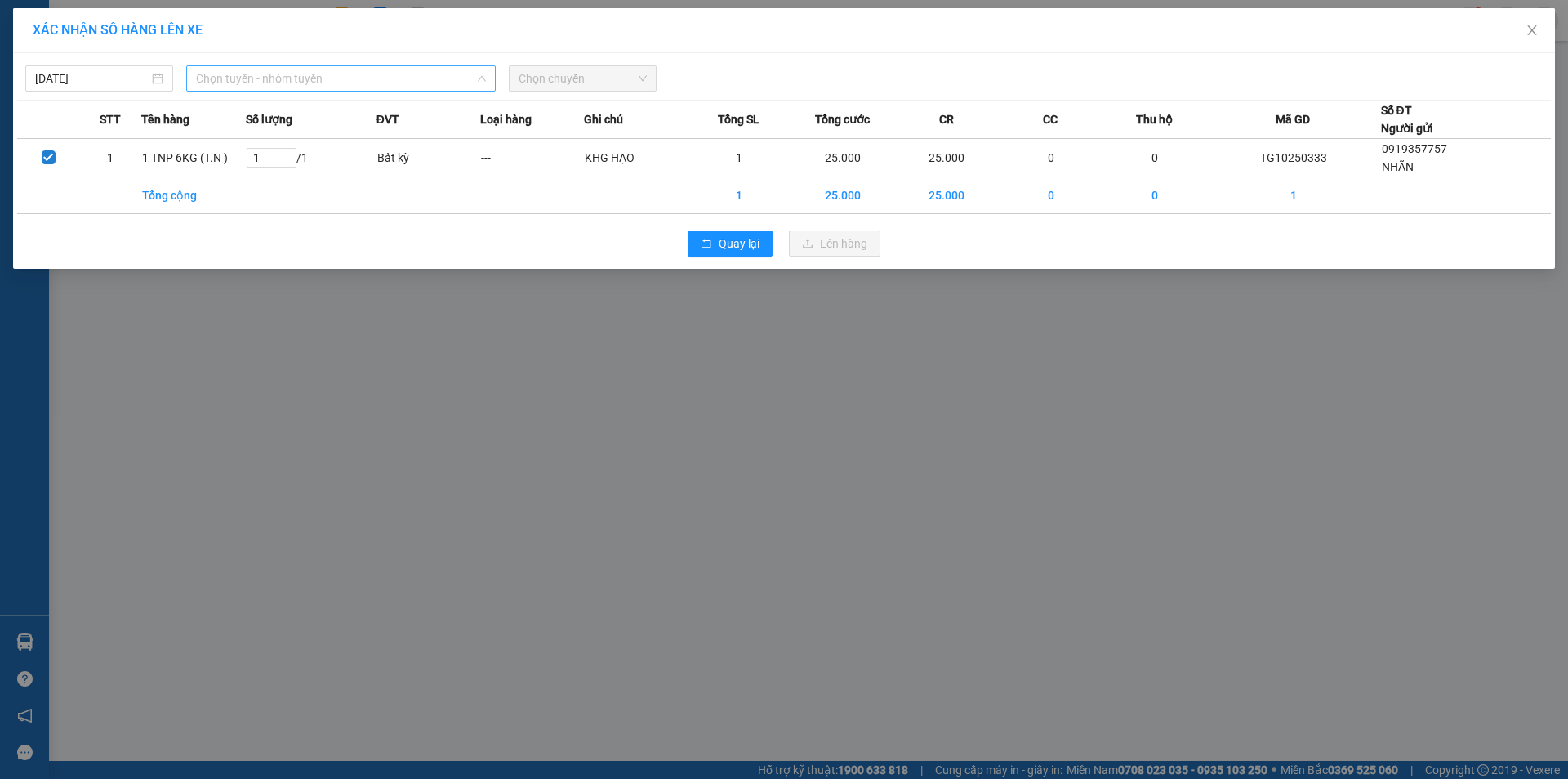
click at [261, 81] on span "Chọn tuyến - nhóm tuyến" at bounding box center [341, 79] width 290 height 25
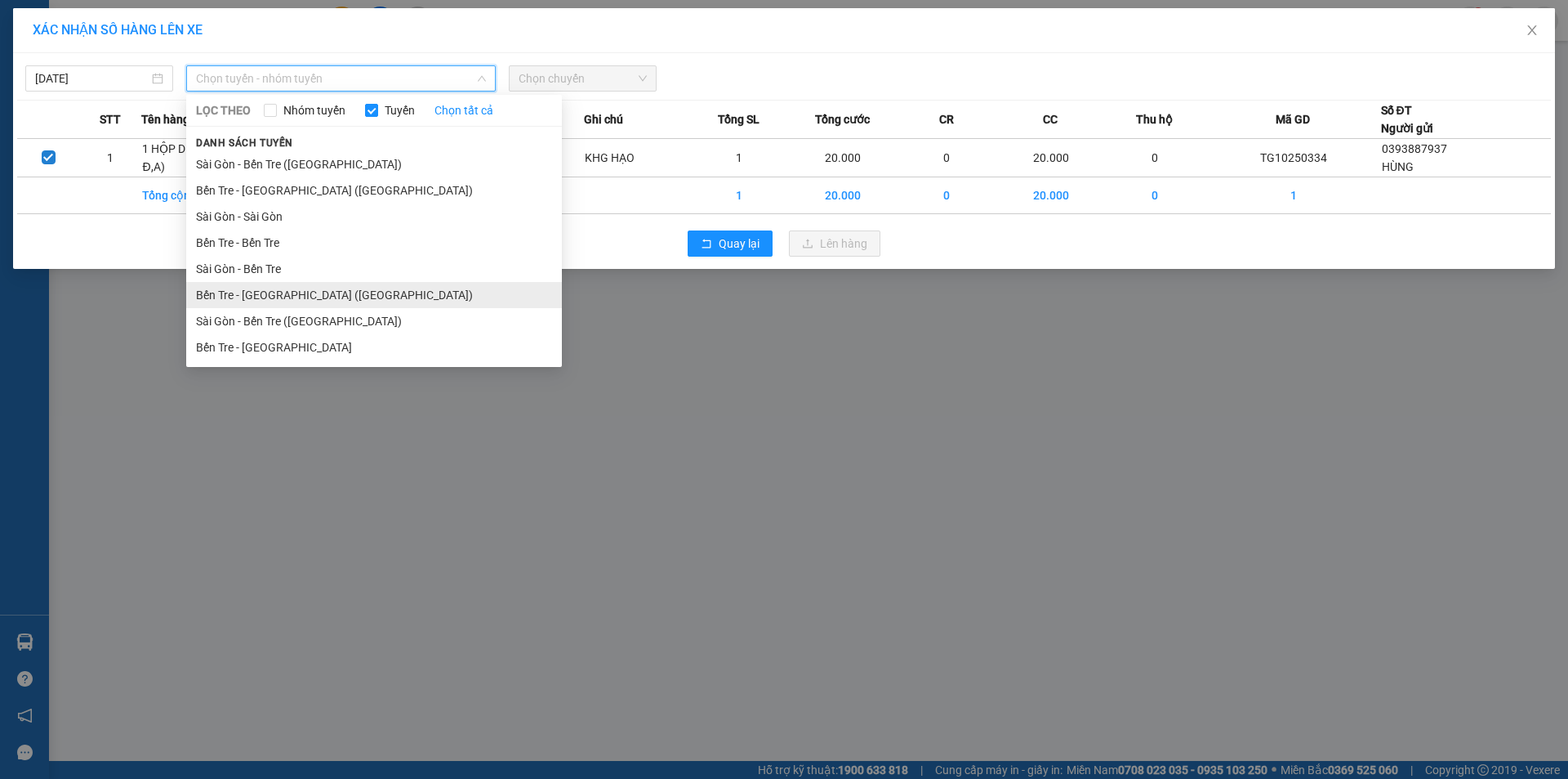
click at [281, 304] on li "Bến Tre - Sài Gòn (CT)" at bounding box center [374, 295] width 376 height 26
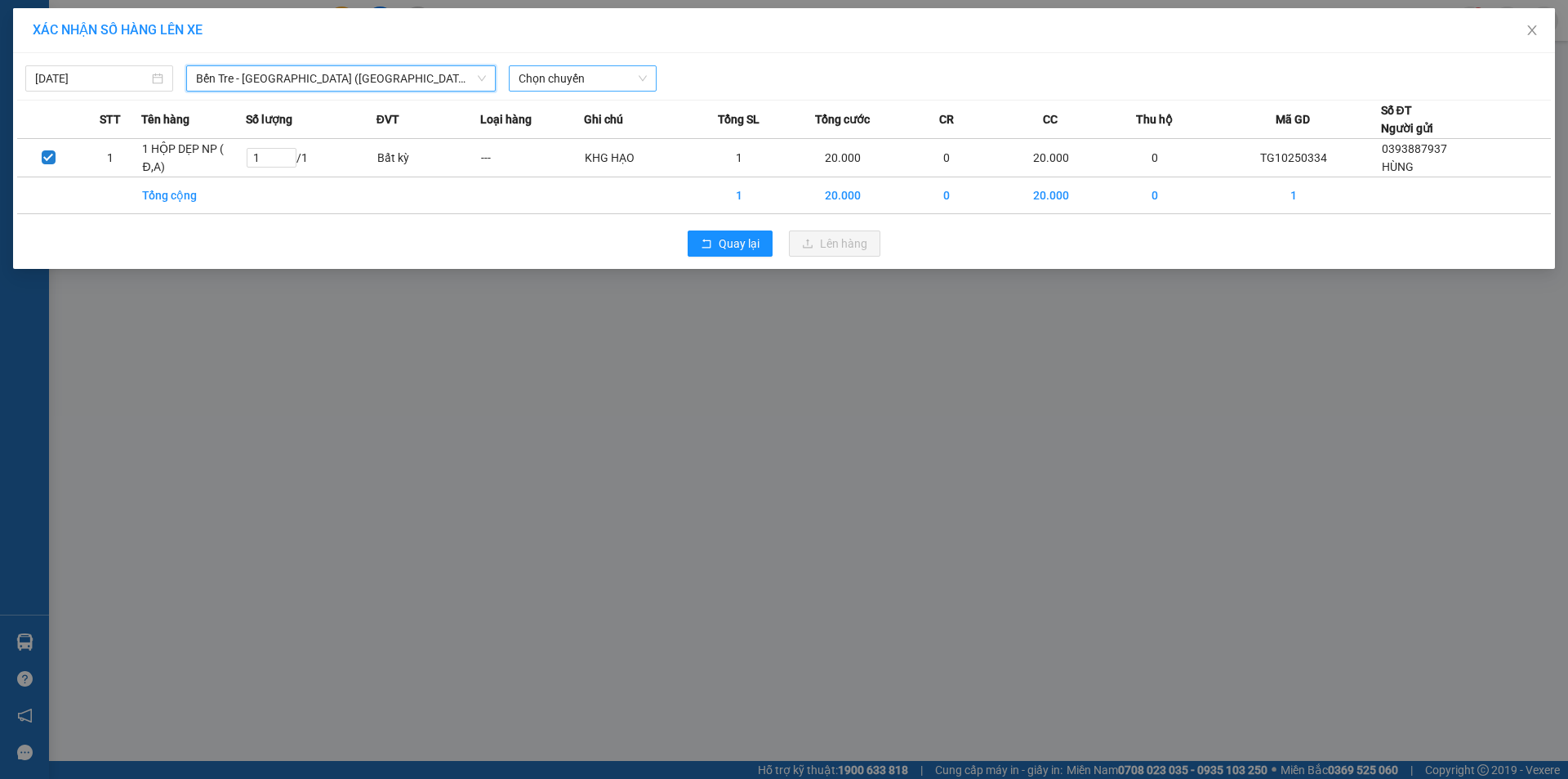
click at [584, 74] on span "Chọn chuyến" at bounding box center [582, 79] width 128 height 25
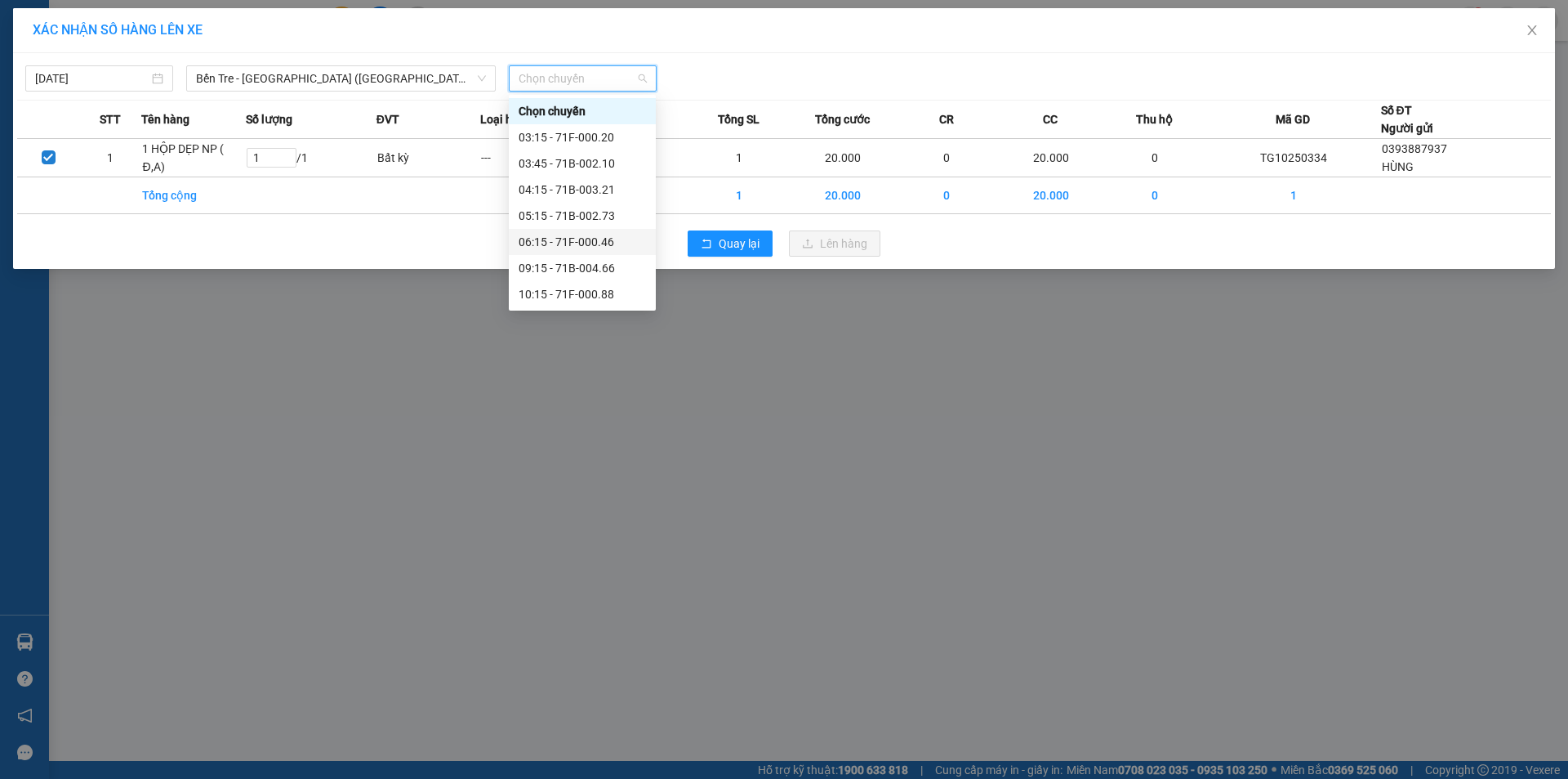
click at [583, 240] on div "06:15 - 71F-000.46" at bounding box center [582, 242] width 127 height 18
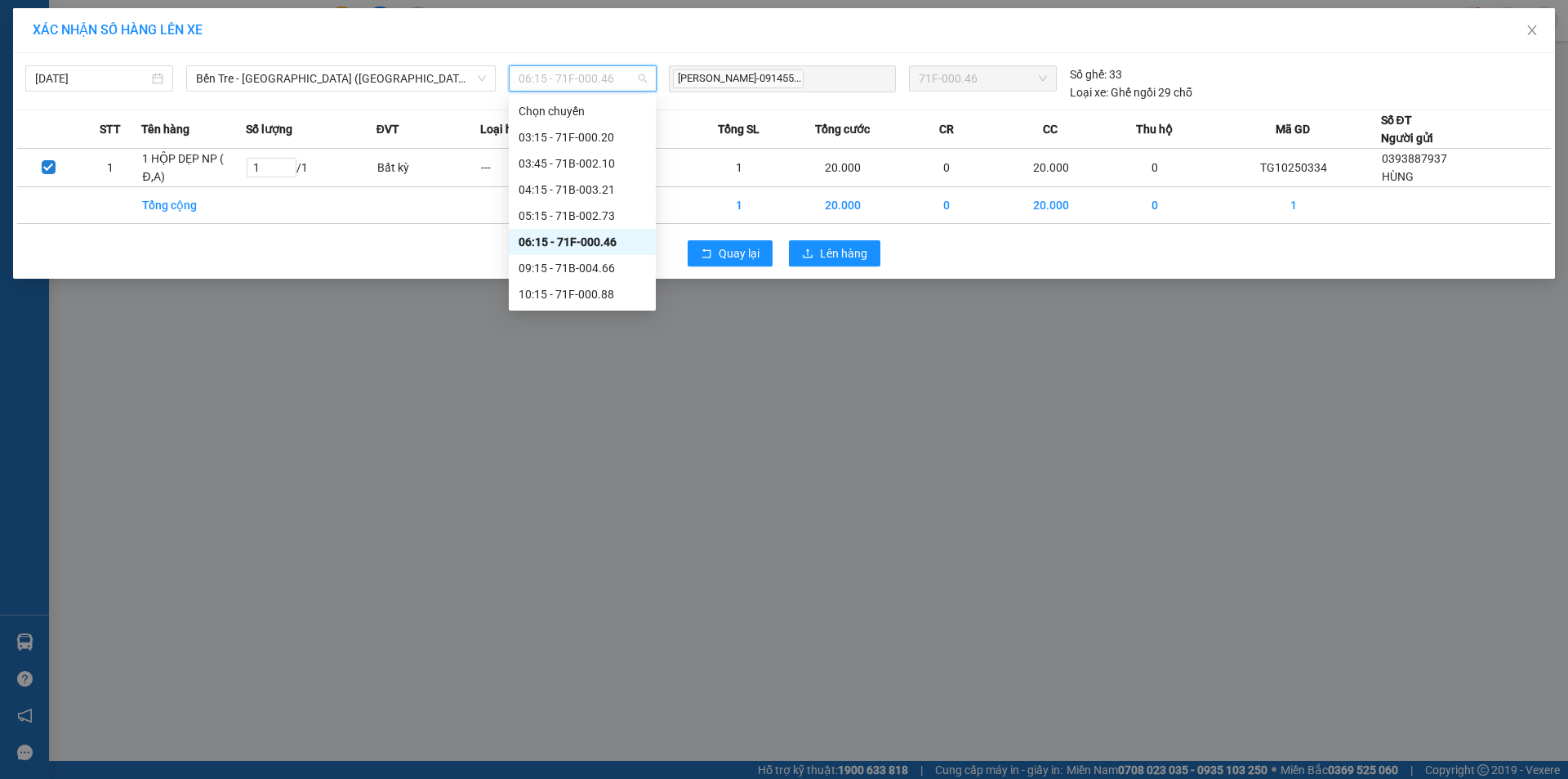
click at [587, 83] on span "06:15 - 71F-000.46" at bounding box center [582, 79] width 128 height 25
click at [70, 74] on input "13/10/2025" at bounding box center [91, 79] width 113 height 18
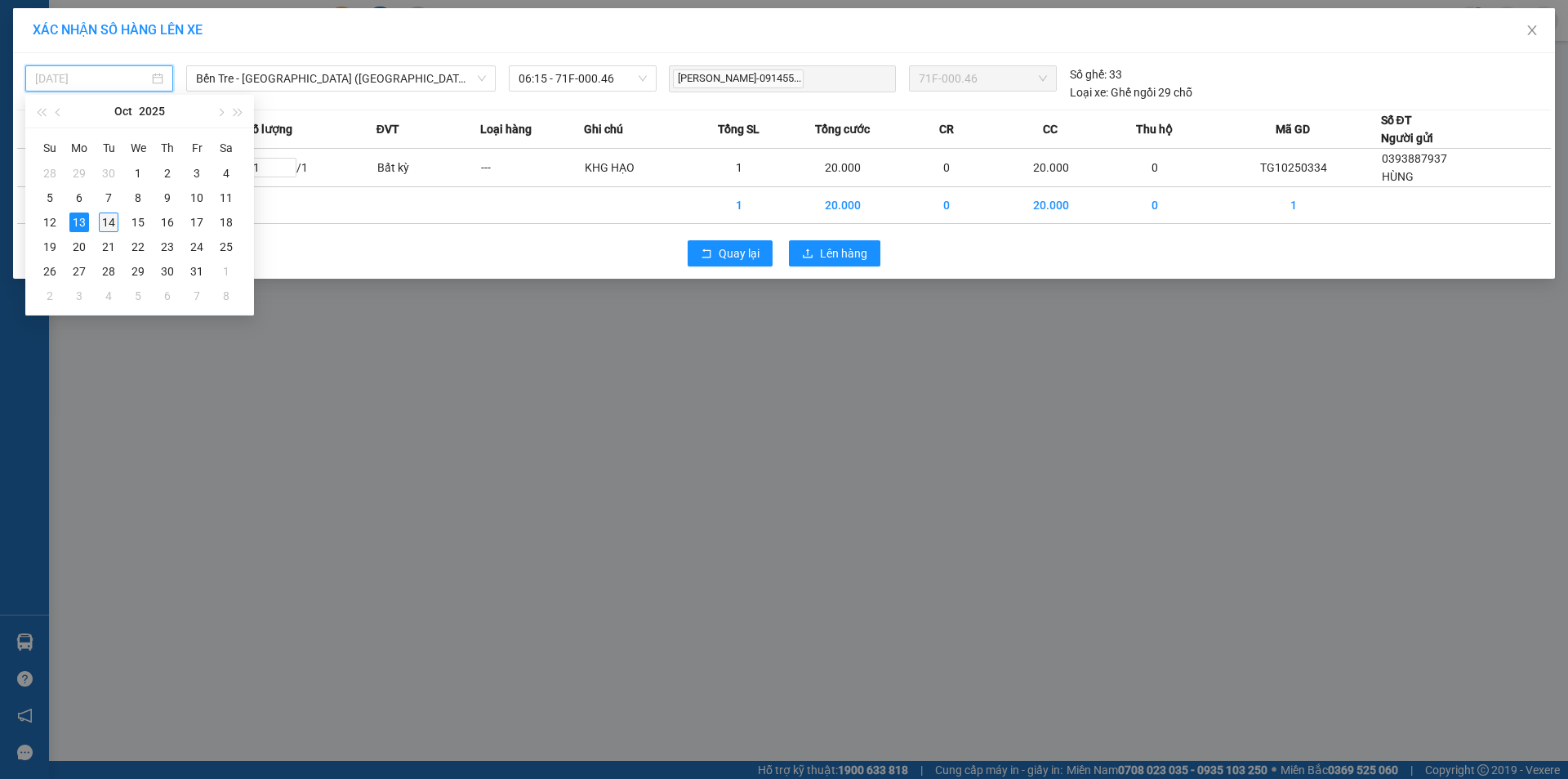
click at [103, 227] on div "14" at bounding box center [109, 222] width 20 height 20
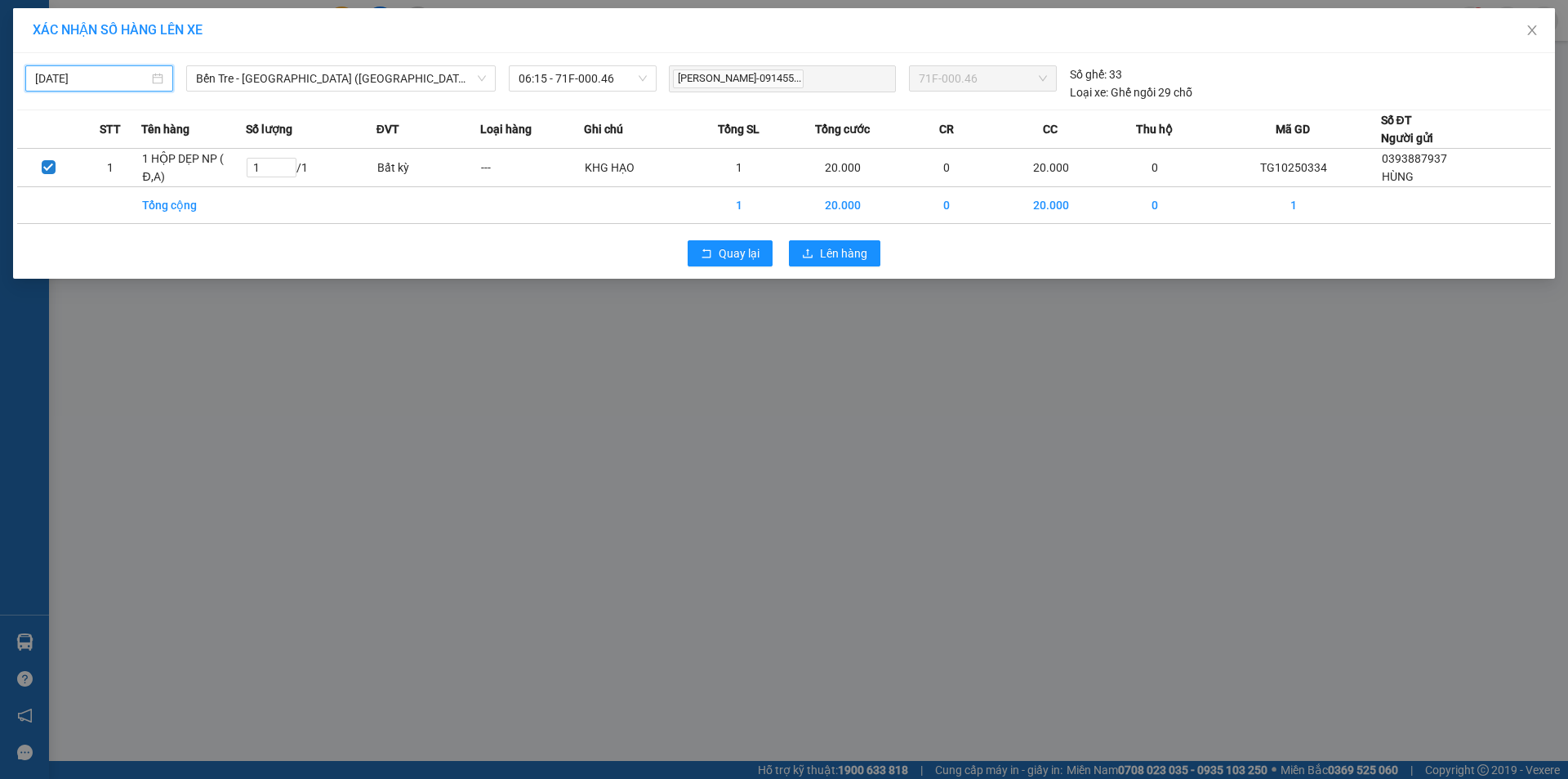
type input "14/10/2025"
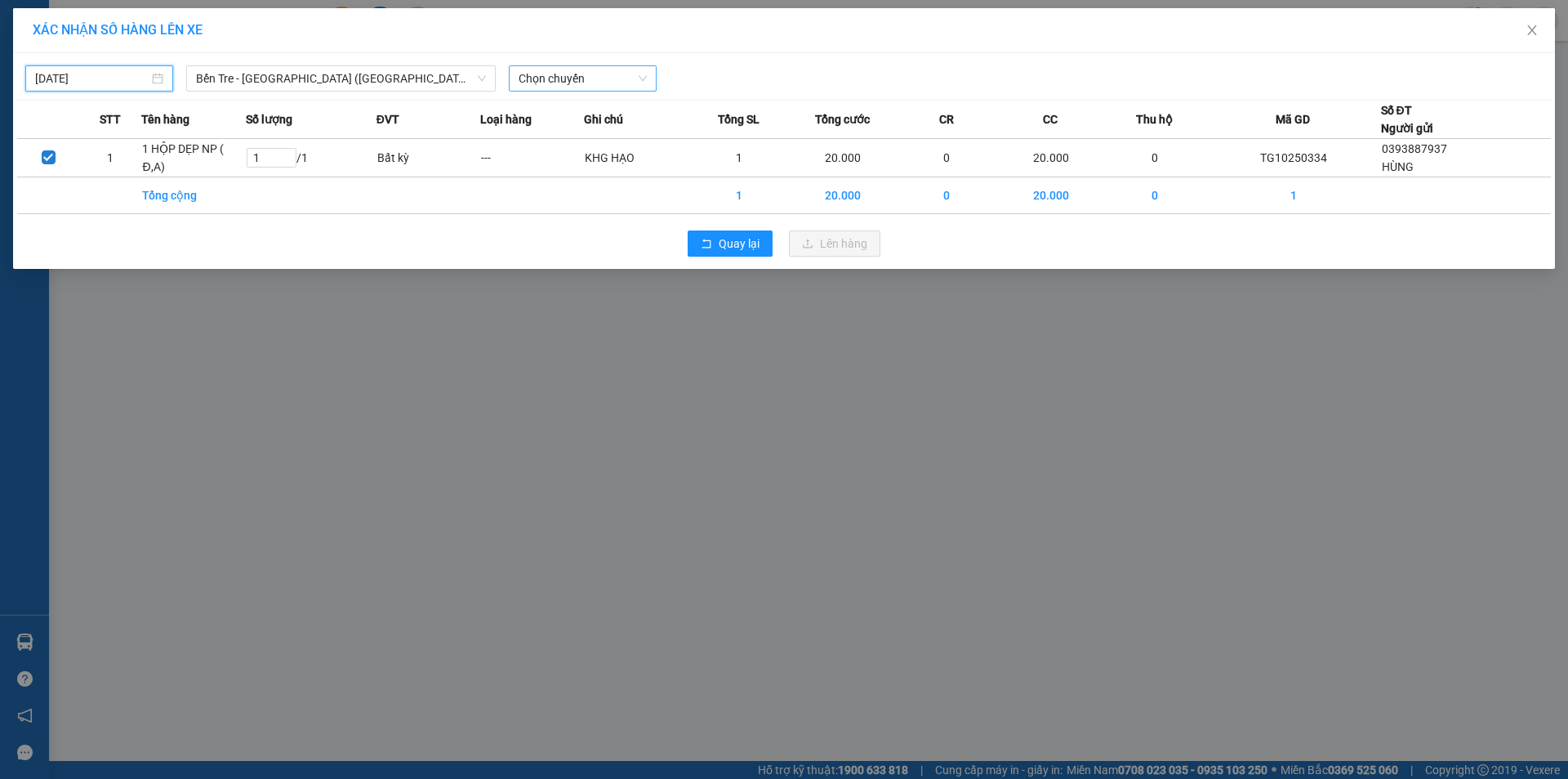
click at [607, 78] on span "Chọn chuyến" at bounding box center [582, 79] width 128 height 25
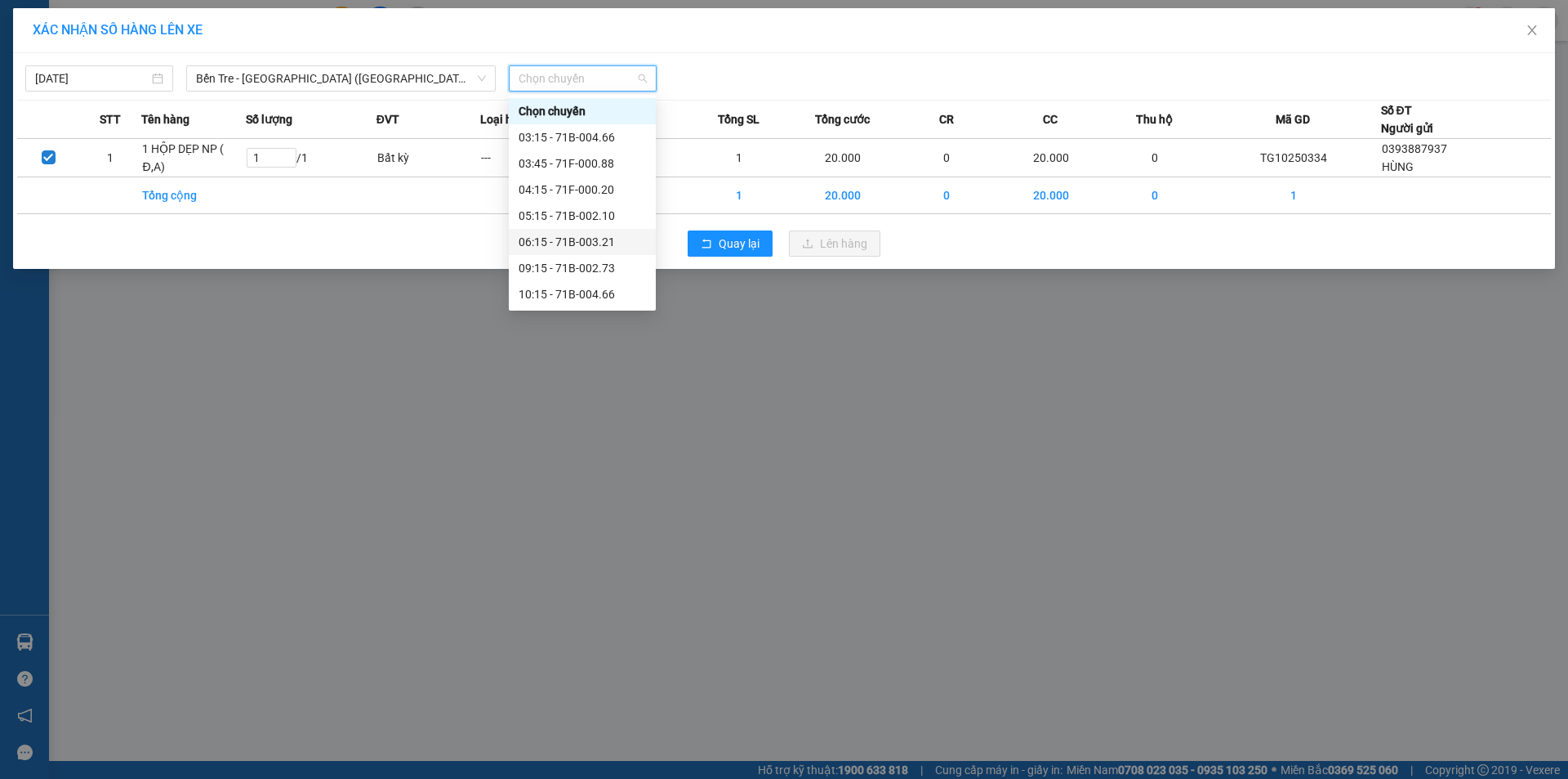
click at [592, 237] on div "06:15 - 71B-003.21" at bounding box center [582, 242] width 127 height 18
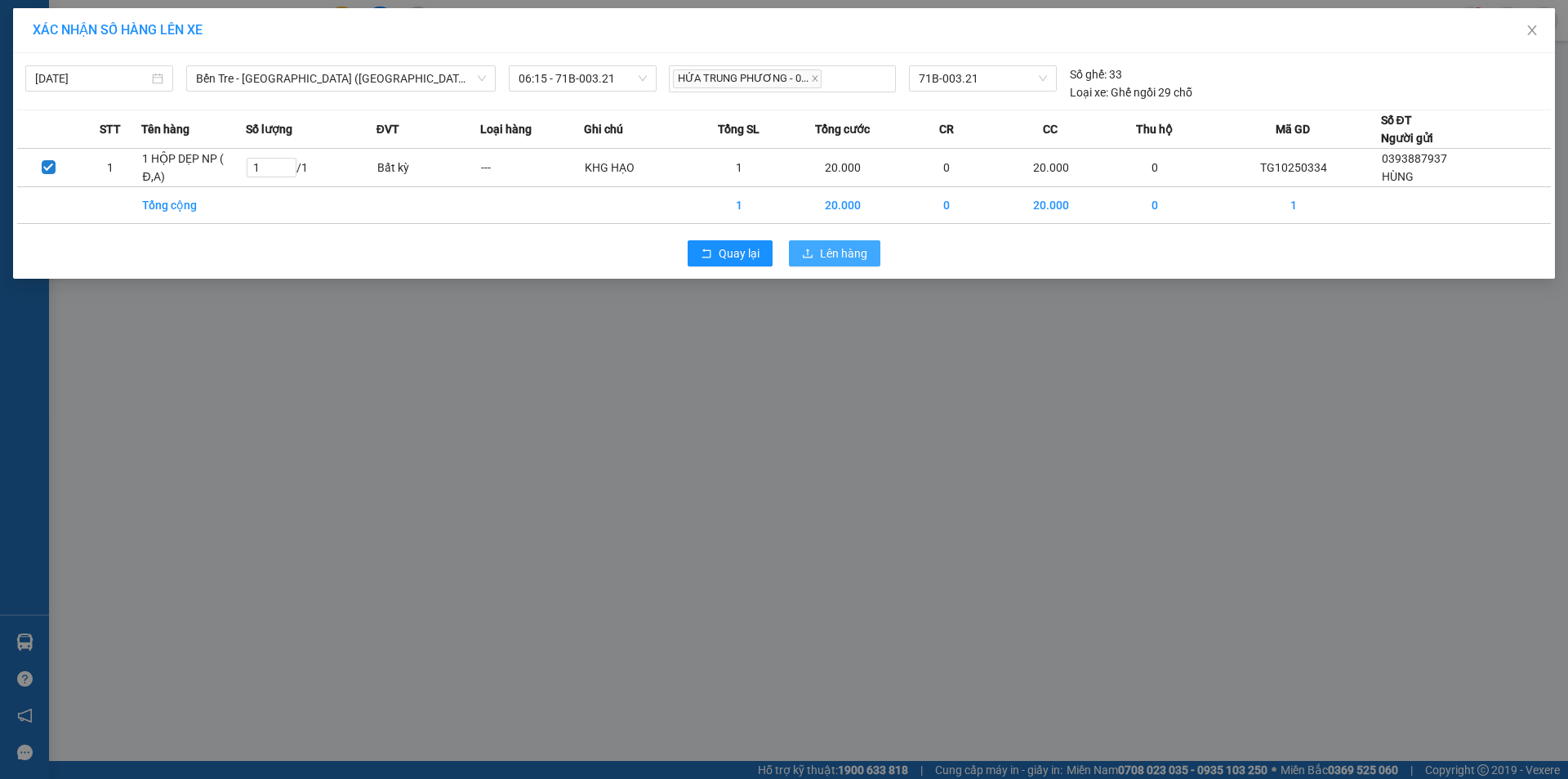
click at [823, 259] on span "Lên hàng" at bounding box center [843, 253] width 47 height 18
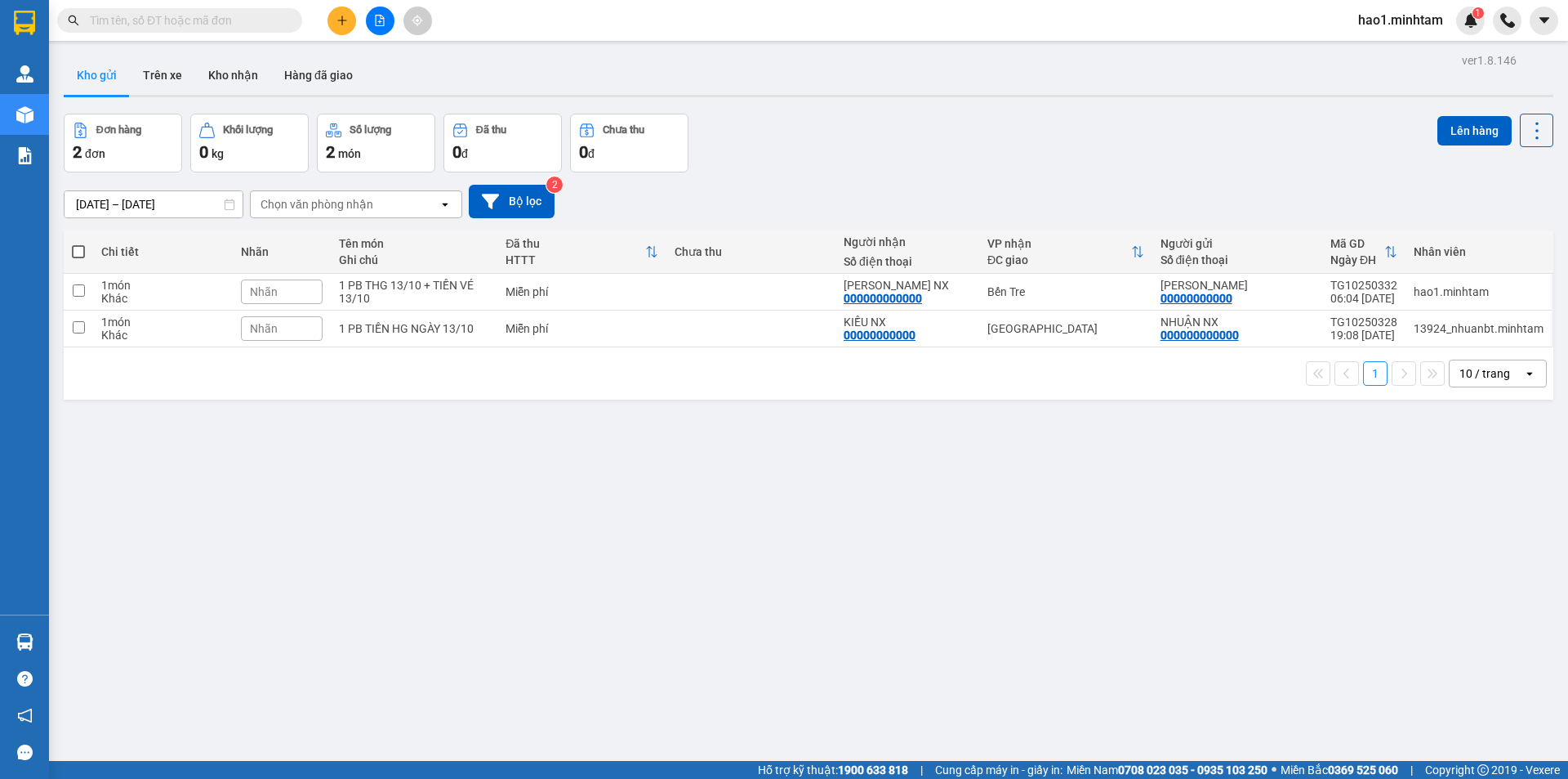
click at [858, 133] on div "Đơn hàng 2 đơn Khối lượng 0 kg Số lượng 2 món Đã thu 0 đ Chưa thu 0 đ Lên hàng" at bounding box center [808, 142] width 1489 height 59
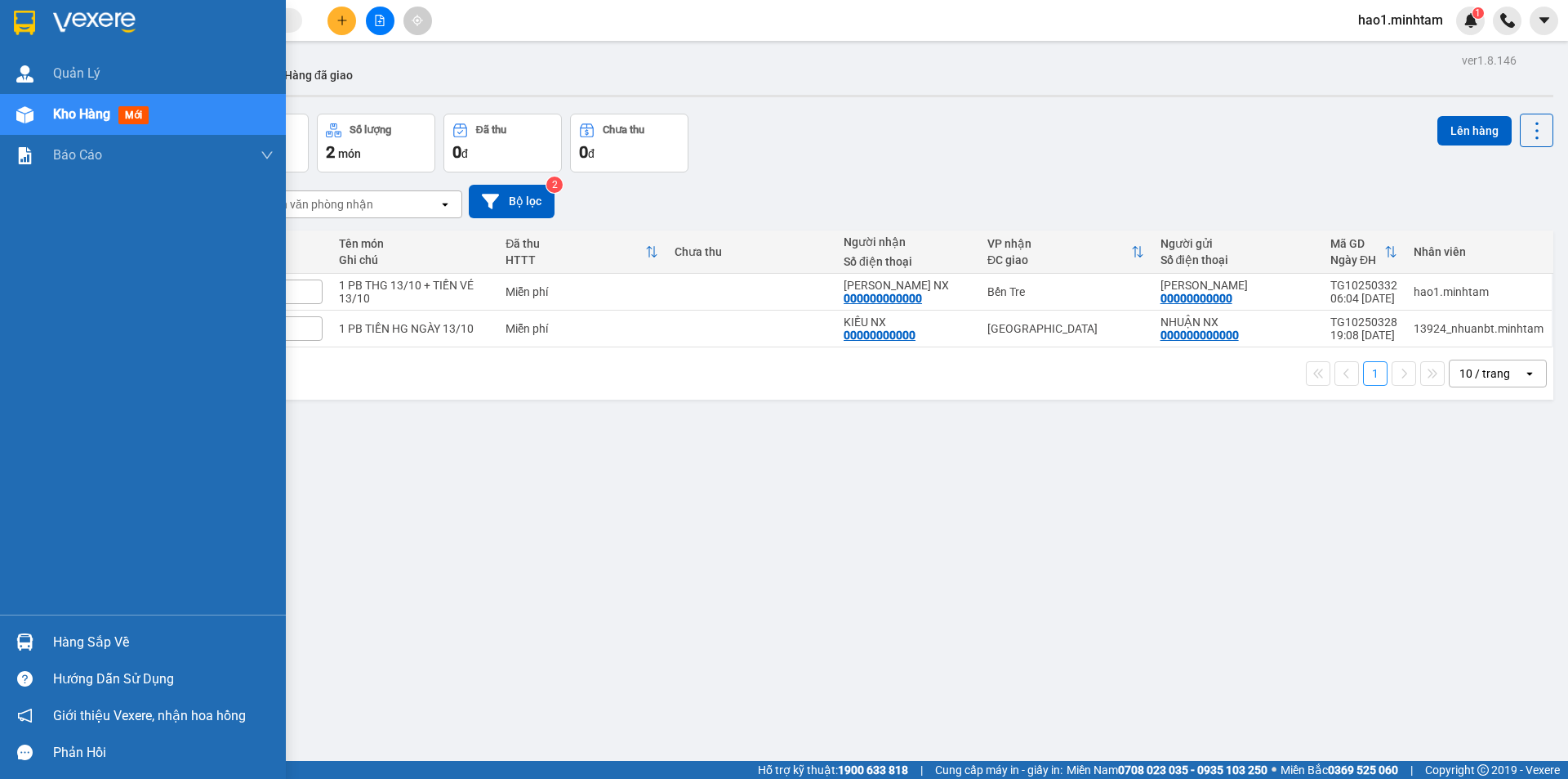
click at [28, 16] on img at bounding box center [25, 23] width 21 height 25
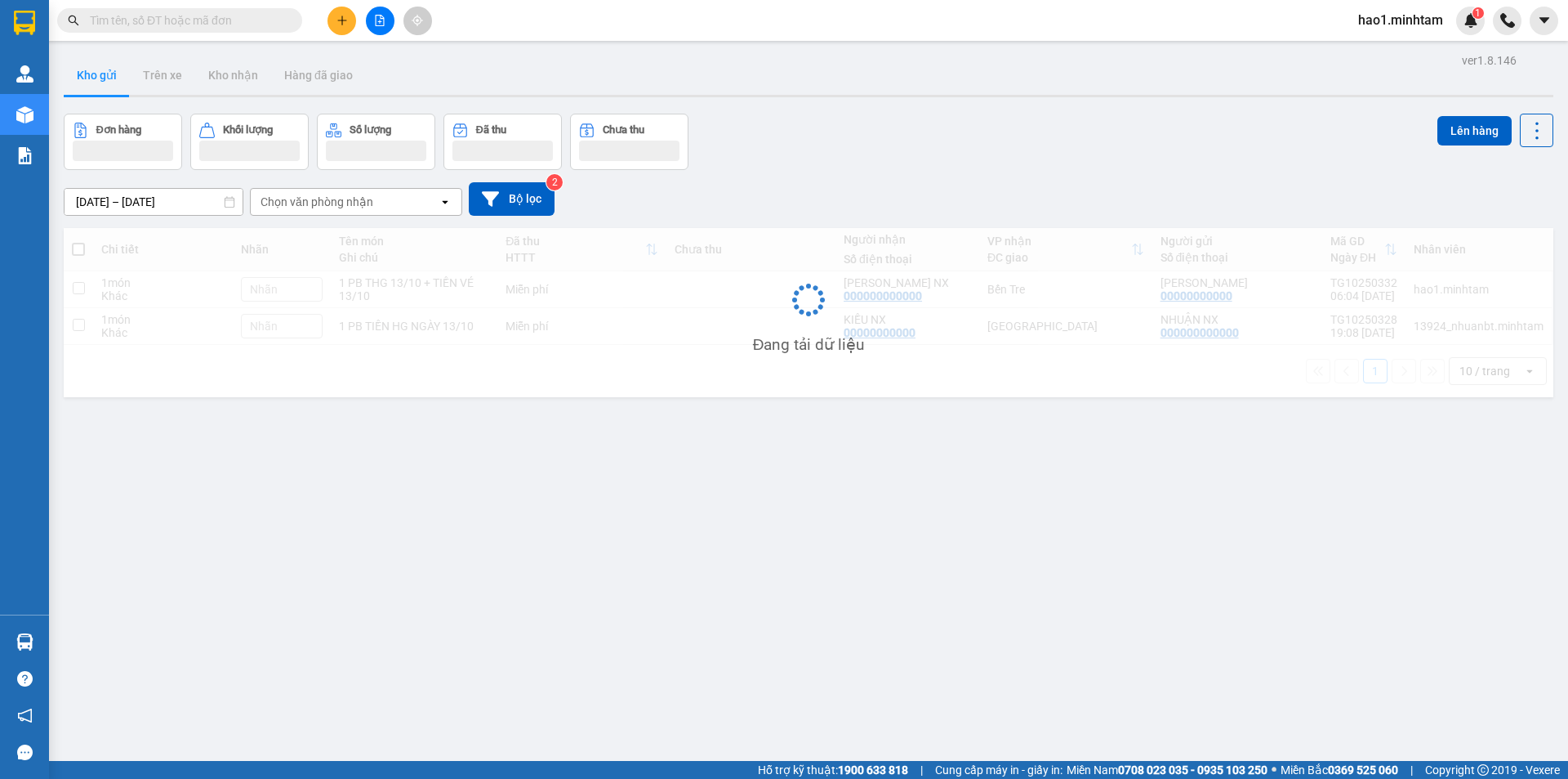
click at [931, 61] on div "Kho gửi Trên xe Kho nhận Hàng đã giao" at bounding box center [808, 77] width 1489 height 43
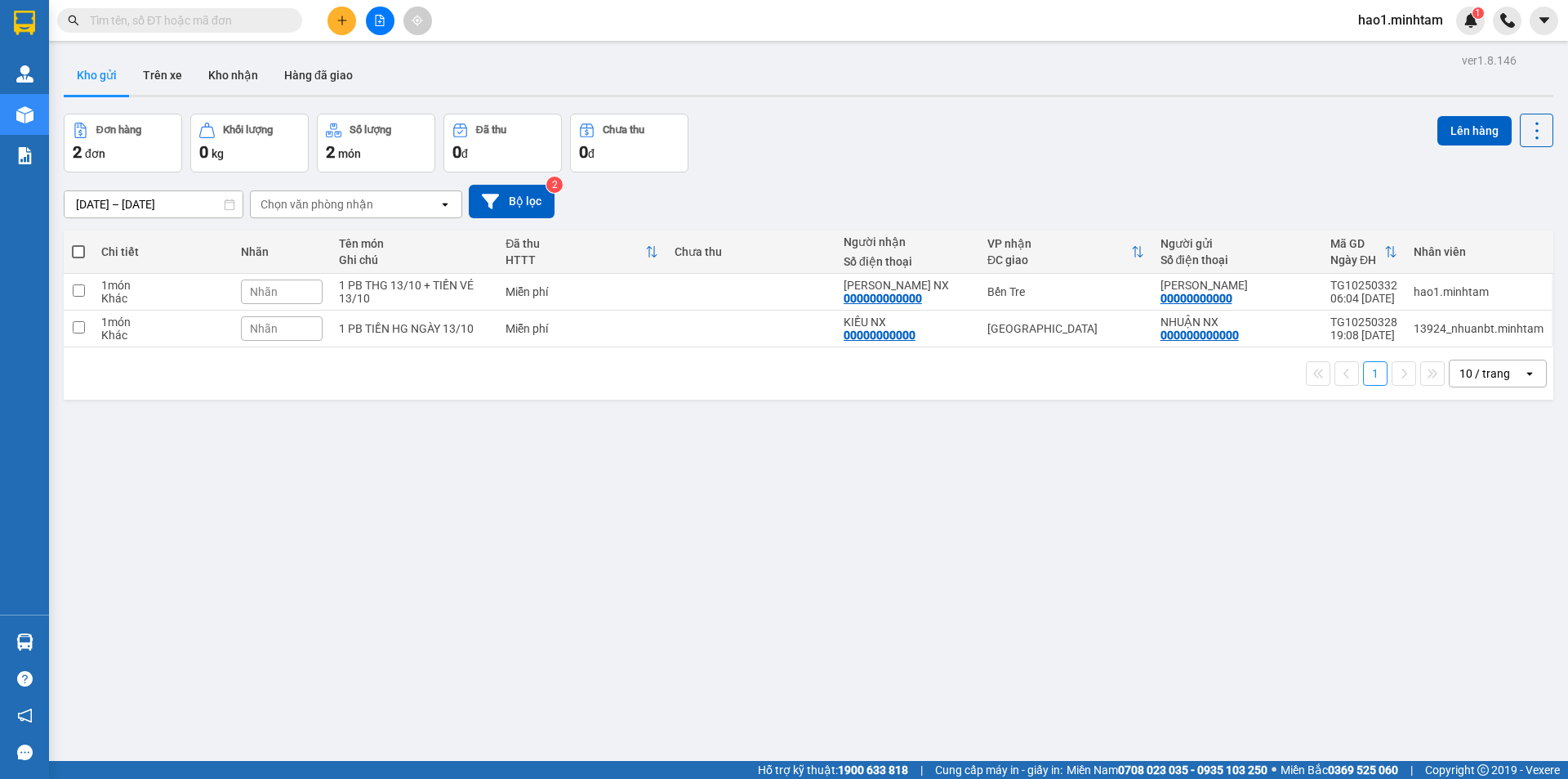
click at [878, 88] on div "Kho gửi Trên xe Kho nhận Hàng đã giao" at bounding box center [808, 77] width 1489 height 43
click at [851, 107] on div "ver 1.8.146 Kho gửi Trên xe Kho nhận Hàng đã giao Đơn hàng 2 đơn Khối lượng 0 k…" at bounding box center [808, 438] width 1503 height 779
click at [840, 120] on div "Đơn hàng 2 đơn Khối lượng 0 kg Số lượng 2 món Đã thu 0 đ Chưa thu 0 đ Lên hàng" at bounding box center [808, 142] width 1489 height 59
click at [832, 128] on div "Đơn hàng 2 đơn Khối lượng 0 kg Số lượng 2 món Đã thu 0 đ Chưa thu 0 đ Lên hàng" at bounding box center [808, 142] width 1489 height 59
click at [828, 132] on div "Đơn hàng 2 đơn Khối lượng 0 kg Số lượng 2 món Đã thu 0 đ Chưa thu 0 đ Lên hàng" at bounding box center [808, 142] width 1489 height 59
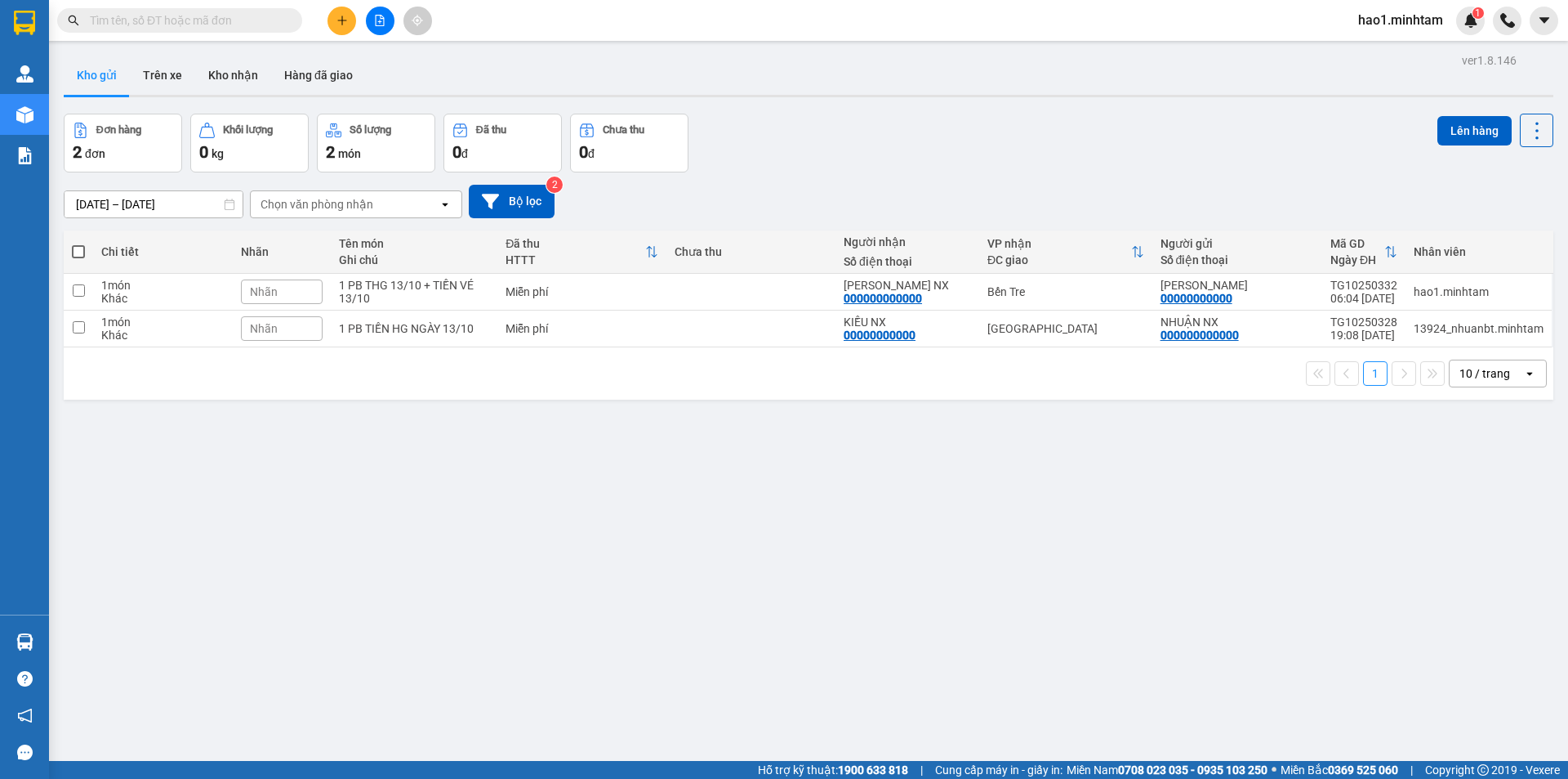
click at [813, 148] on div "Đơn hàng 2 đơn Khối lượng 0 kg Số lượng 2 món Đã thu 0 đ Chưa thu 0 đ Lên hàng" at bounding box center [808, 142] width 1489 height 59
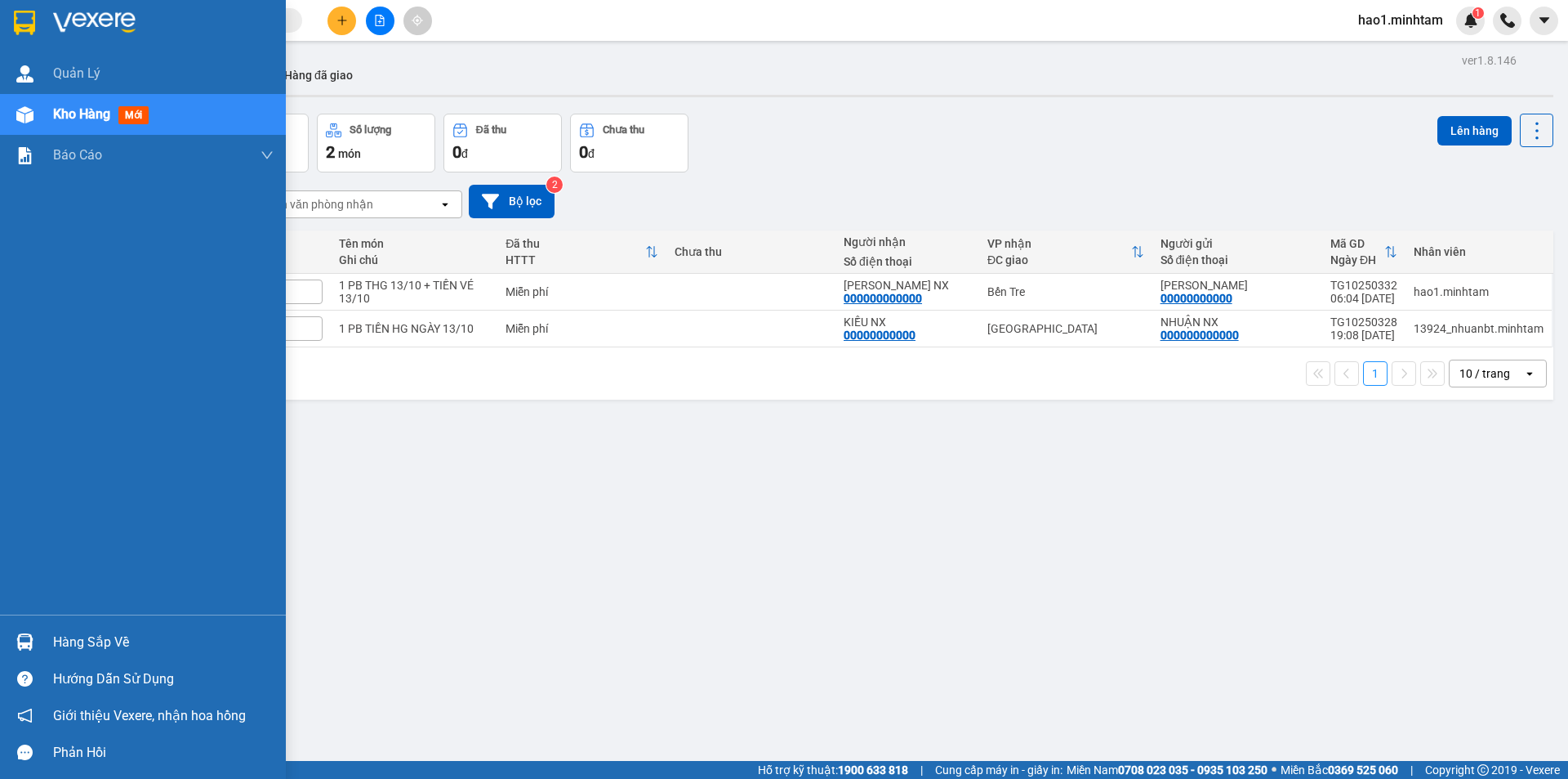
click at [66, 638] on div "Hàng sắp về" at bounding box center [163, 643] width 221 height 25
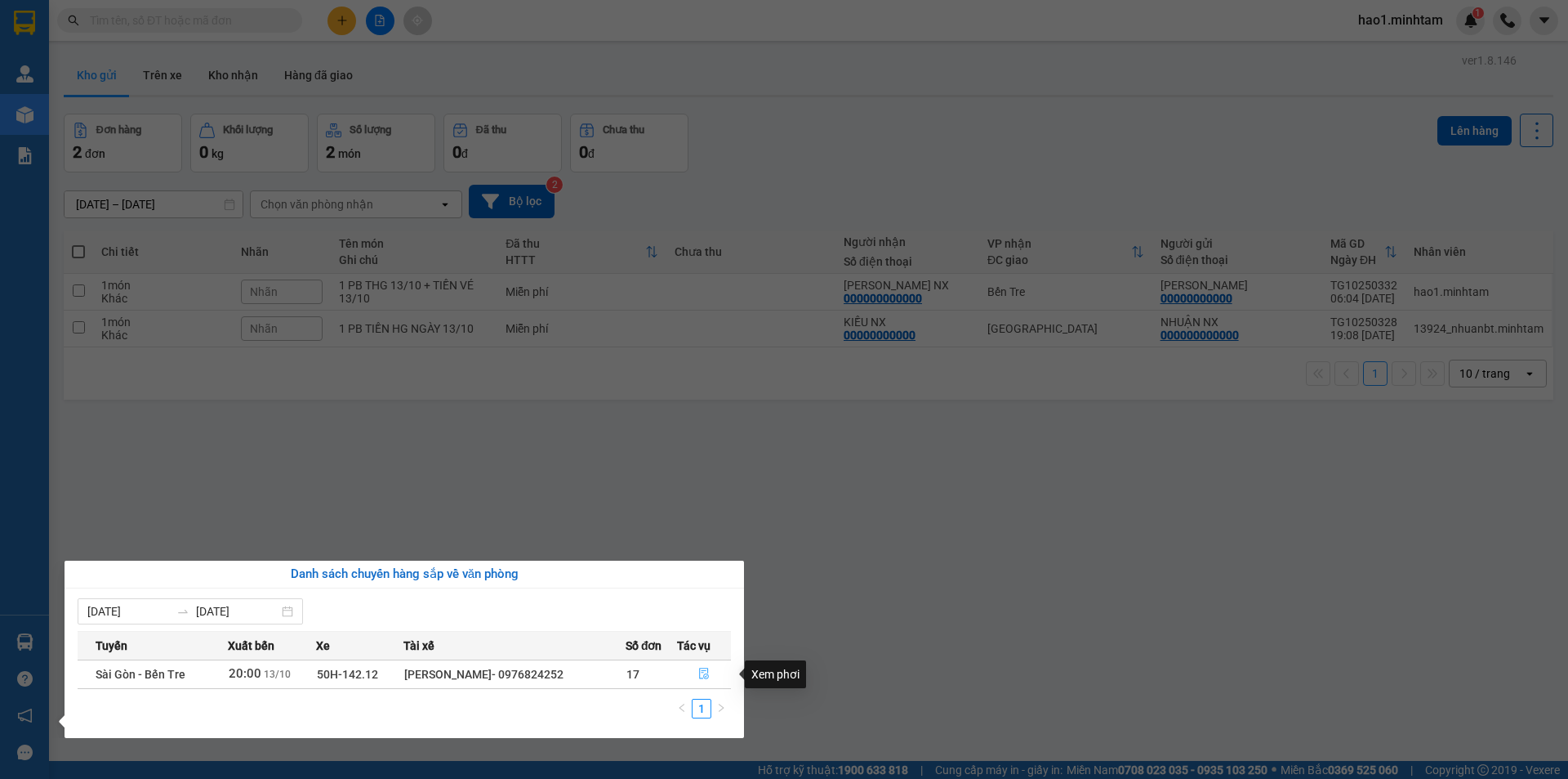
click at [705, 671] on icon "file-done" at bounding box center [704, 673] width 12 height 12
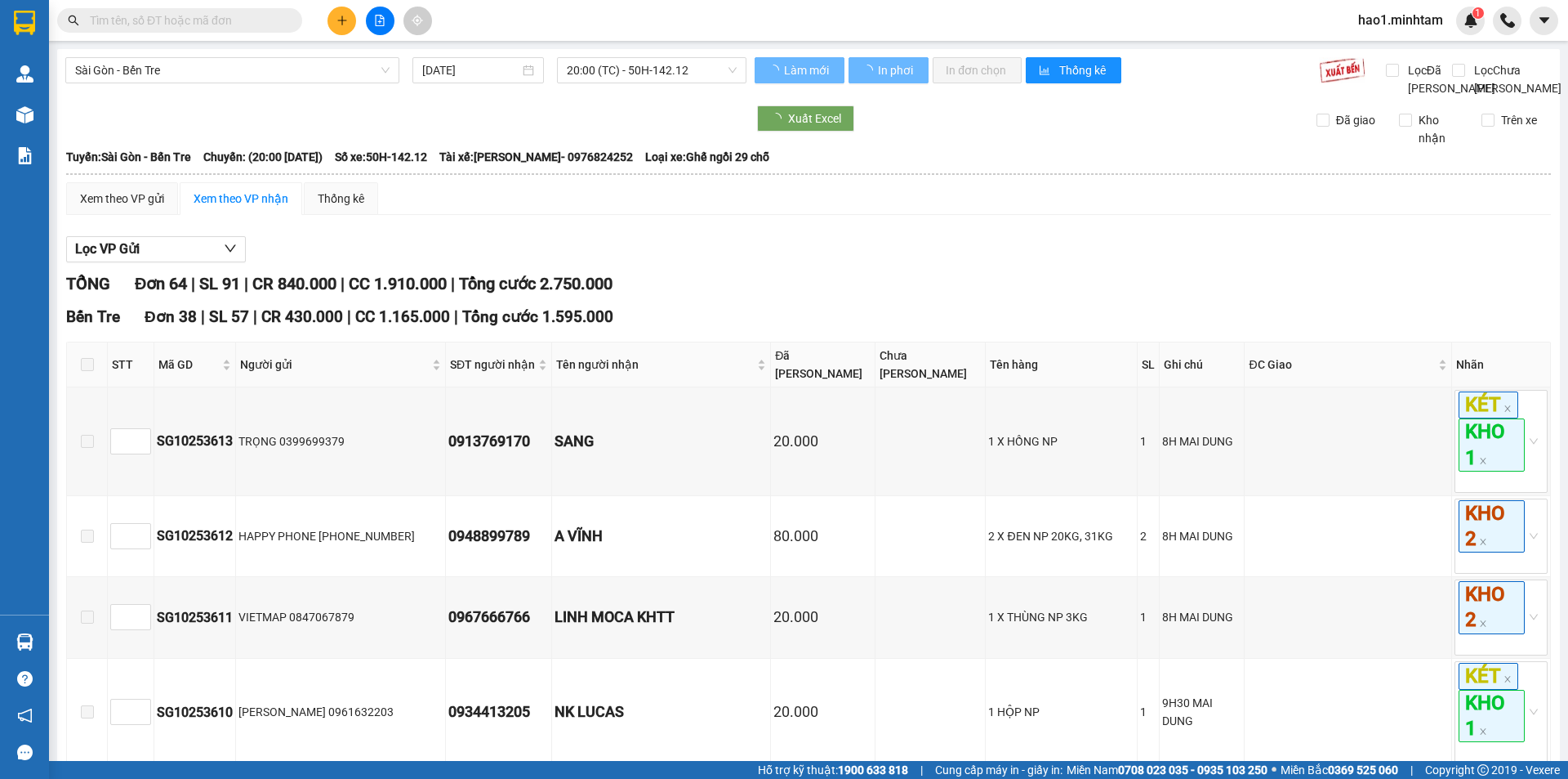
click at [1005, 204] on div "Xem theo VP gửi Xem theo VP nhận Thống kê" at bounding box center [808, 198] width 1485 height 33
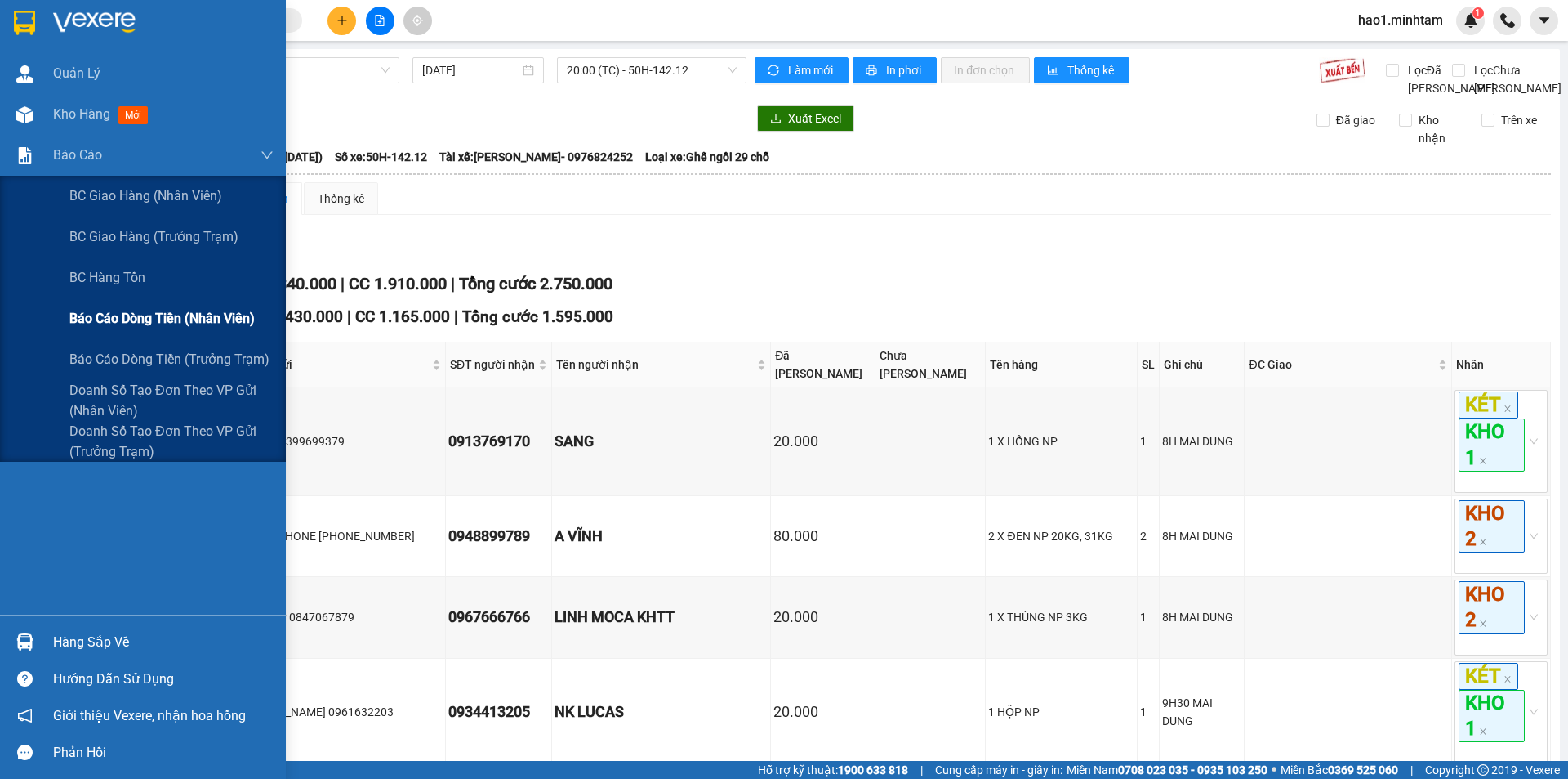
click at [176, 321] on span "Báo cáo dòng tiền (nhân viên)" at bounding box center [162, 318] width 185 height 21
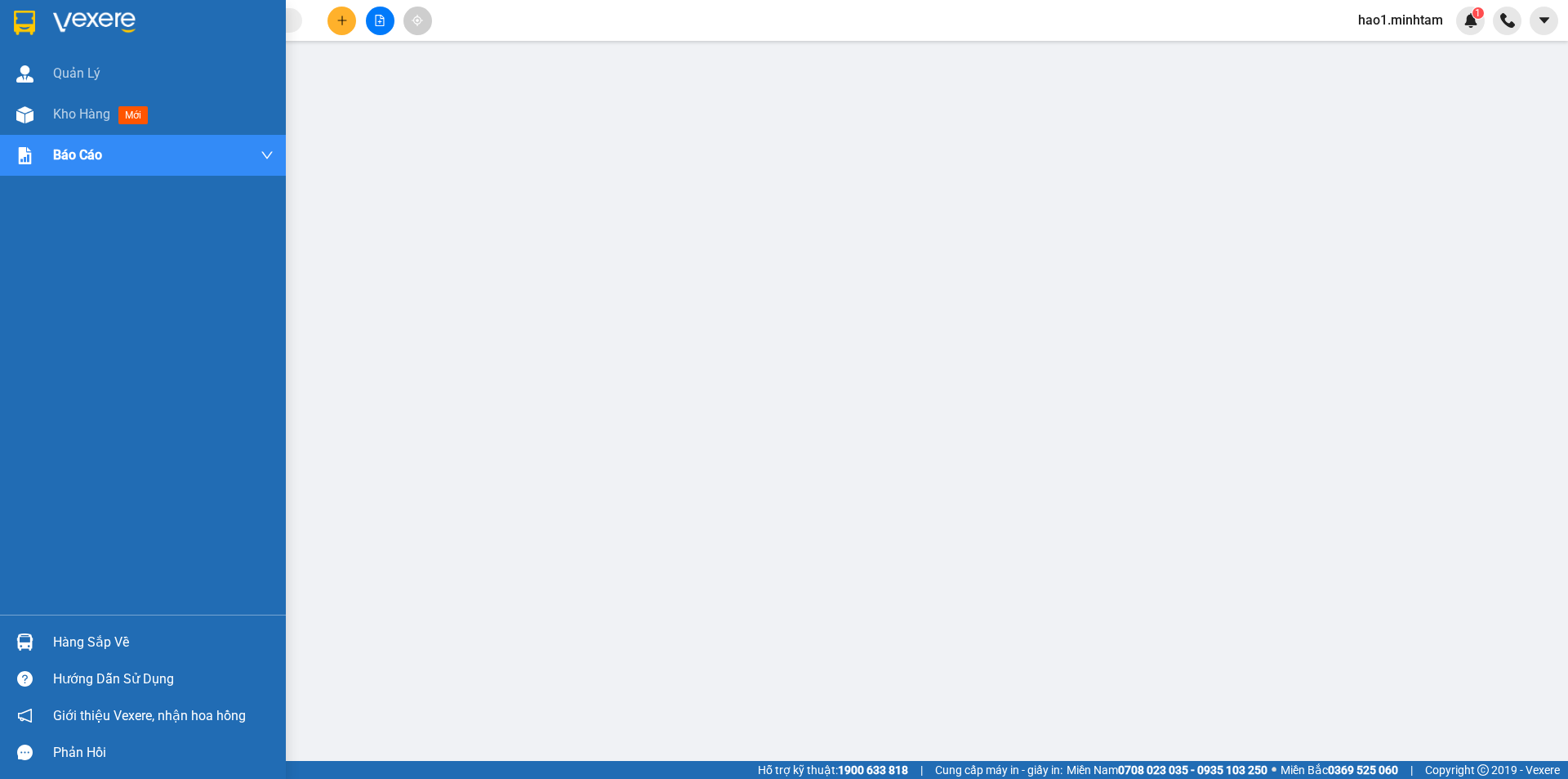
click at [31, 16] on img at bounding box center [25, 23] width 21 height 25
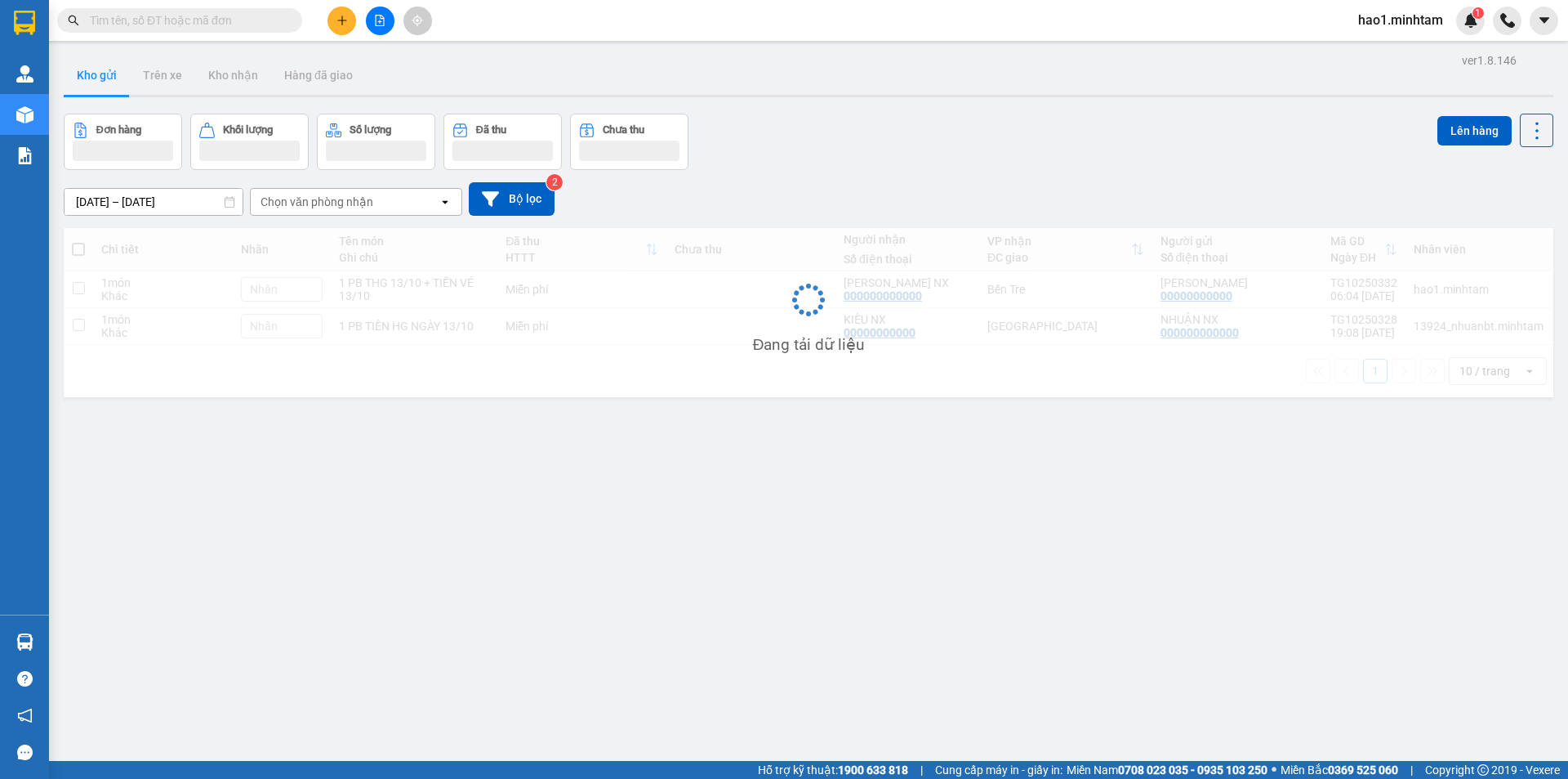
click at [636, 12] on div "Kết quả tìm kiếm ( 0 ) Bộ lọc Thuộc VP này Ngày tạo đơn gần nhất No Data hao1.m…" at bounding box center [784, 20] width 1568 height 41
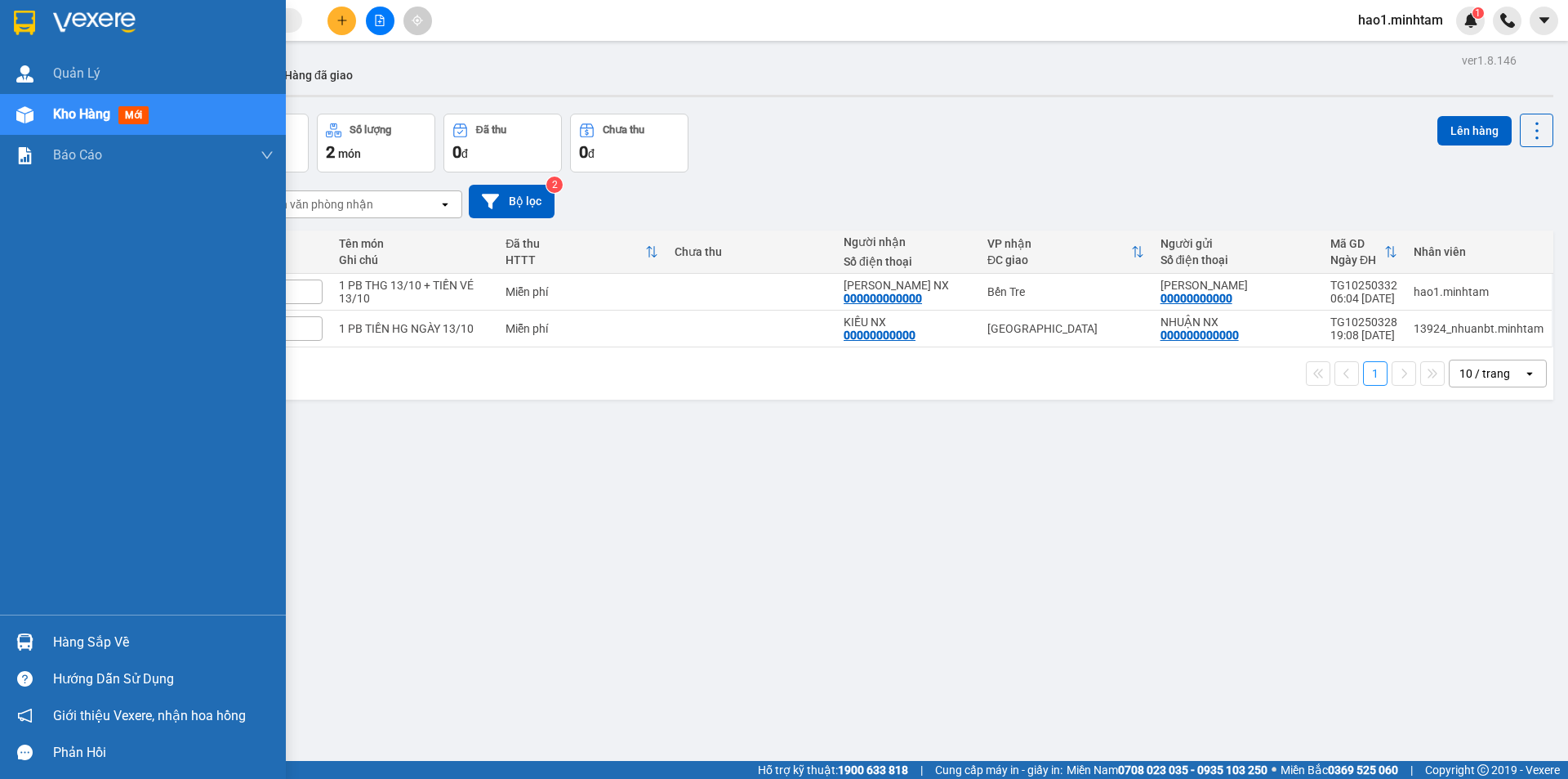
click at [45, 629] on div "Hàng sắp về" at bounding box center [143, 642] width 286 height 36
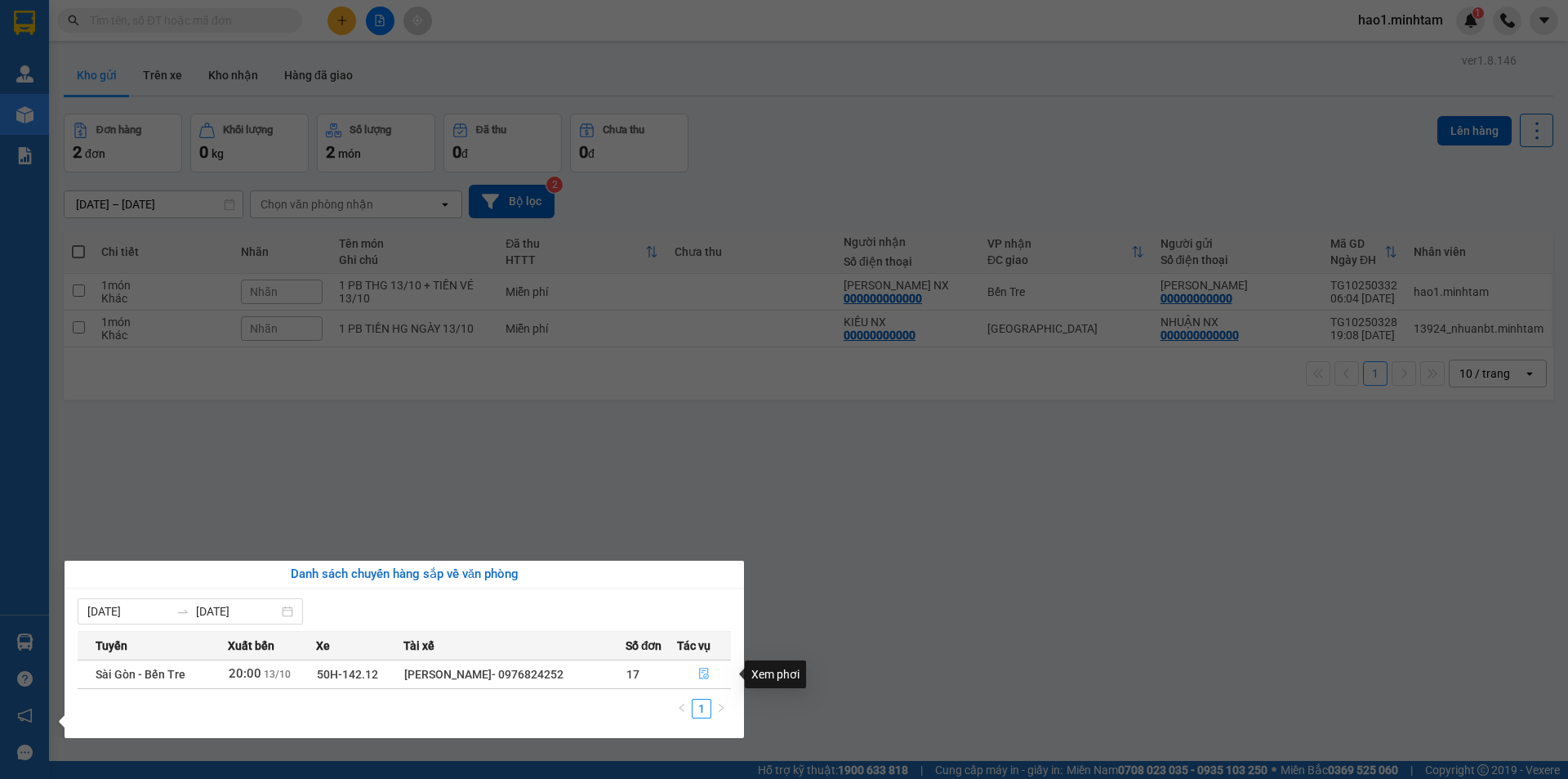
click at [703, 677] on icon "file-done" at bounding box center [704, 673] width 12 height 12
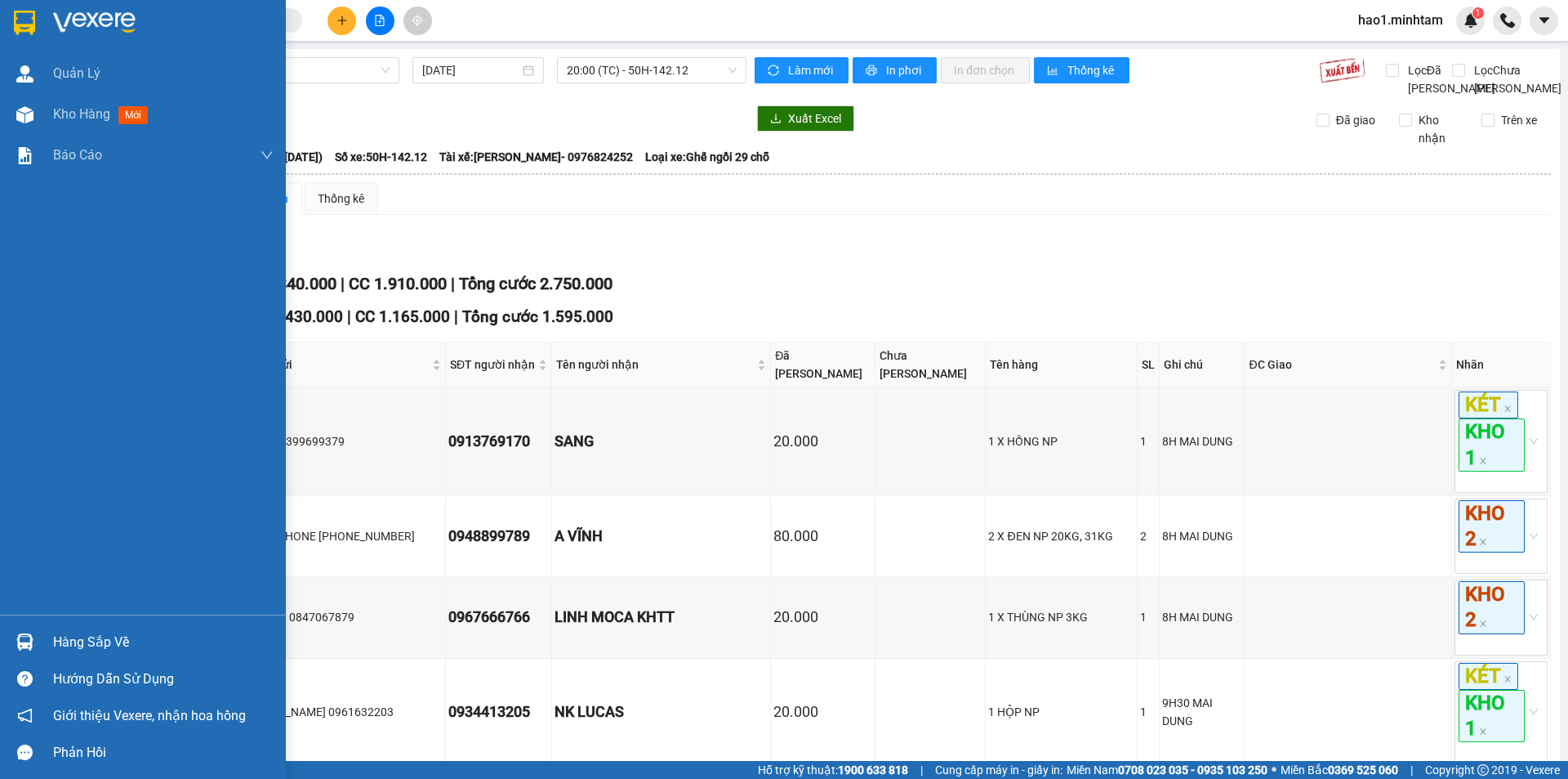
click at [17, 6] on div at bounding box center [143, 26] width 286 height 53
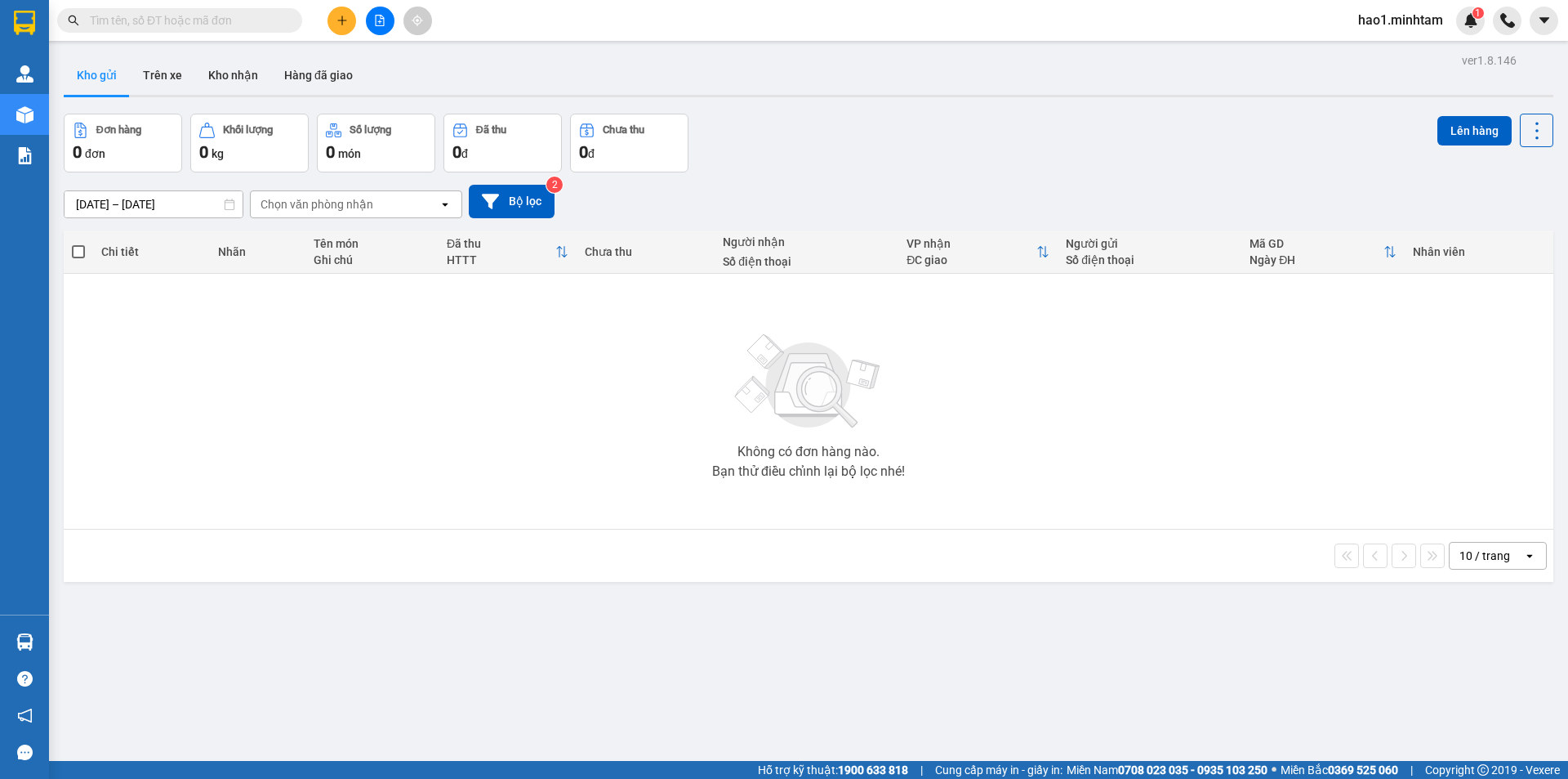
click at [965, 113] on div "Đơn hàng 0 đơn Khối lượng 0 kg Số lượng 0 món Đã thu 0 đ Chưa thu 0 đ Lên hàng" at bounding box center [808, 142] width 1489 height 59
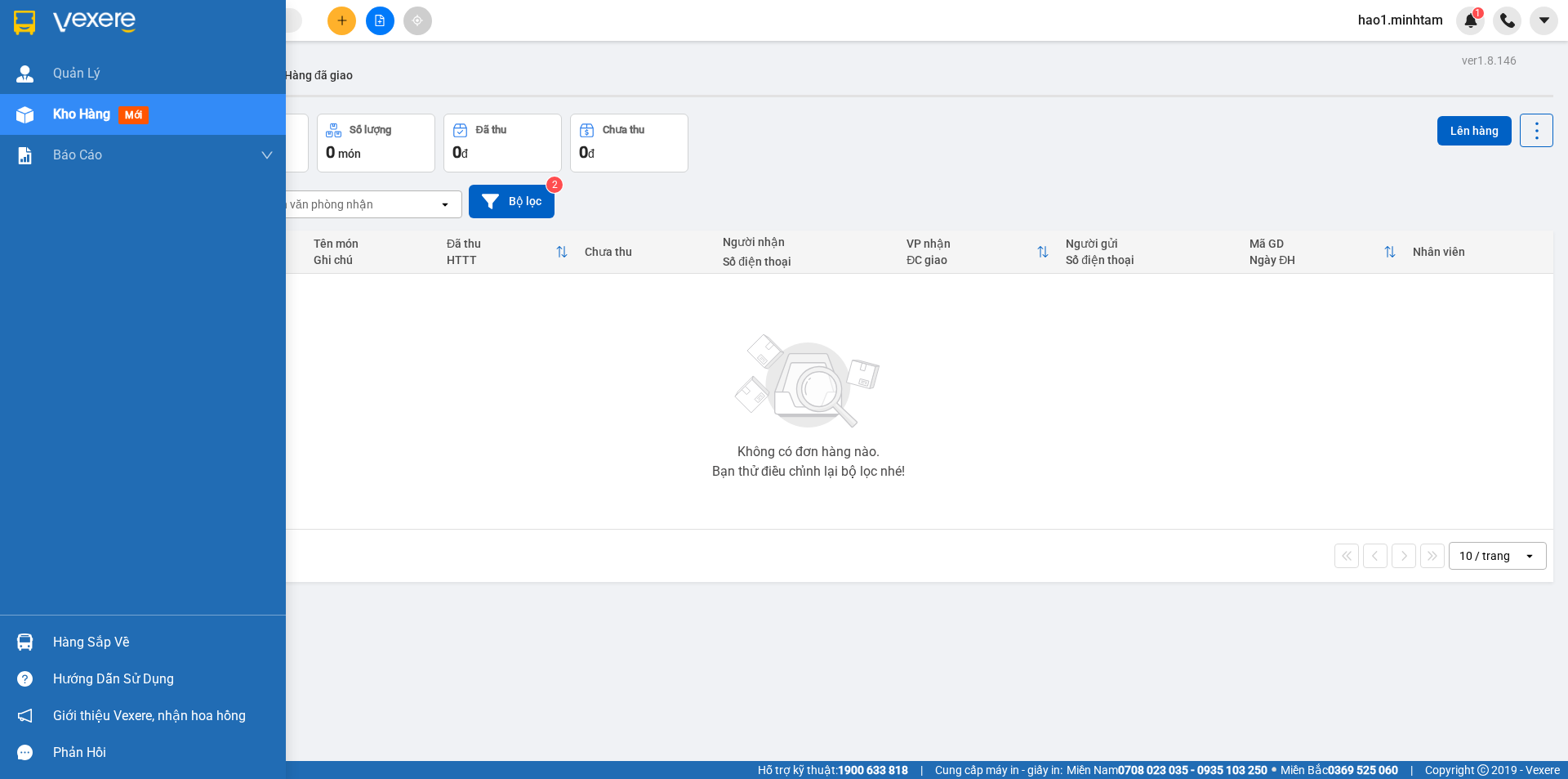
click at [46, 637] on div "Hàng sắp về" at bounding box center [143, 642] width 286 height 36
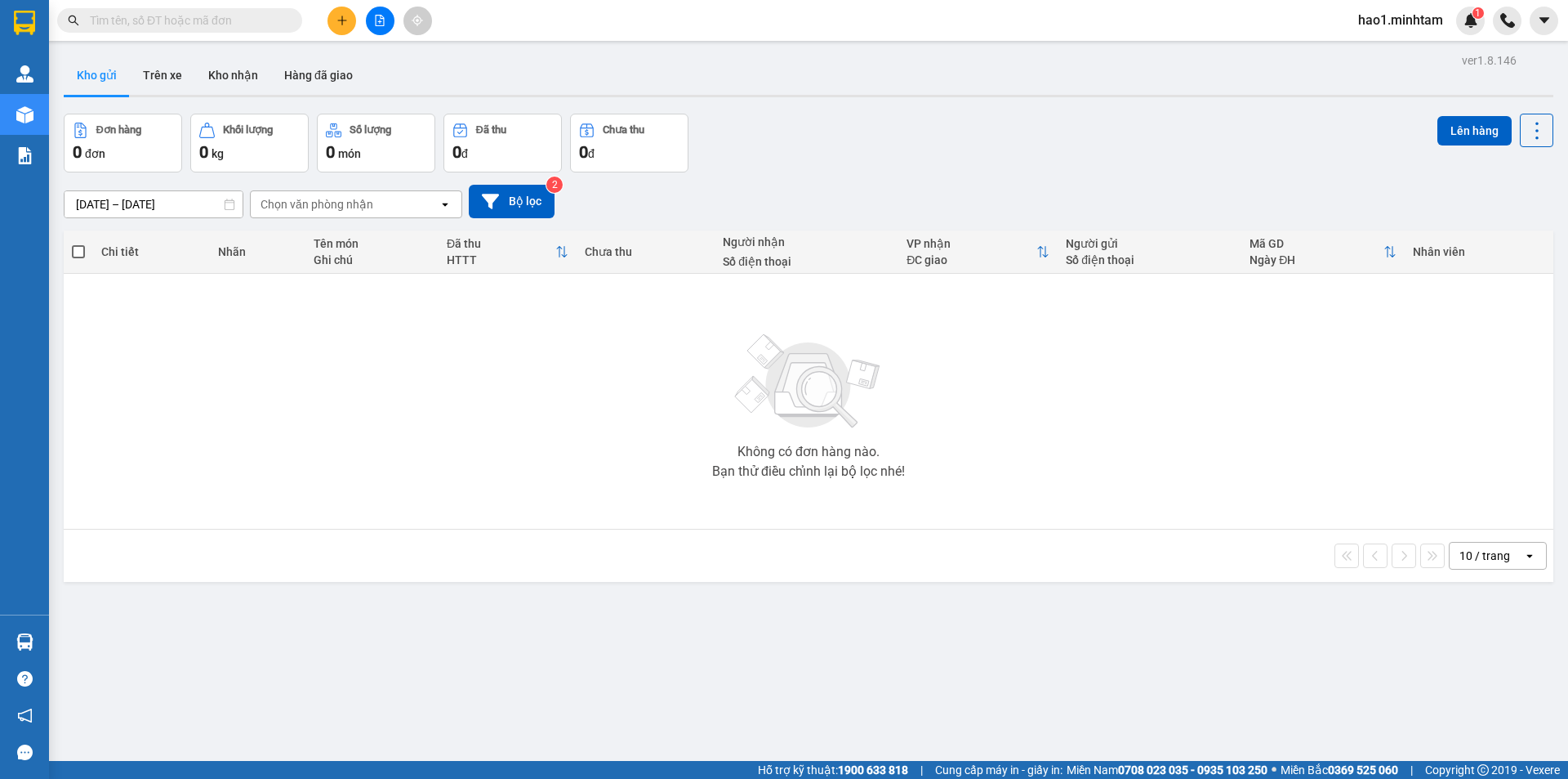
click at [766, 483] on section "Kết quả tìm kiếm ( 0 ) Bộ lọc Thuộc VP này Ngày tạo đơn gần nhất No Data hao1.m…" at bounding box center [784, 390] width 1568 height 779
click at [766, 542] on div "10 / trang open" at bounding box center [808, 556] width 1476 height 28
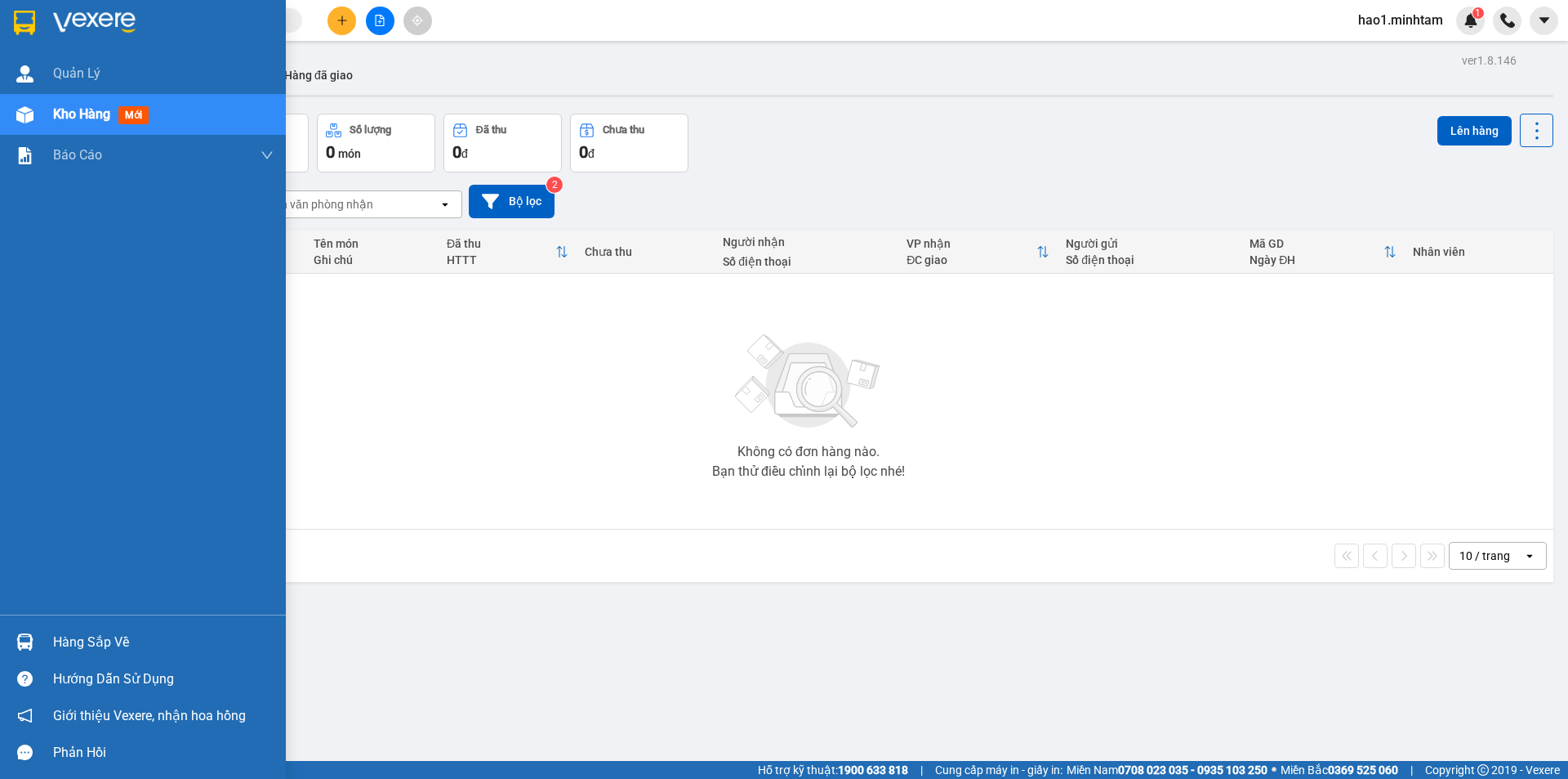
click at [11, 17] on div at bounding box center [25, 22] width 29 height 29
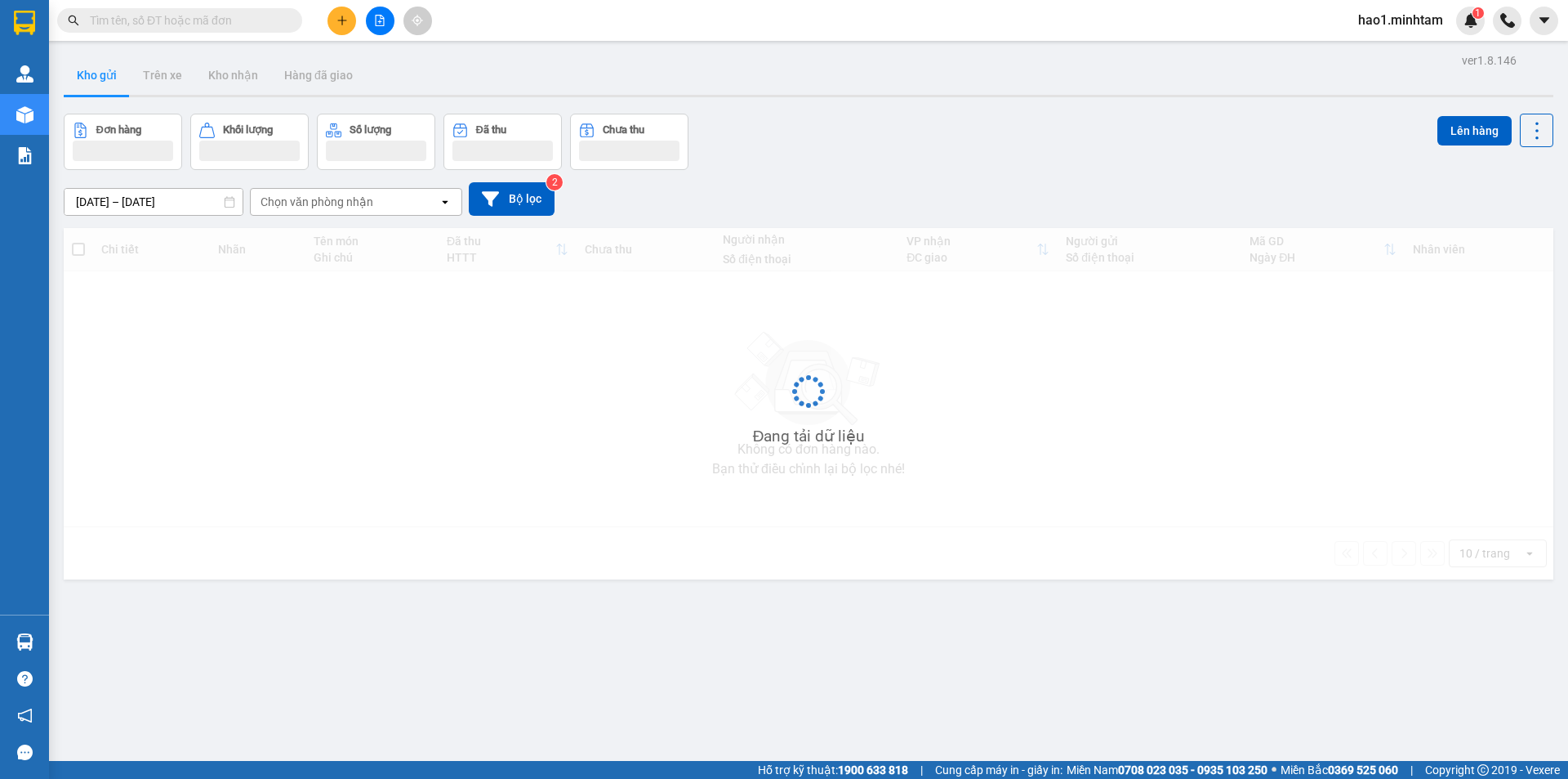
click at [910, 182] on div "12/10/2025 – 14/10/2025 Press the down arrow key to interact with the calendar …" at bounding box center [808, 198] width 1489 height 34
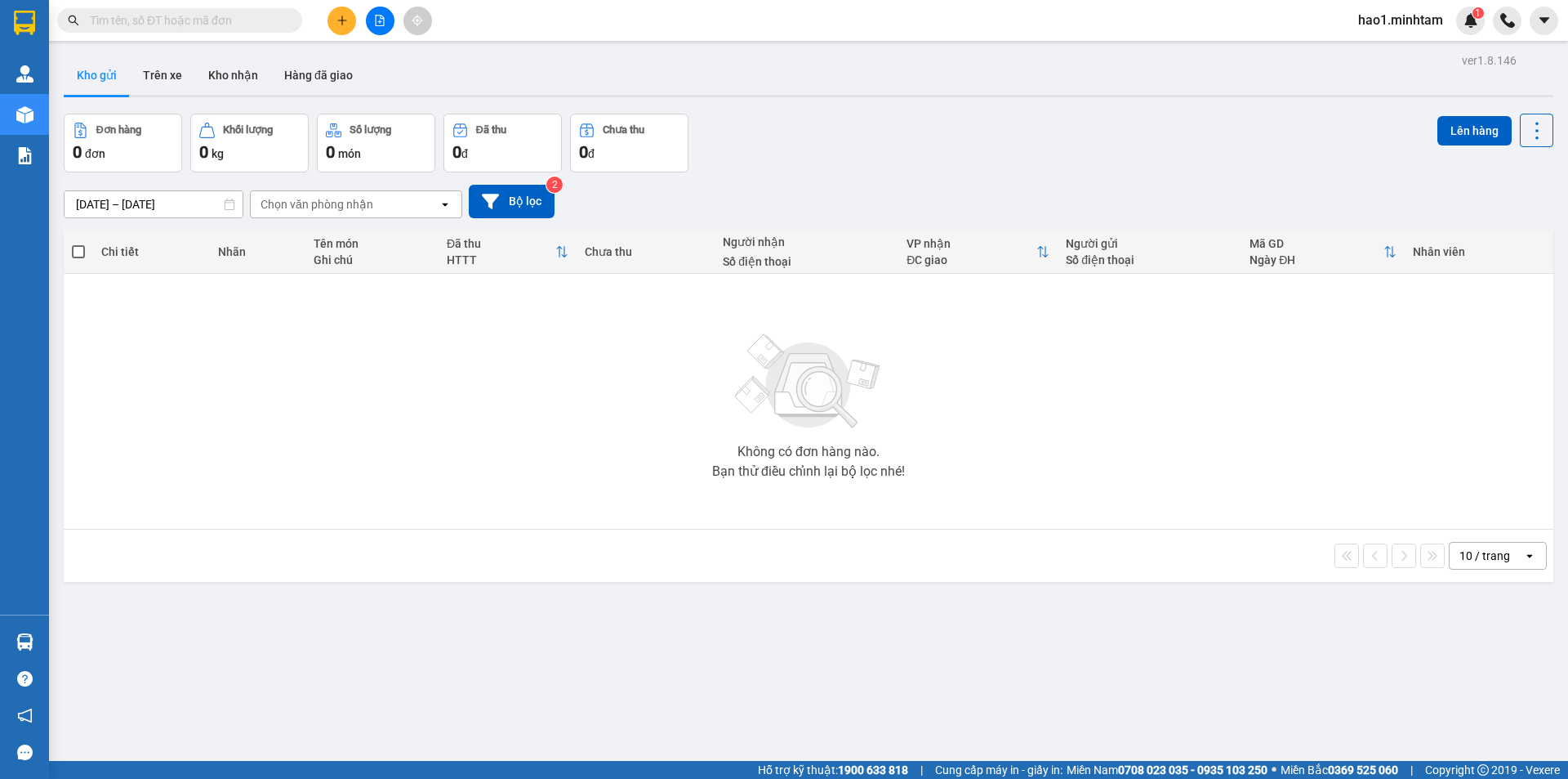
click at [880, 184] on div "12/10/2025 – 14/10/2025 Press the down arrow key to interact with the calendar …" at bounding box center [808, 201] width 1489 height 34
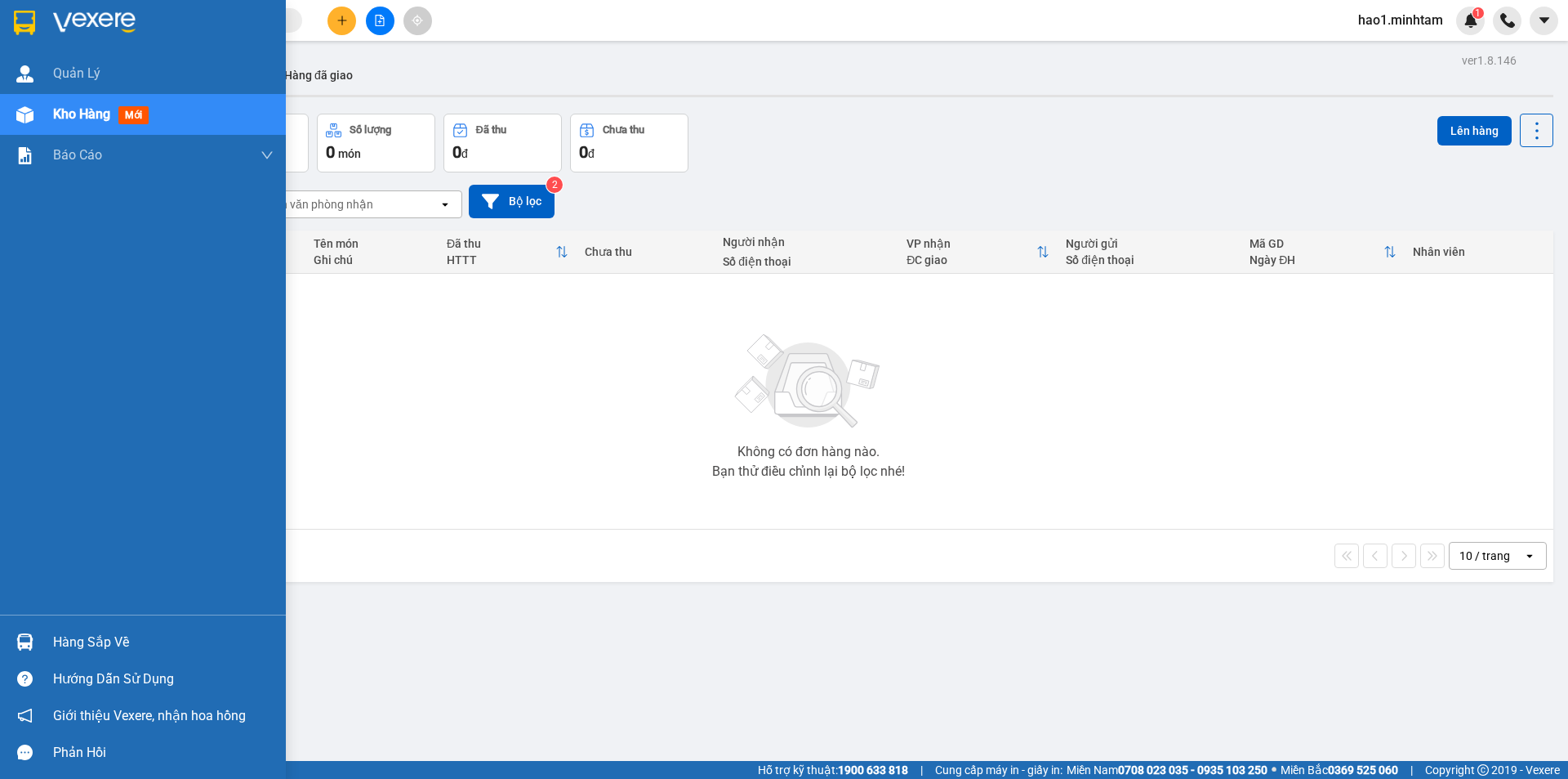
click at [62, 24] on img at bounding box center [94, 23] width 83 height 25
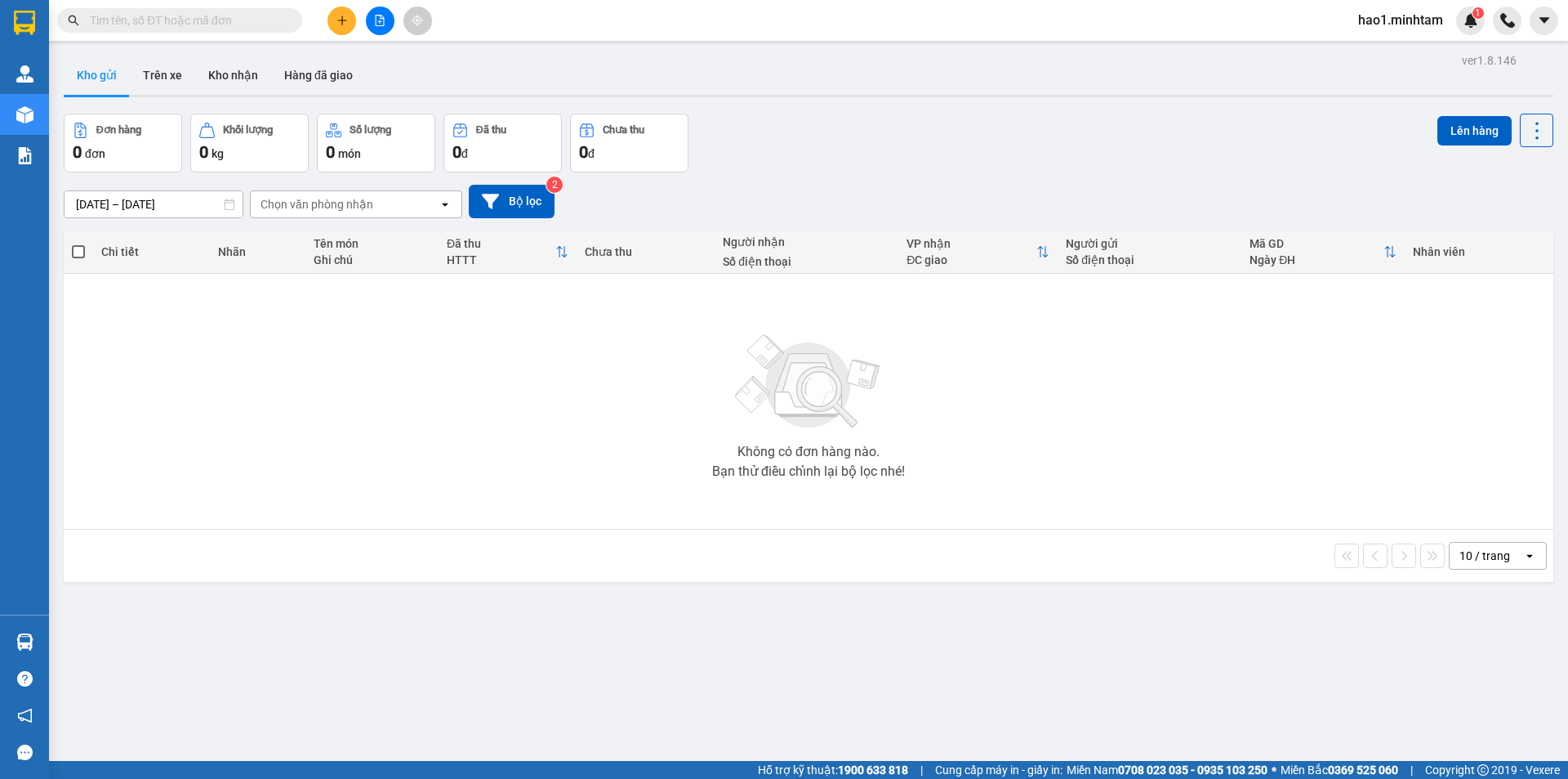
click at [895, 113] on div "Đơn hàng 0 đơn Khối lượng 0 kg Số lượng 0 món Đã thu 0 đ Chưa thu 0 đ Lên hàng" at bounding box center [808, 142] width 1489 height 59
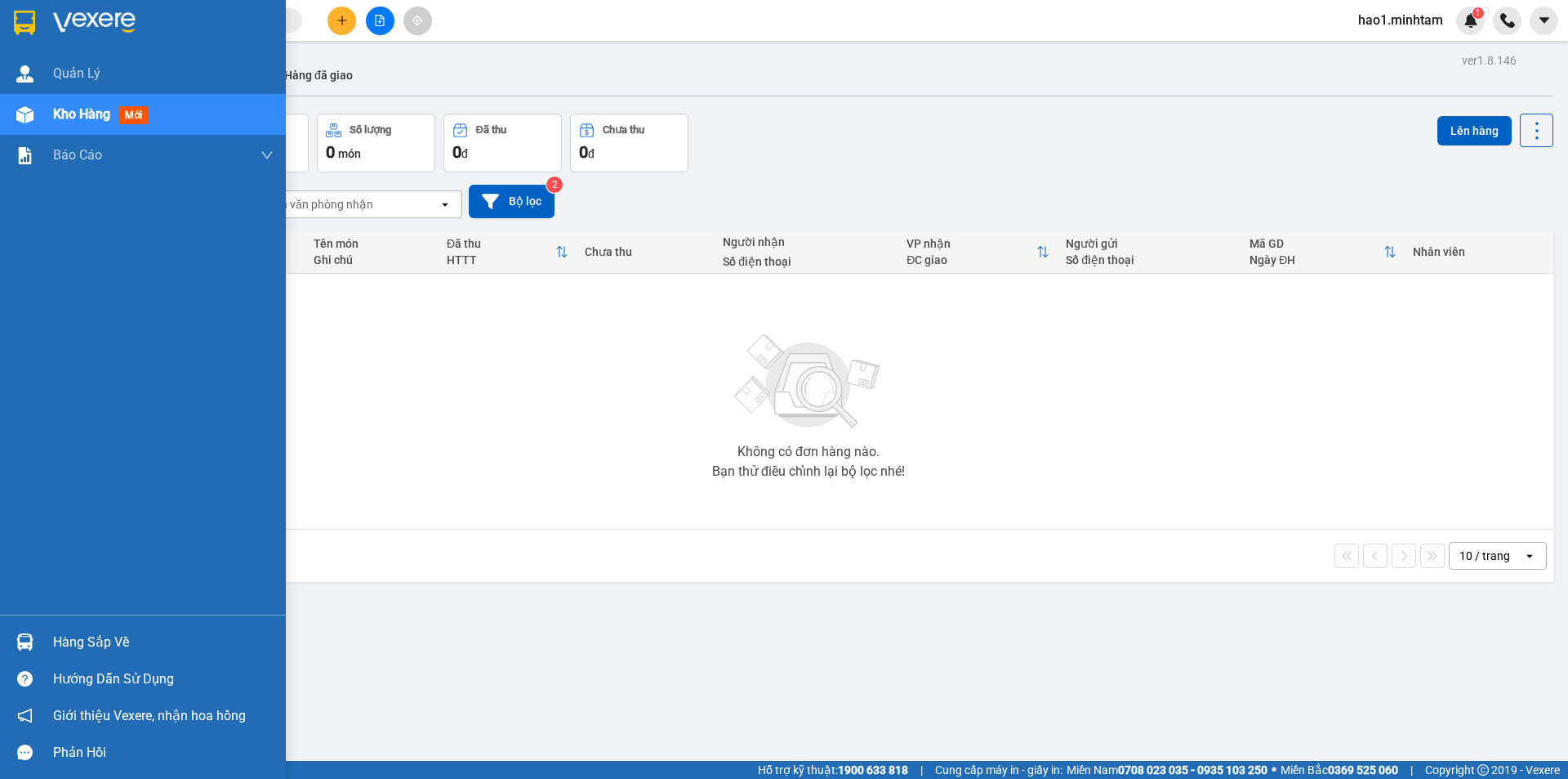
click at [39, 638] on div "Hàng sắp về" at bounding box center [143, 642] width 286 height 36
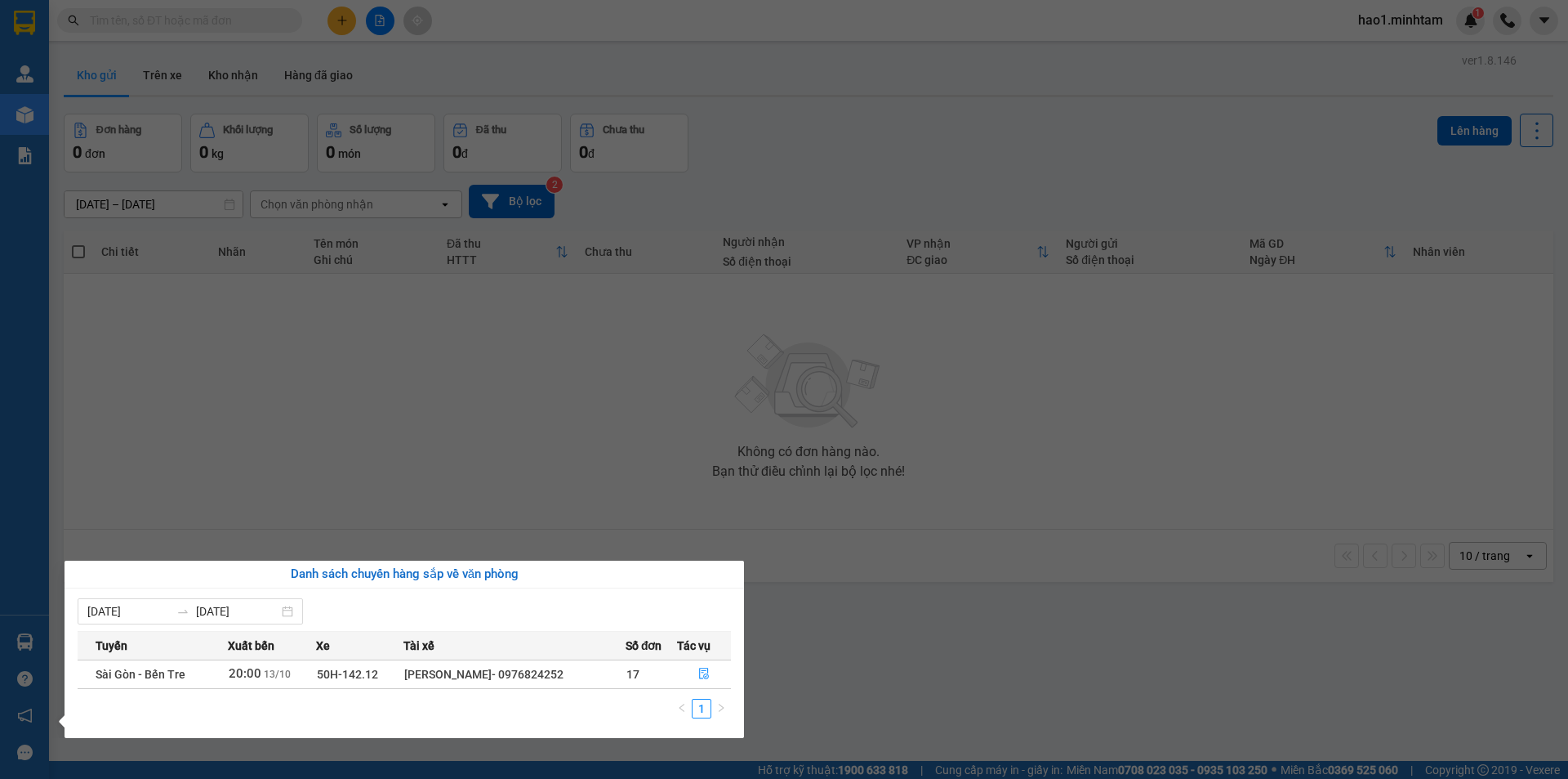
click at [26, 20] on div "Quản Lý Kho hàng mới Báo cáo BC giao hàng (nhân viên) BC giao hàng (trưởng trạm…" at bounding box center [24, 390] width 49 height 779
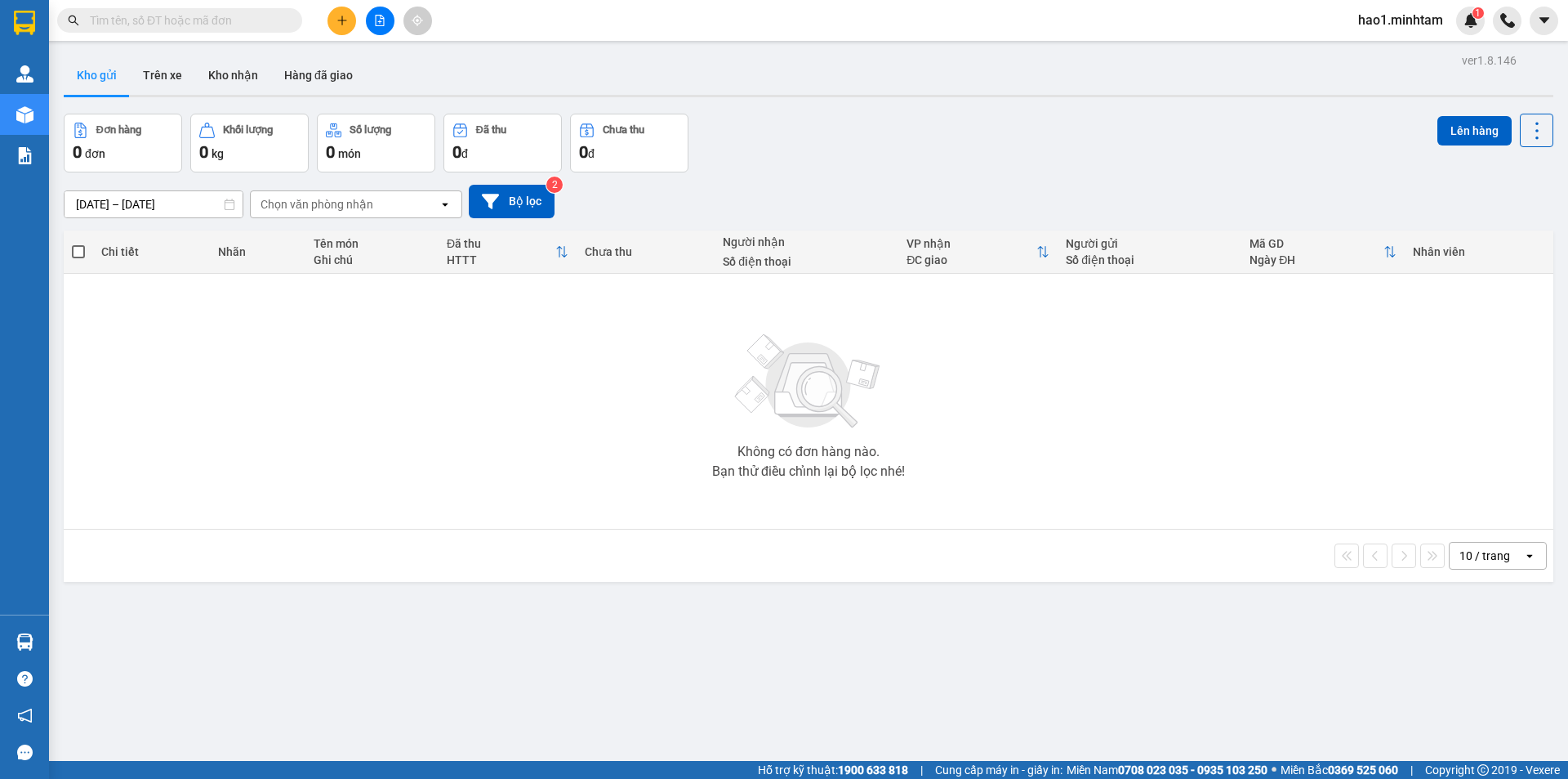
click at [150, 19] on input "text" at bounding box center [186, 21] width 193 height 18
click at [341, 22] on icon "plus" at bounding box center [342, 21] width 12 height 12
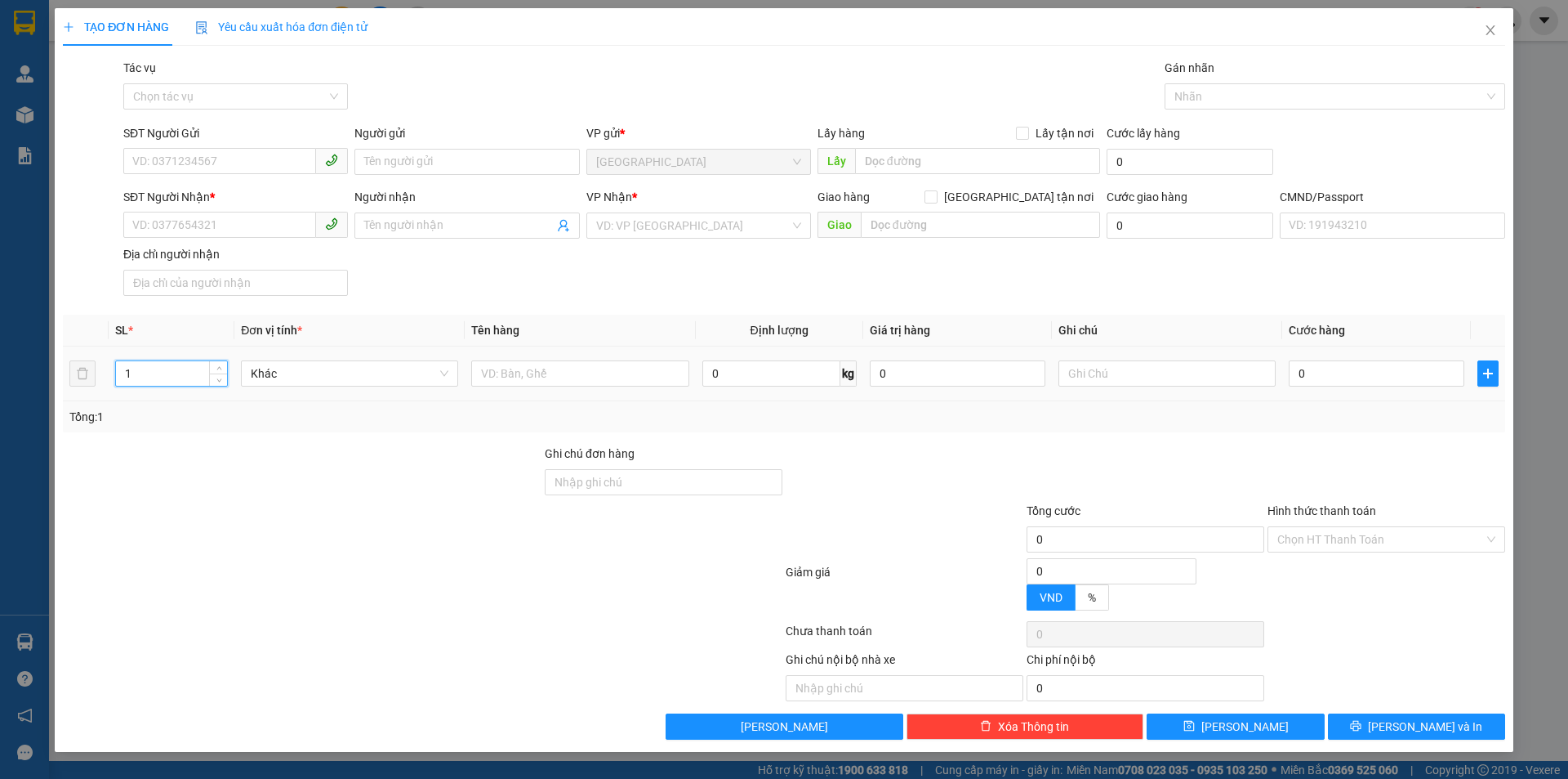
drag, startPoint x: 176, startPoint y: 376, endPoint x: 95, endPoint y: 392, distance: 82.6
click at [95, 392] on tr "1 Khác 0 kg 0 0" at bounding box center [784, 374] width 1442 height 55
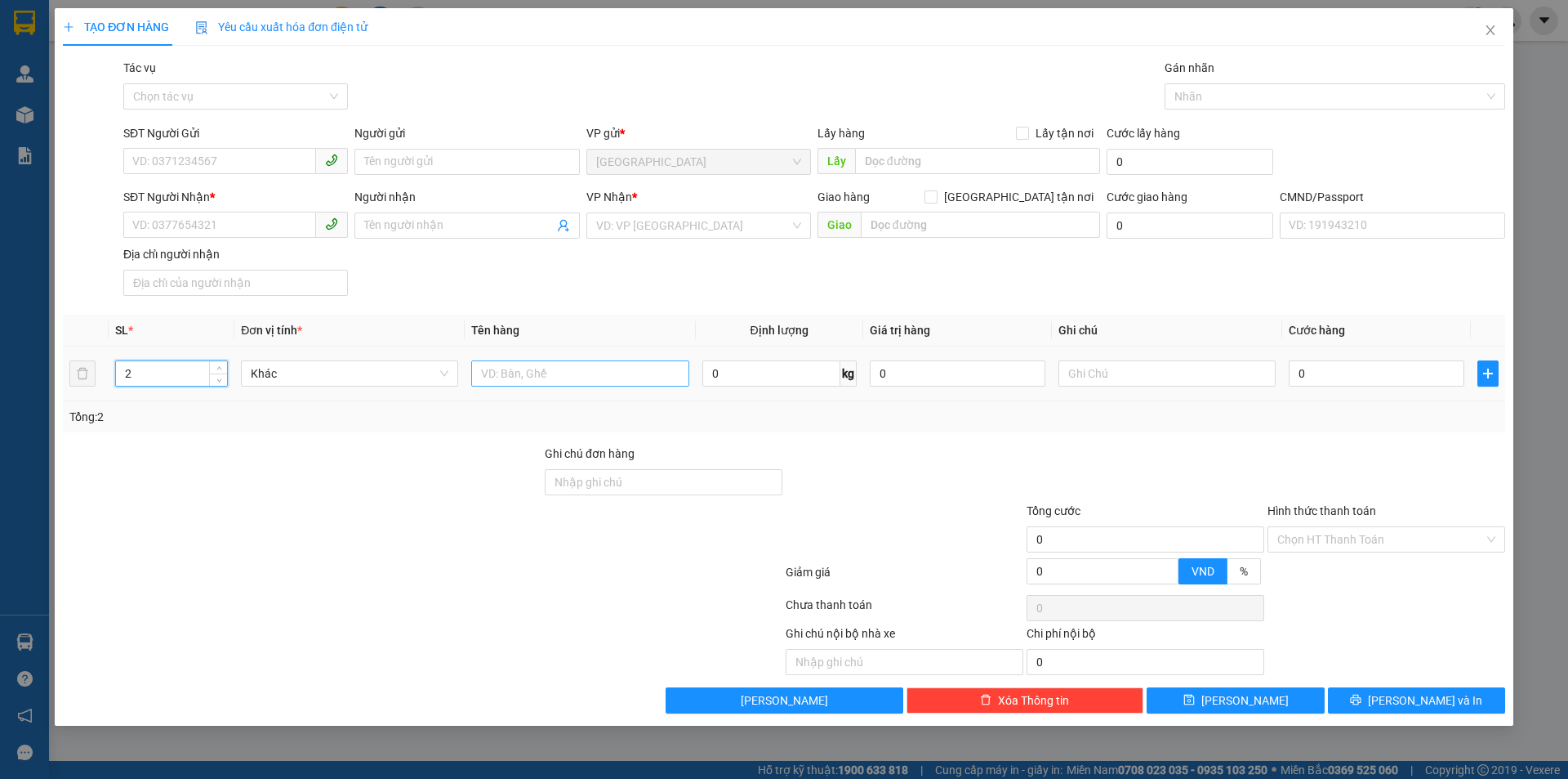
type input "2"
click at [559, 373] on input "text" at bounding box center [579, 374] width 217 height 26
type input "2 X TRẮNG NP 10/19 KG ( T.C )"
click at [276, 150] on input "SĐT Người Gửi" at bounding box center [219, 161] width 193 height 26
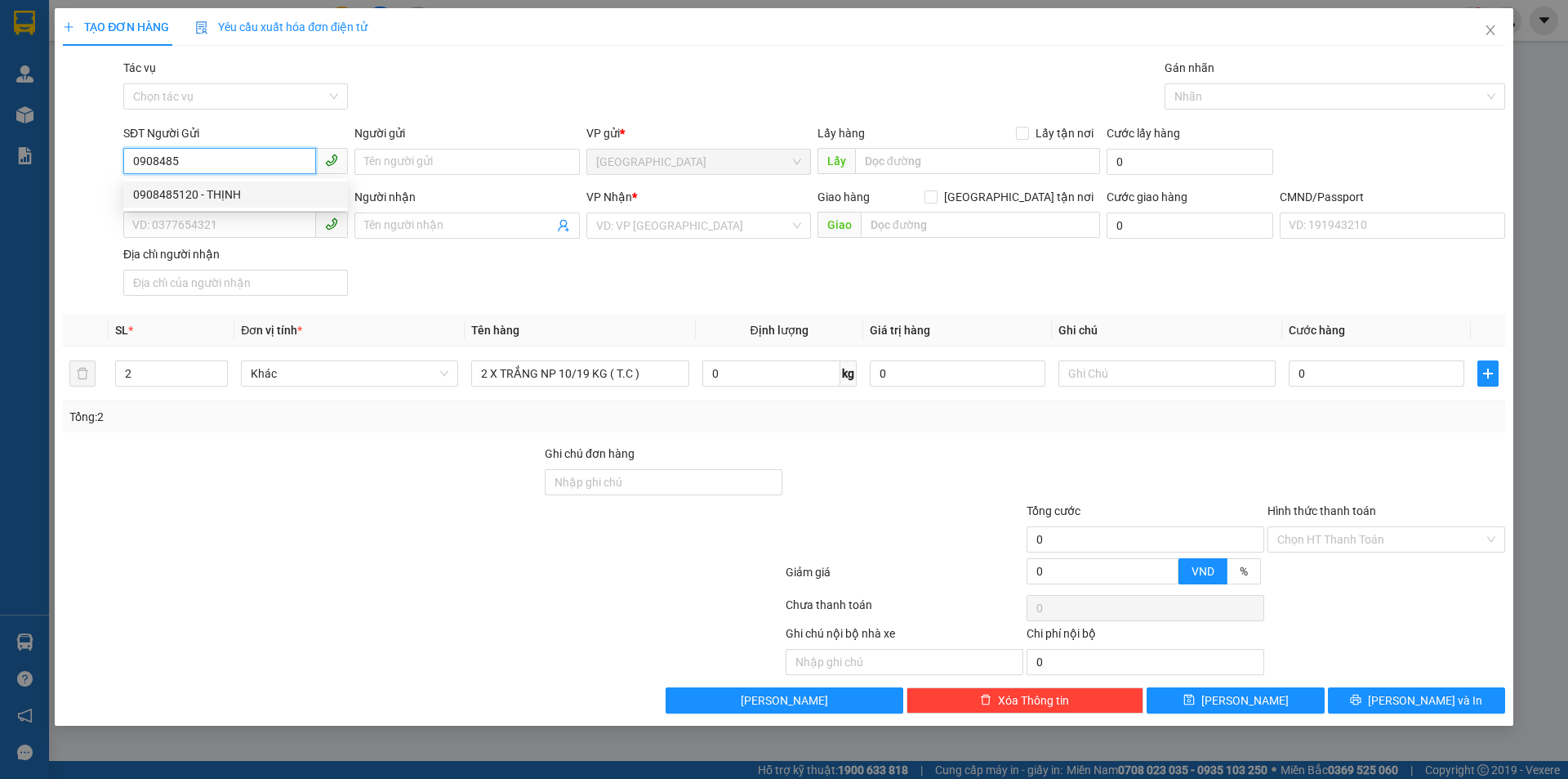
click at [170, 196] on div "0908485120 - THỊNH" at bounding box center [236, 194] width 205 height 18
type input "0908485120"
type input "THỊNH"
type input "0908470979"
type input "THÚY"
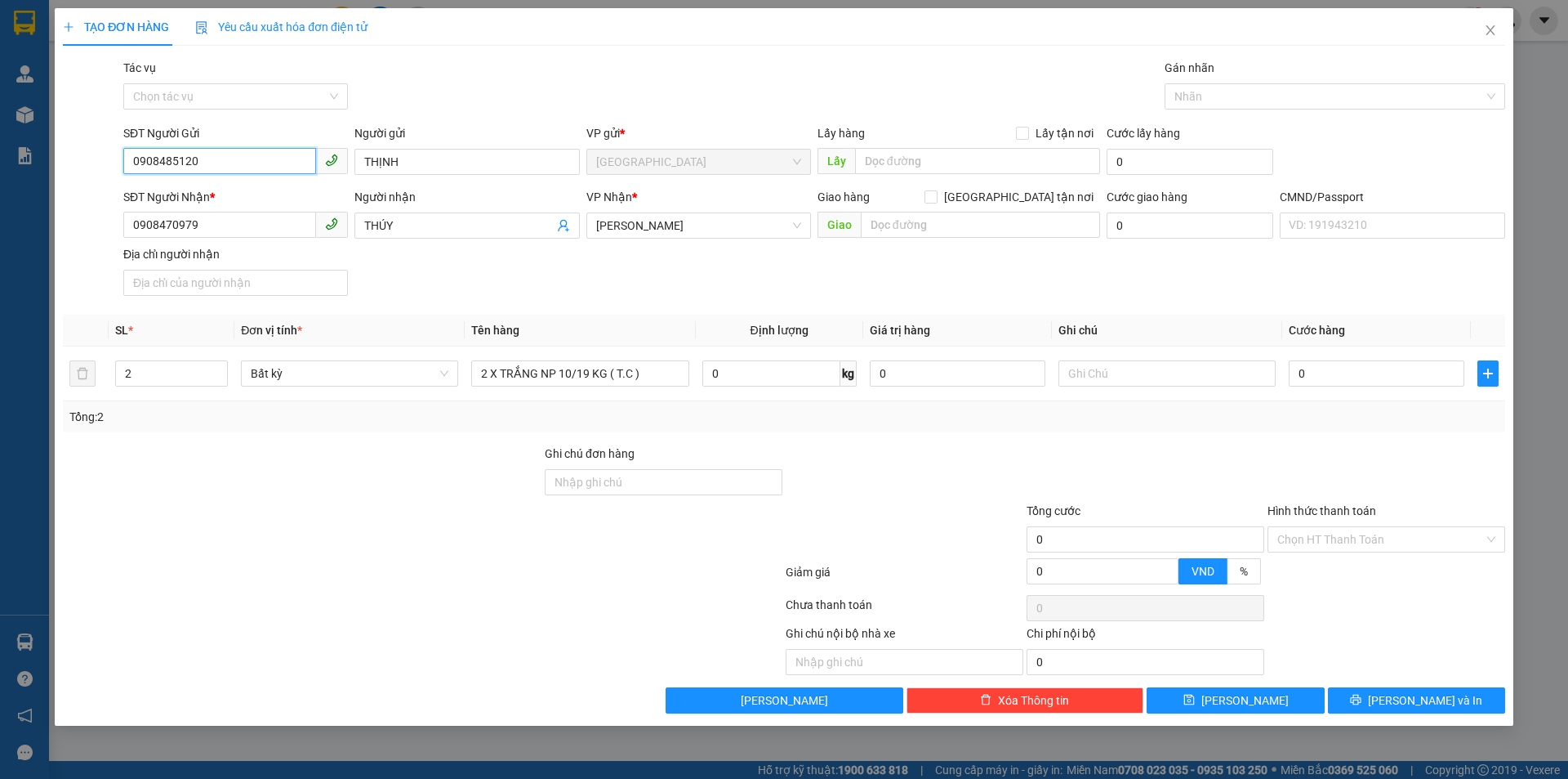
type input "0908485120"
click at [446, 280] on div "SĐT Người Nhận * 0908470979 Người nhận THÚY VP Nhận * Hồ Chí Minh Giao hàng Gia…" at bounding box center [814, 245] width 1389 height 114
click at [570, 226] on icon "user-add" at bounding box center [564, 226] width 13 height 13
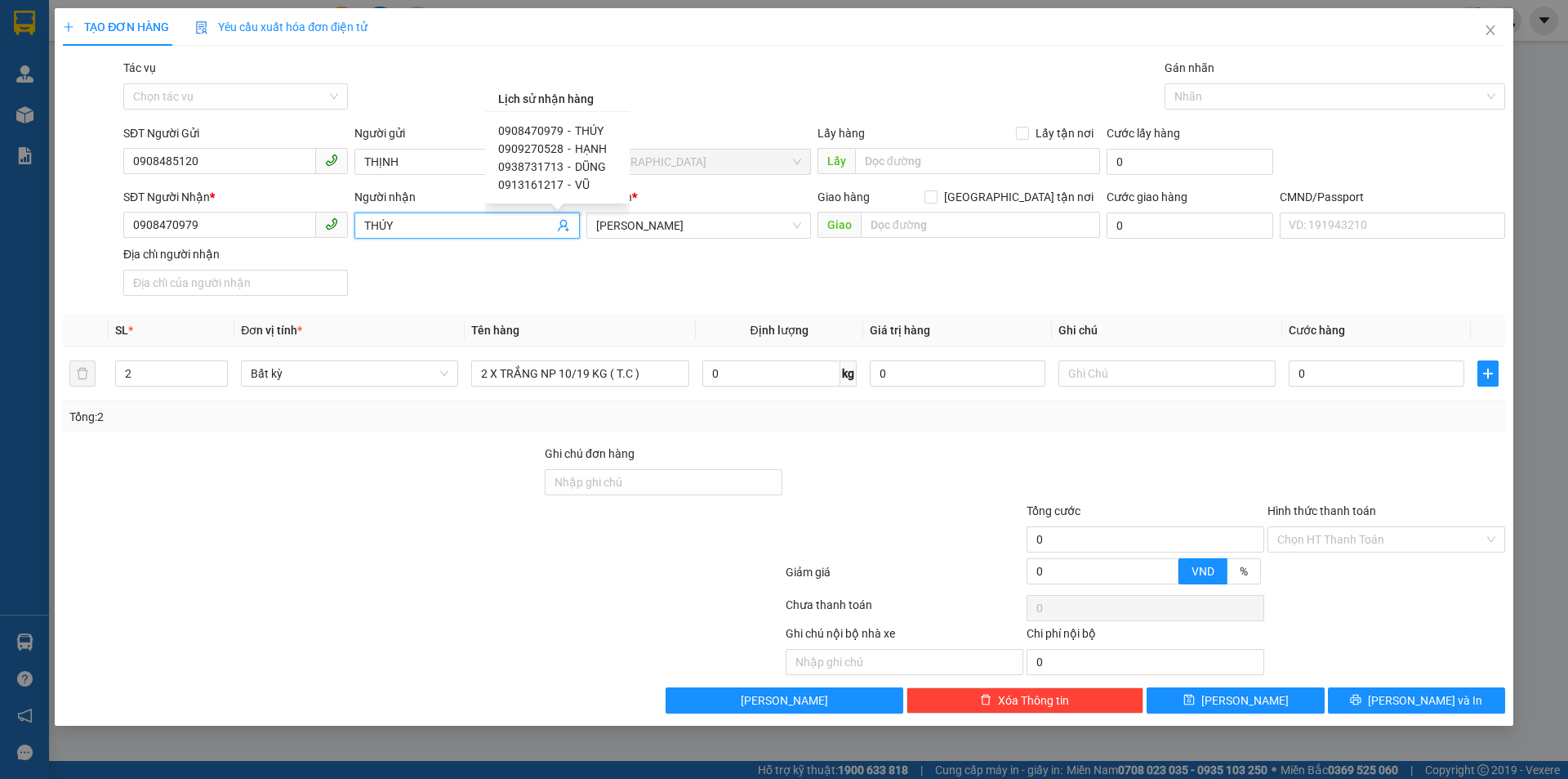
click at [589, 149] on span "HẠNH" at bounding box center [591, 149] width 32 height 13
type input "0909270528"
type input "HẠNH"
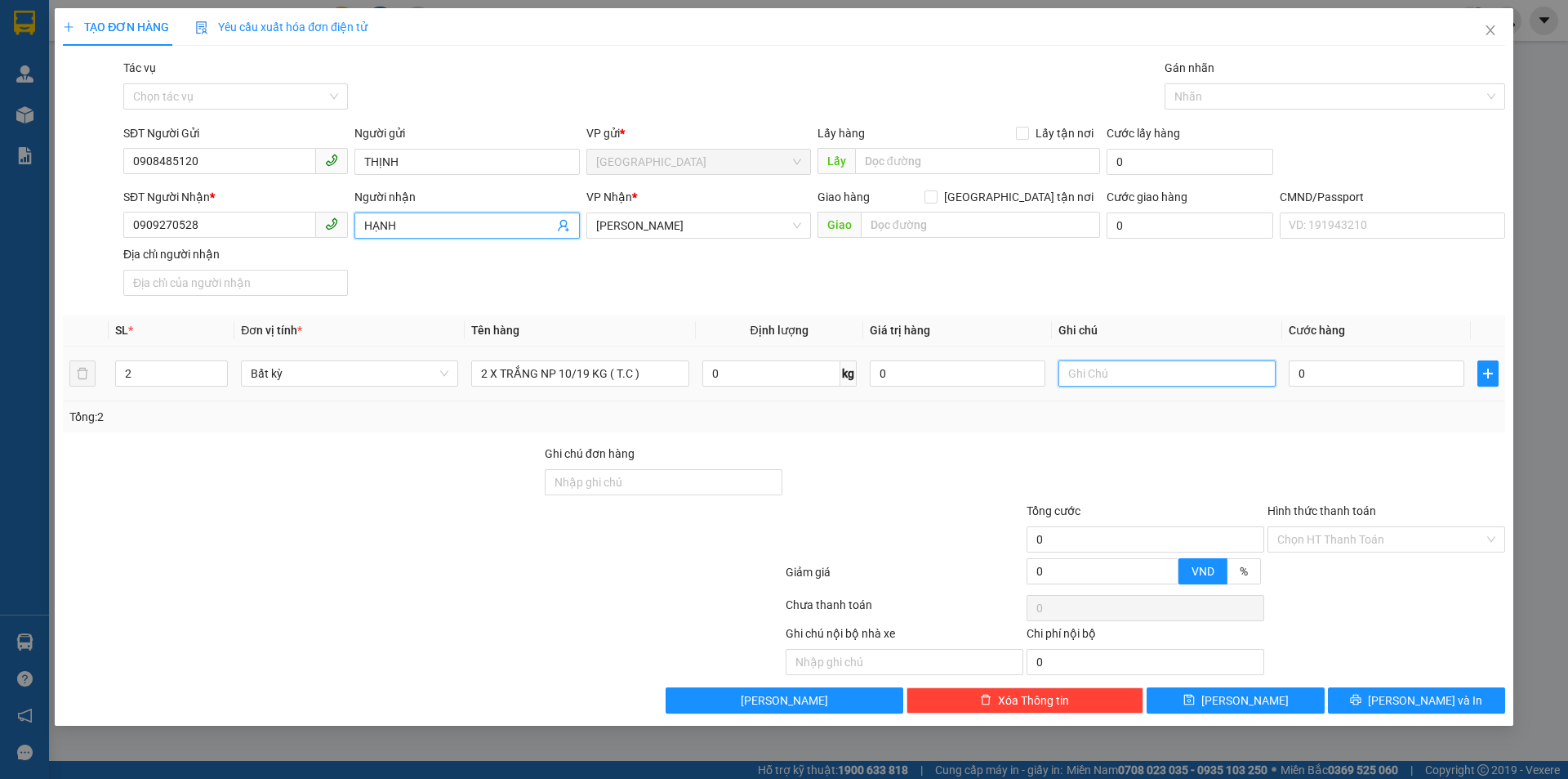
click at [1132, 378] on input "text" at bounding box center [1167, 374] width 217 height 26
type input "KHG HẠO"
type input "6"
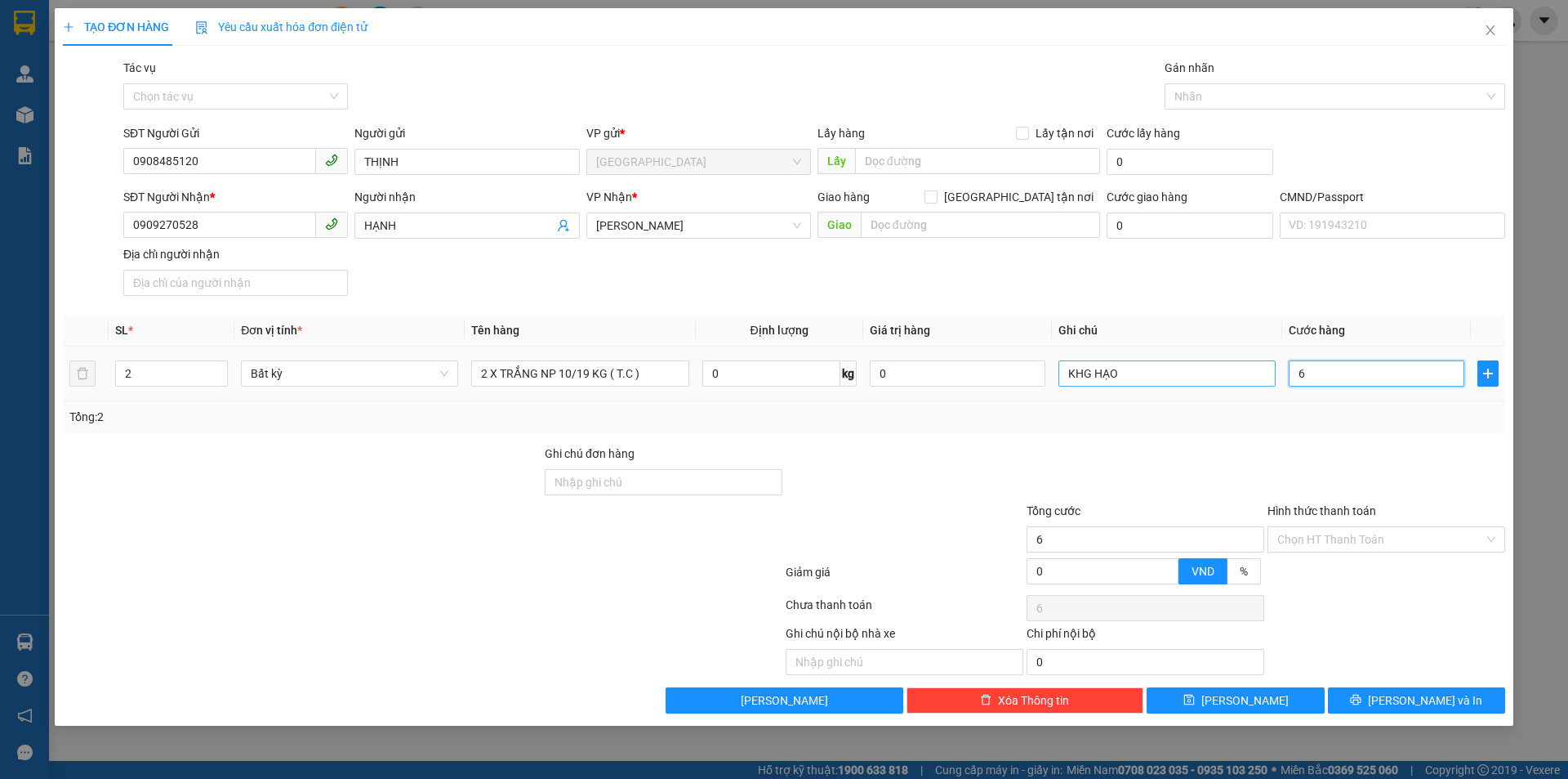
type input "65"
type input "65.000"
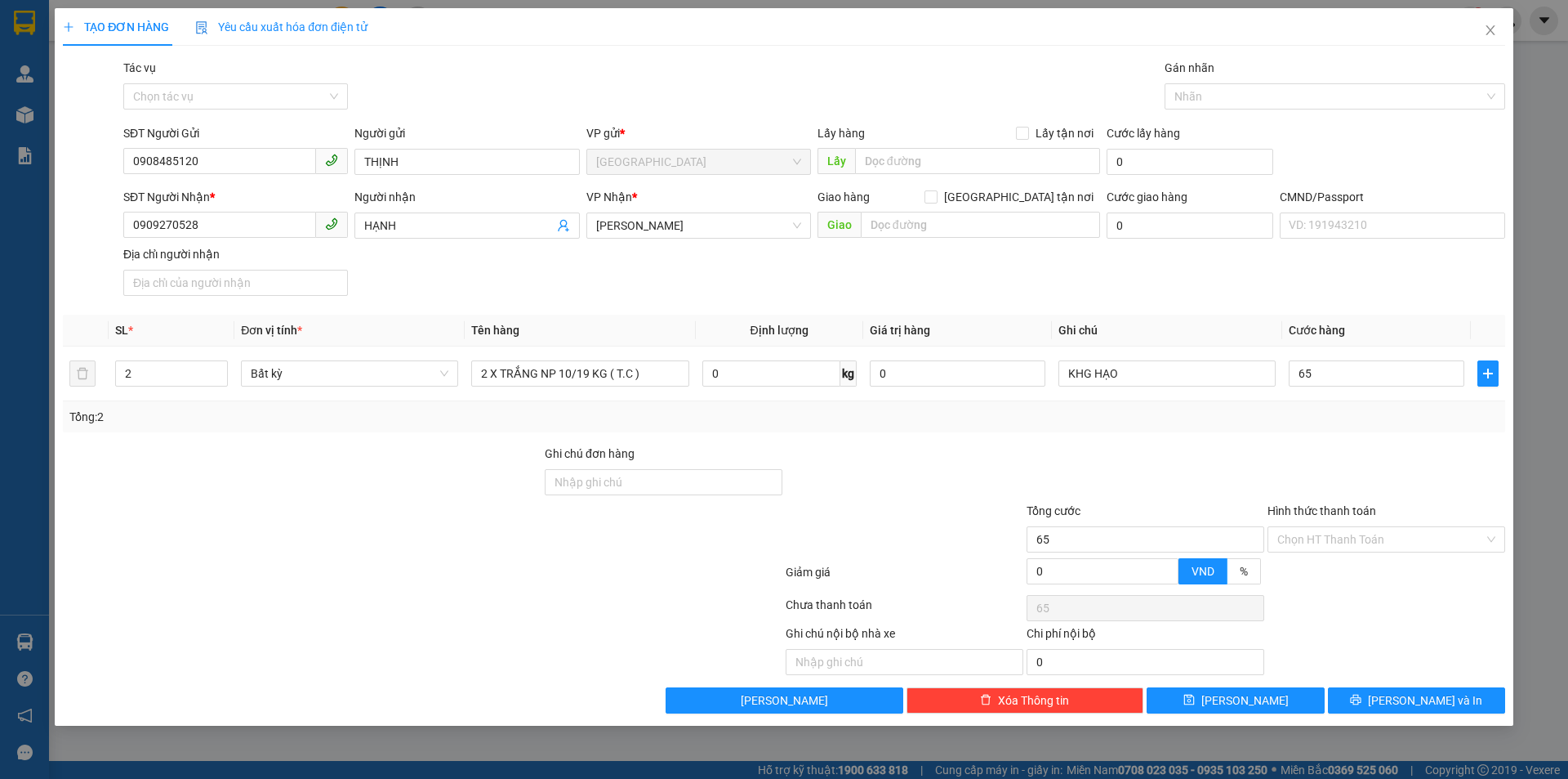
type input "65.000"
click at [1125, 431] on div "Tổng: 2" at bounding box center [784, 417] width 1442 height 31
click at [1401, 541] on input "Hình thức thanh toán" at bounding box center [1380, 539] width 207 height 25
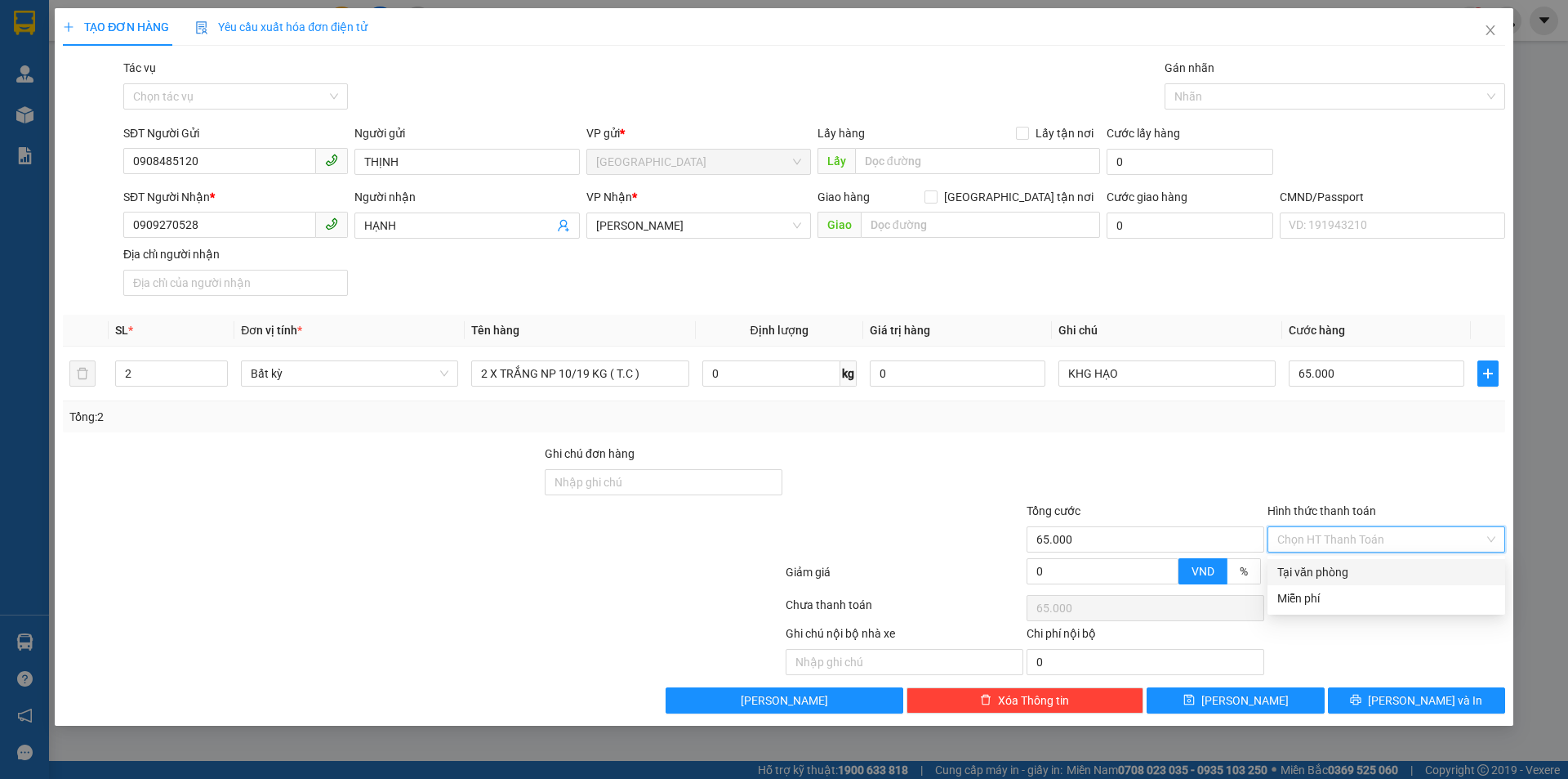
click at [1398, 579] on div "Tại văn phòng" at bounding box center [1386, 572] width 218 height 18
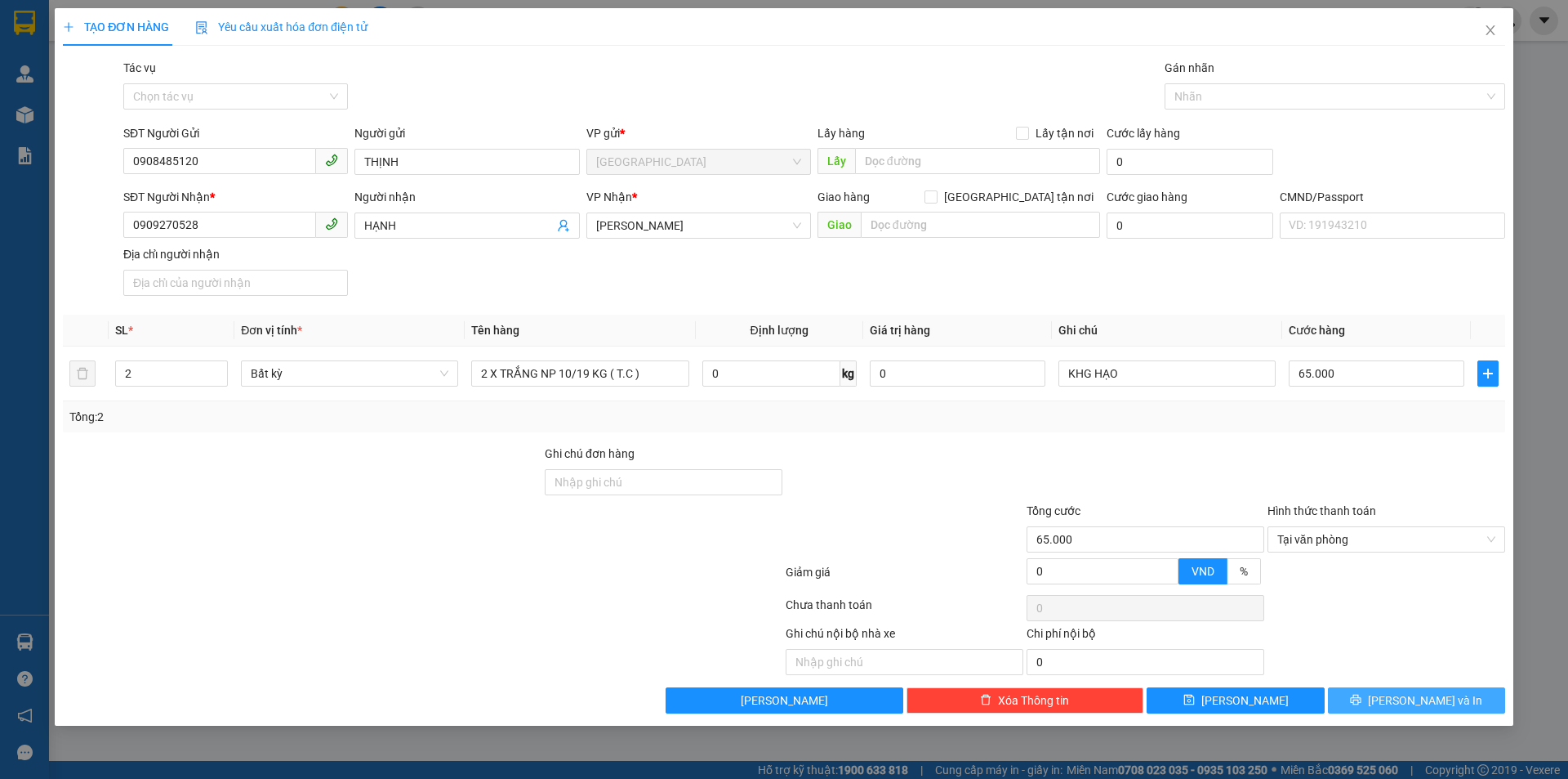
click at [1436, 703] on span "Lưu và In" at bounding box center [1425, 700] width 114 height 18
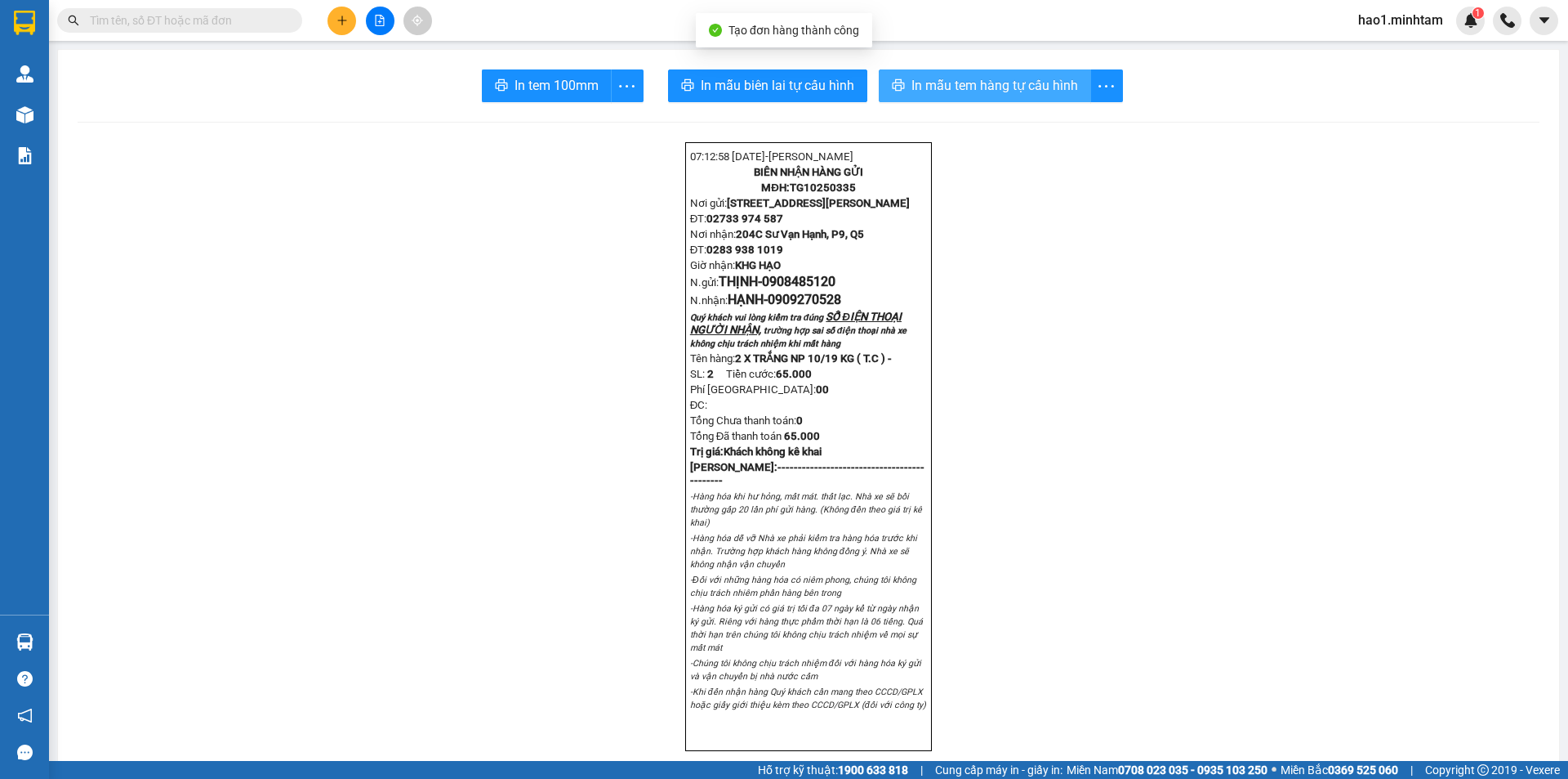
click at [938, 86] on span "In mẫu tem hàng tự cấu hình" at bounding box center [995, 85] width 167 height 21
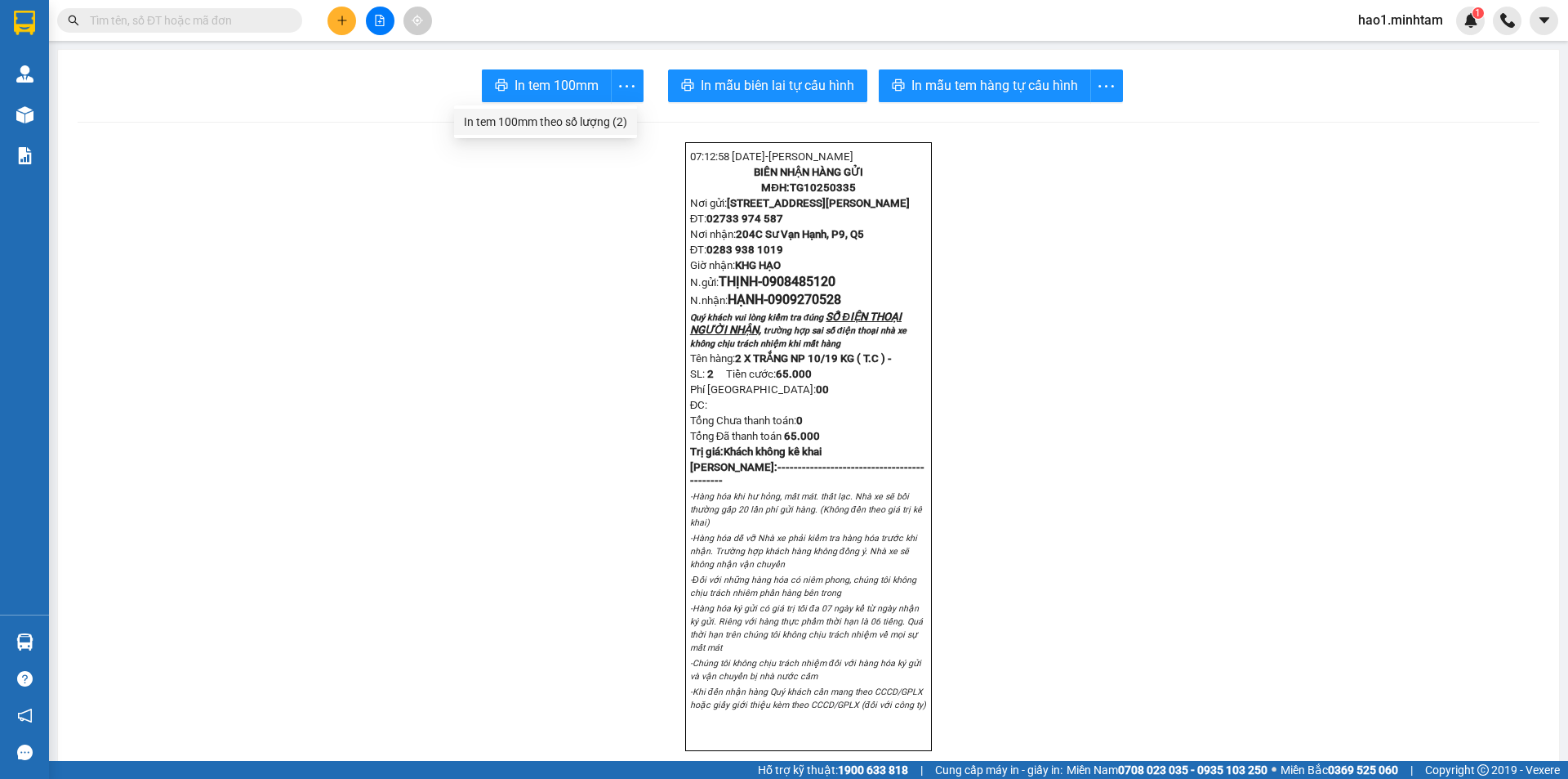
click at [616, 119] on div "In tem 100mm theo số lượng (2)" at bounding box center [546, 122] width 164 height 18
click at [346, 21] on icon "plus" at bounding box center [341, 20] width 9 height 1
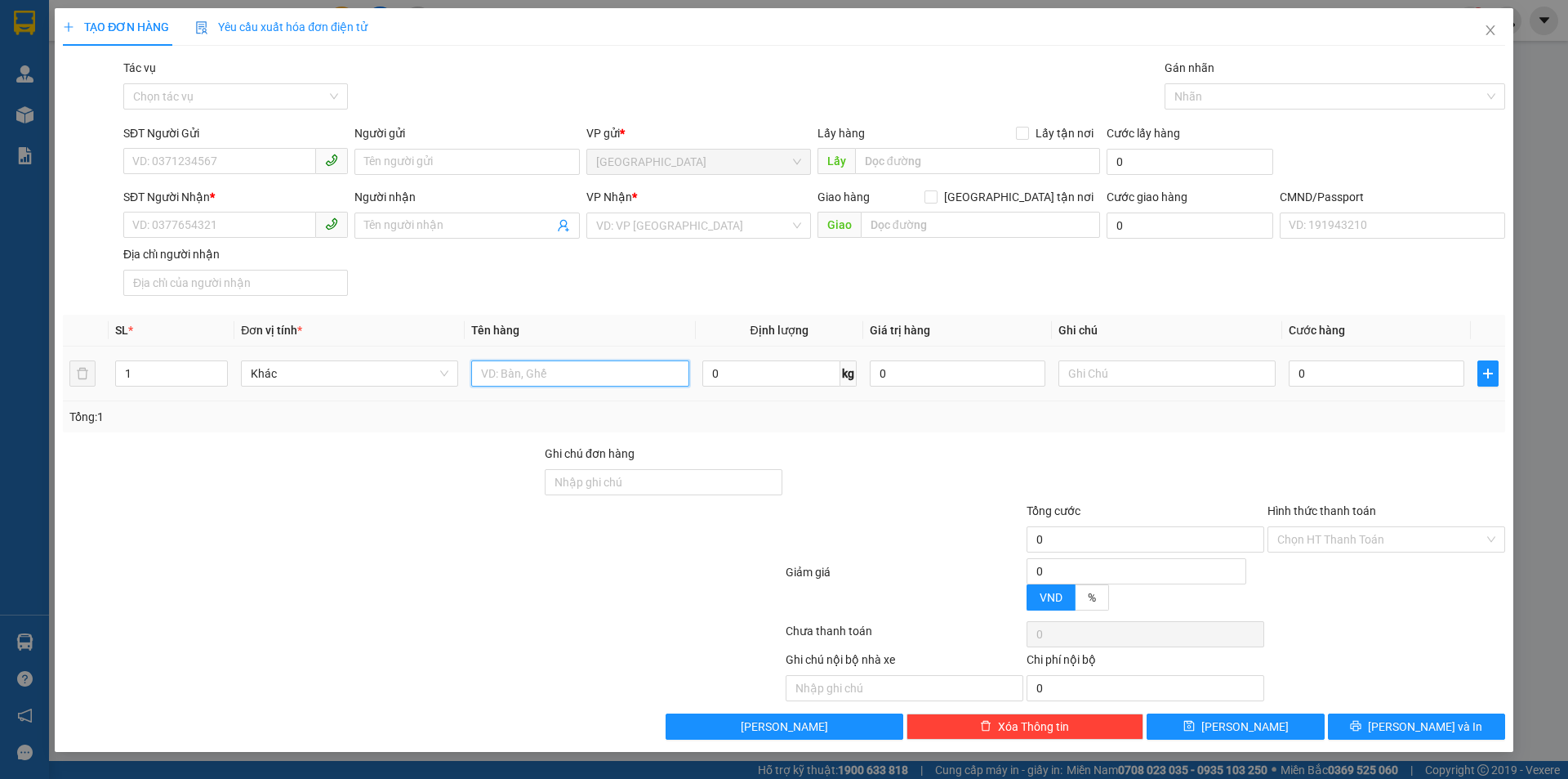
click at [604, 382] on input "text" at bounding box center [579, 374] width 217 height 26
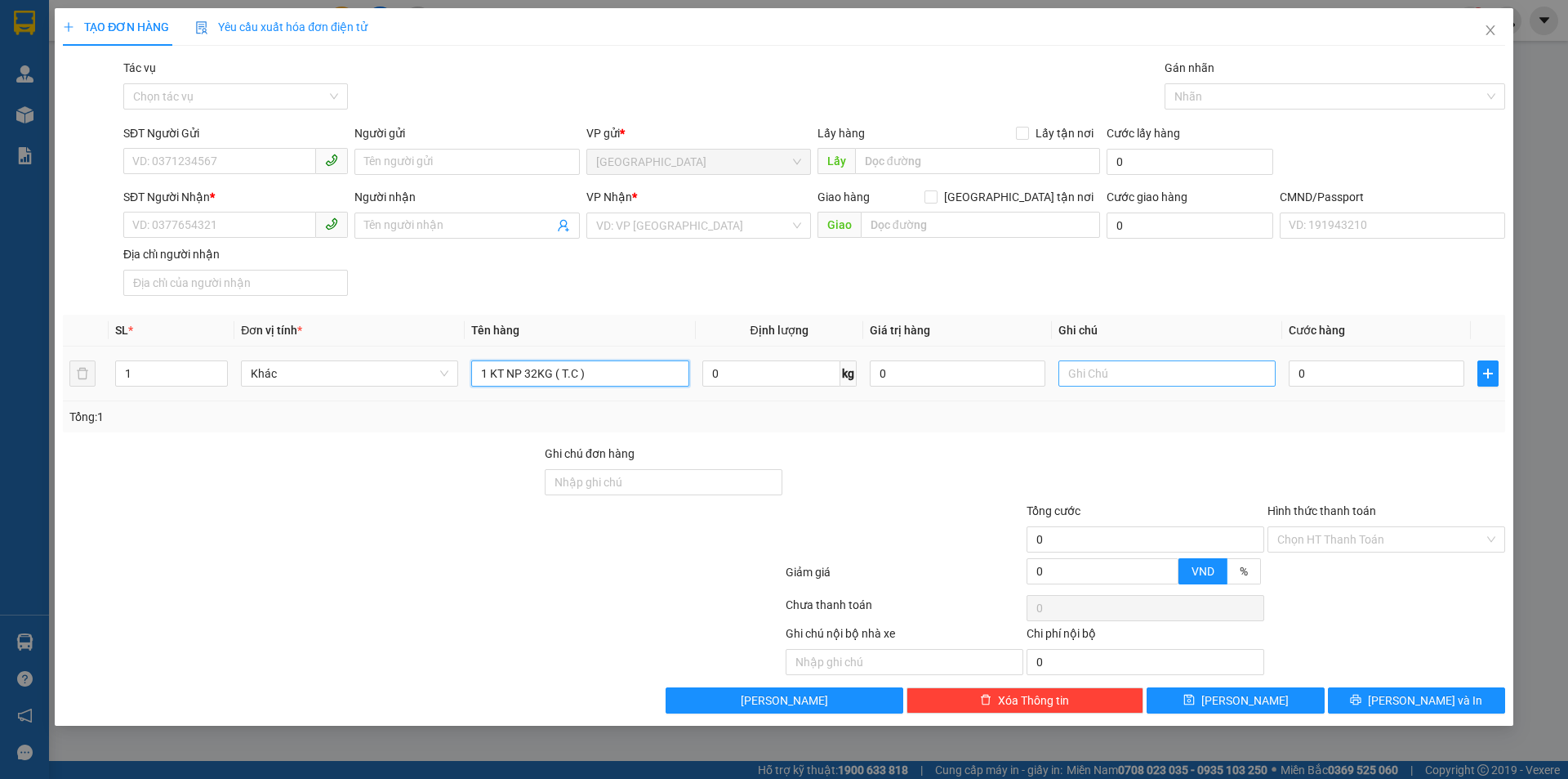
type input "1 KT NP 32KG ( T.C )"
click at [1127, 375] on input "text" at bounding box center [1167, 374] width 217 height 26
type input "KHG HẠO"
type input "4"
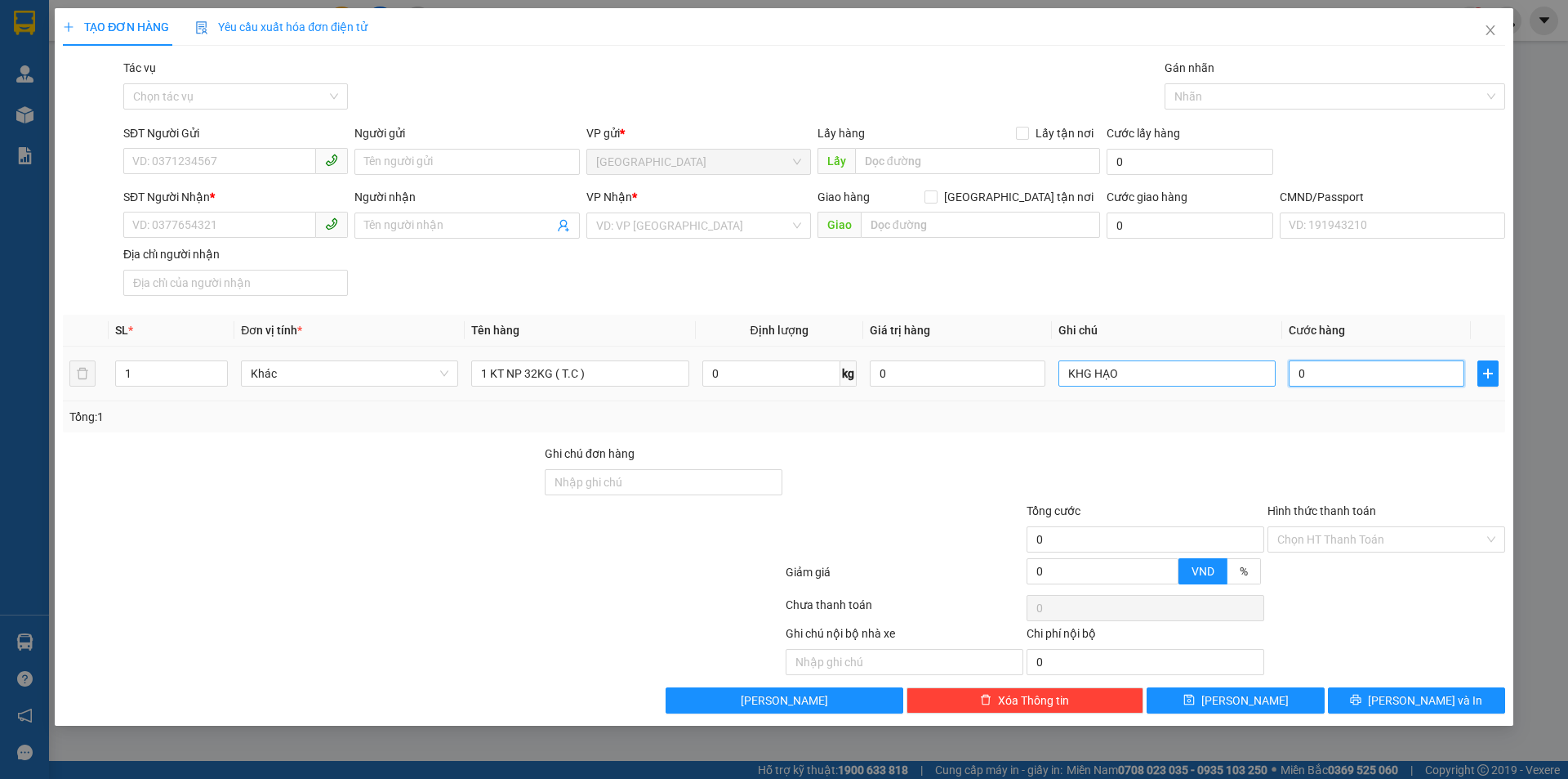
type input "4"
type input "45"
type input "45.000"
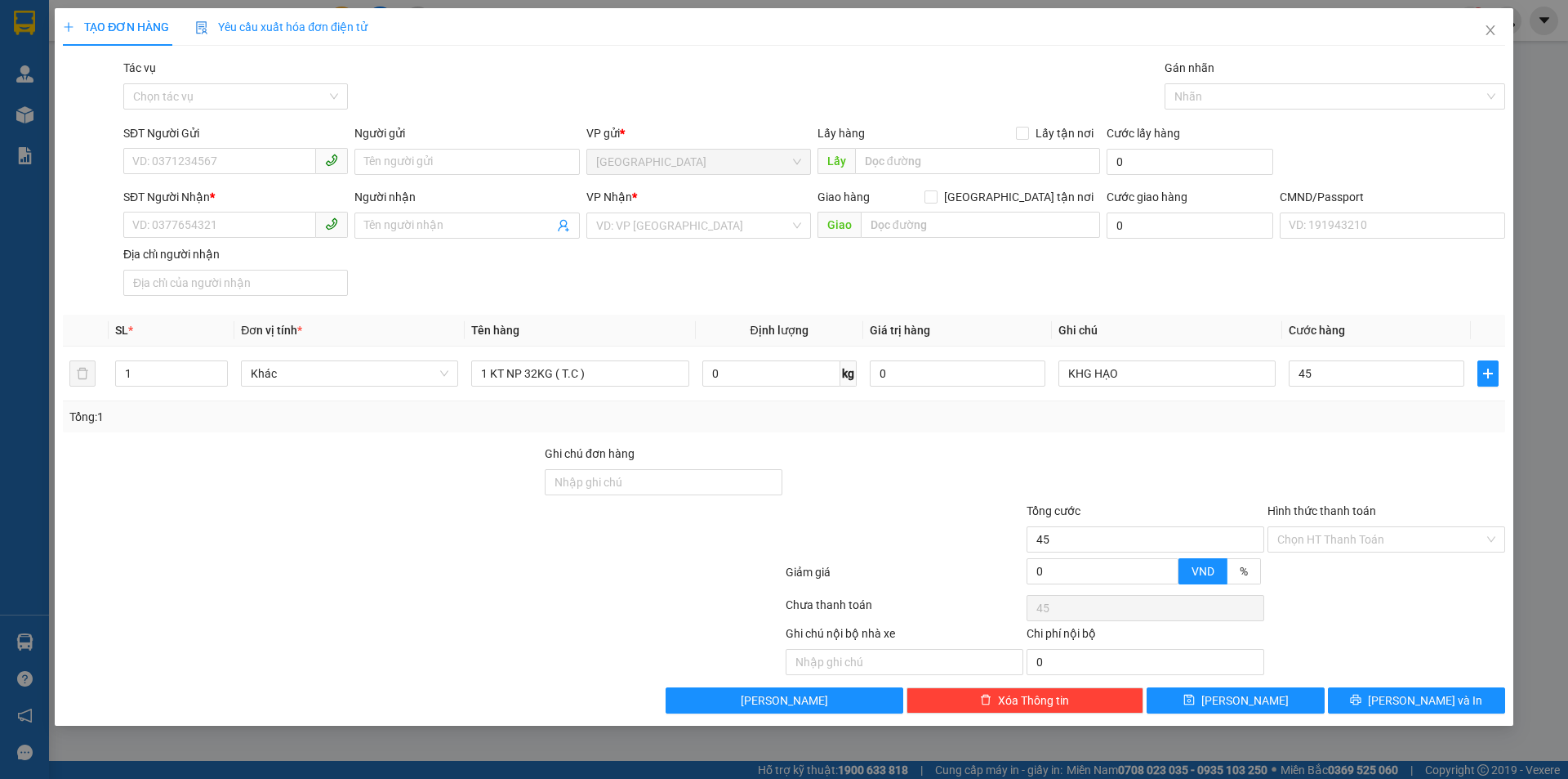
type input "45.000"
paste input "0931111378"
type input "0931111378"
click at [250, 194] on div "0931111378 - TRIỆU" at bounding box center [236, 194] width 205 height 18
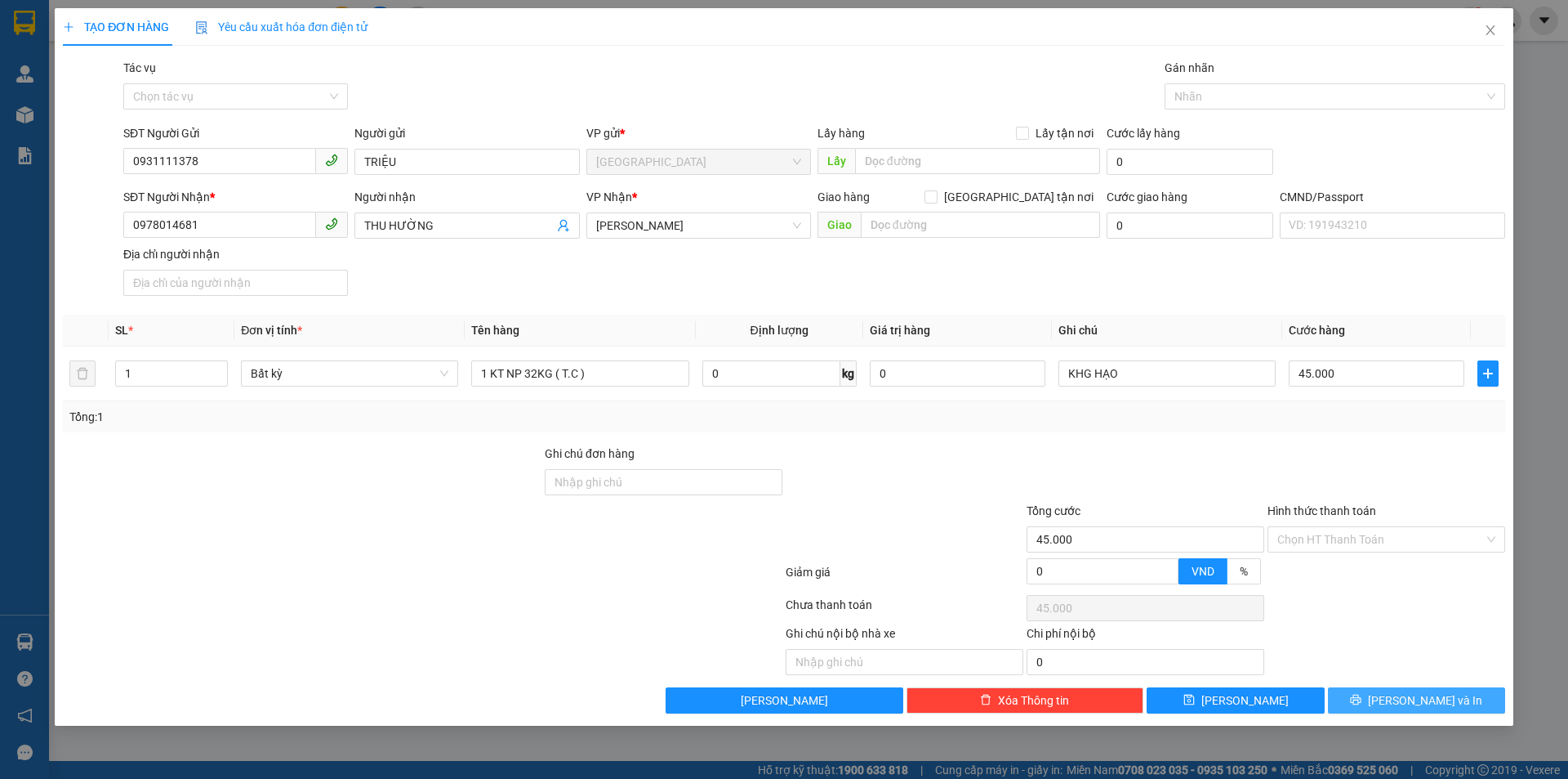
click at [1386, 713] on button "Lưu và In" at bounding box center [1417, 700] width 177 height 26
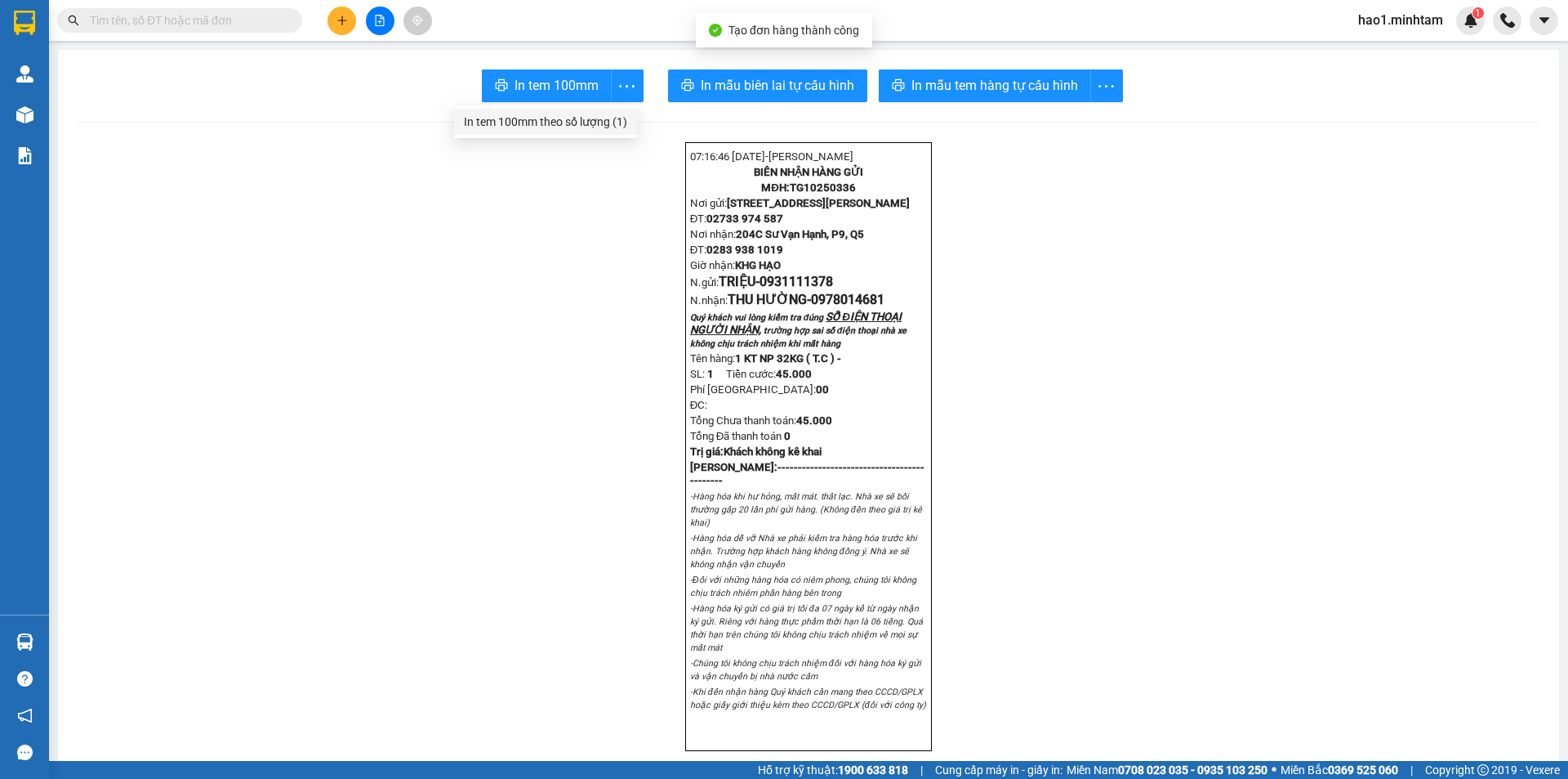
click at [584, 118] on div "In tem 100mm theo số lượng (1)" at bounding box center [546, 122] width 164 height 18
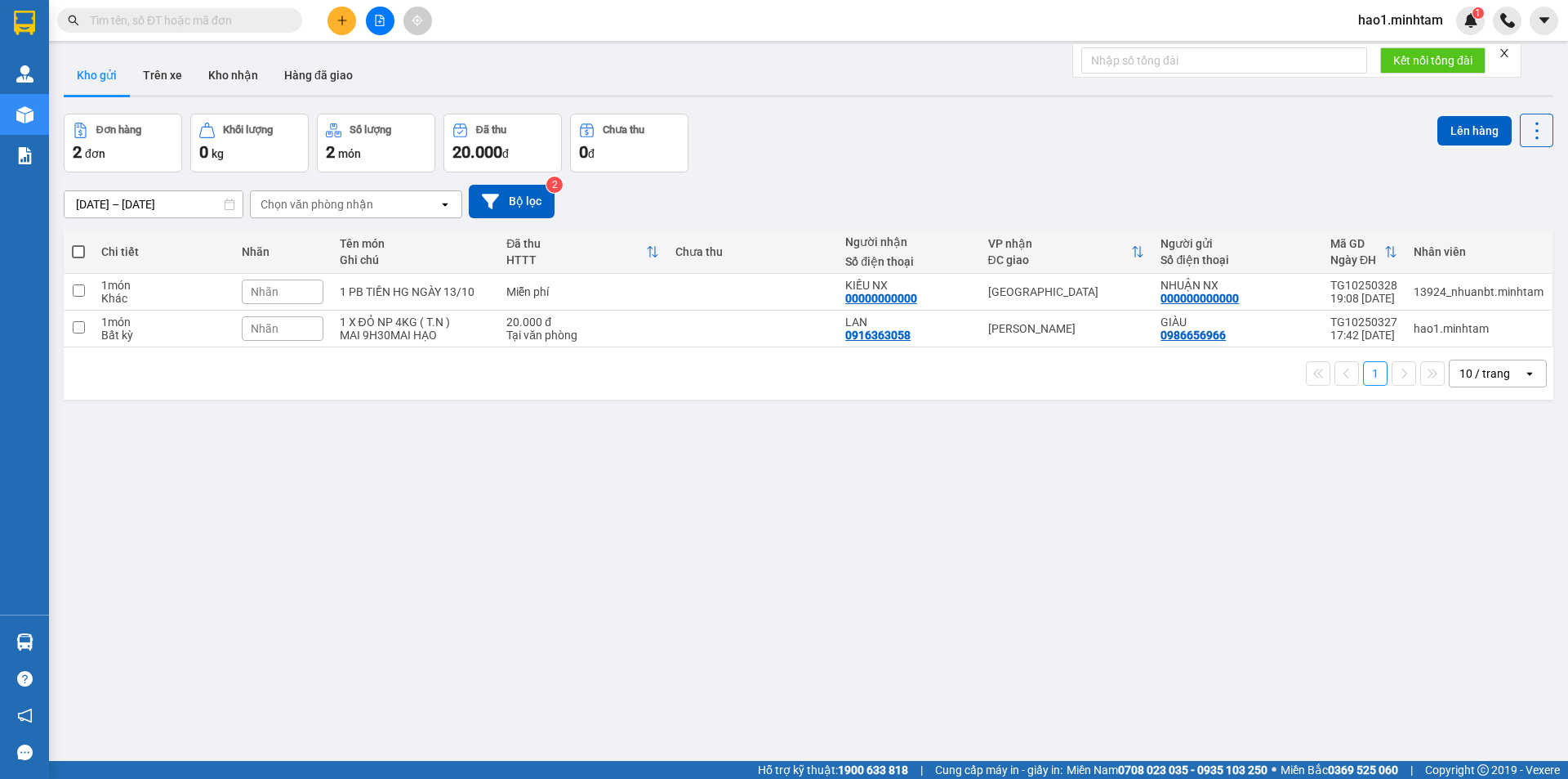
paste input "0836085858"
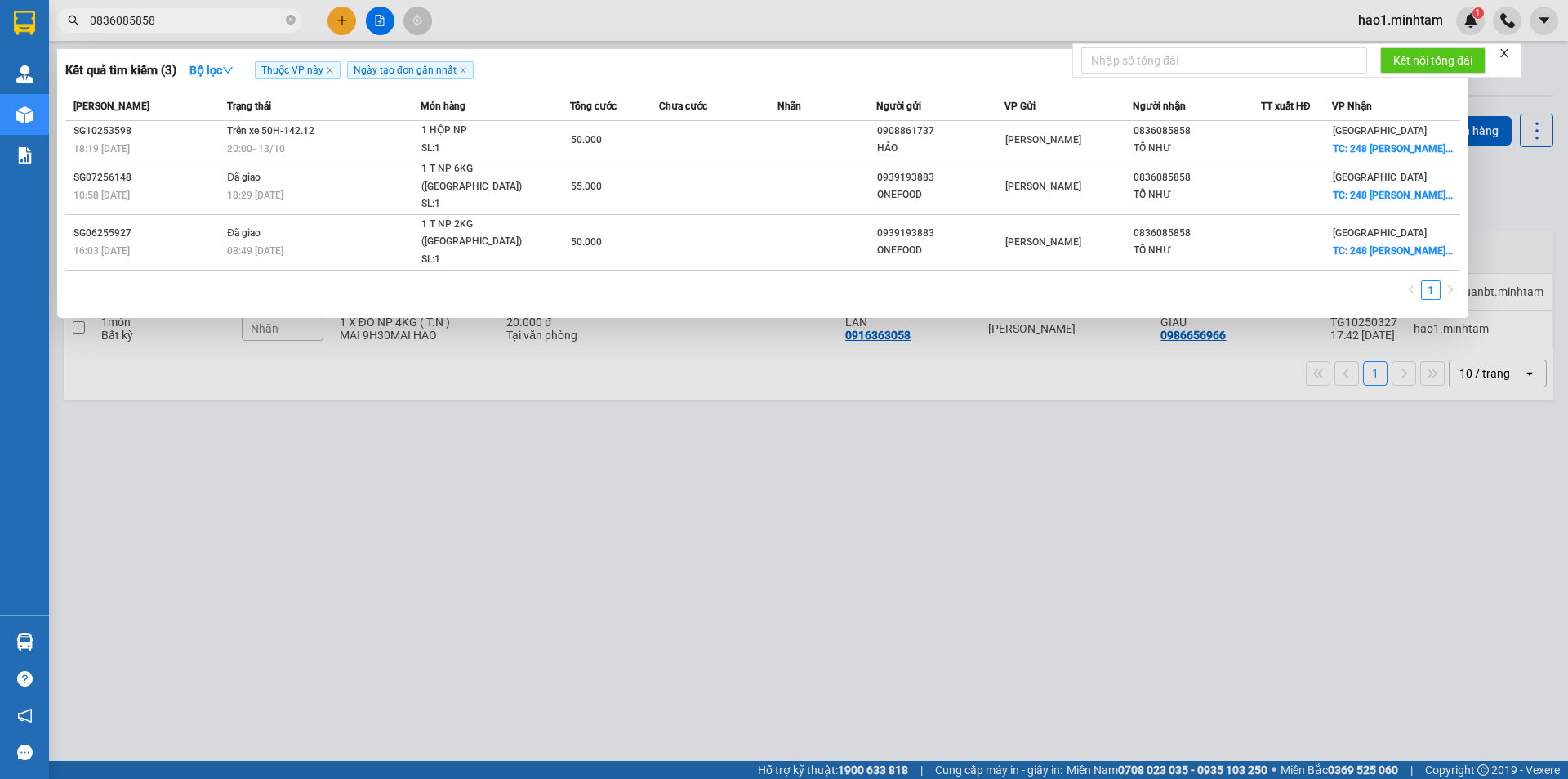
click at [119, 21] on input "0836085858" at bounding box center [186, 21] width 193 height 18
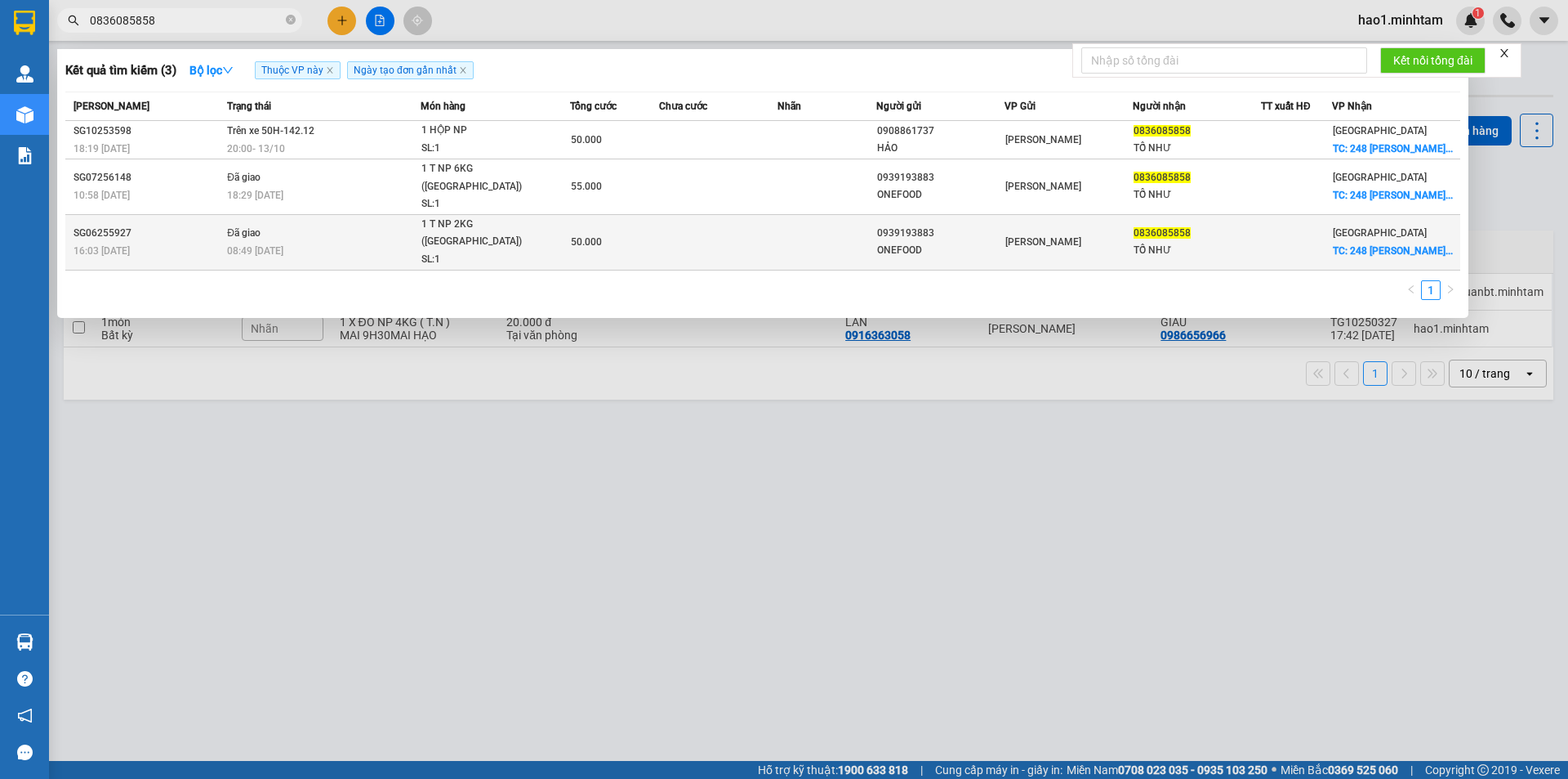
type input "0836085858"
click at [982, 241] on div "0939193883" at bounding box center [940, 233] width 126 height 17
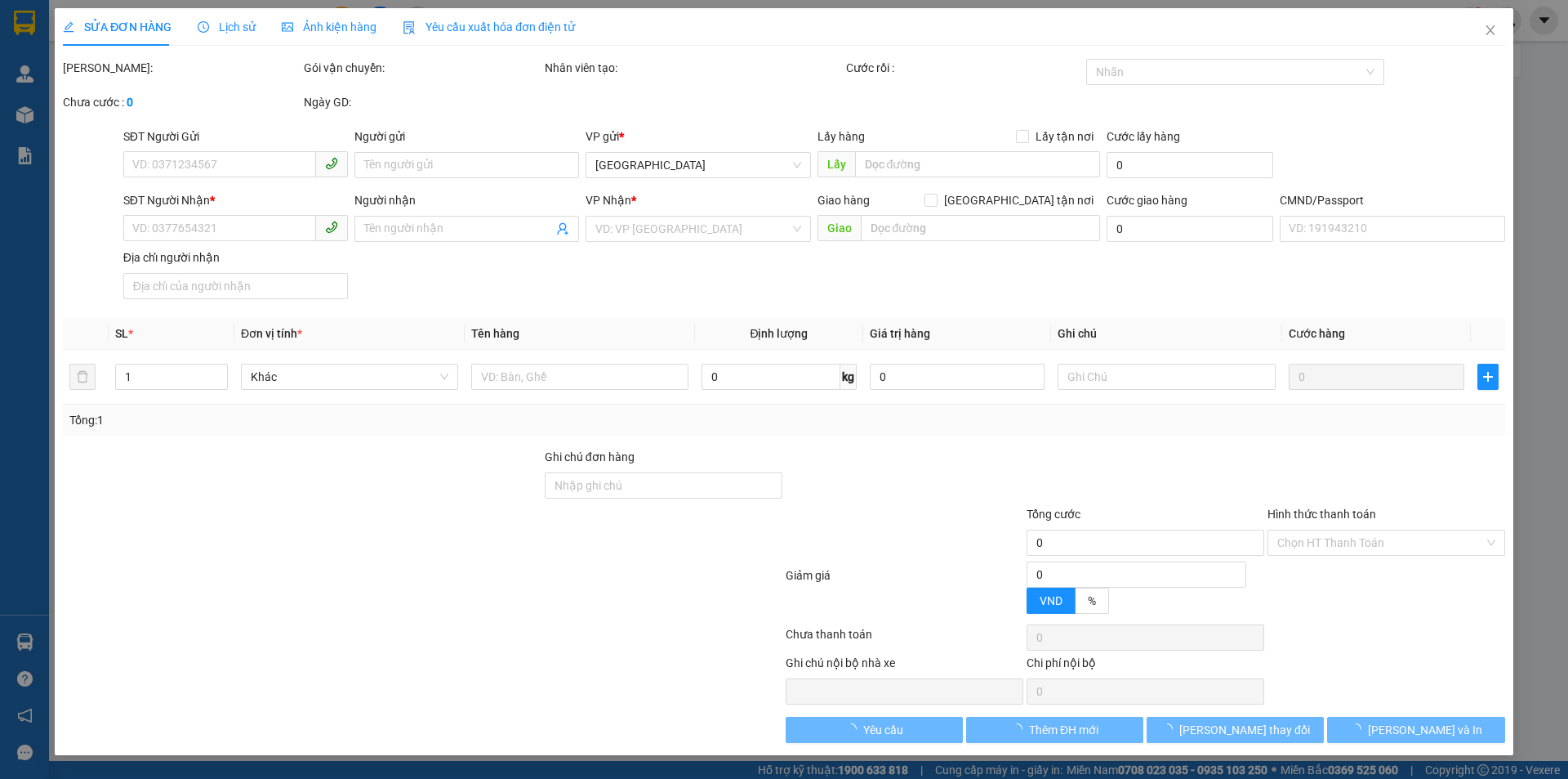
type input "0939193883"
type input "ONEFOOD"
type input "0836085858"
type input "TỐ NHƯ"
checkbox input "true"
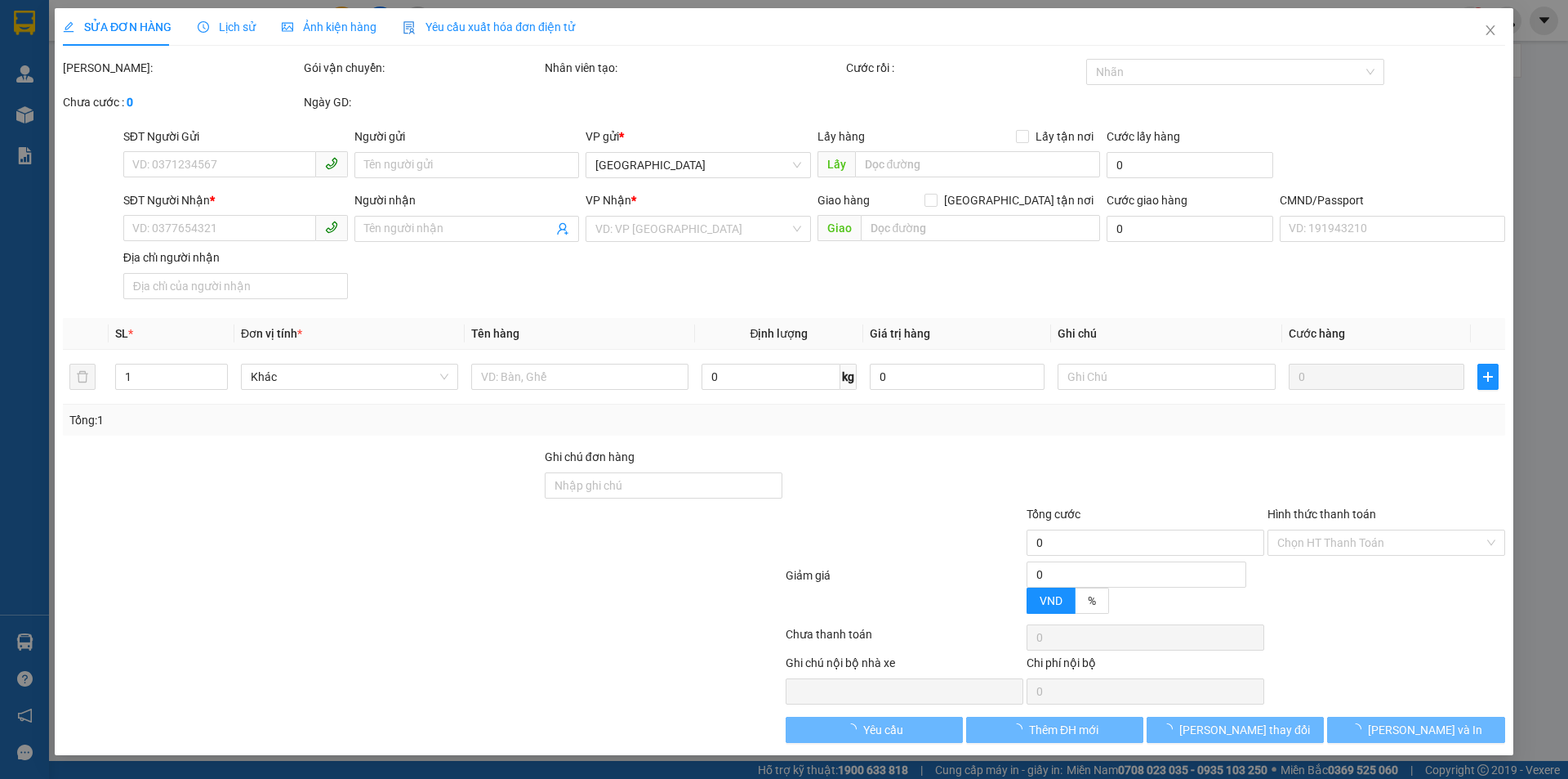
type input "248 NGUYỄN CÔNG BÌNH TRUNG AN , MỸ THO, TG"
type input "30.000"
type input "PHÍ GTN ĐÃ THU"
type input "50.000"
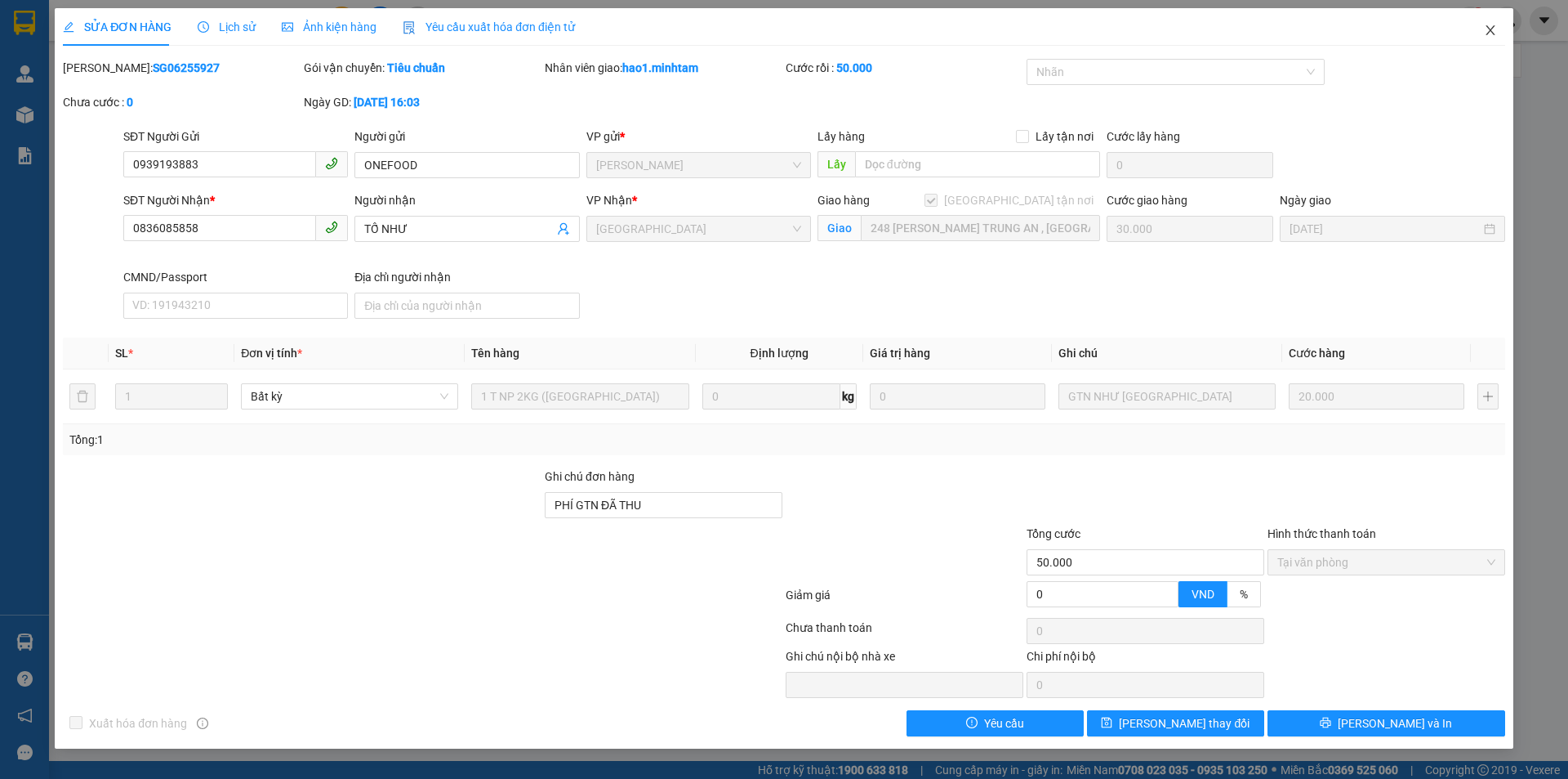
click at [1487, 34] on icon "close" at bounding box center [1490, 31] width 13 height 13
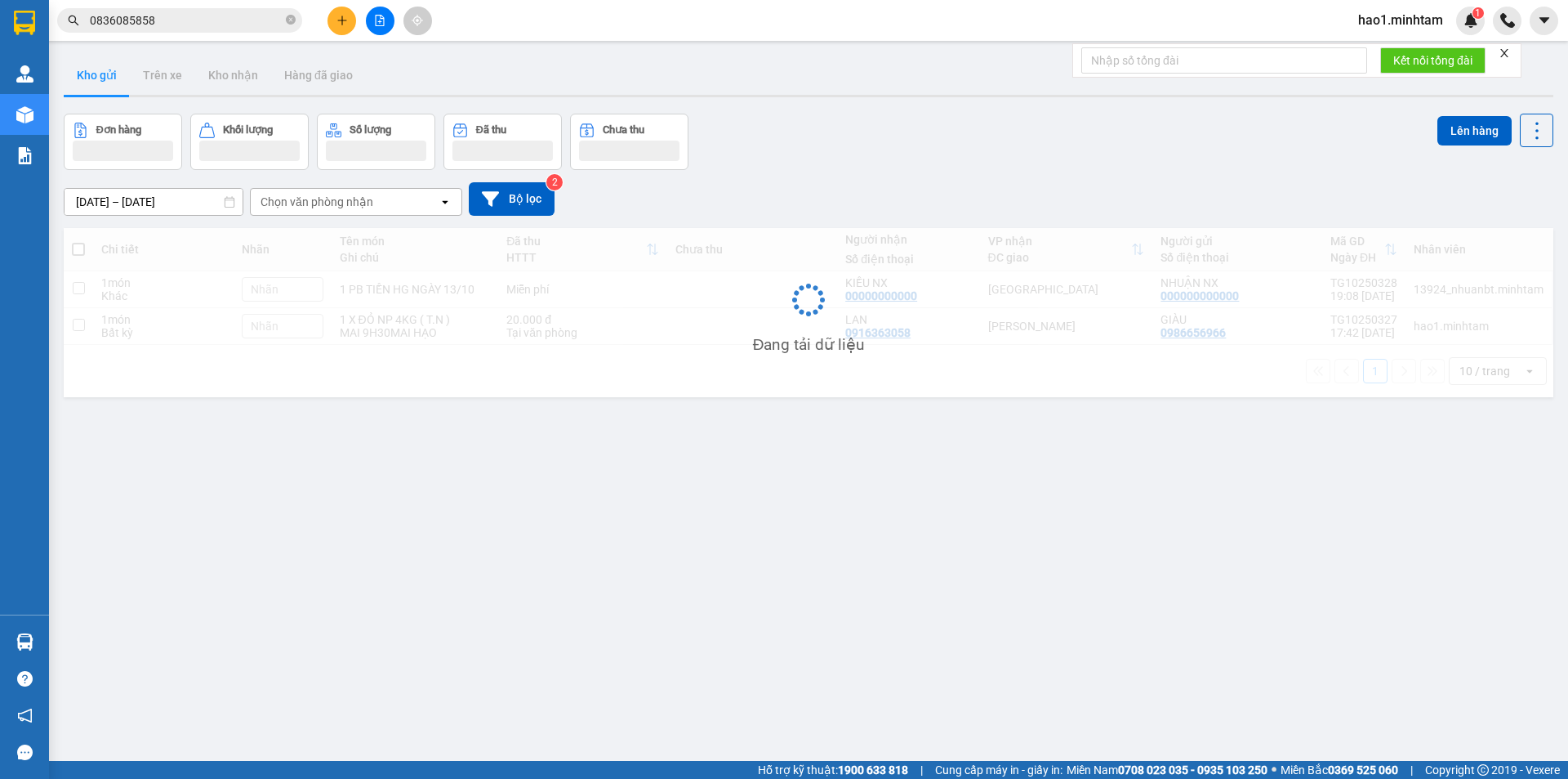
click at [188, 23] on input "0836085858" at bounding box center [186, 21] width 193 height 18
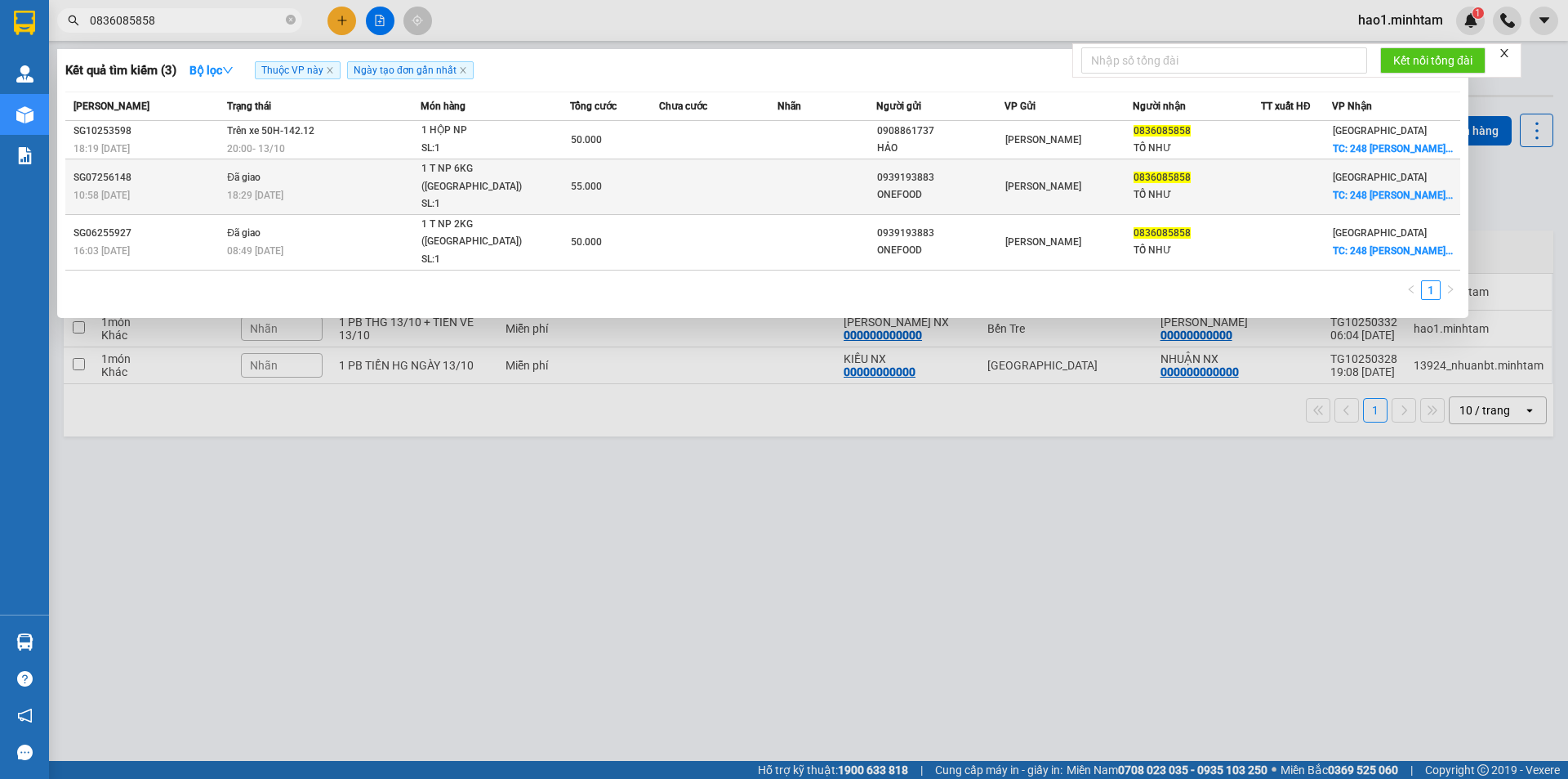
click at [1013, 192] on span "Hồ Chí Minh" at bounding box center [1043, 186] width 76 height 12
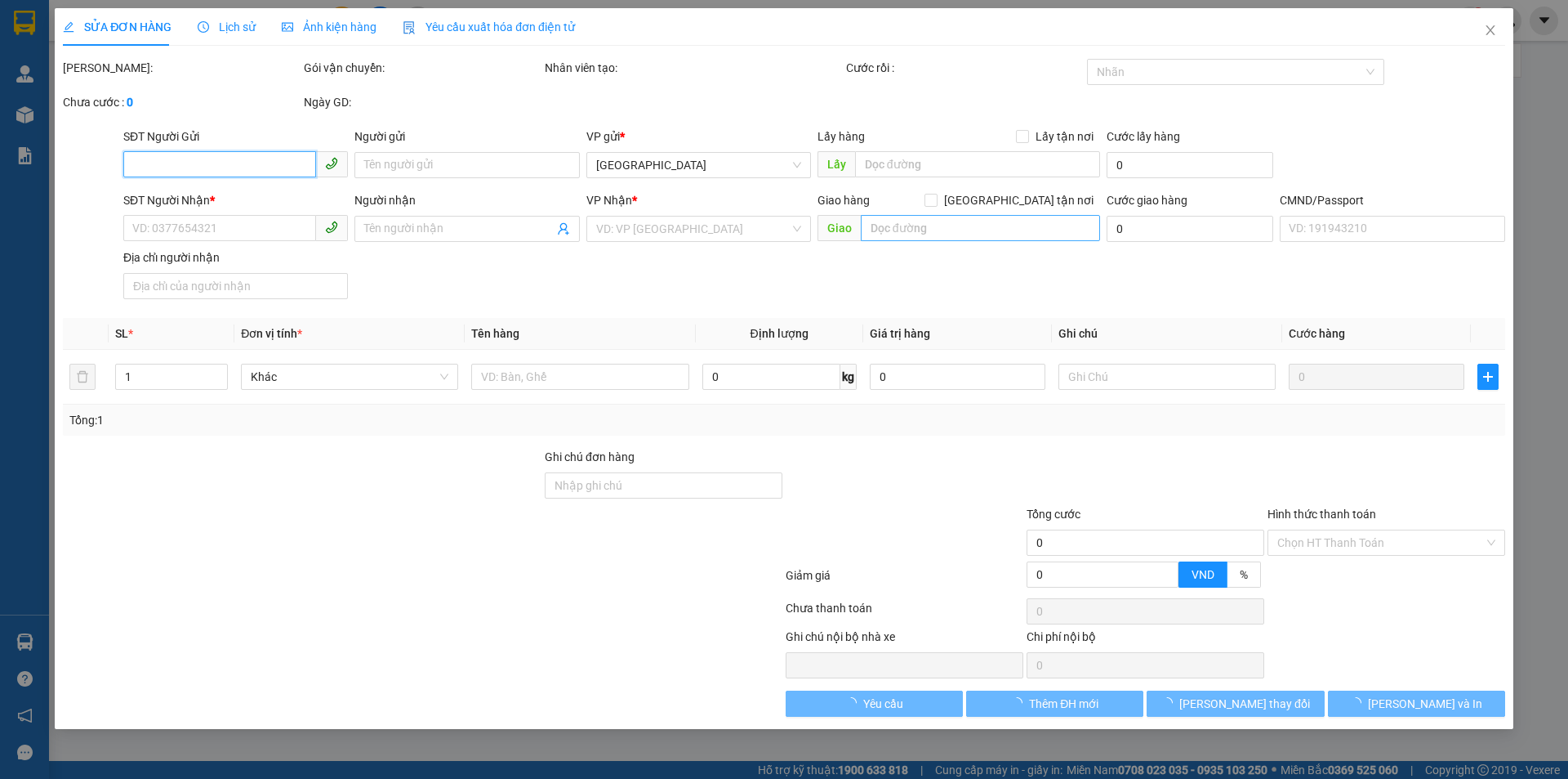
type input "0939193883"
type input "ONEFOOD"
type input "0836085858"
type input "TỐ NHƯ"
checkbox input "true"
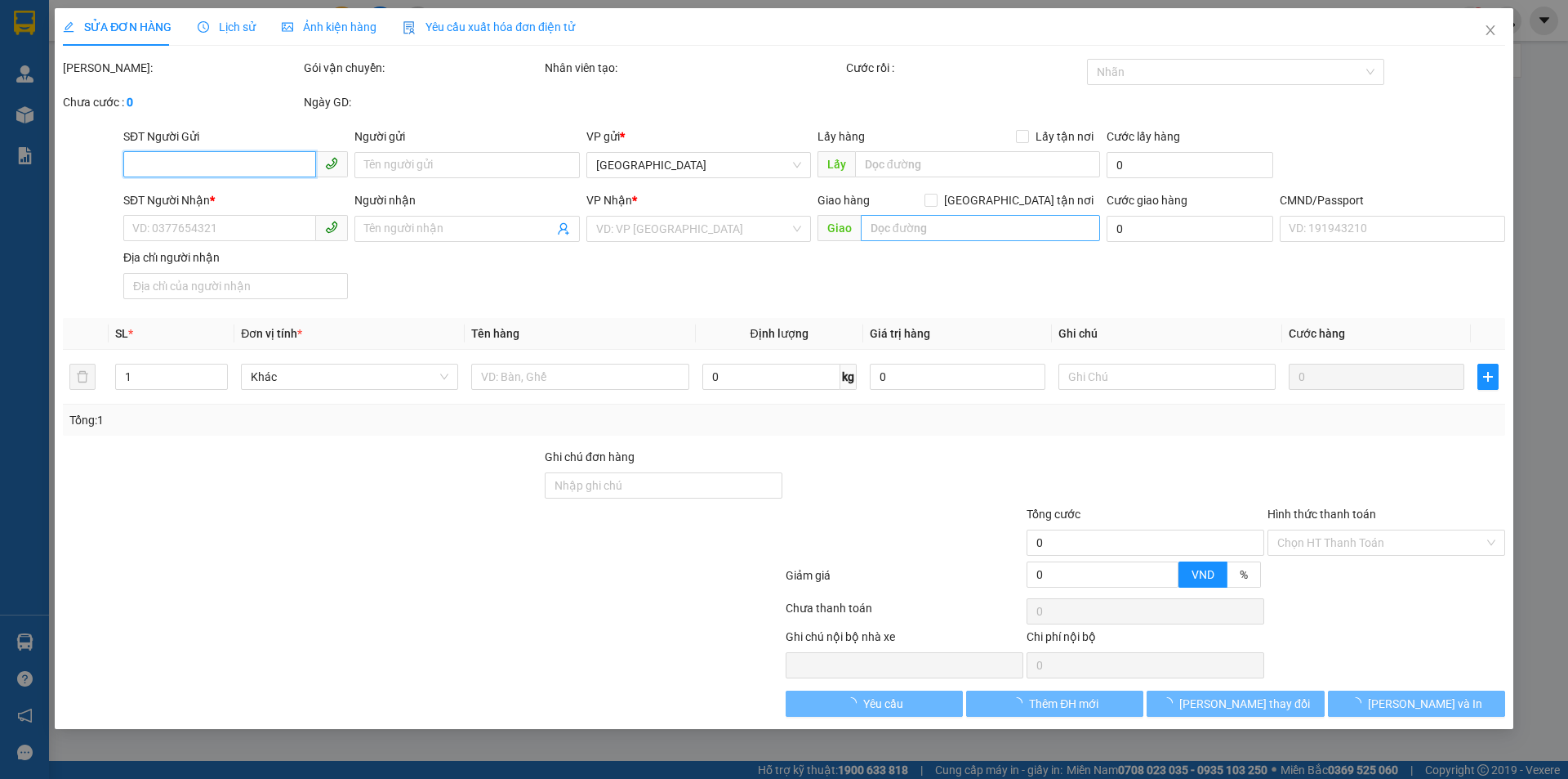
type input "248 NGUYỄN CÔNG BÌNH TRUNG AN , MỸ THO, TG"
type input "30.000"
type input "55.000"
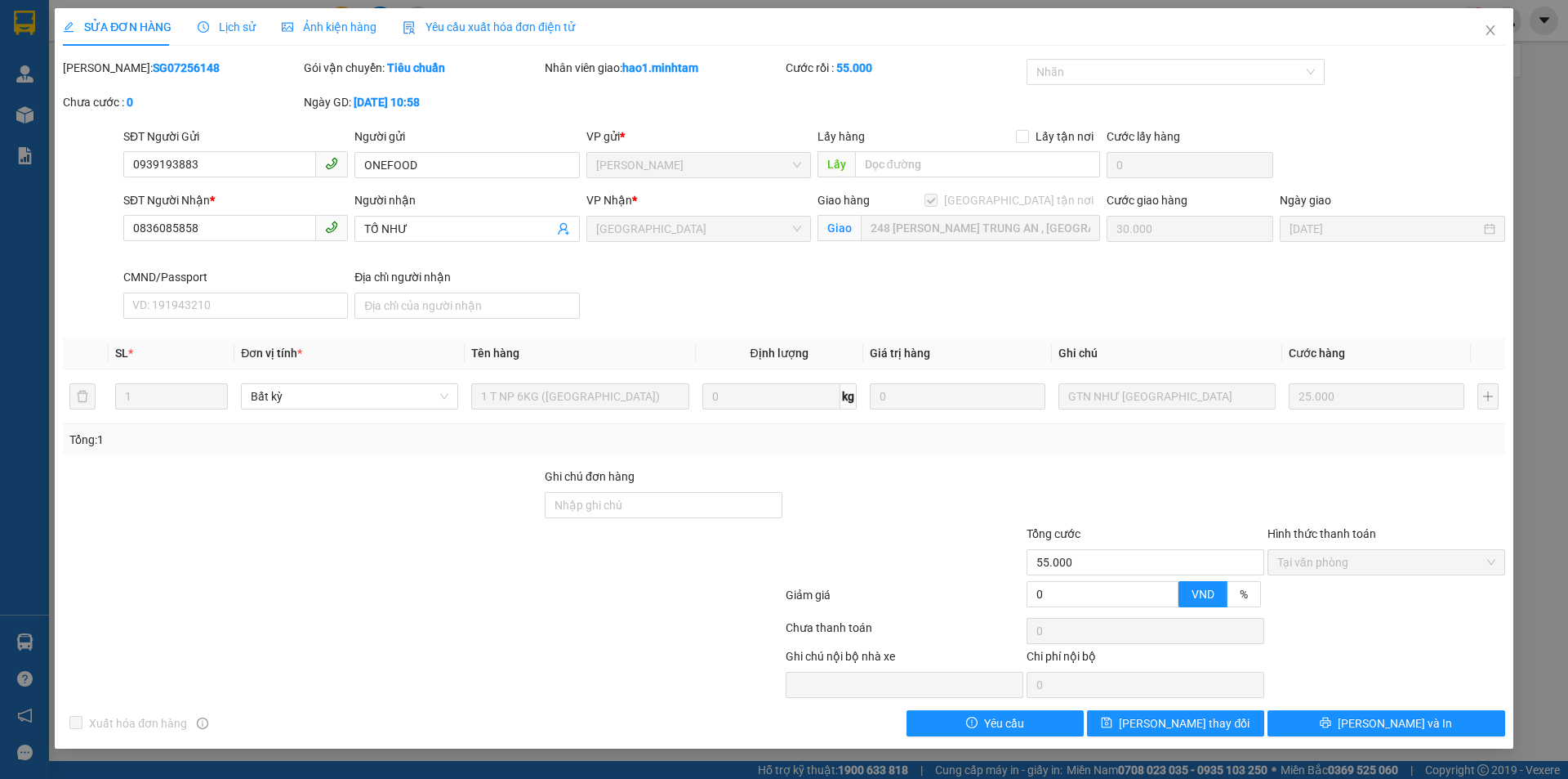
click at [249, 27] on span "Lịch sử" at bounding box center [226, 27] width 58 height 13
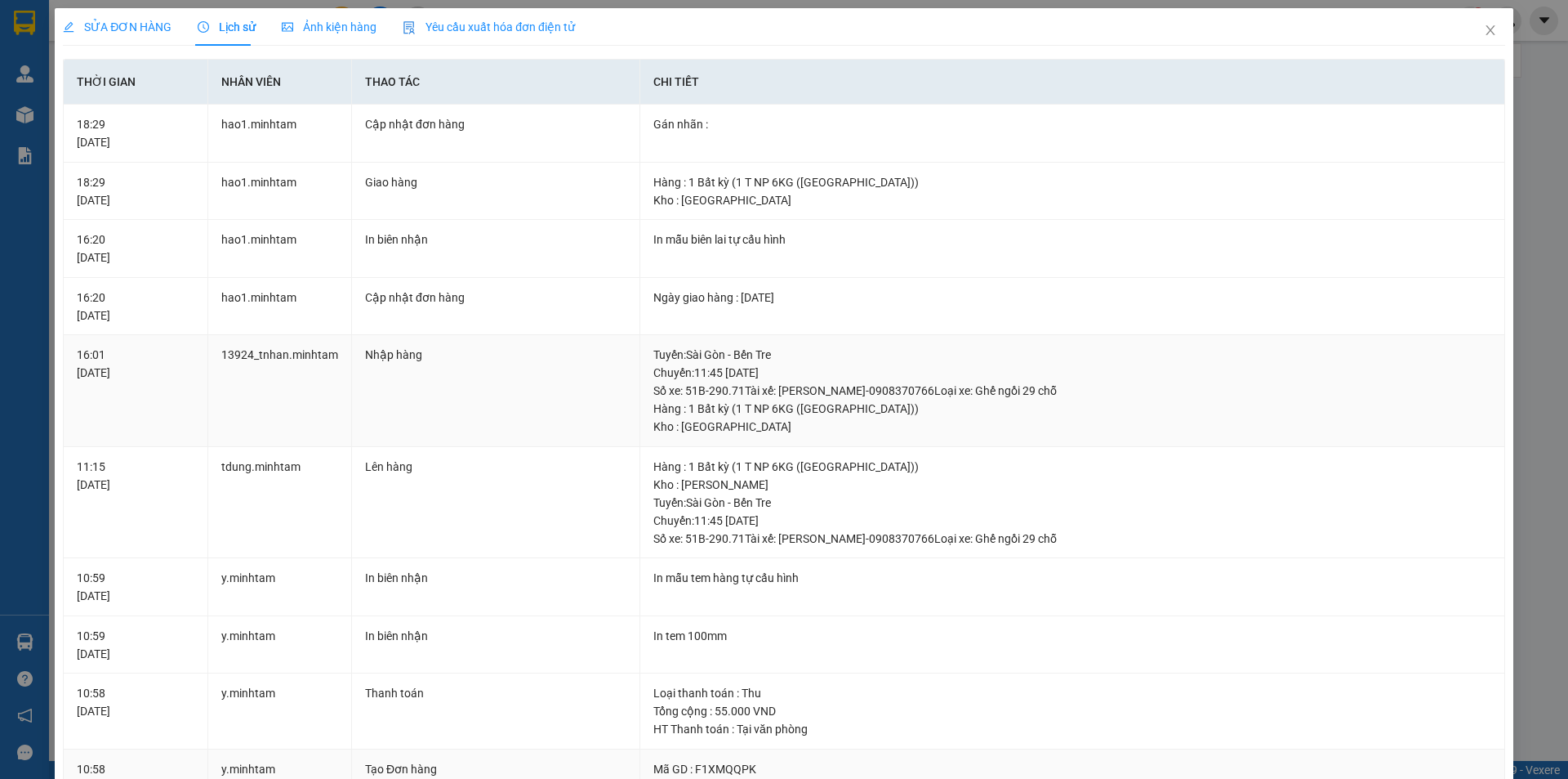
scroll to position [401, 0]
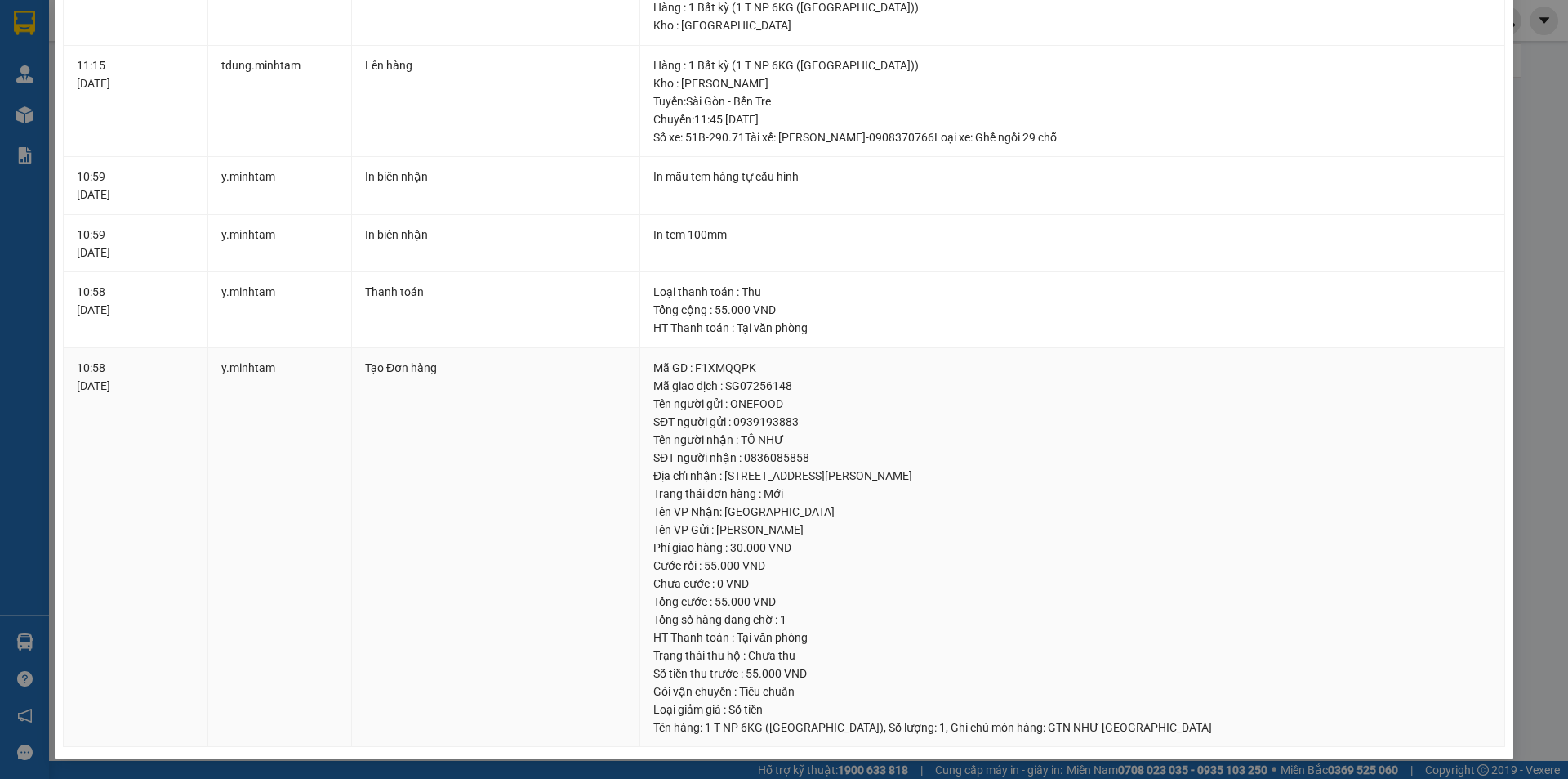
drag, startPoint x: 722, startPoint y: 470, endPoint x: 980, endPoint y: 480, distance: 258.2
click at [980, 480] on div "Địa chỉ nhận : 248 NGUYỄN CÔNG BÌNH TRUNG AN , MỸ THO, TG" at bounding box center [1072, 476] width 838 height 18
copy div "248 NGUYỄN CÔNG BÌNH TRUNG AN , MỸ THO, TG"
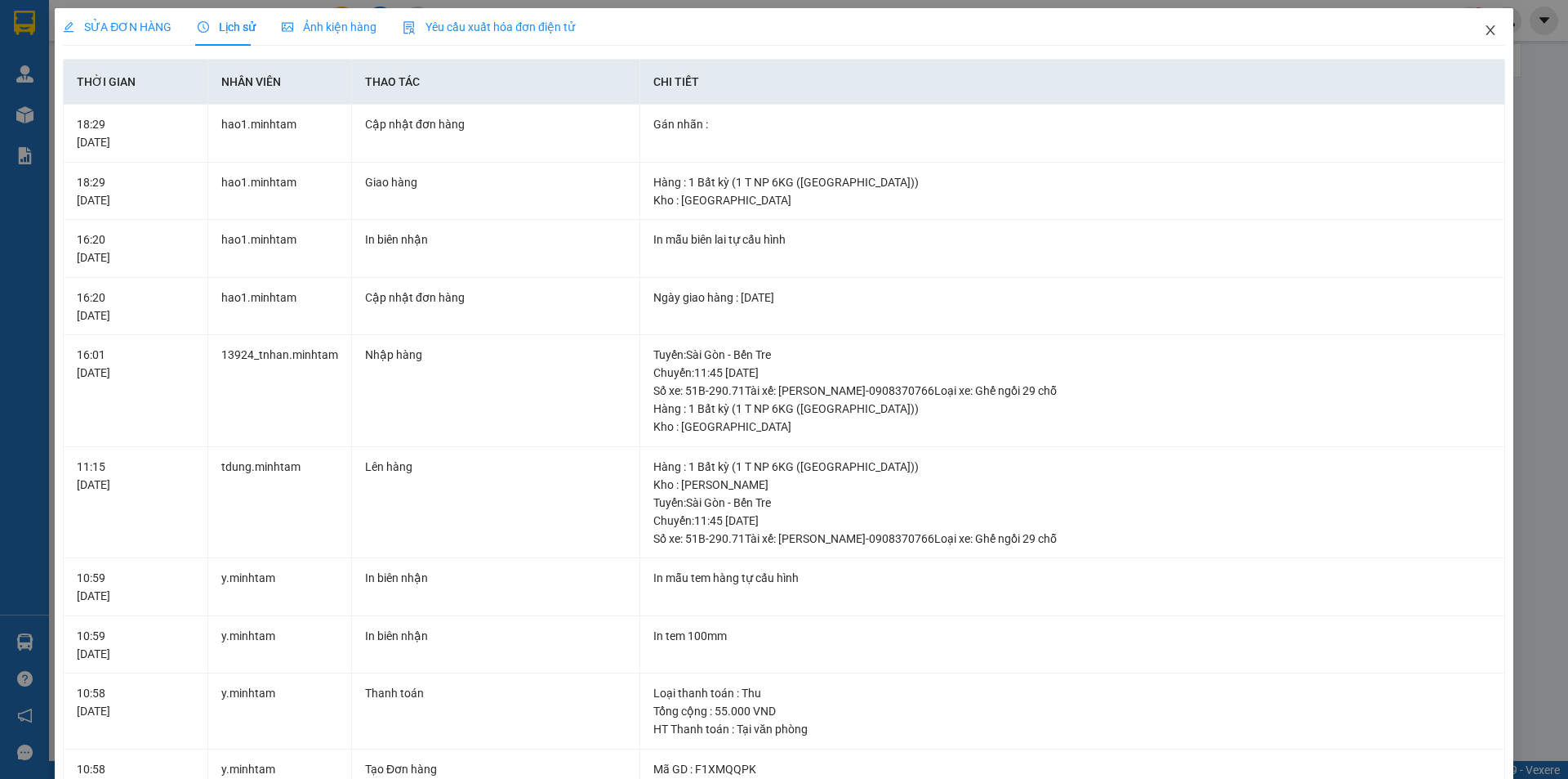
click at [1484, 36] on icon "close" at bounding box center [1490, 31] width 13 height 13
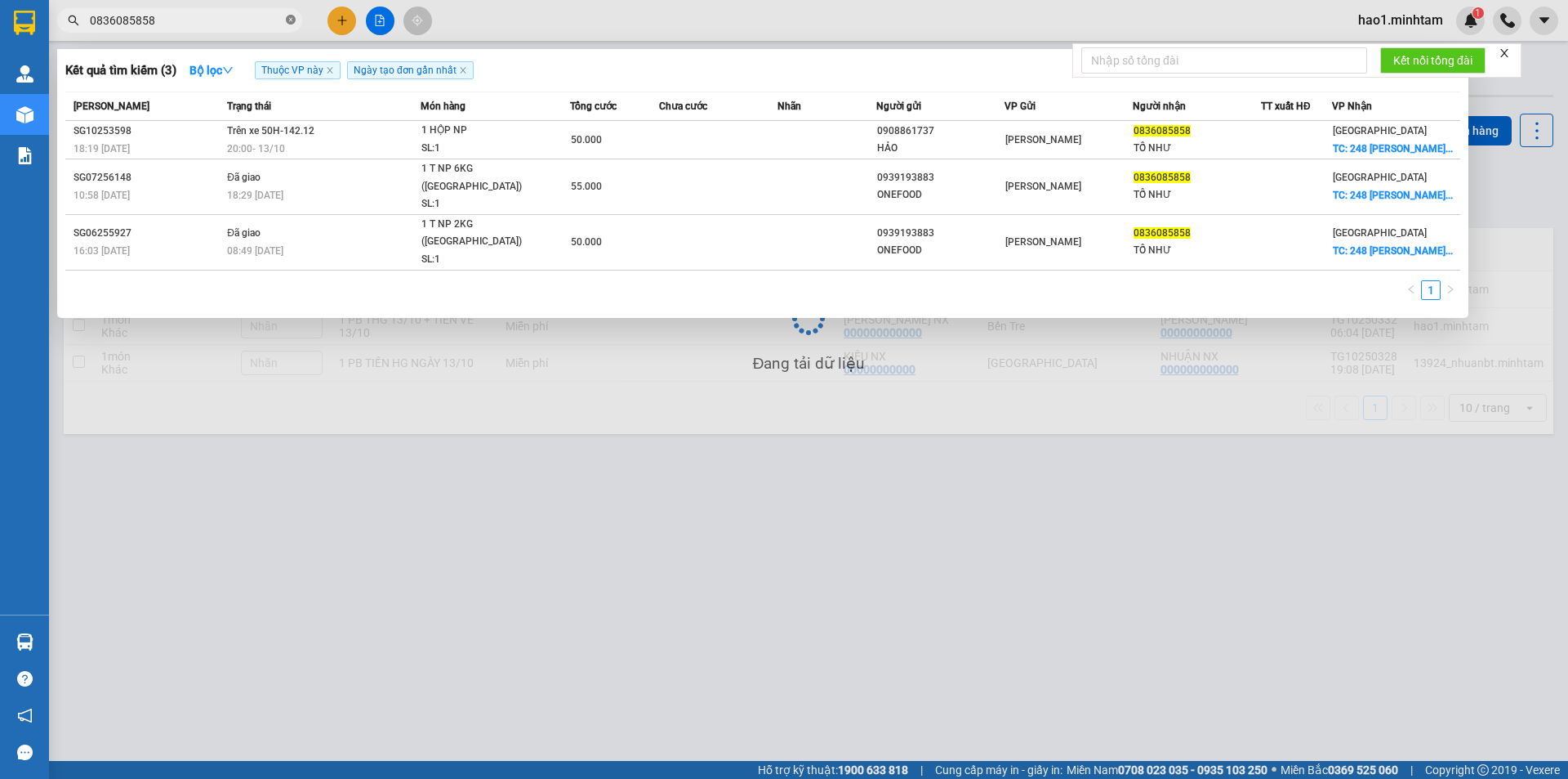
click at [291, 22] on icon "close-circle" at bounding box center [291, 20] width 10 height 10
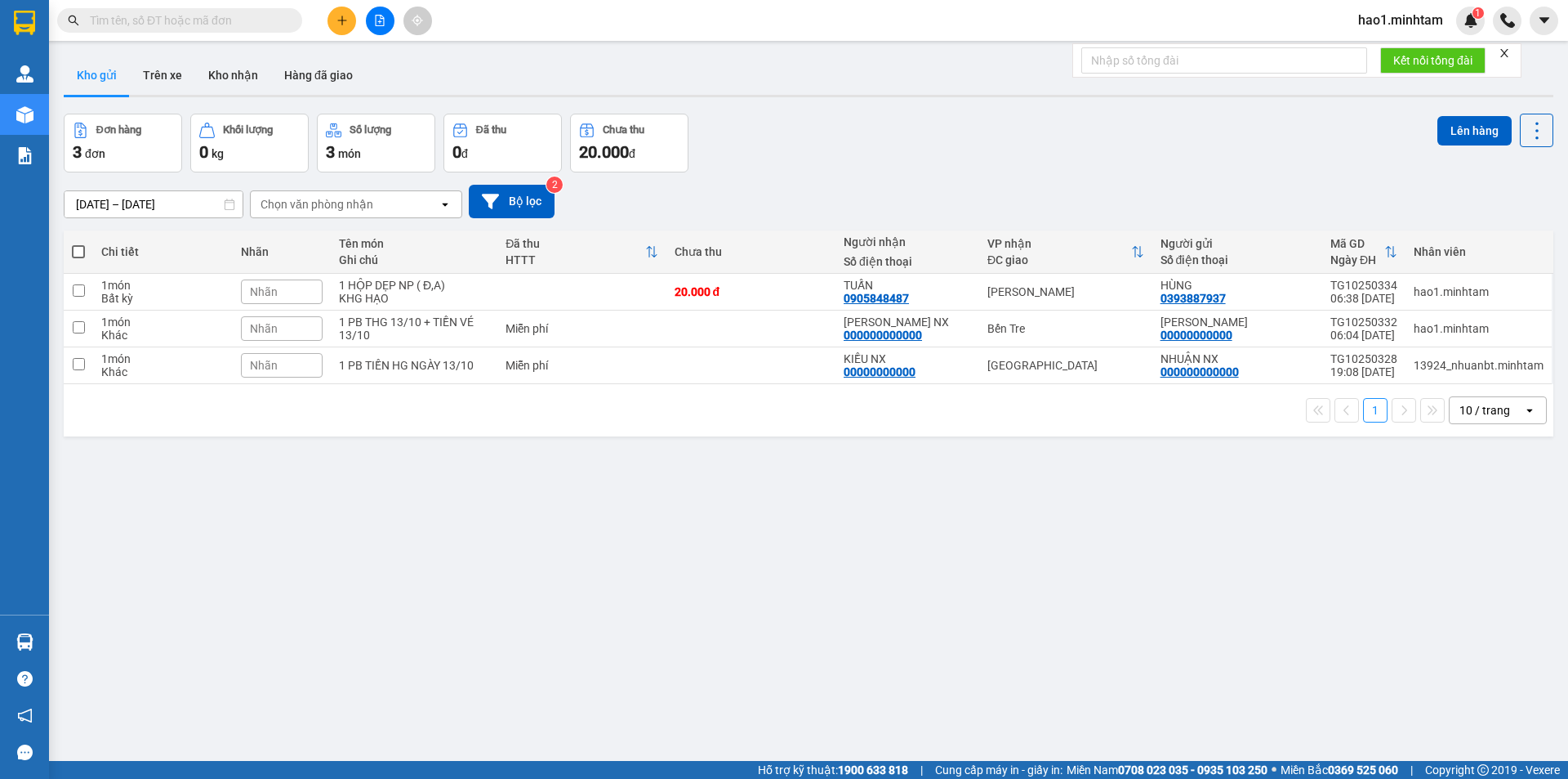
click at [216, 21] on input "text" at bounding box center [186, 21] width 193 height 18
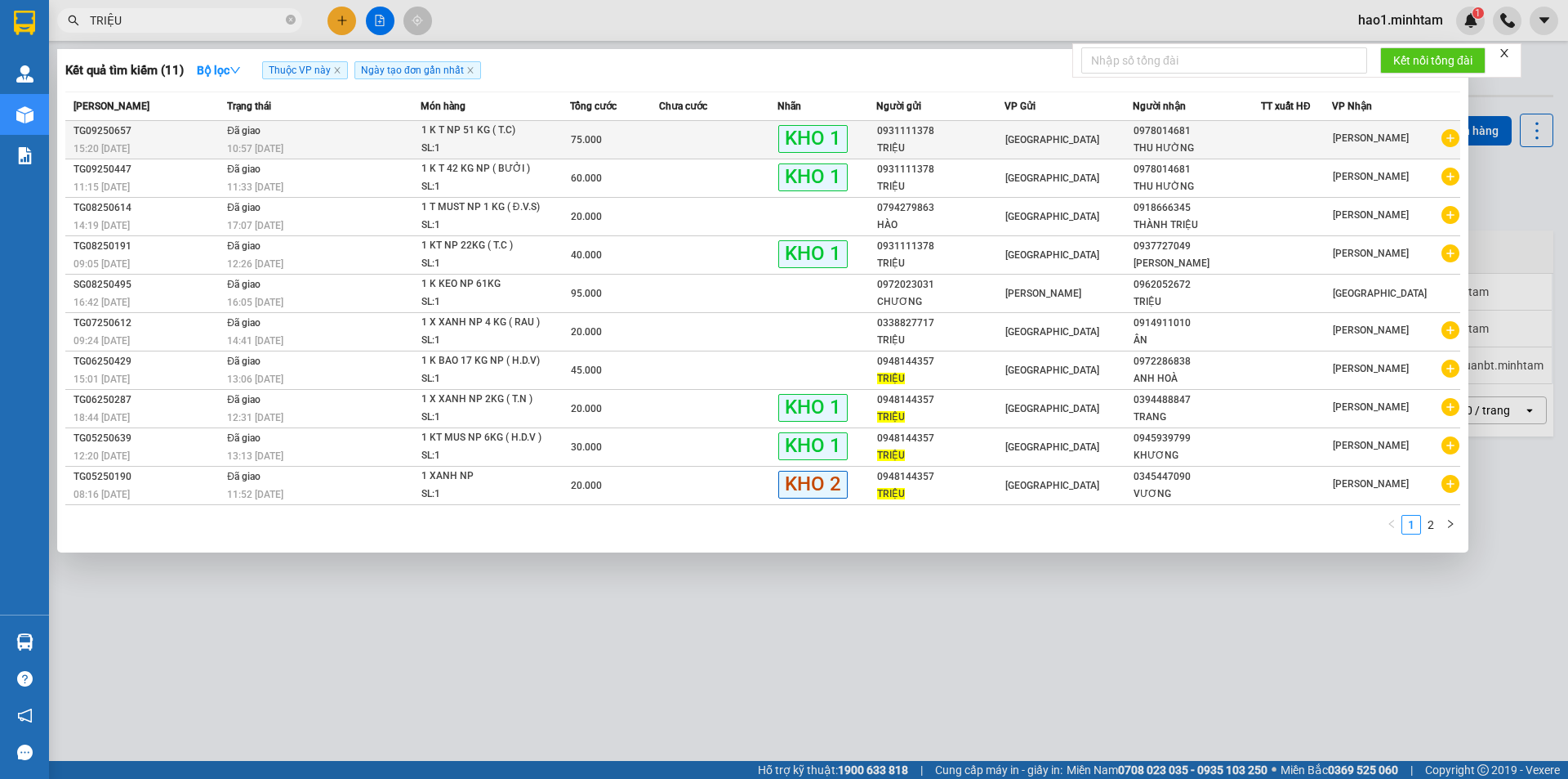
type input "TRIỆU"
click at [649, 142] on div "75.000" at bounding box center [615, 140] width 88 height 18
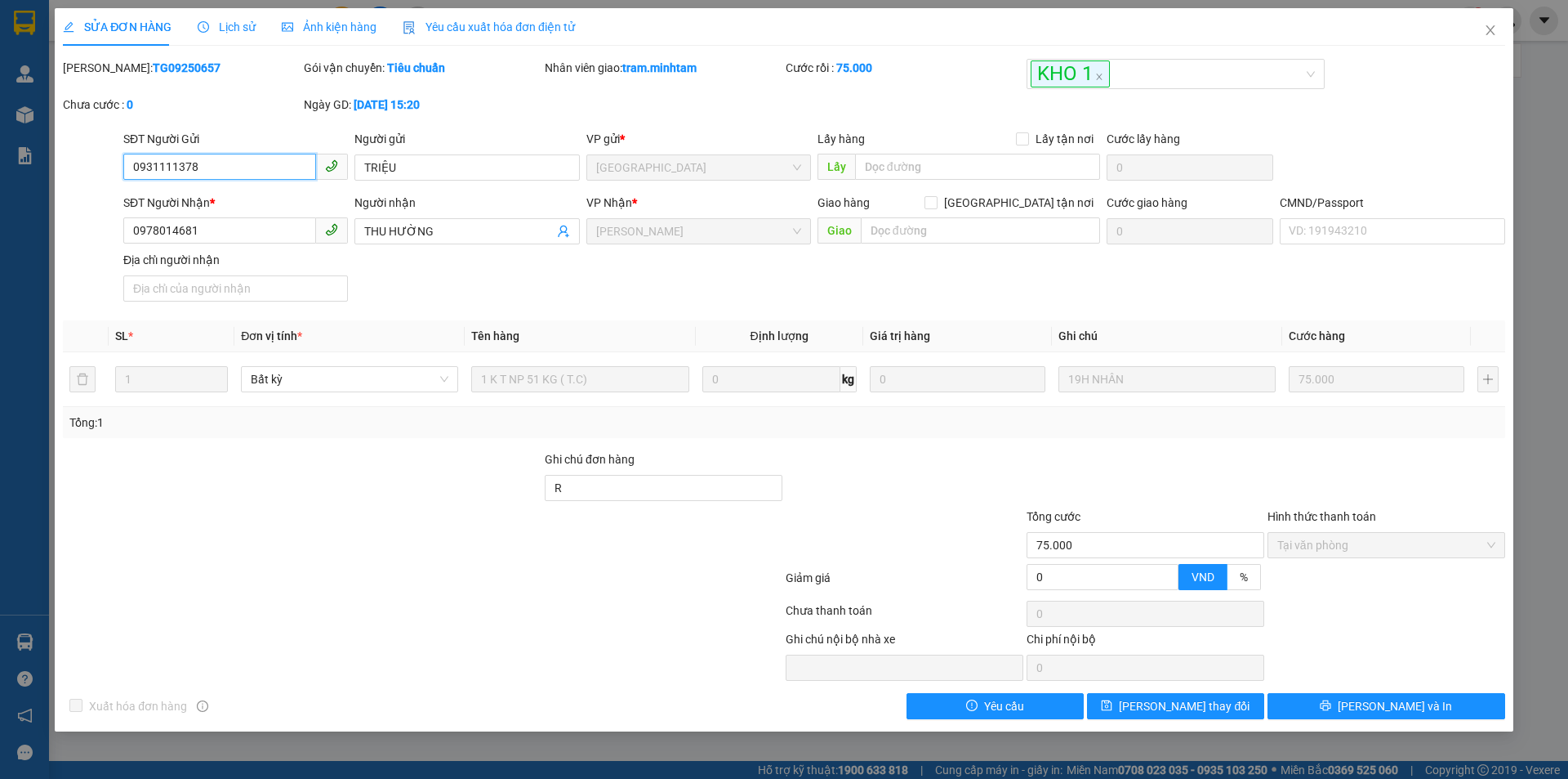
type input "0931111378"
type input "TRIỆU"
type input "0978014681"
type input "THU HƯỜNG"
type input "R"
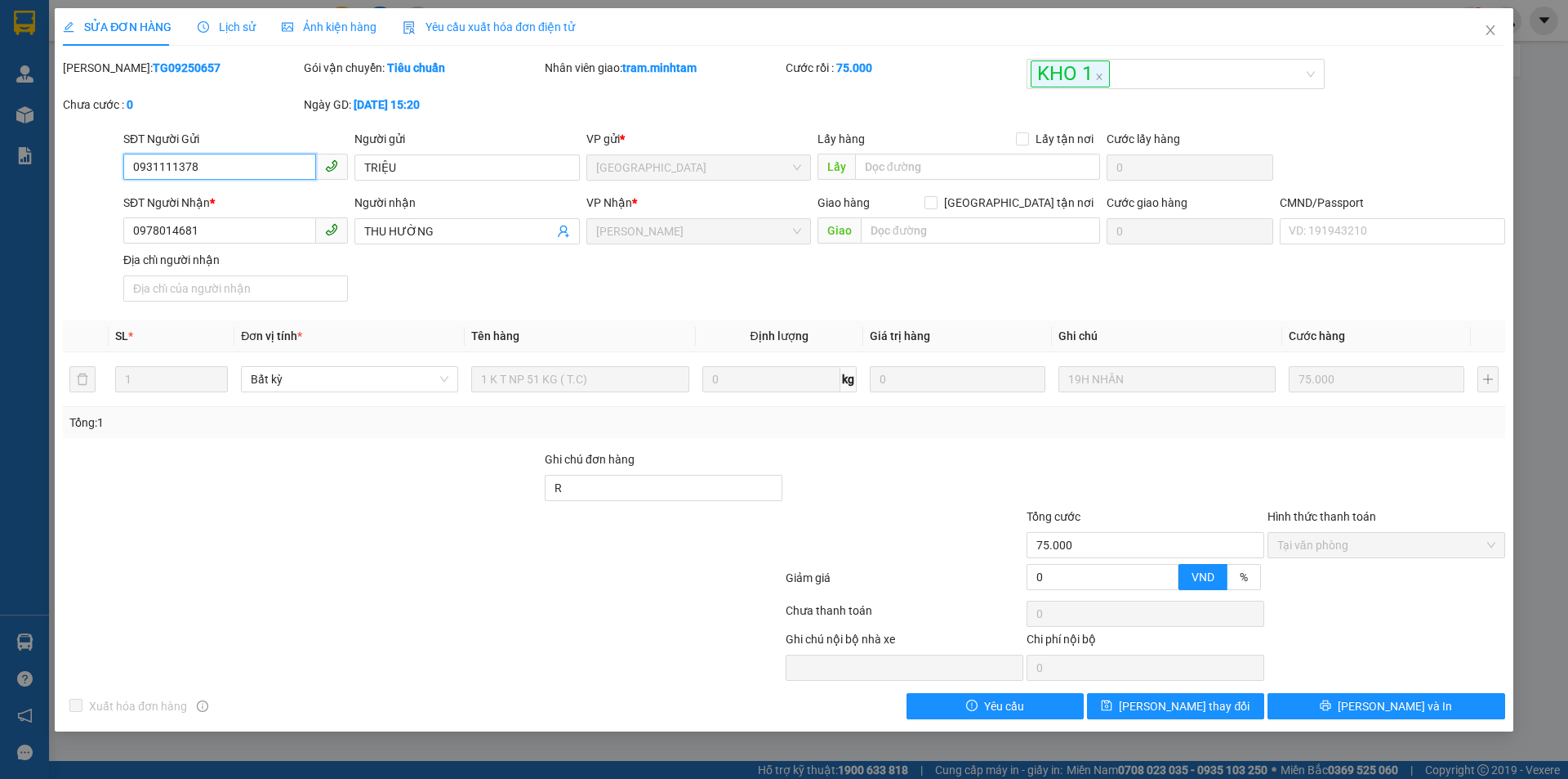
type input "75.000"
drag, startPoint x: 104, startPoint y: 160, endPoint x: 96, endPoint y: 160, distance: 8.0
click at [96, 160] on div "SĐT Người Gửi 0931111378 0931111378 Người gửi TRIỆU VP gửi * Tiền Giang Lấy hàn…" at bounding box center [784, 158] width 1446 height 57
